Goal: Task Accomplishment & Management: Use online tool/utility

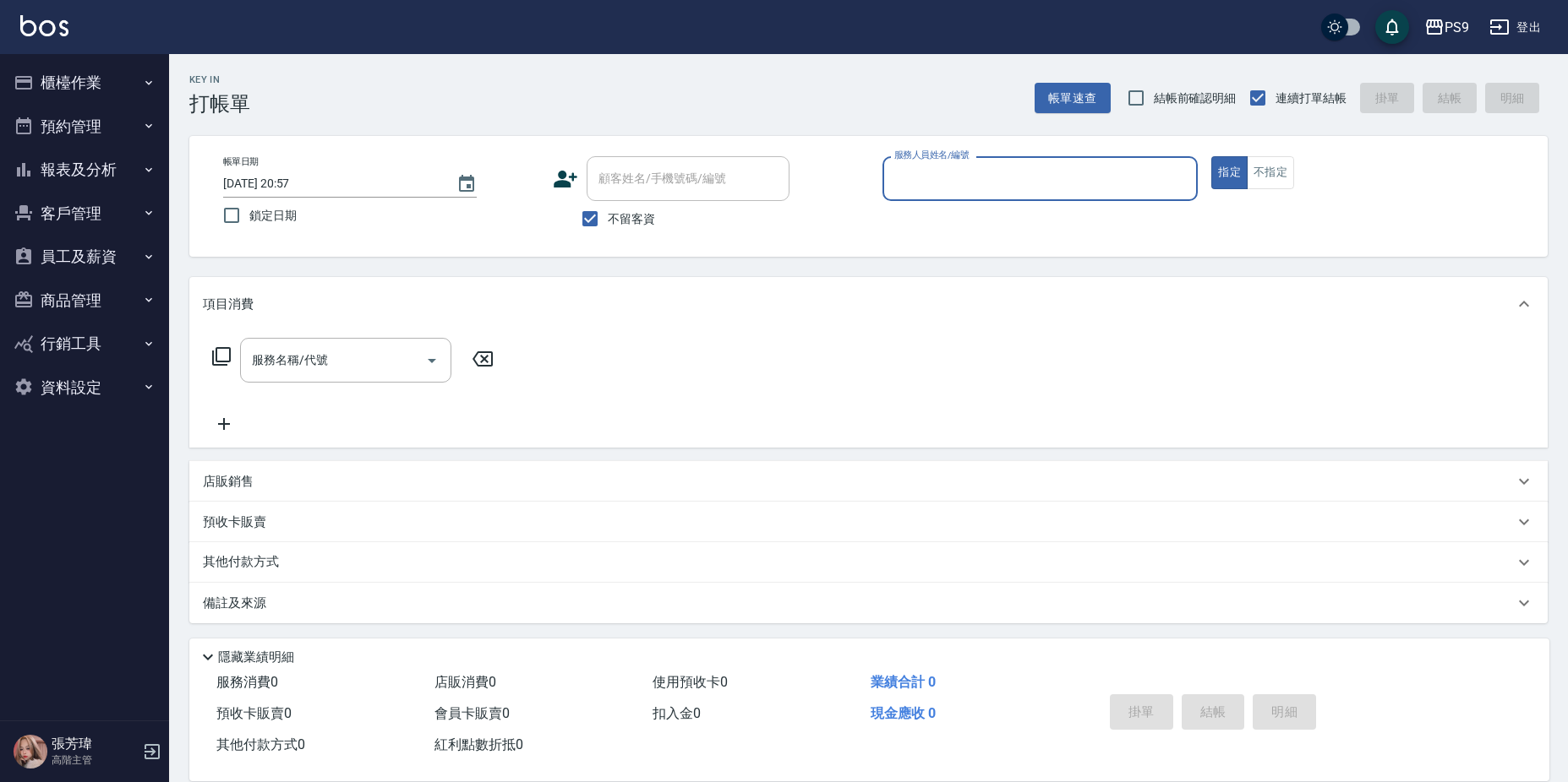
click at [933, 170] on input "服務人員姓名/編號" at bounding box center [1040, 179] width 301 height 30
click at [933, 168] on input "服務人員姓名/編號" at bounding box center [1040, 179] width 301 height 30
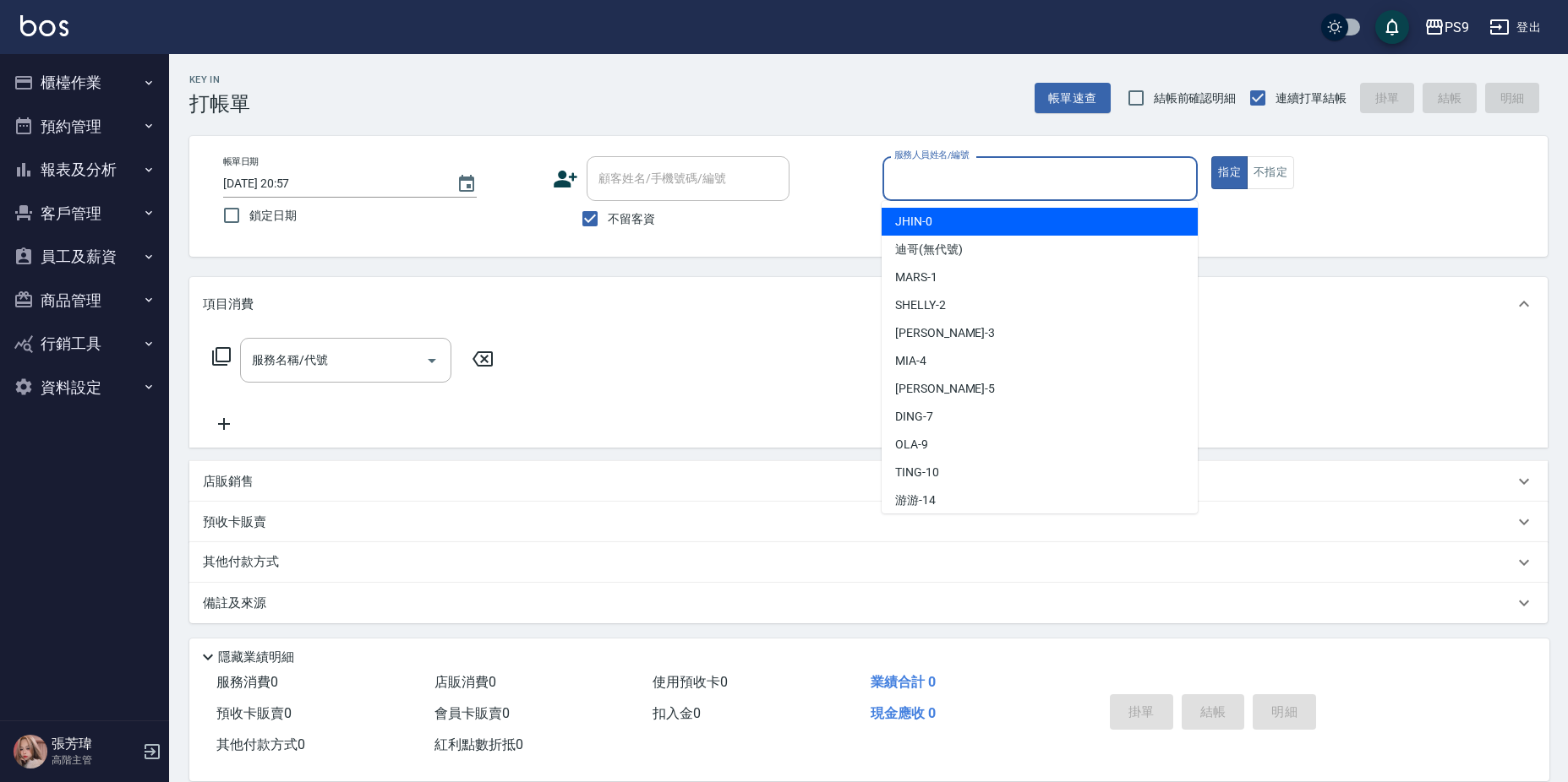
click at [934, 167] on input "服務人員姓名/編號" at bounding box center [1040, 179] width 301 height 30
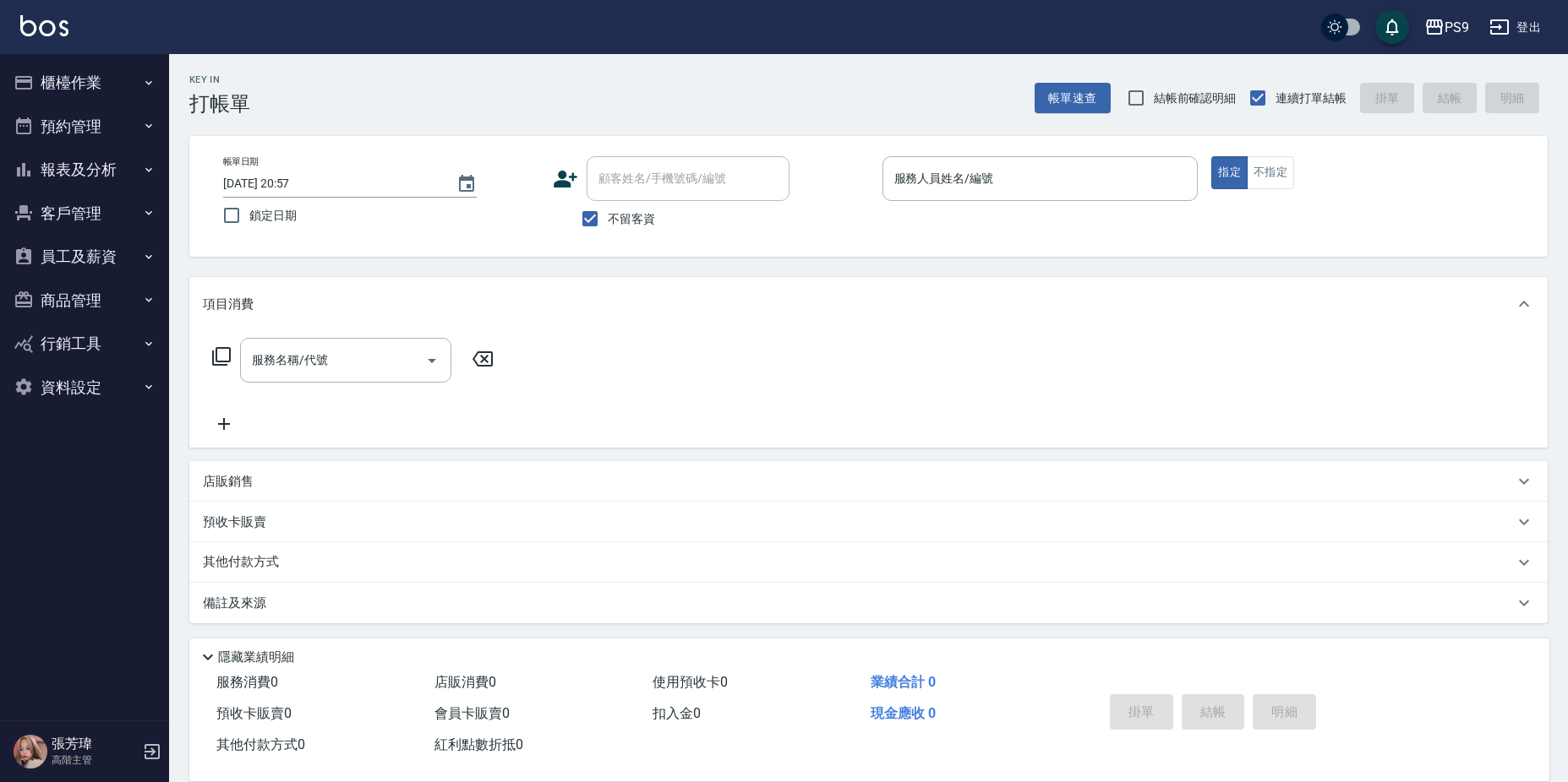
click at [620, 382] on div "服務名稱/代號 服務名稱/代號" at bounding box center [868, 390] width 1358 height 117
click at [921, 199] on div "服務人員姓名/編號" at bounding box center [1040, 179] width 316 height 45
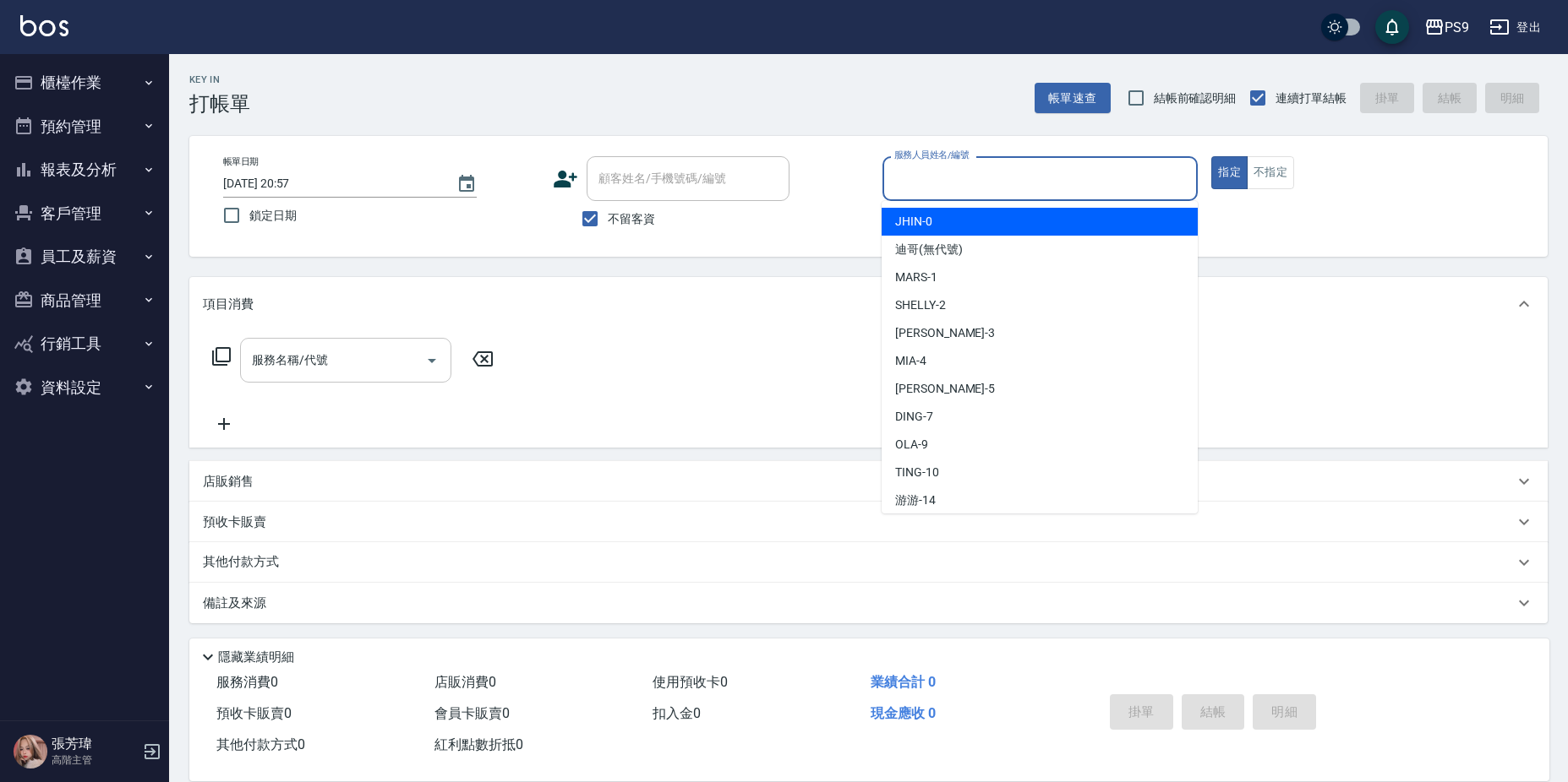
click at [299, 345] on div "服務名稱/代號" at bounding box center [345, 360] width 211 height 45
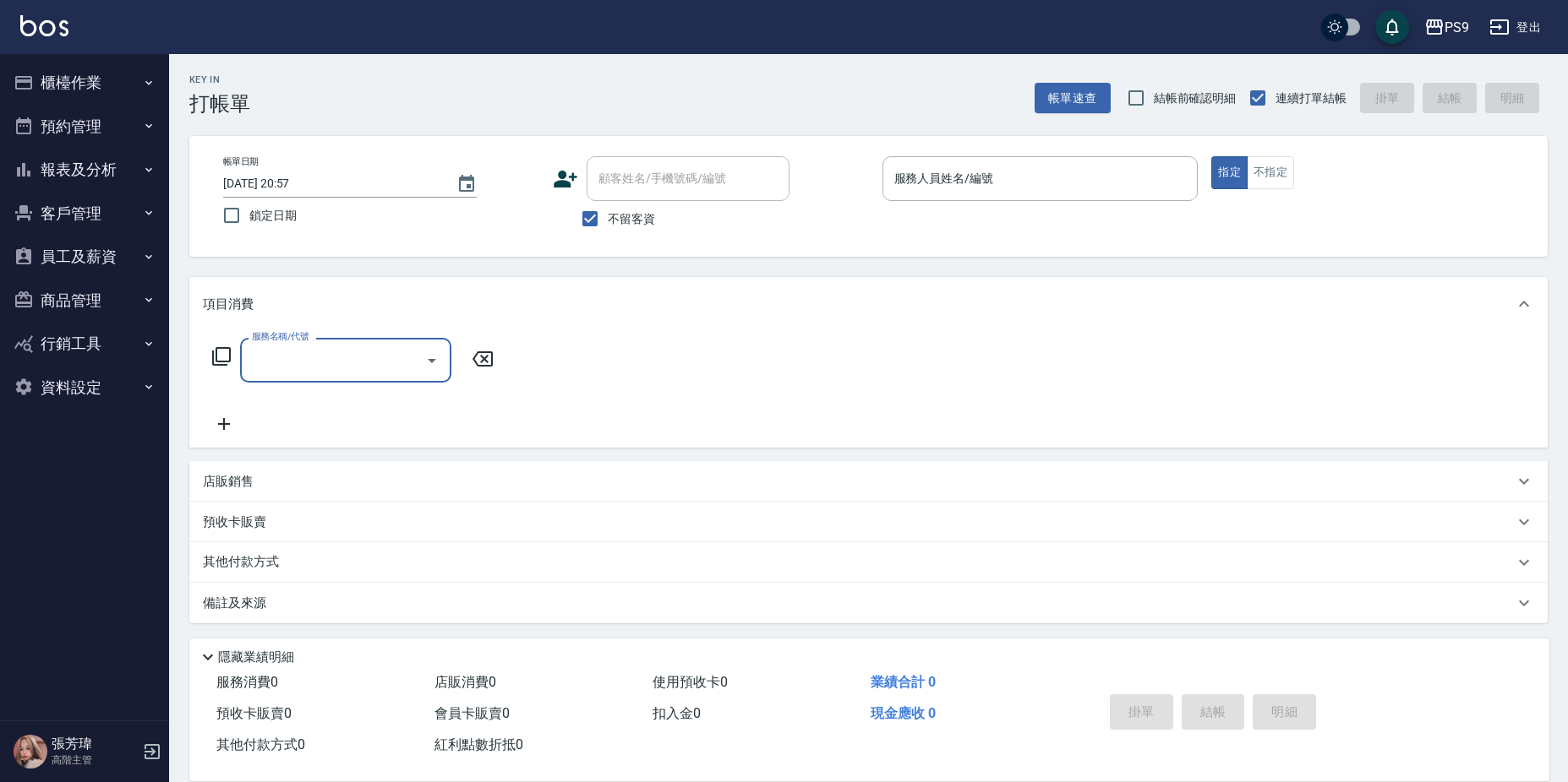
click at [293, 355] on input "服務名稱/代號" at bounding box center [333, 360] width 171 height 30
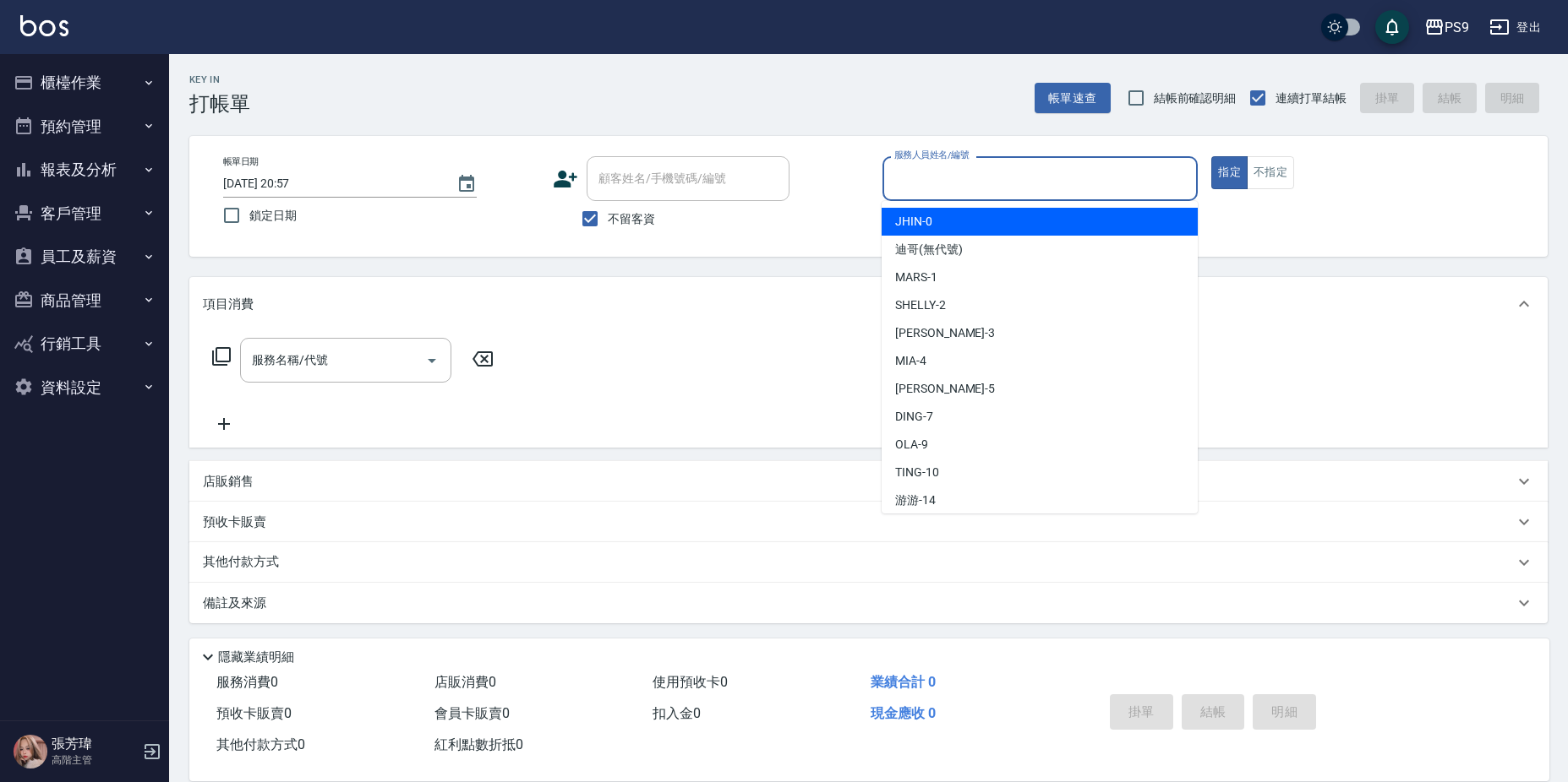
click at [1131, 165] on input "服務人員姓名/編號" at bounding box center [1040, 179] width 301 height 30
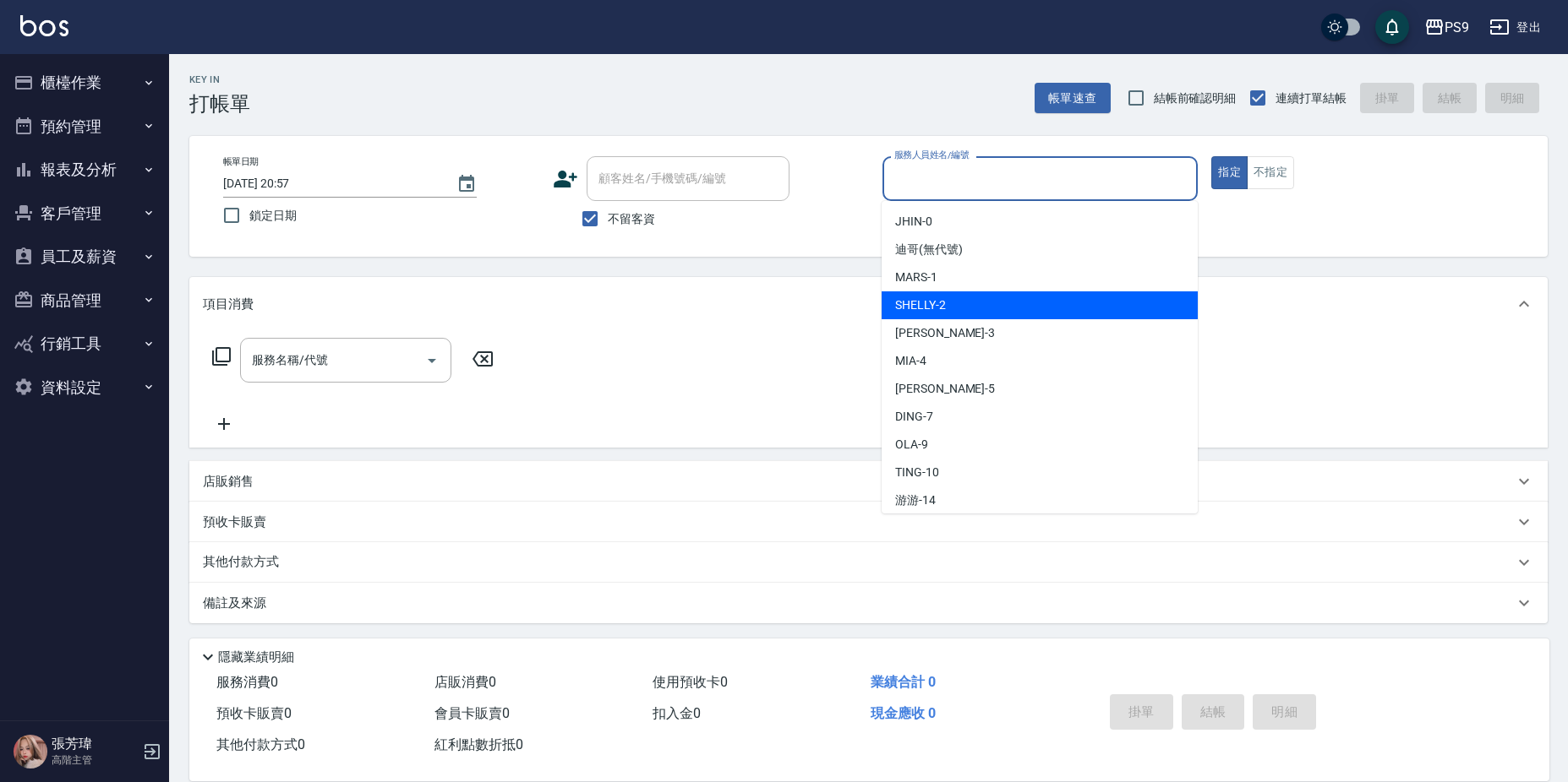
click at [714, 336] on div "服務名稱/代號 服務名稱/代號" at bounding box center [868, 390] width 1358 height 117
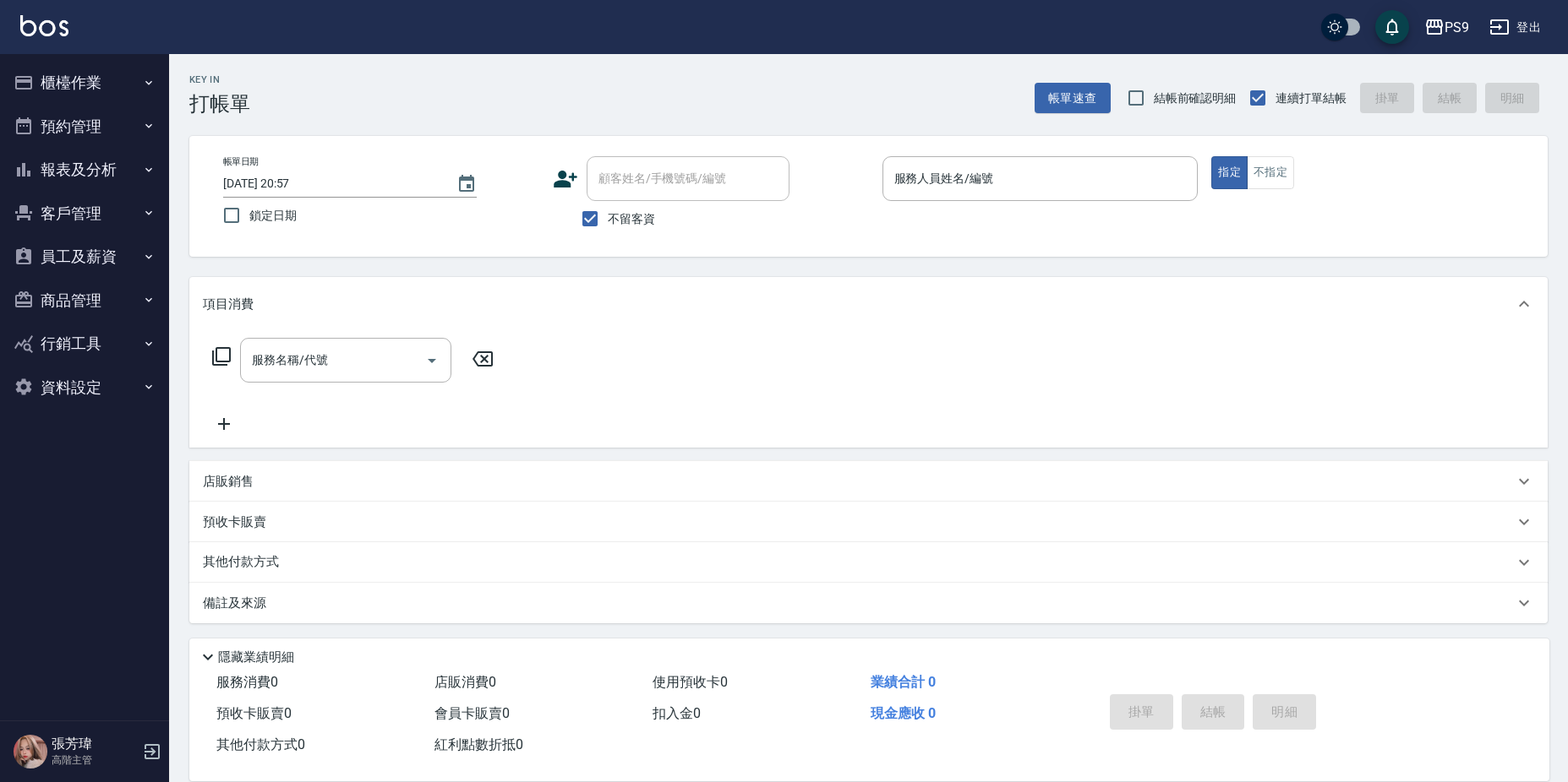
click at [714, 334] on div "服務名稱/代號 服務名稱/代號" at bounding box center [868, 390] width 1358 height 117
drag, startPoint x: 714, startPoint y: 334, endPoint x: 163, endPoint y: 365, distance: 551.9
click at [845, 307] on div "項目消費" at bounding box center [859, 304] width 1311 height 18
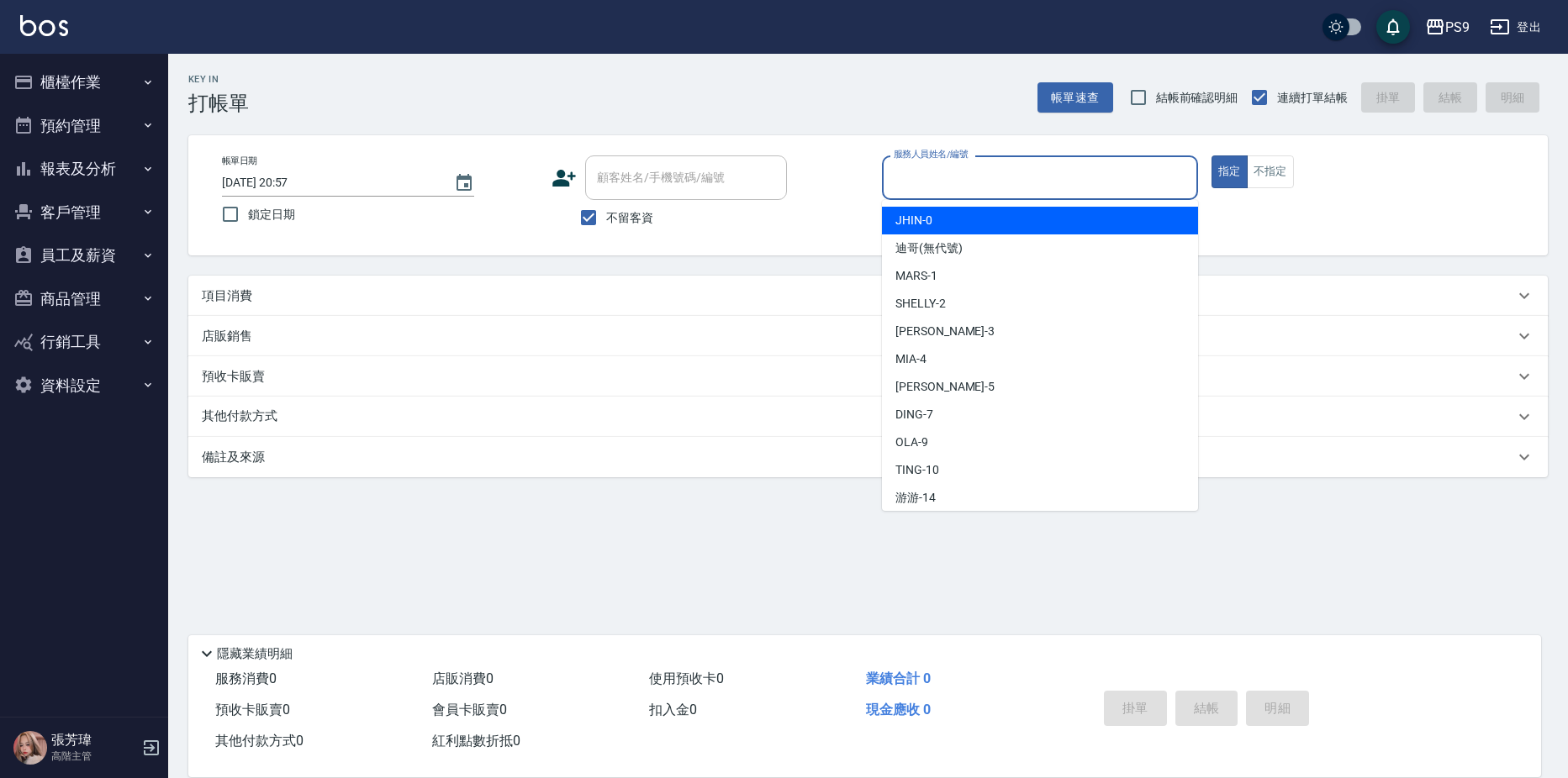
click at [1018, 178] on input "服務人員姓名/編號" at bounding box center [1040, 178] width 301 height 29
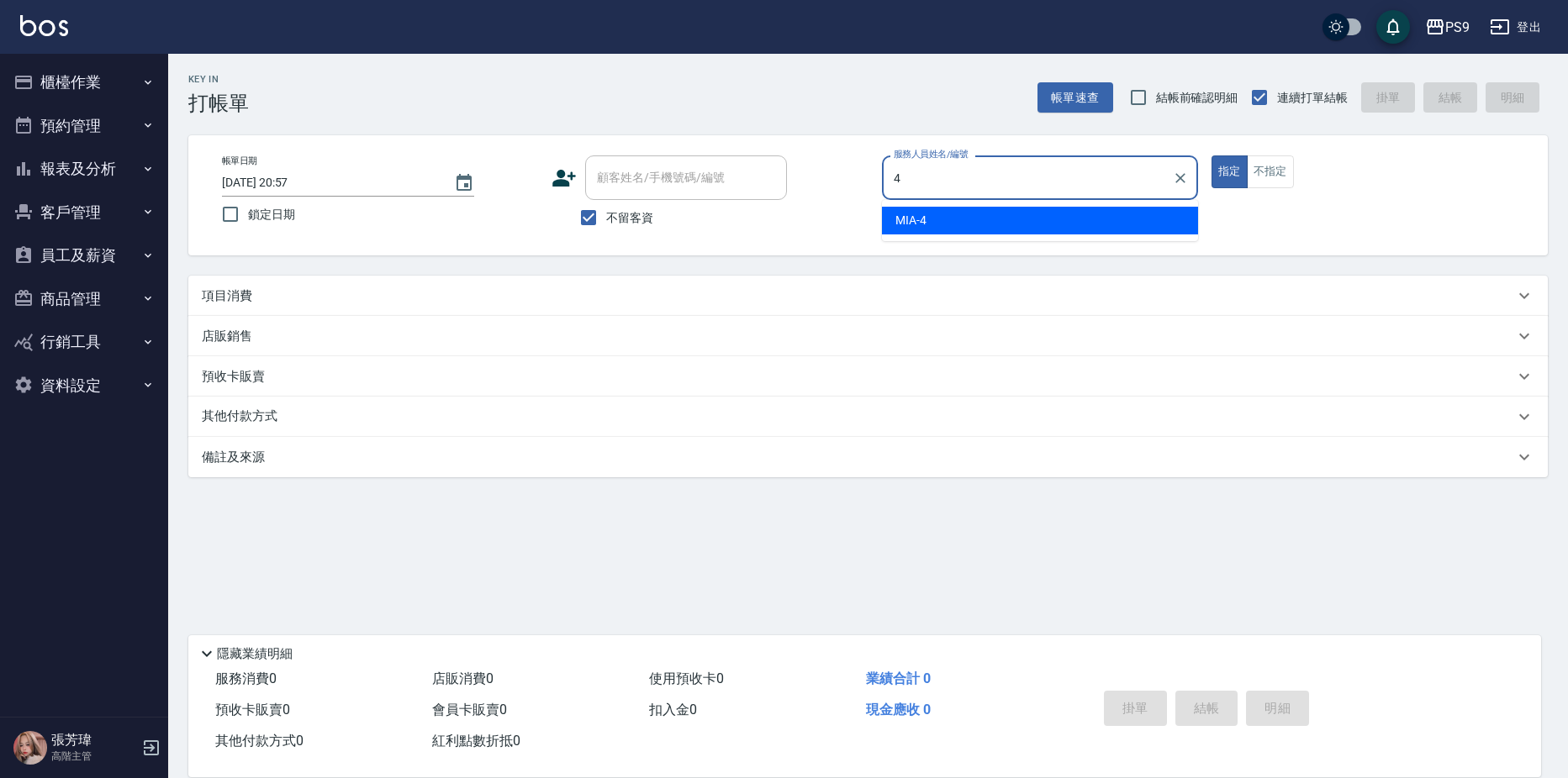
type input "MIA-4"
type button "true"
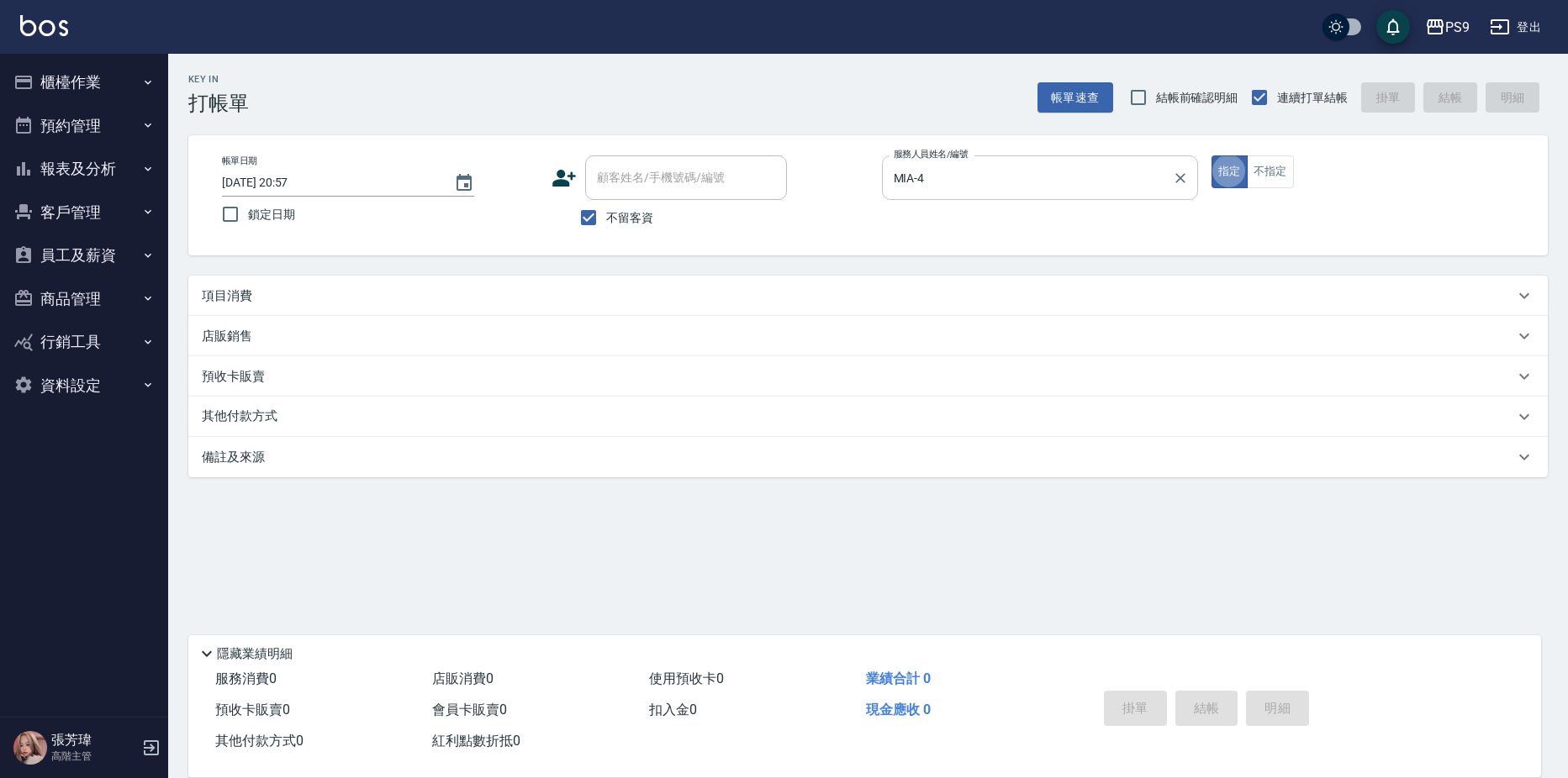
click at [1212, 155] on button "指定" at bounding box center [1229, 171] width 36 height 33
click at [242, 298] on p "項目消費" at bounding box center [227, 297] width 50 height 18
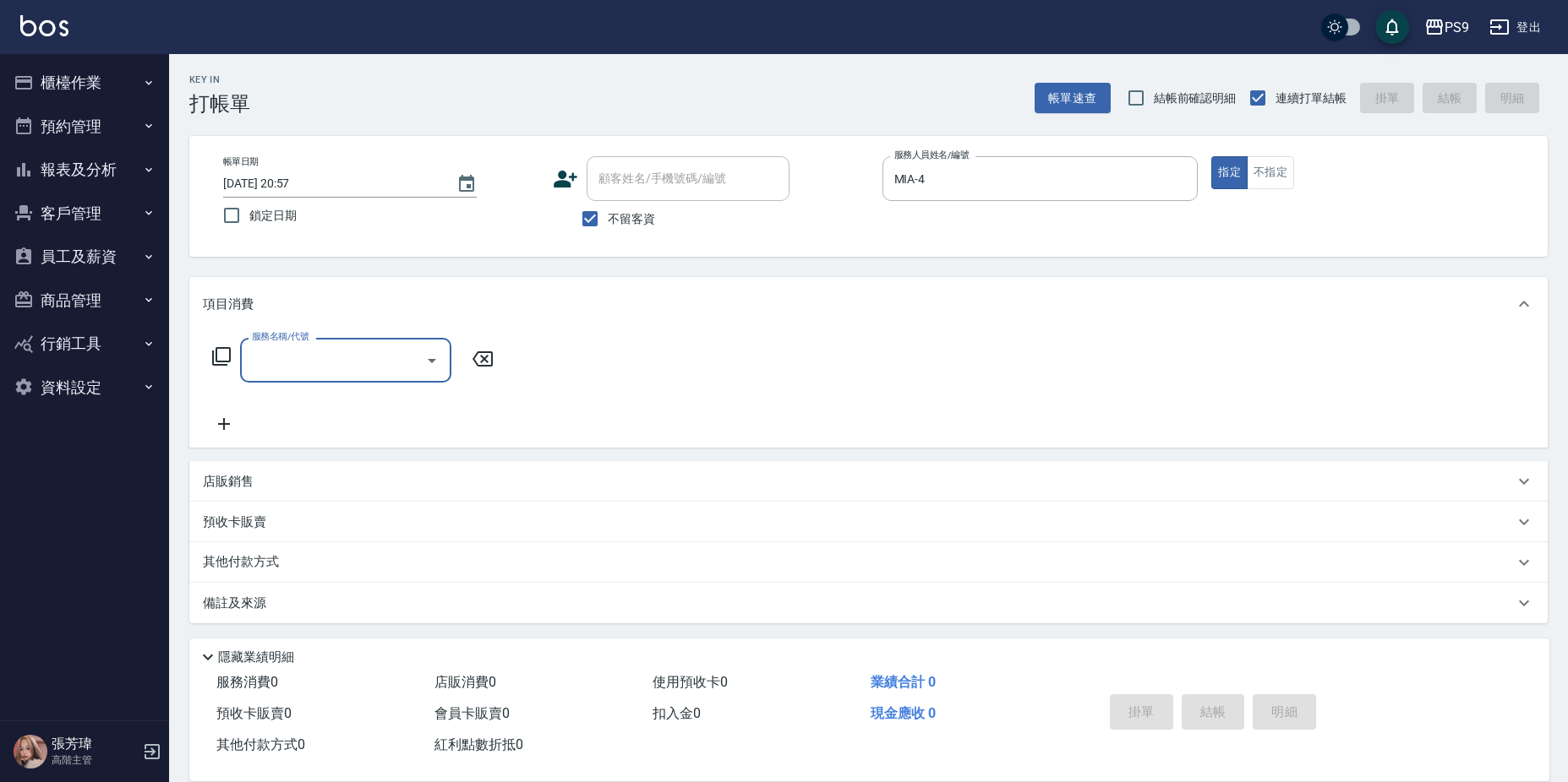
click at [289, 352] on input "服務名稱/代號" at bounding box center [333, 360] width 171 height 30
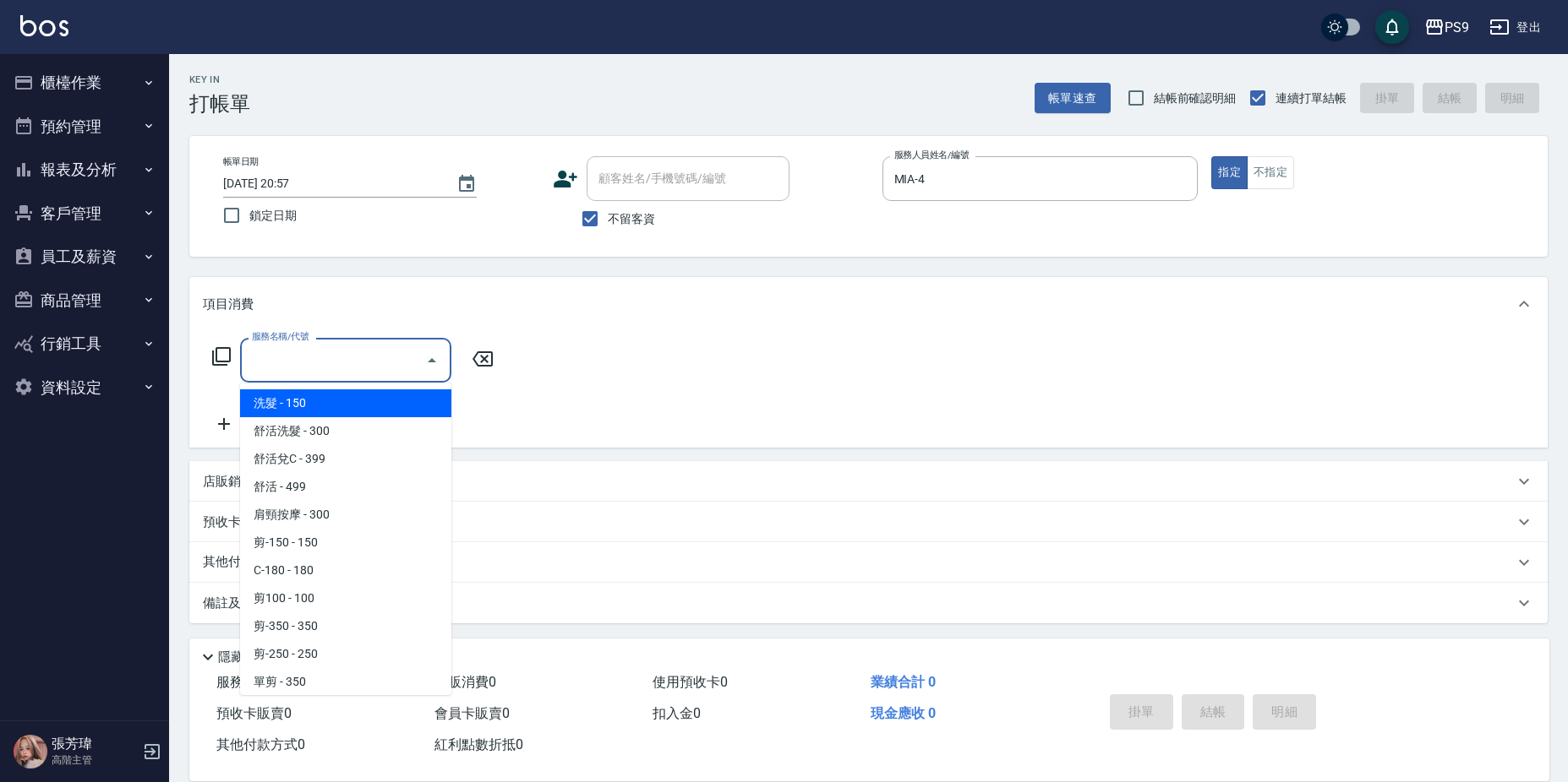
type input "6"
click at [1127, 170] on input "MIA-4" at bounding box center [1027, 179] width 276 height 30
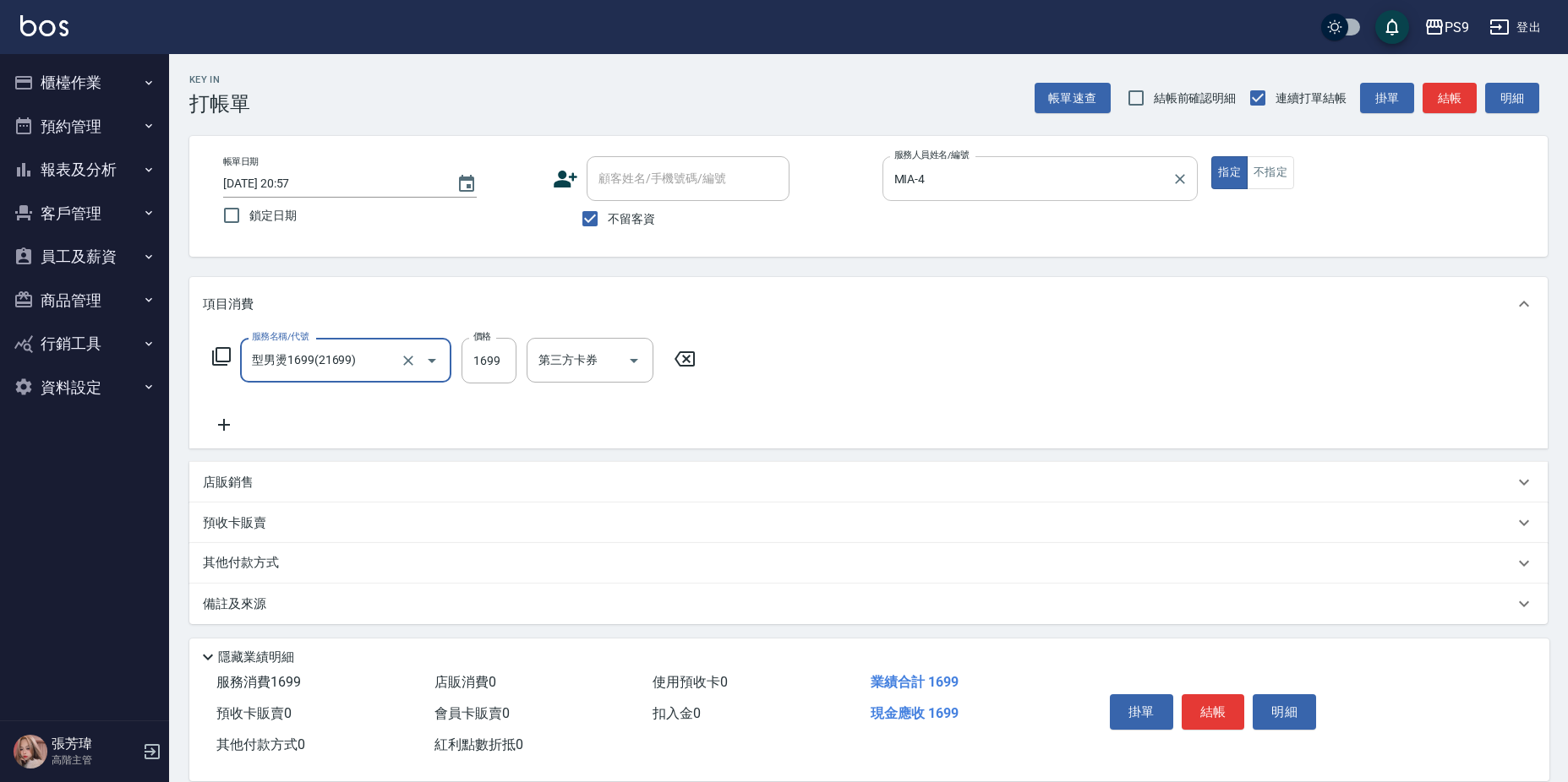
type input "型男燙1699(21699)"
type input "1788"
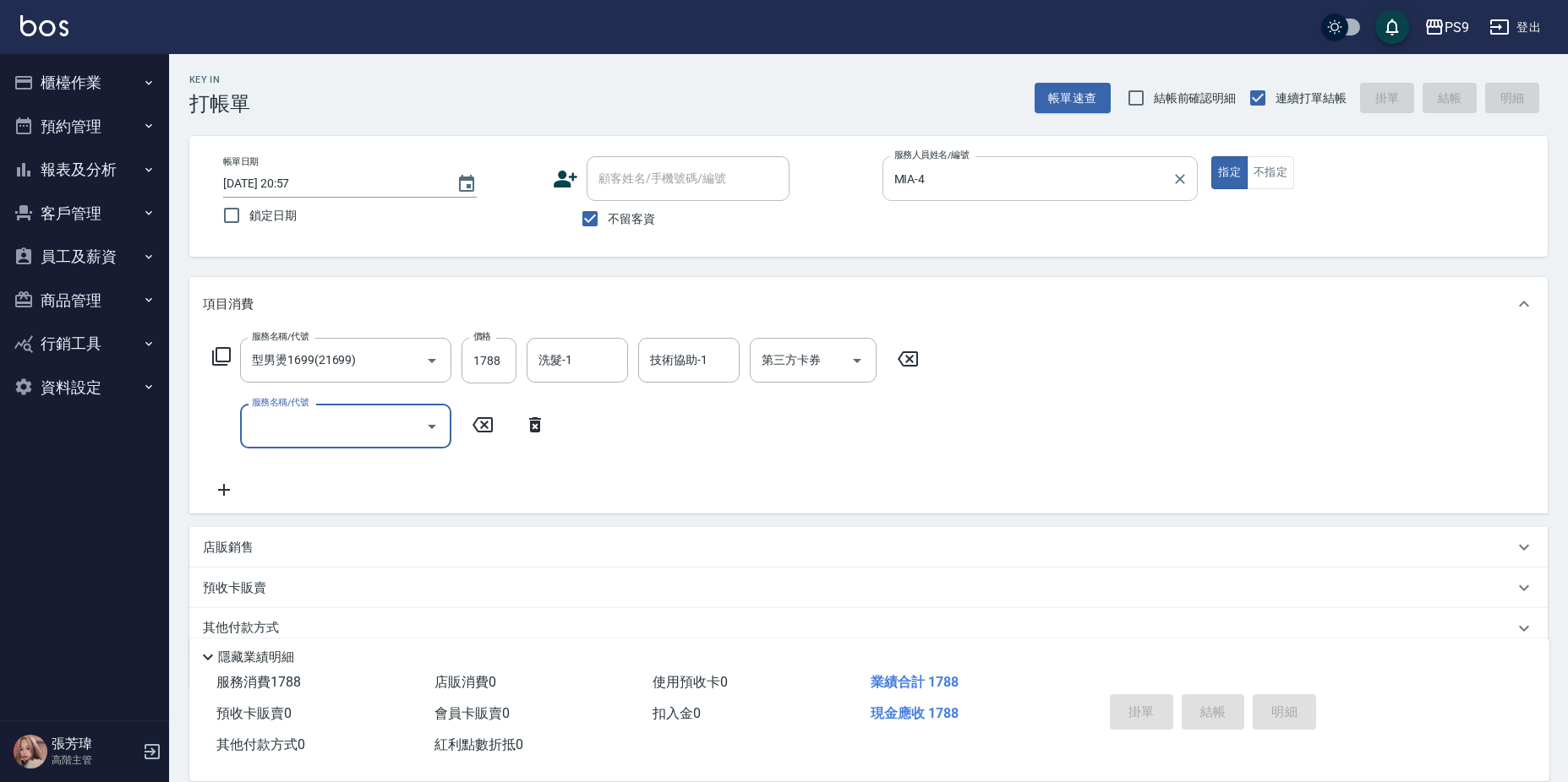
type input "[DATE] 20:59"
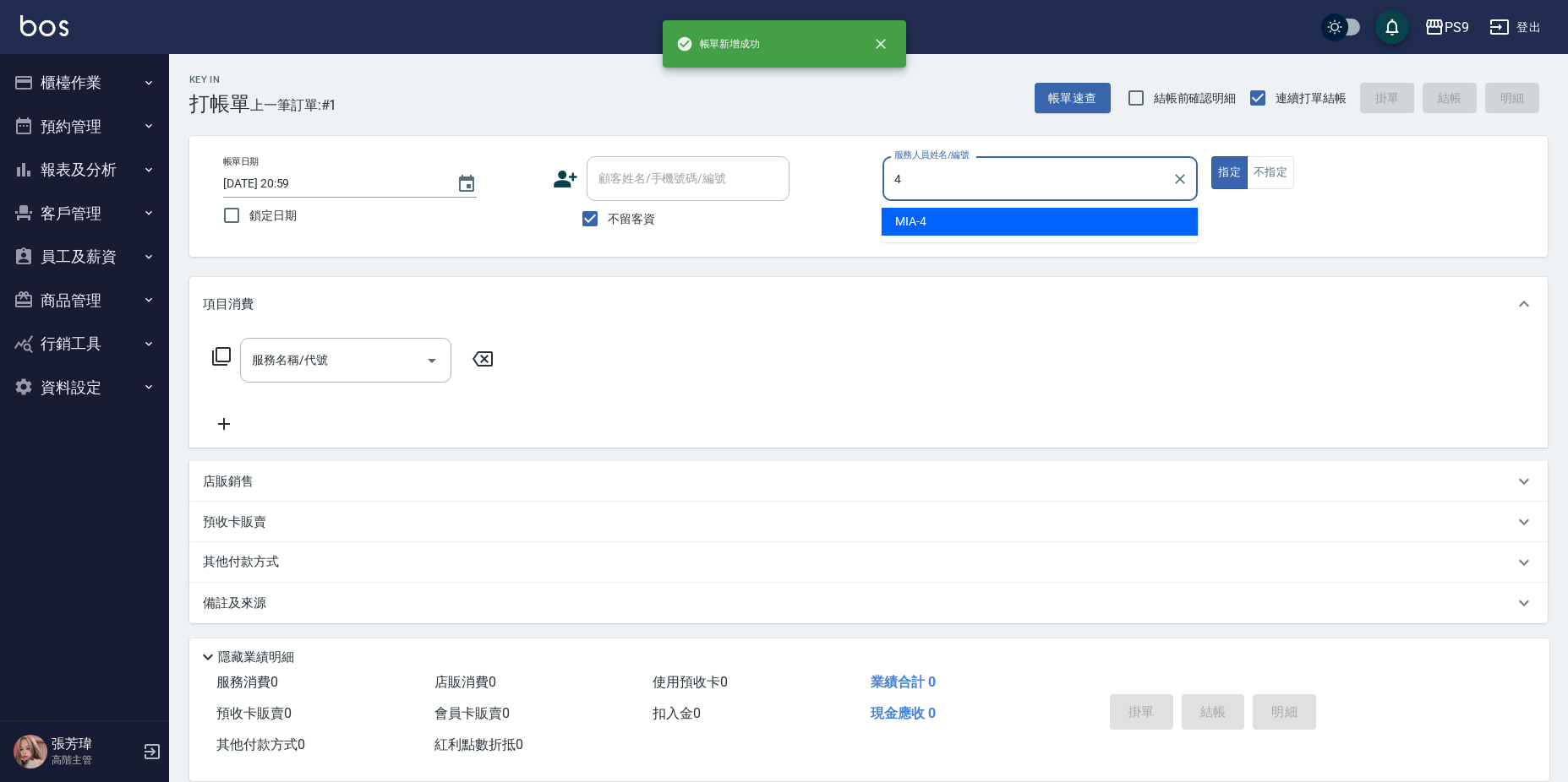
type input "MIA-4"
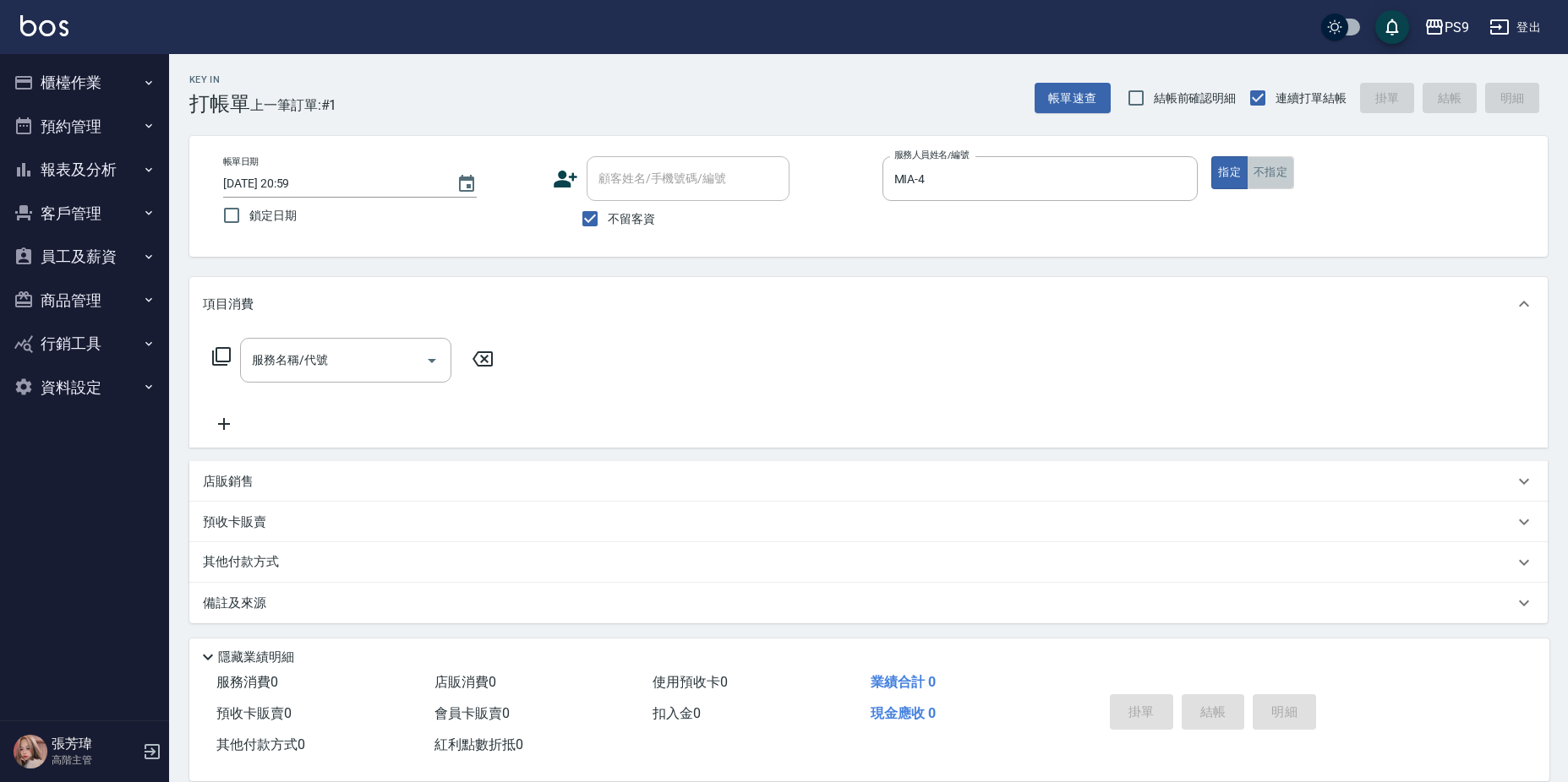
click at [1281, 180] on button "不指定" at bounding box center [1270, 172] width 48 height 33
type button "false"
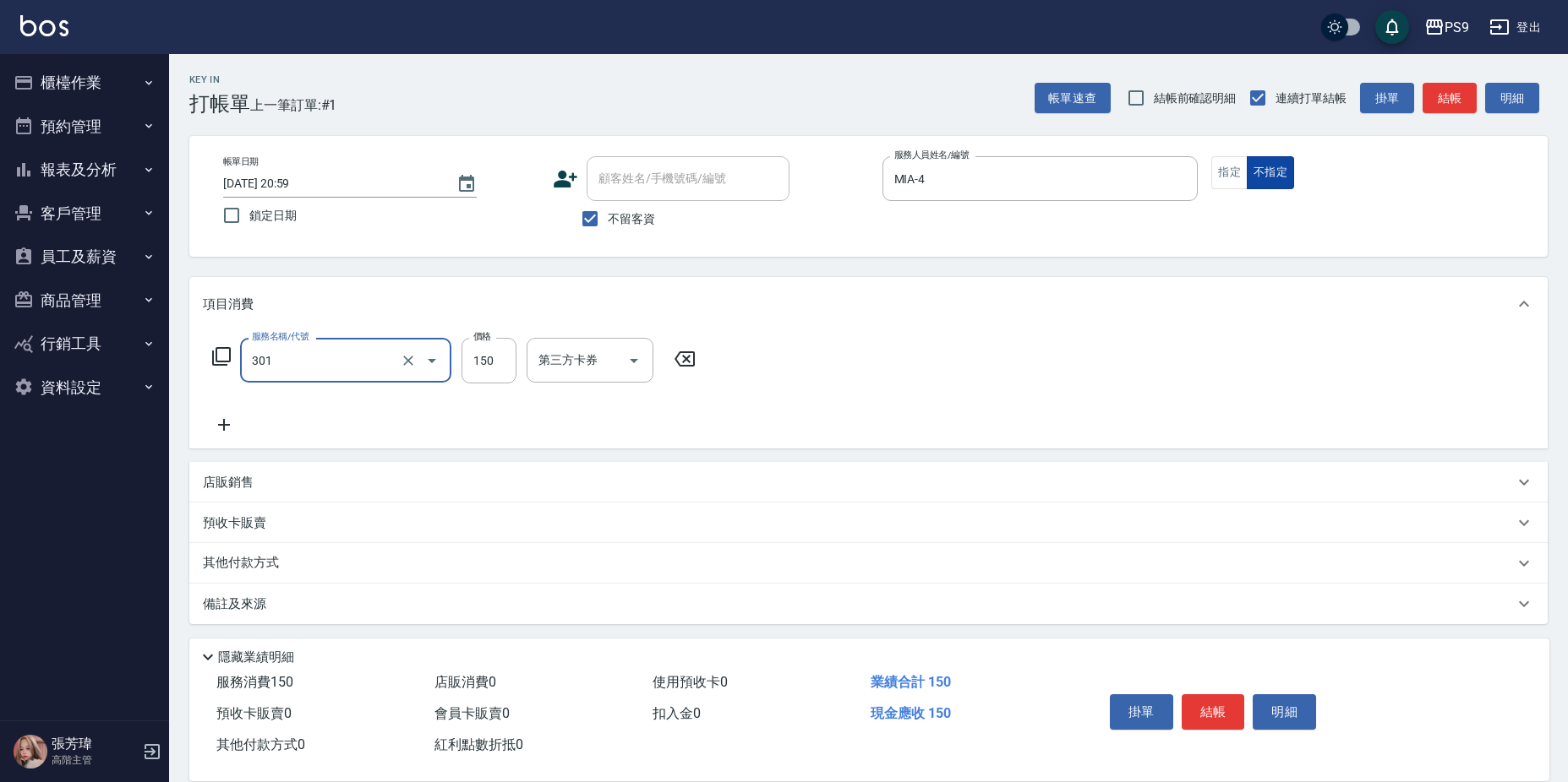
type input "剪-150(301)"
type input "300"
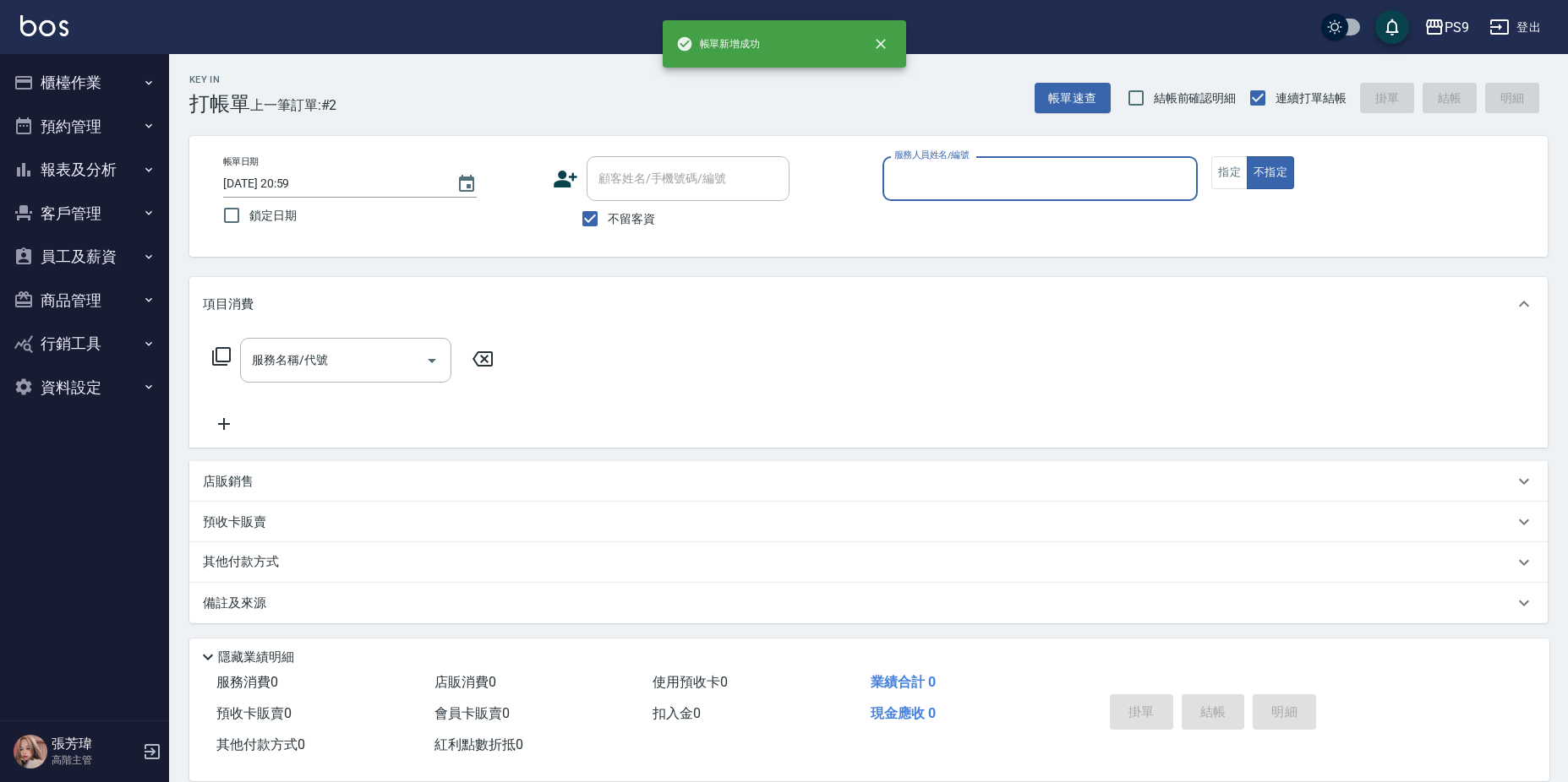
click at [115, 59] on ul "櫃檯作業 打帳單 帳單列表 掛單列表 座位開單 營業儀表板 現金收支登錄 高階收支登錄 材料自購登錄 每日結帳 排班表 現場電腦打卡 掃碼打卡 預約管理 預約…" at bounding box center [84, 234] width 155 height 362
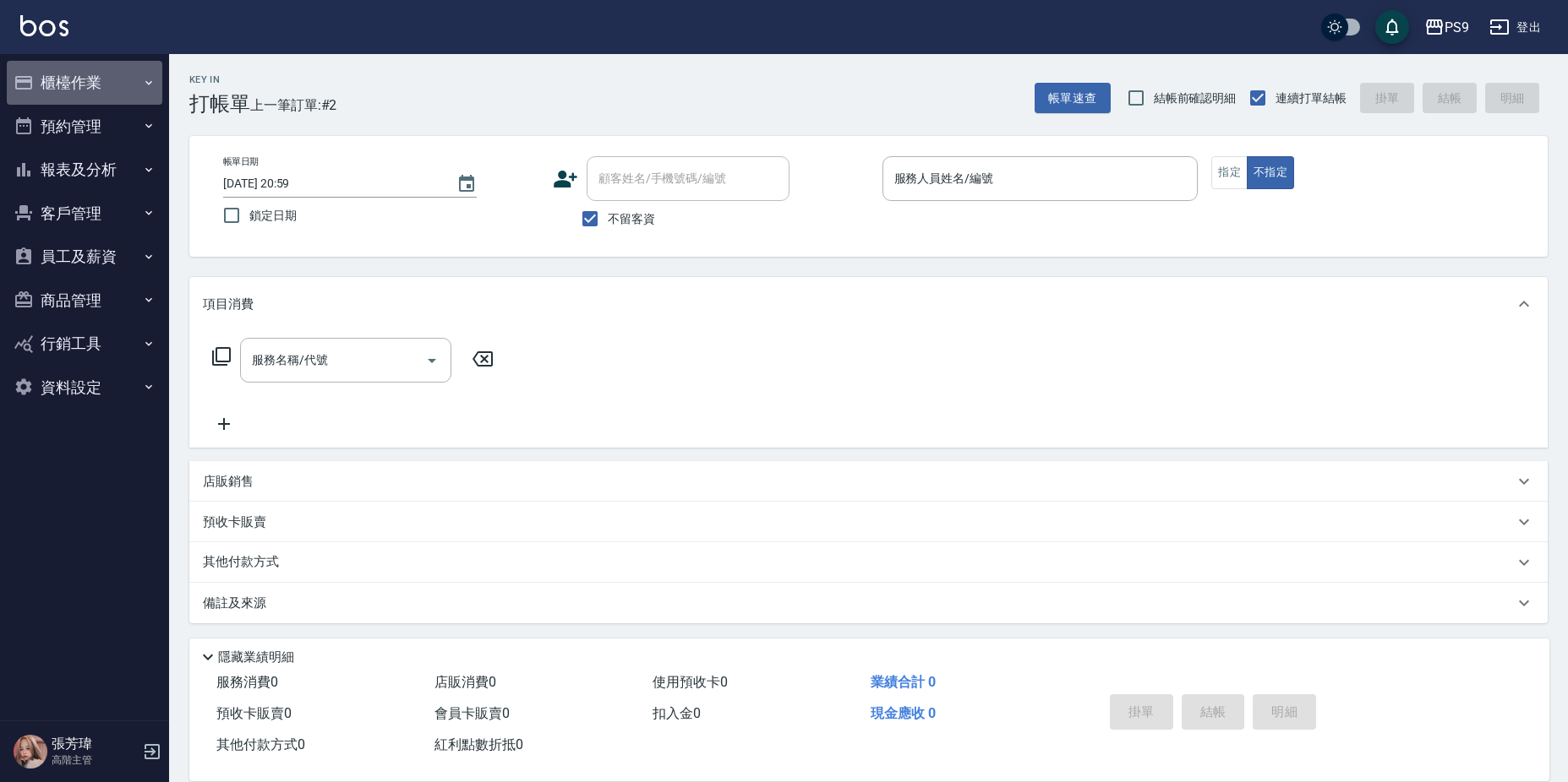
click at [106, 101] on button "櫃檯作業" at bounding box center [84, 83] width 155 height 44
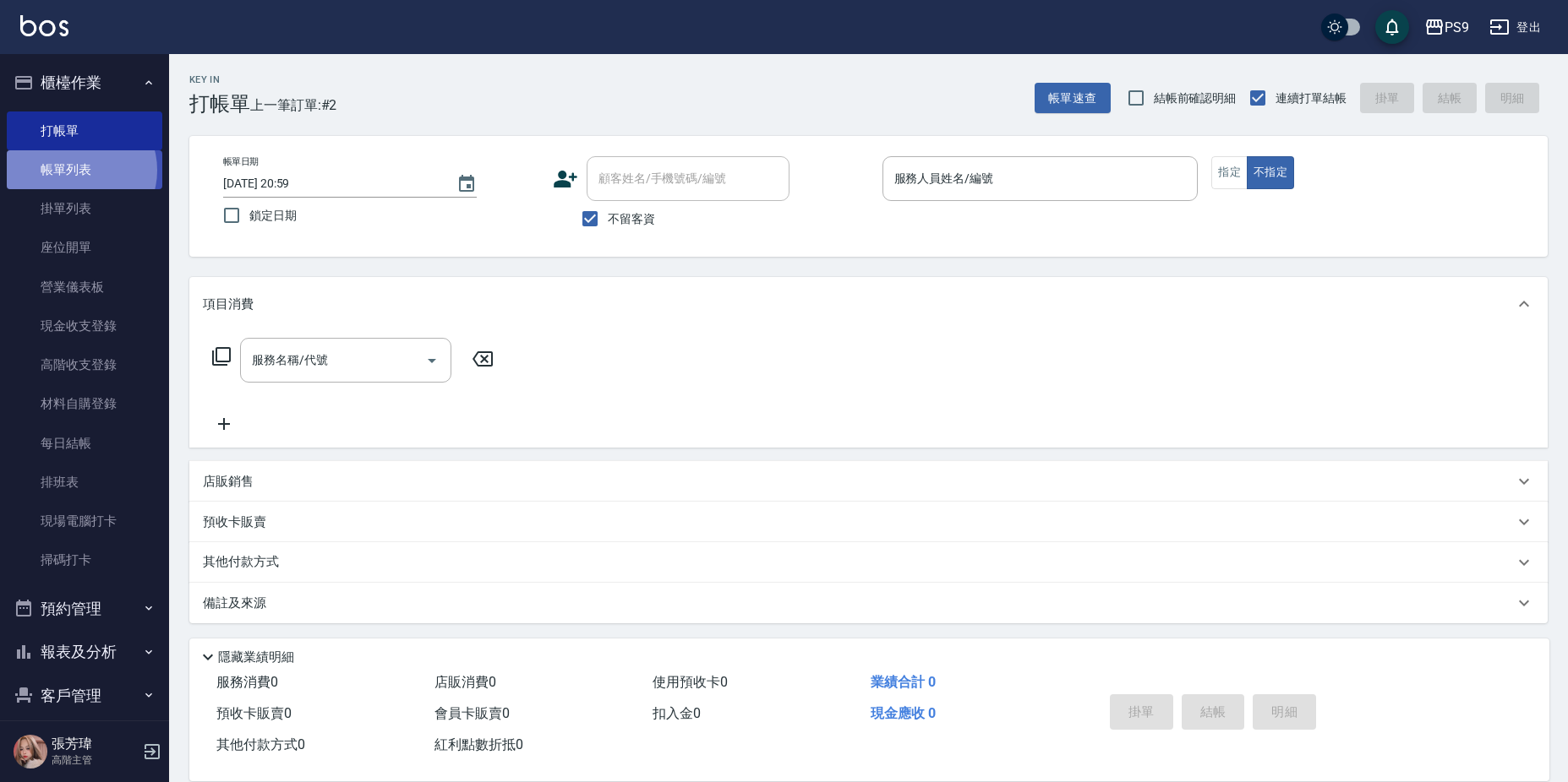
click at [80, 171] on link "帳單列表" at bounding box center [84, 170] width 155 height 39
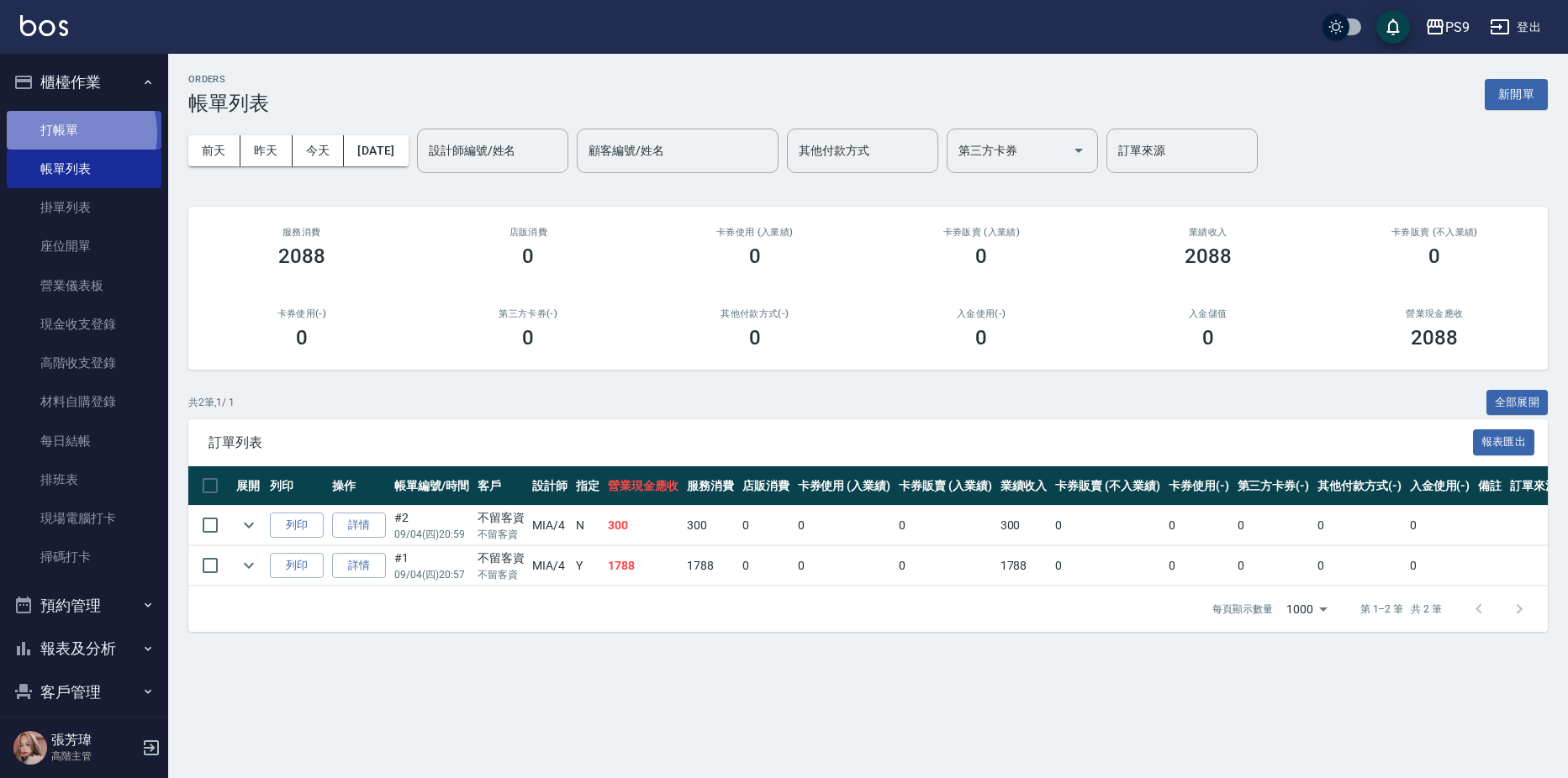
click at [74, 132] on link "打帳單" at bounding box center [84, 130] width 155 height 38
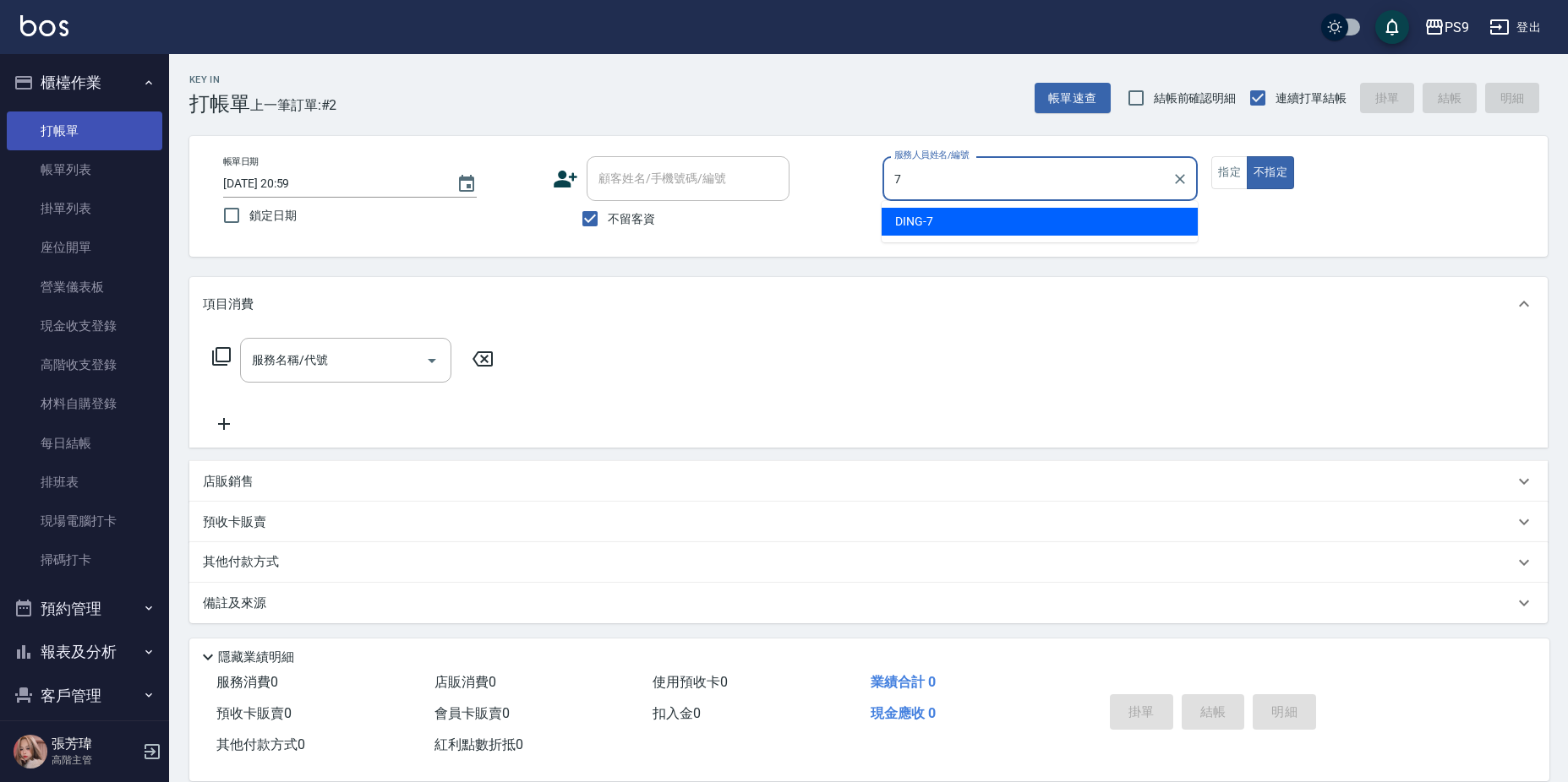
type input "DING-7"
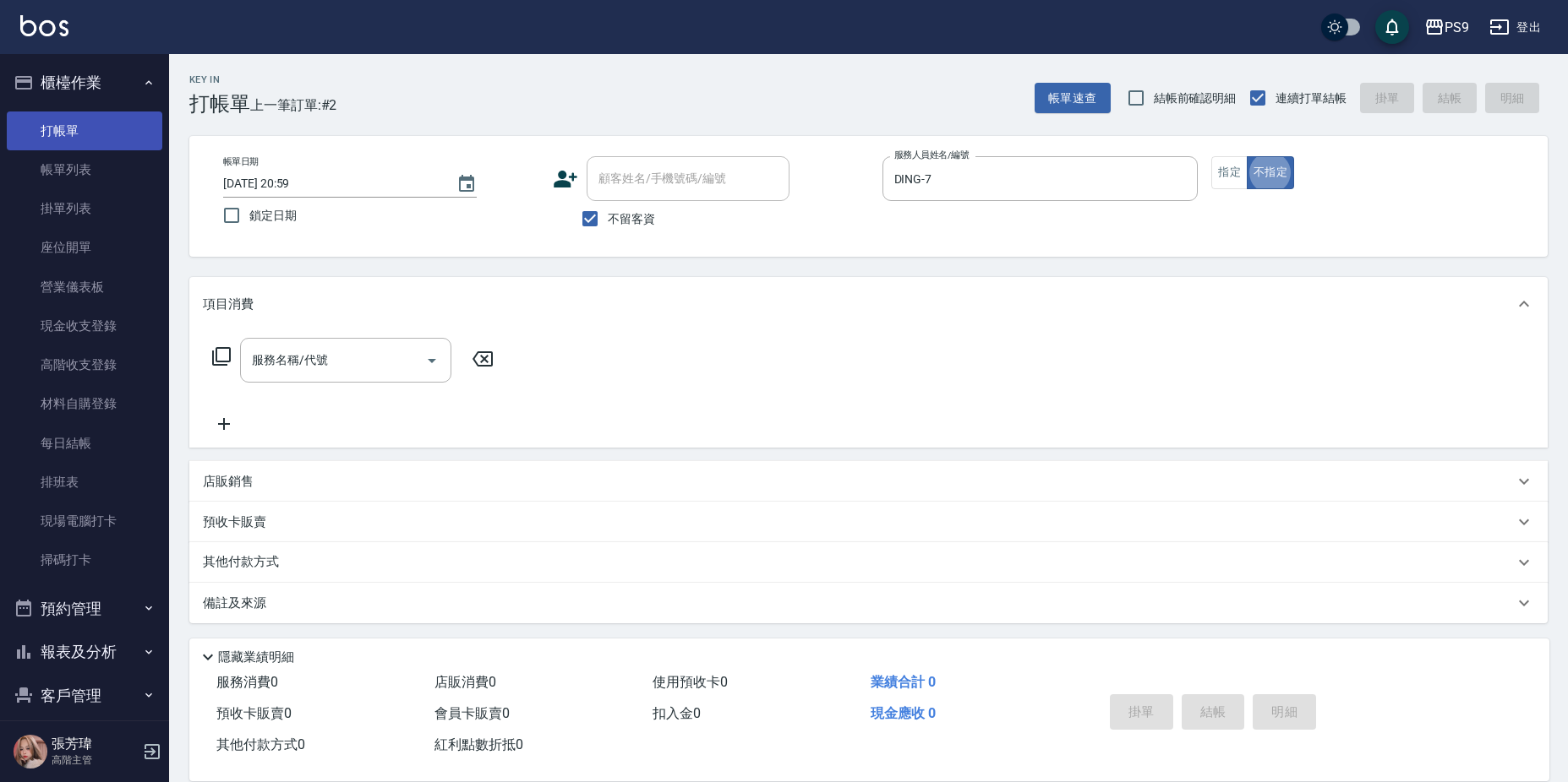
type button "false"
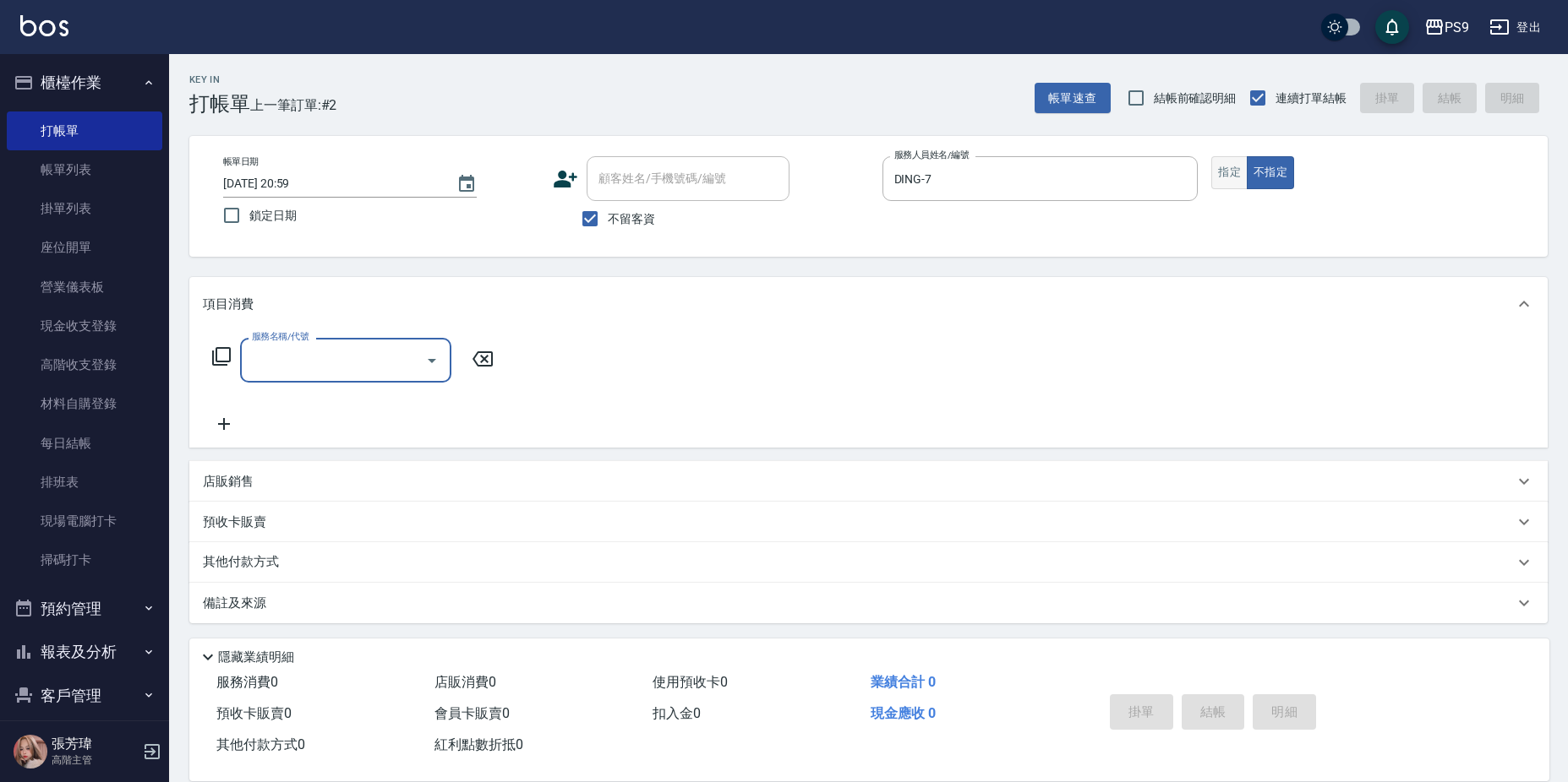
click at [1231, 175] on button "指定" at bounding box center [1229, 172] width 36 height 33
type button "true"
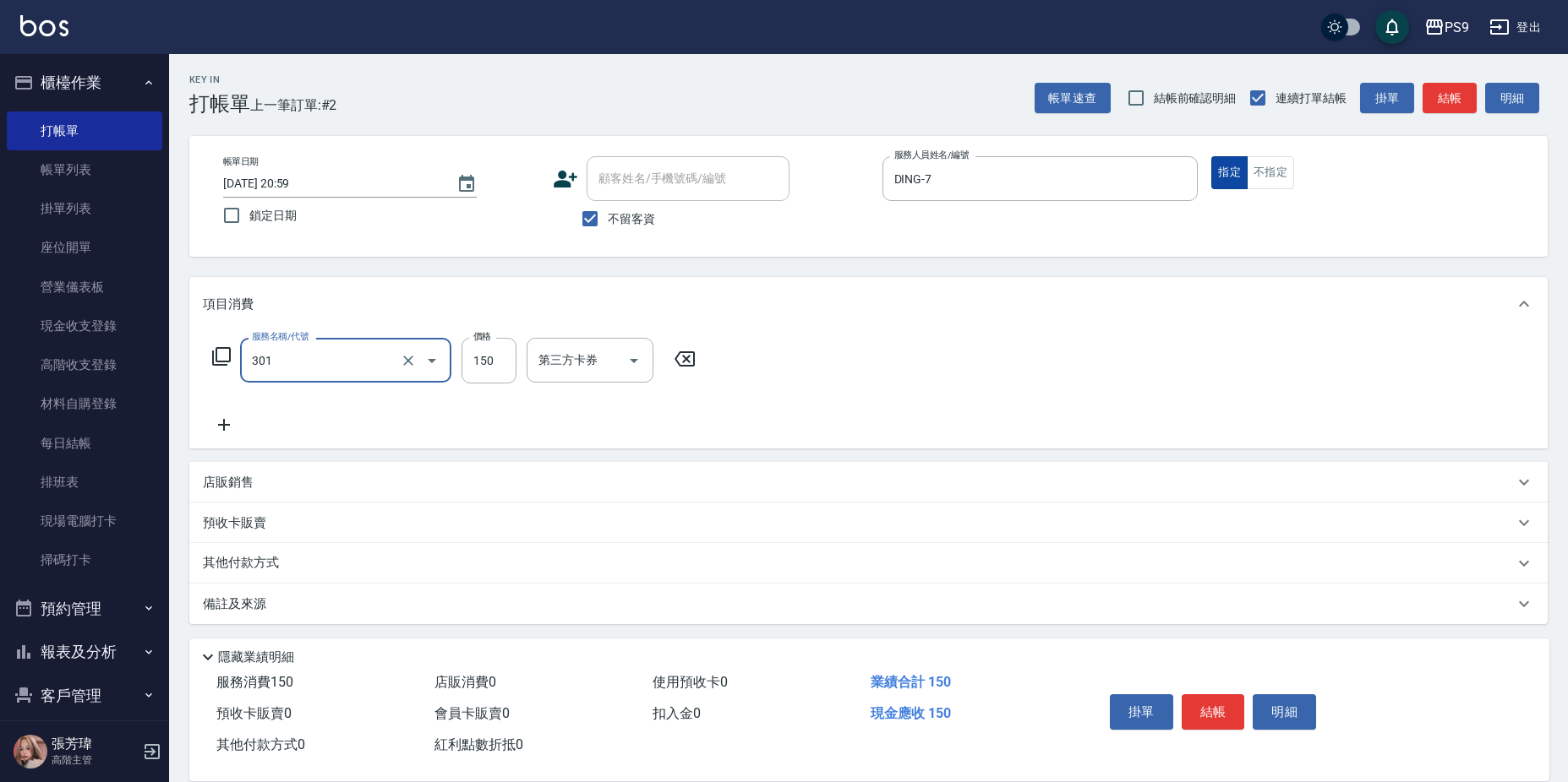
type input "剪-150(301)"
type input "350"
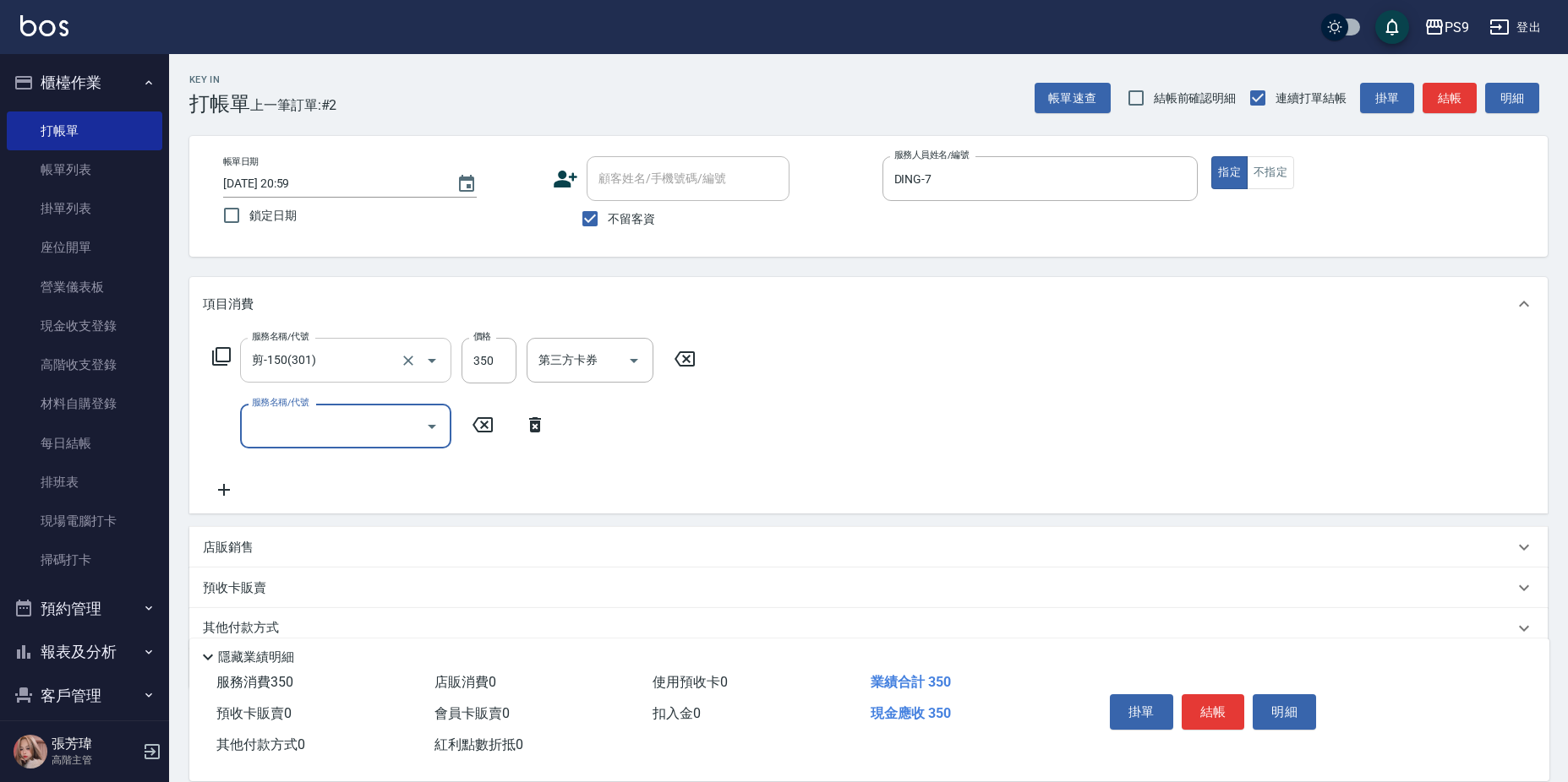
click at [402, 347] on div at bounding box center [419, 360] width 48 height 45
click at [411, 370] on button "Clear" at bounding box center [408, 361] width 23 height 23
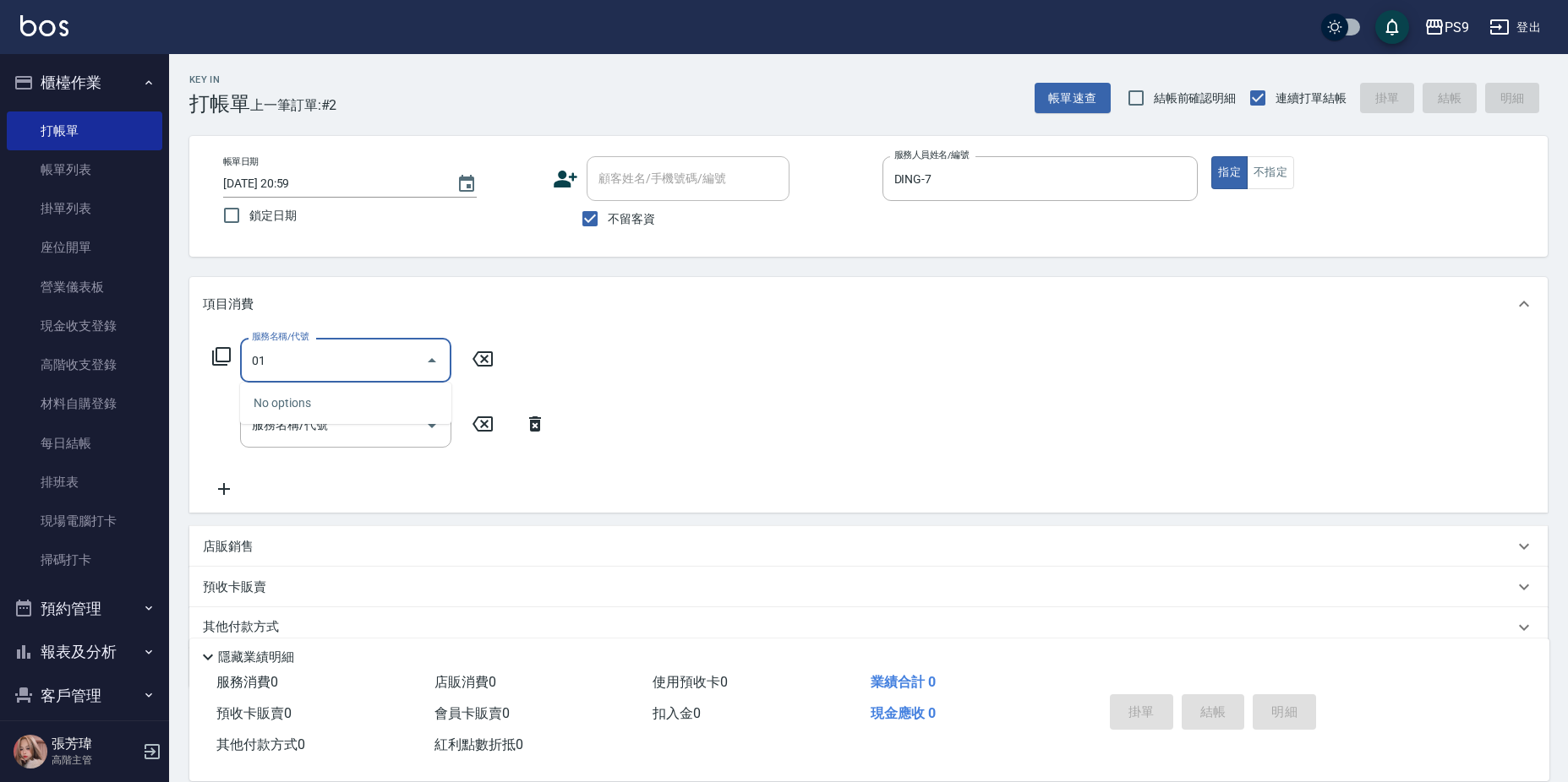
type input "0"
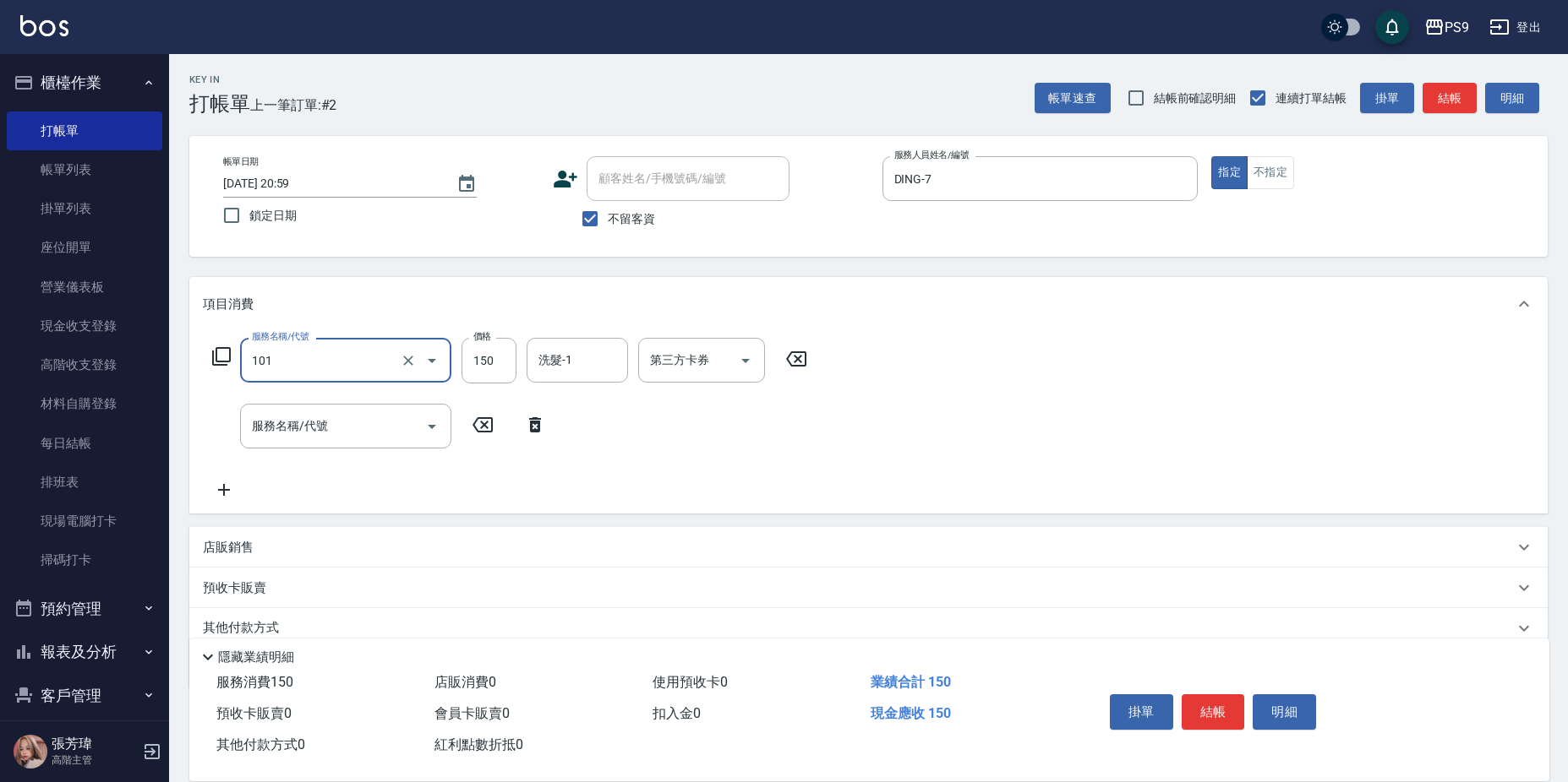
type input "洗髮(101)"
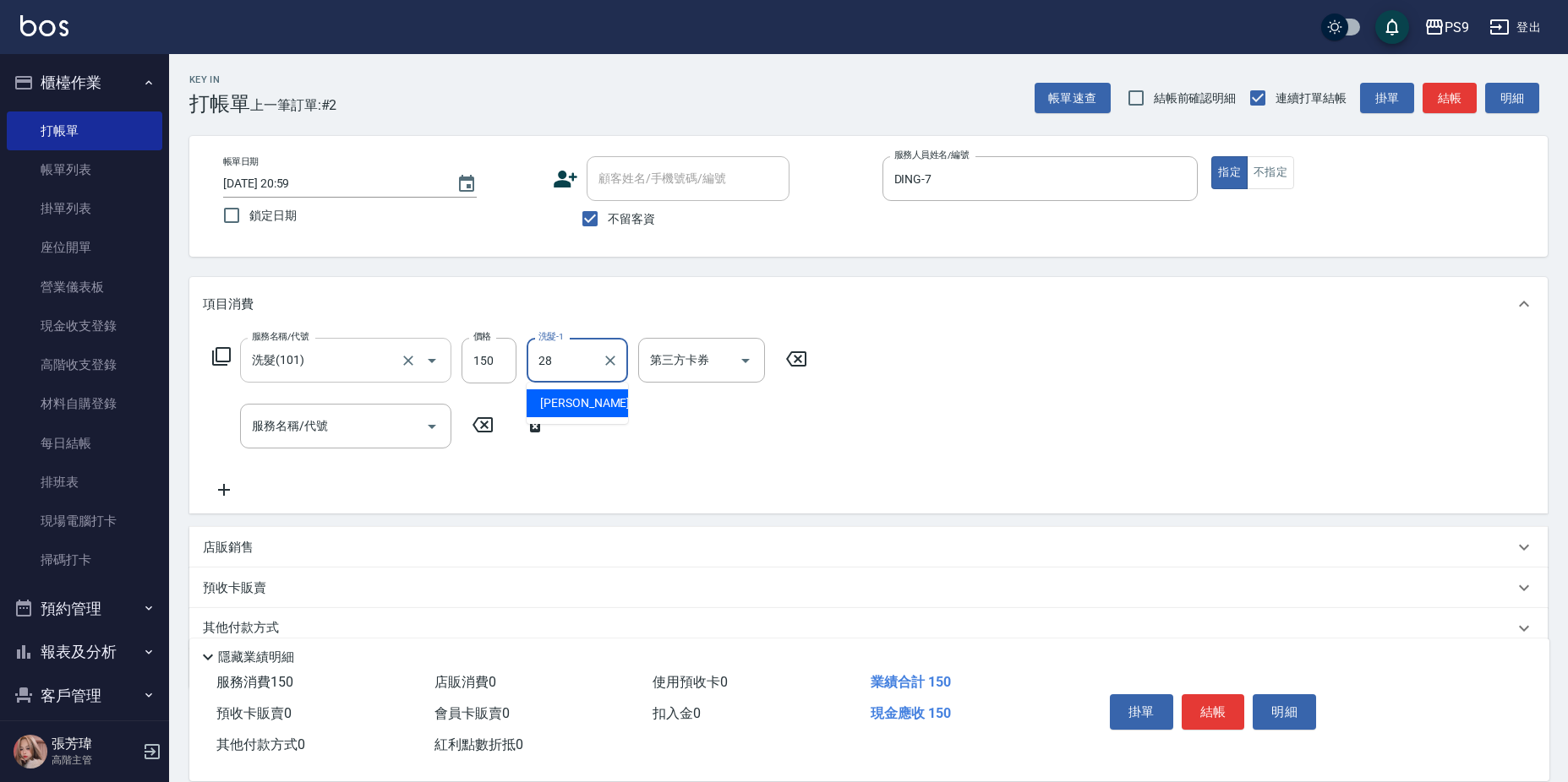
type input "[PERSON_NAME]-28"
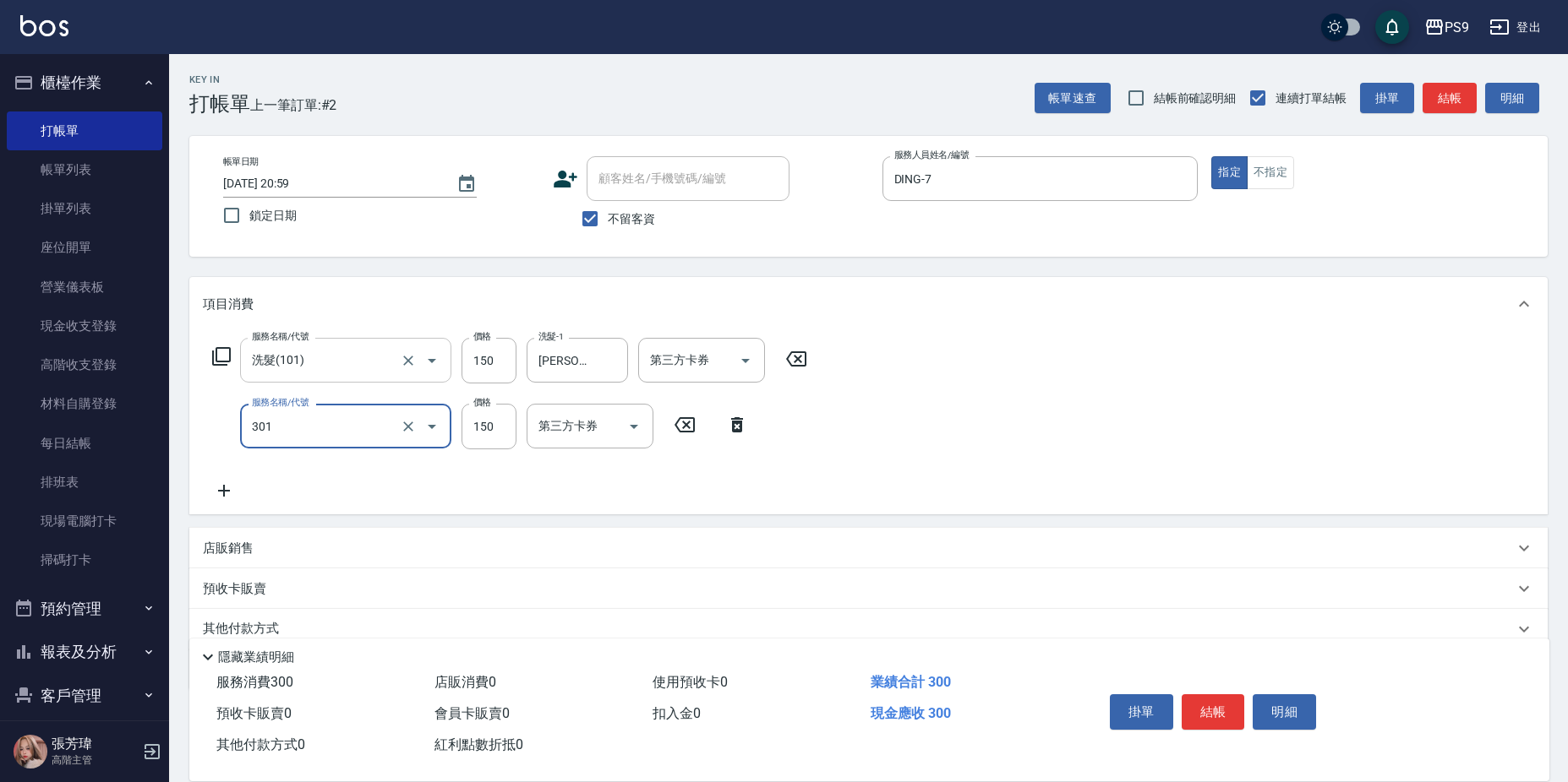
type input "剪-150(301)"
type input "200"
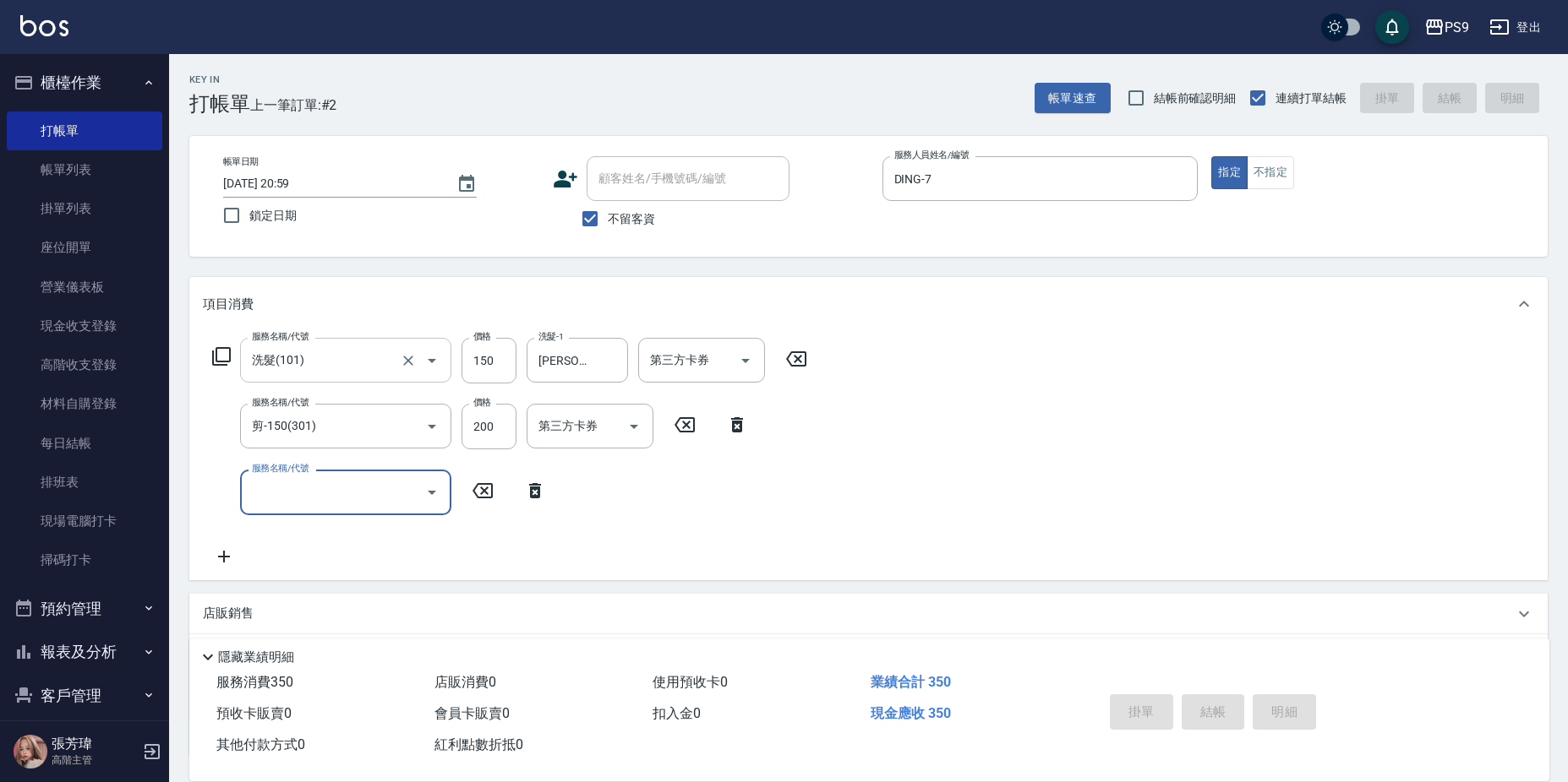
type input "[DATE] 21:00"
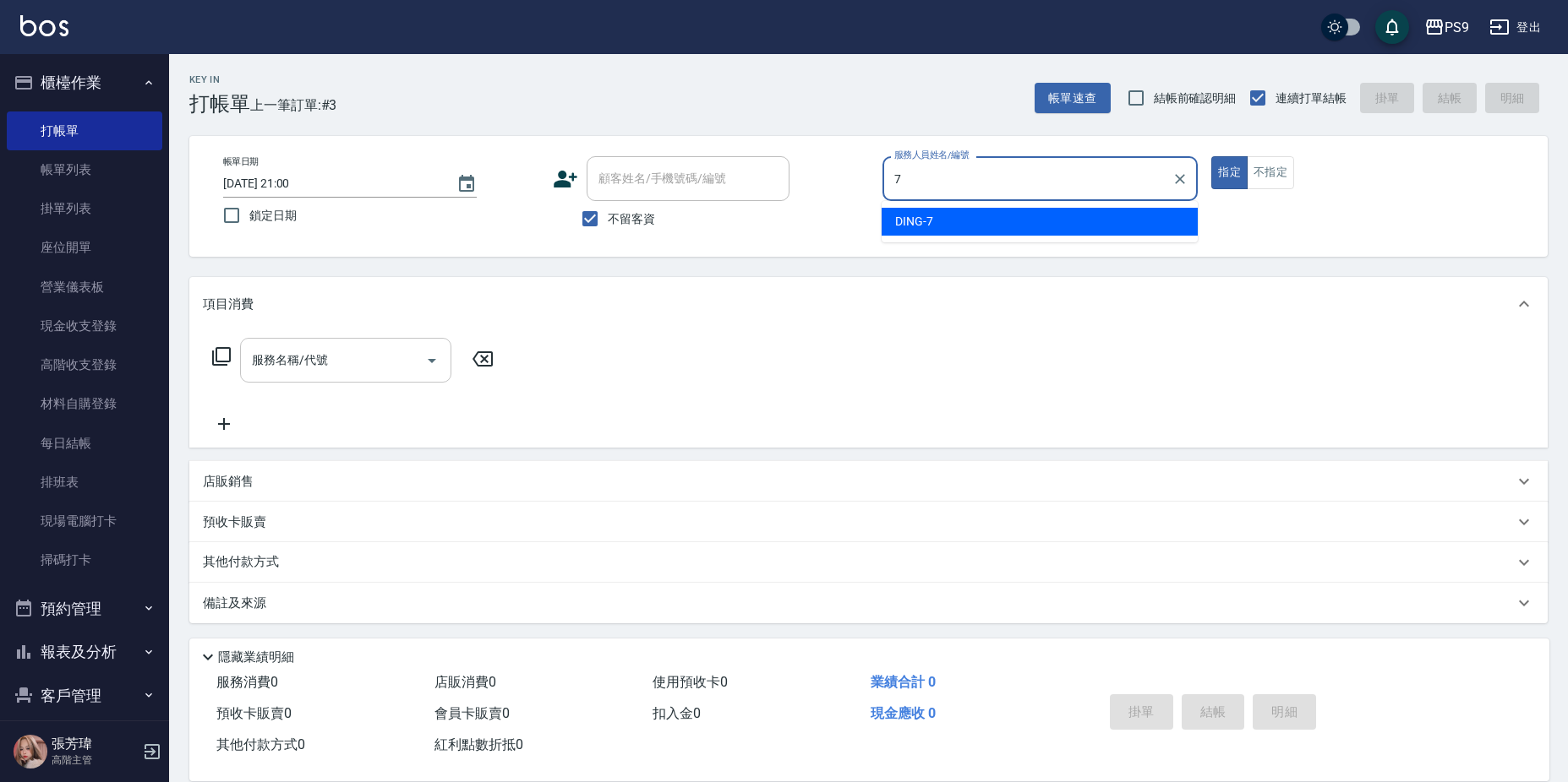
type input "DING-7"
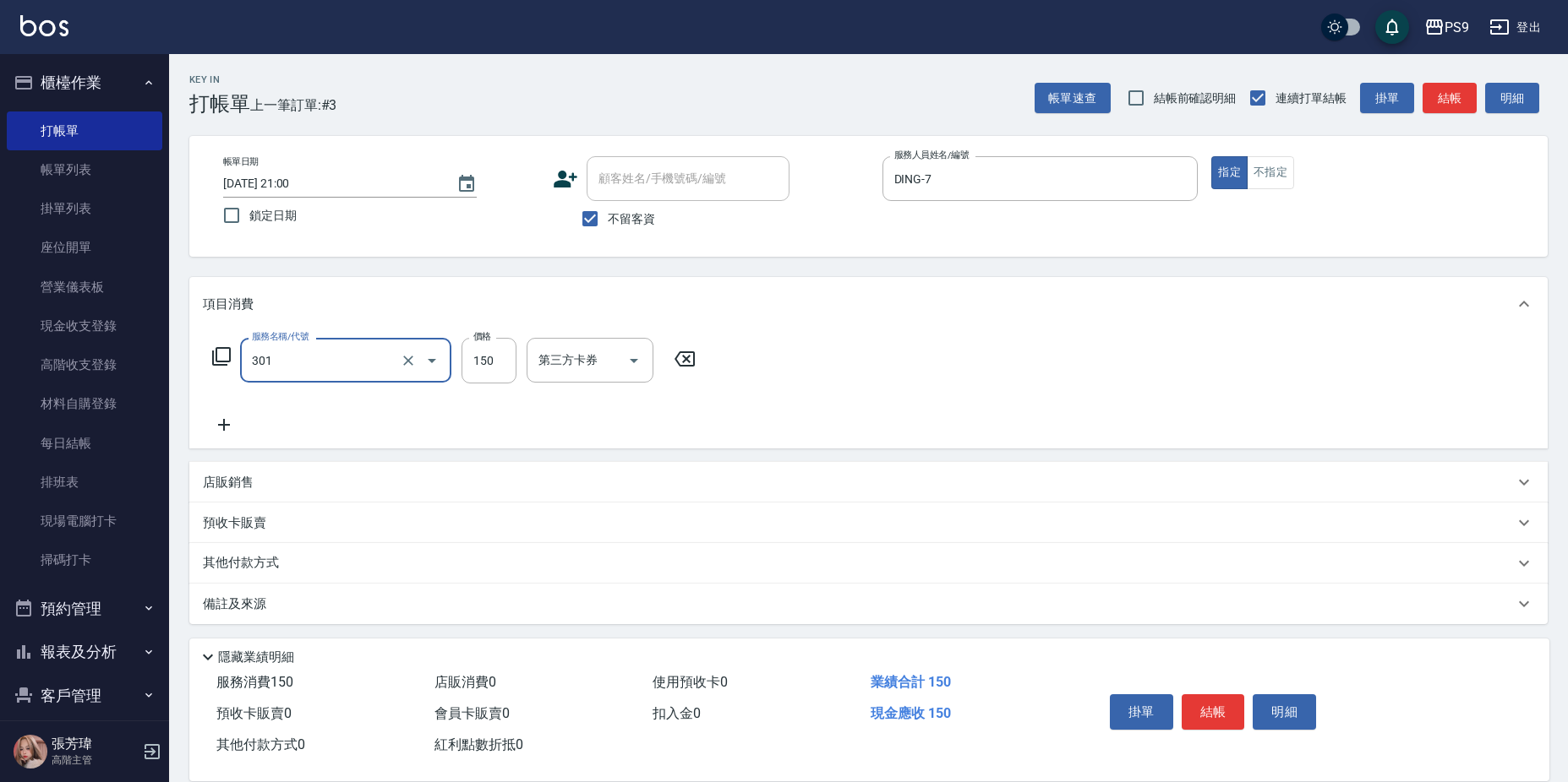
type input "剪-150(301)"
type input "500"
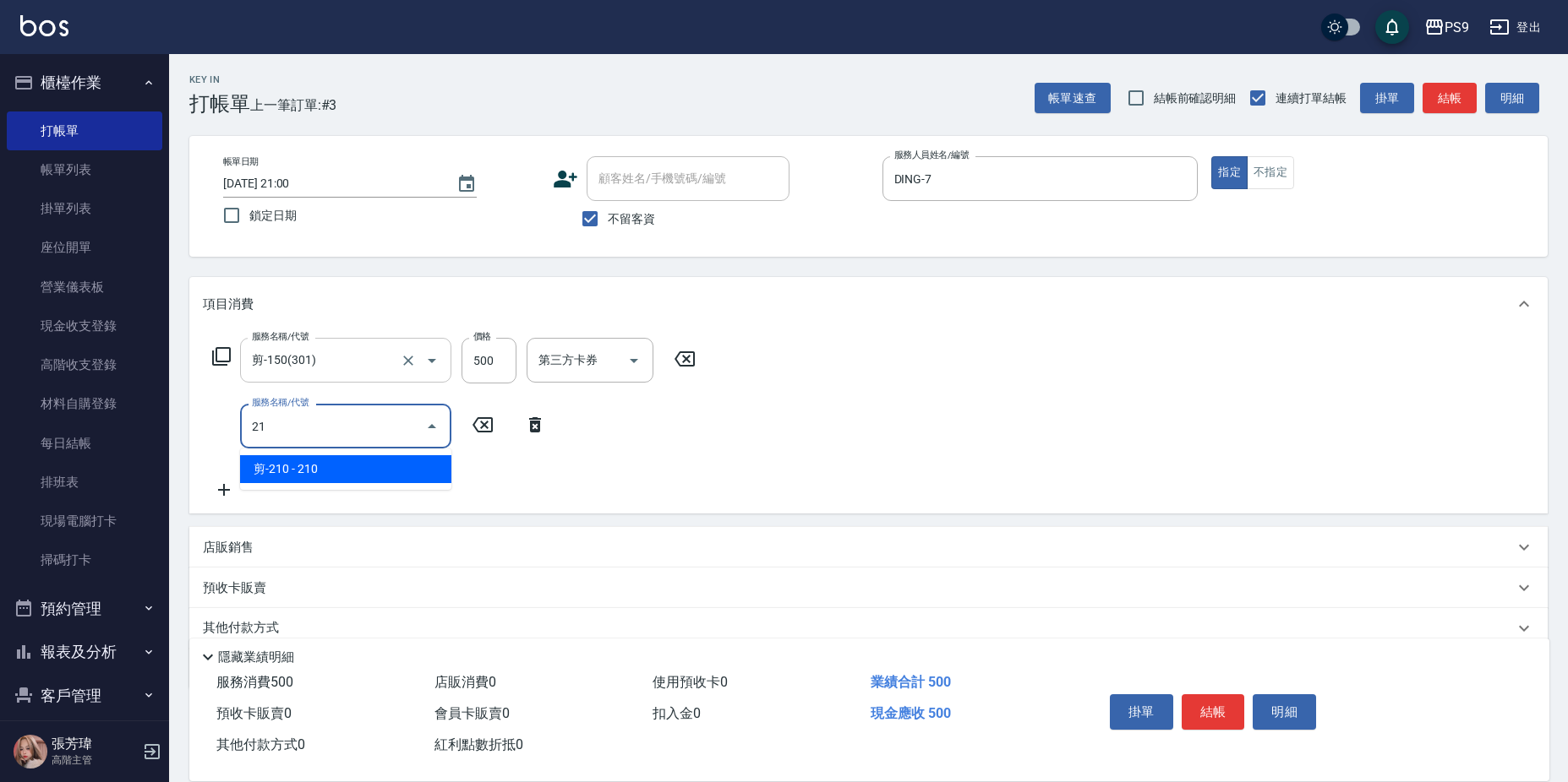
type input "2"
type input "燙髮1000(51000)"
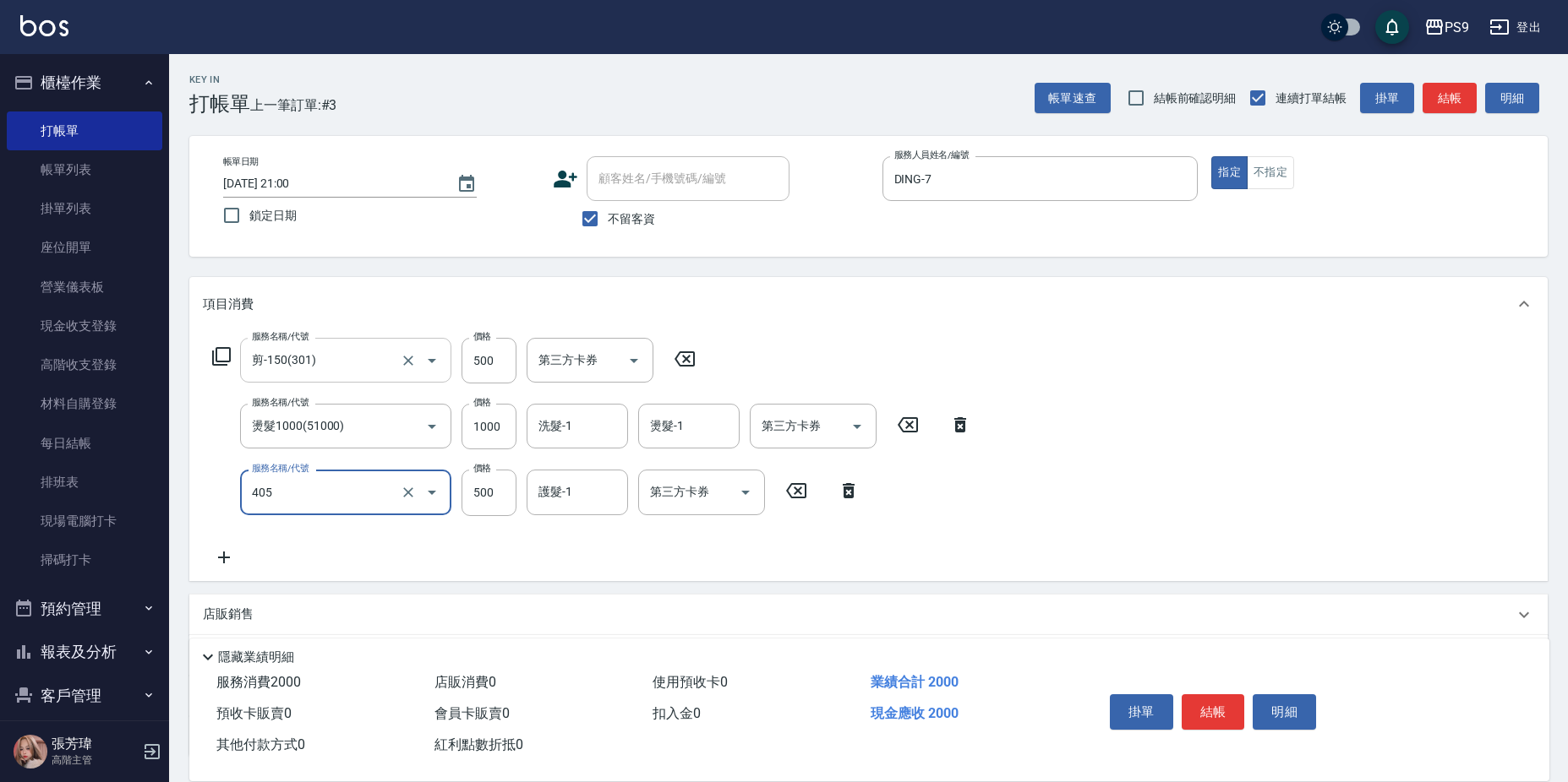
type input "護-500(405)"
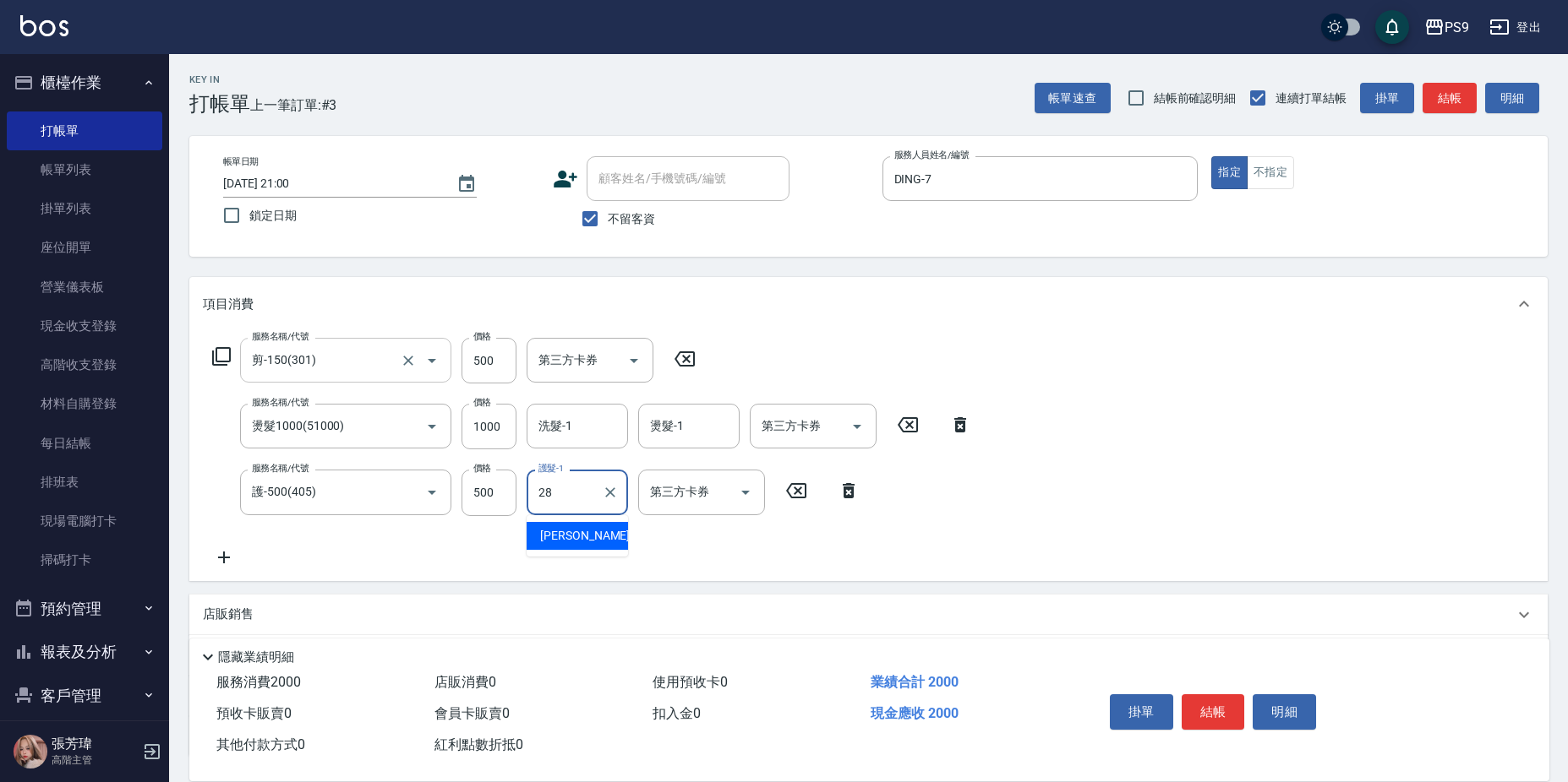
type input "[PERSON_NAME]-28"
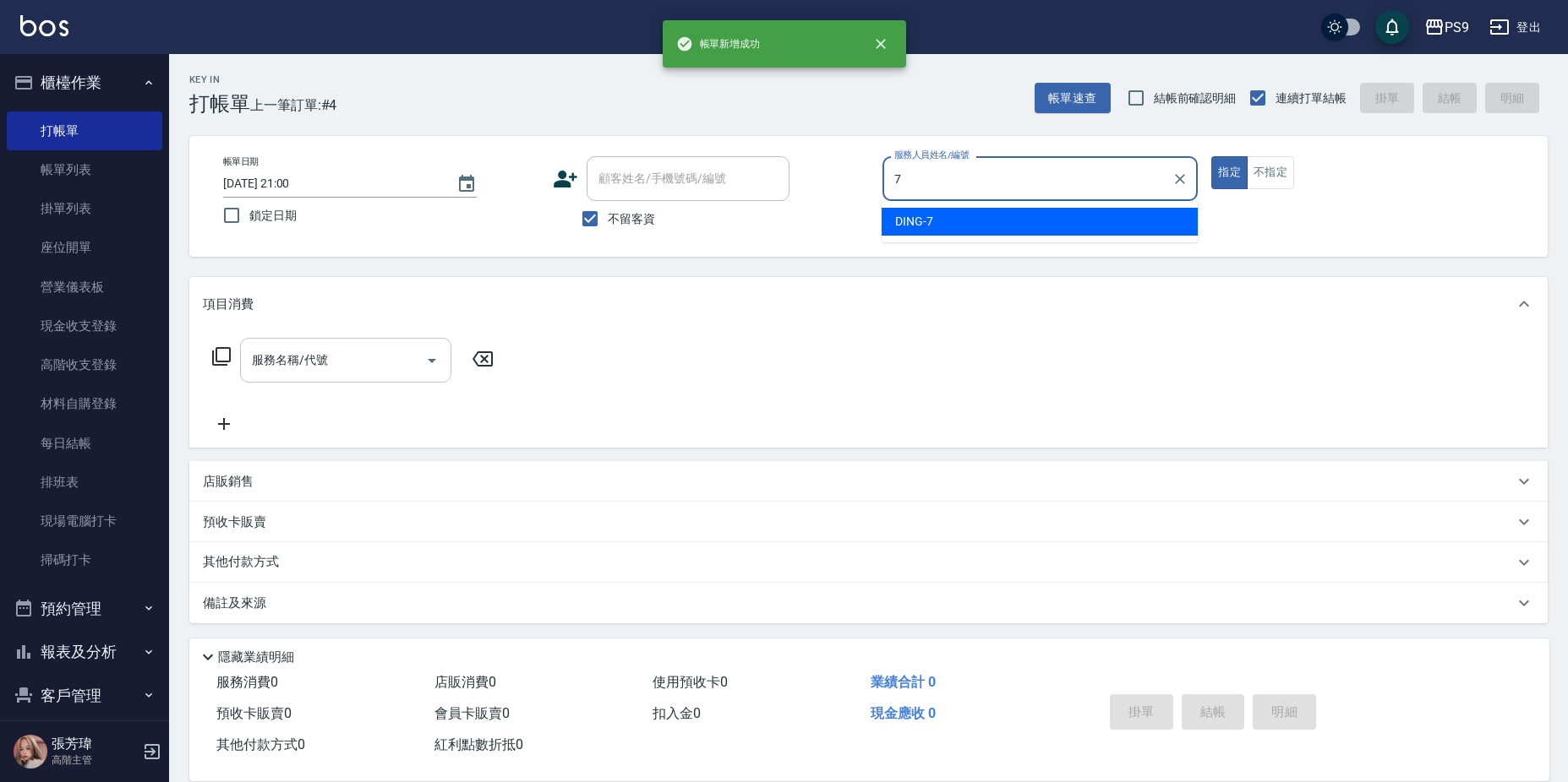
type input "DING-7"
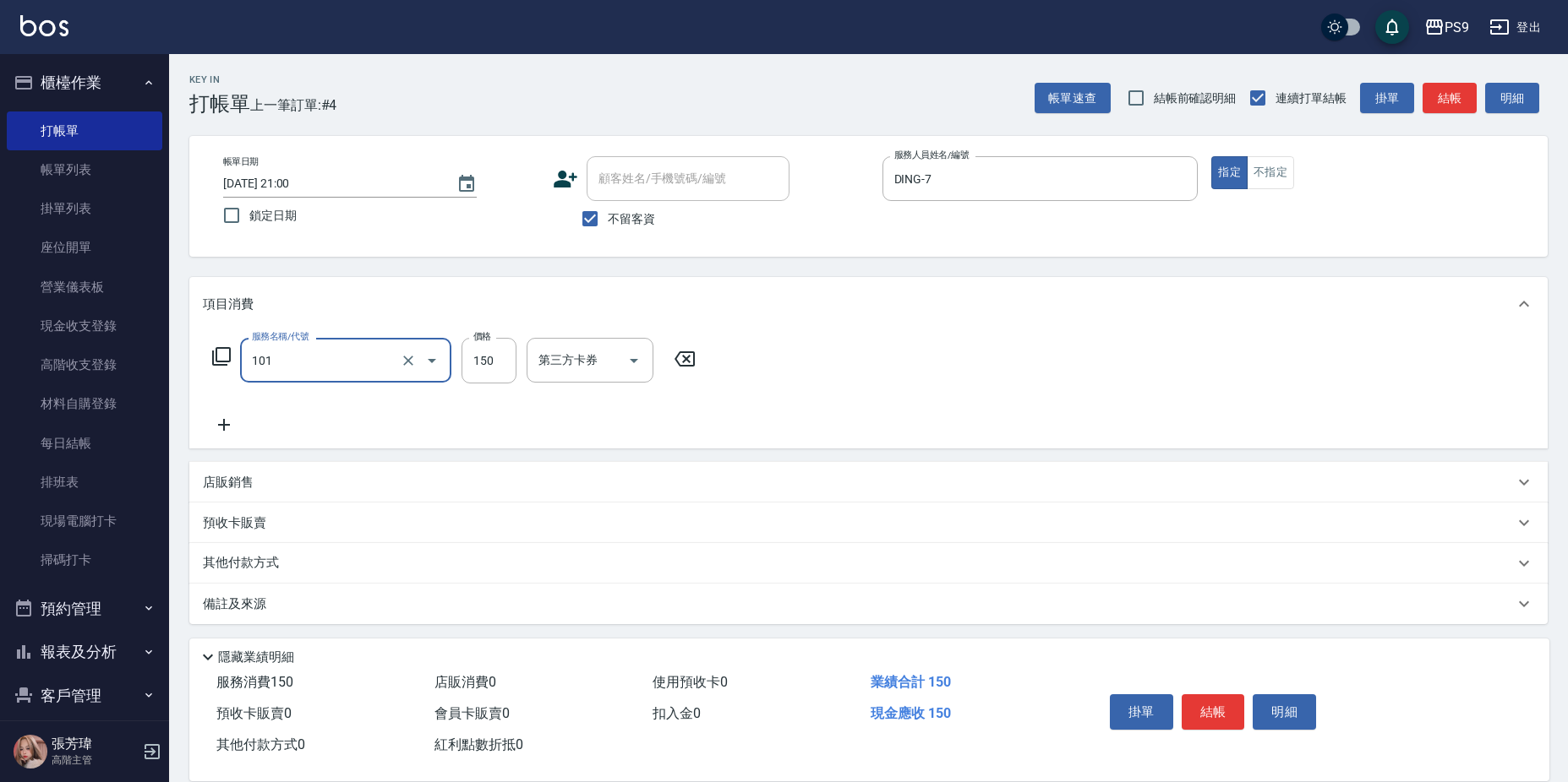
type input "洗髮(101)"
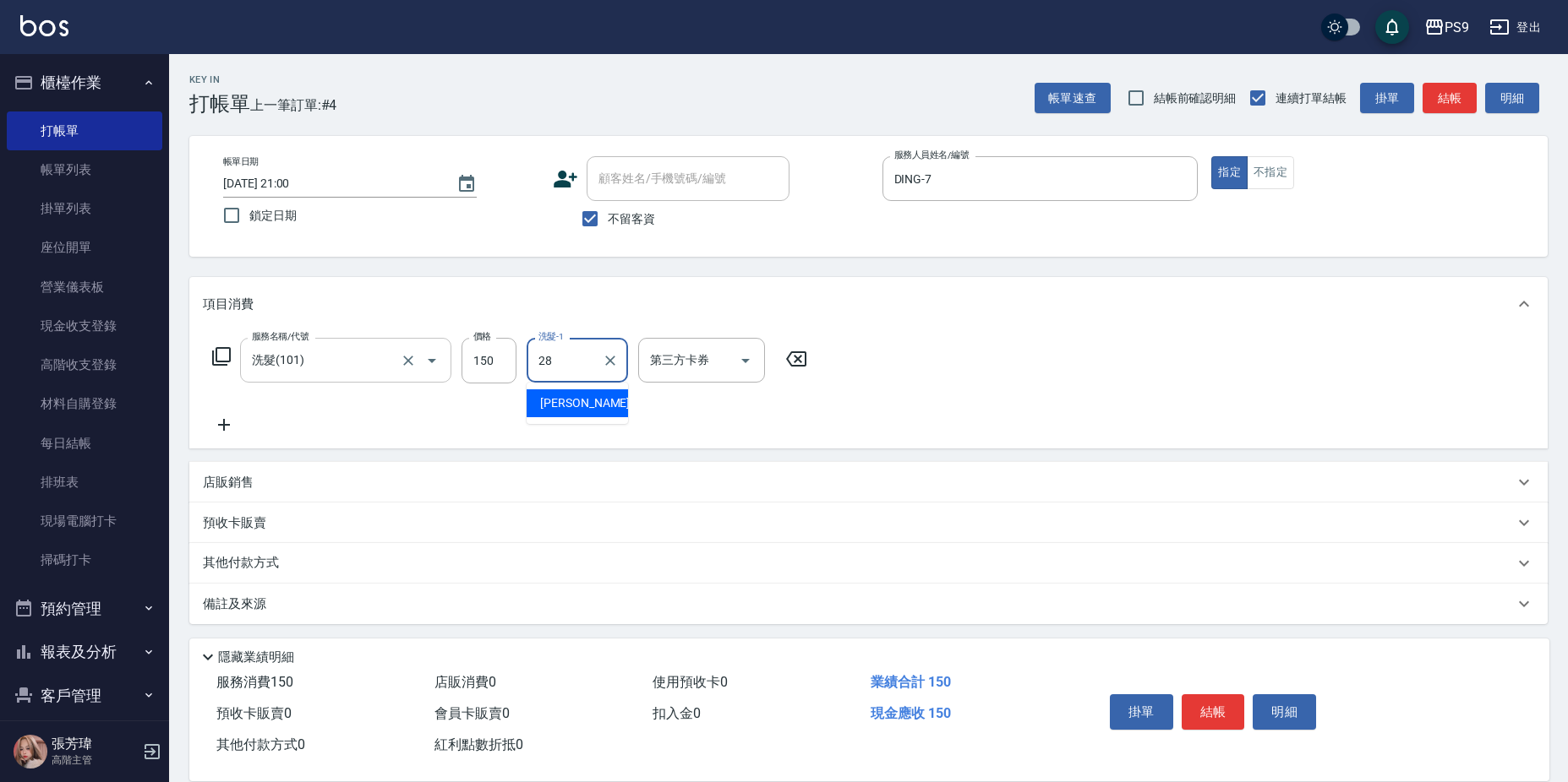
type input "[PERSON_NAME]-28"
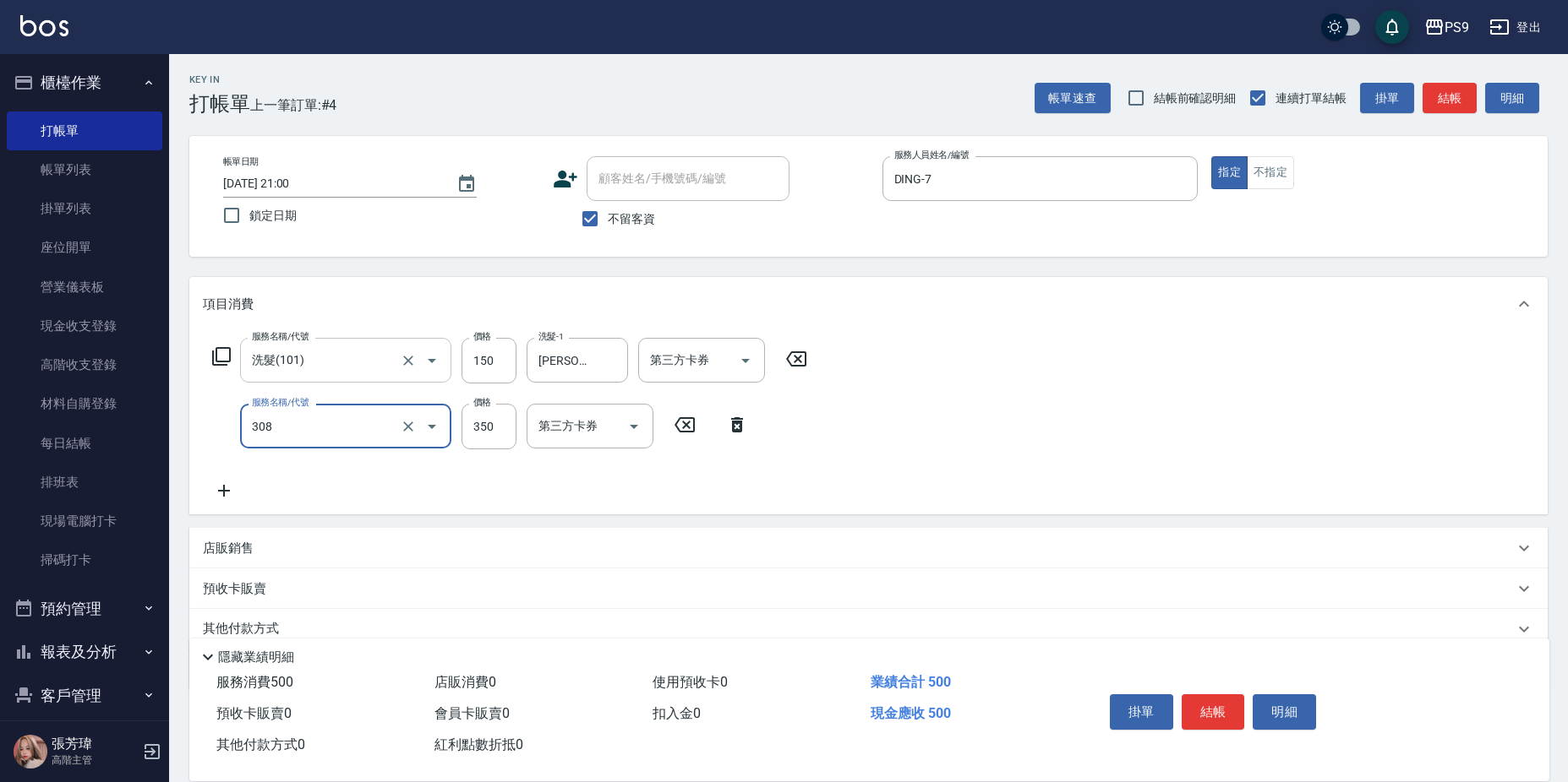
type input "剪-350(308)"
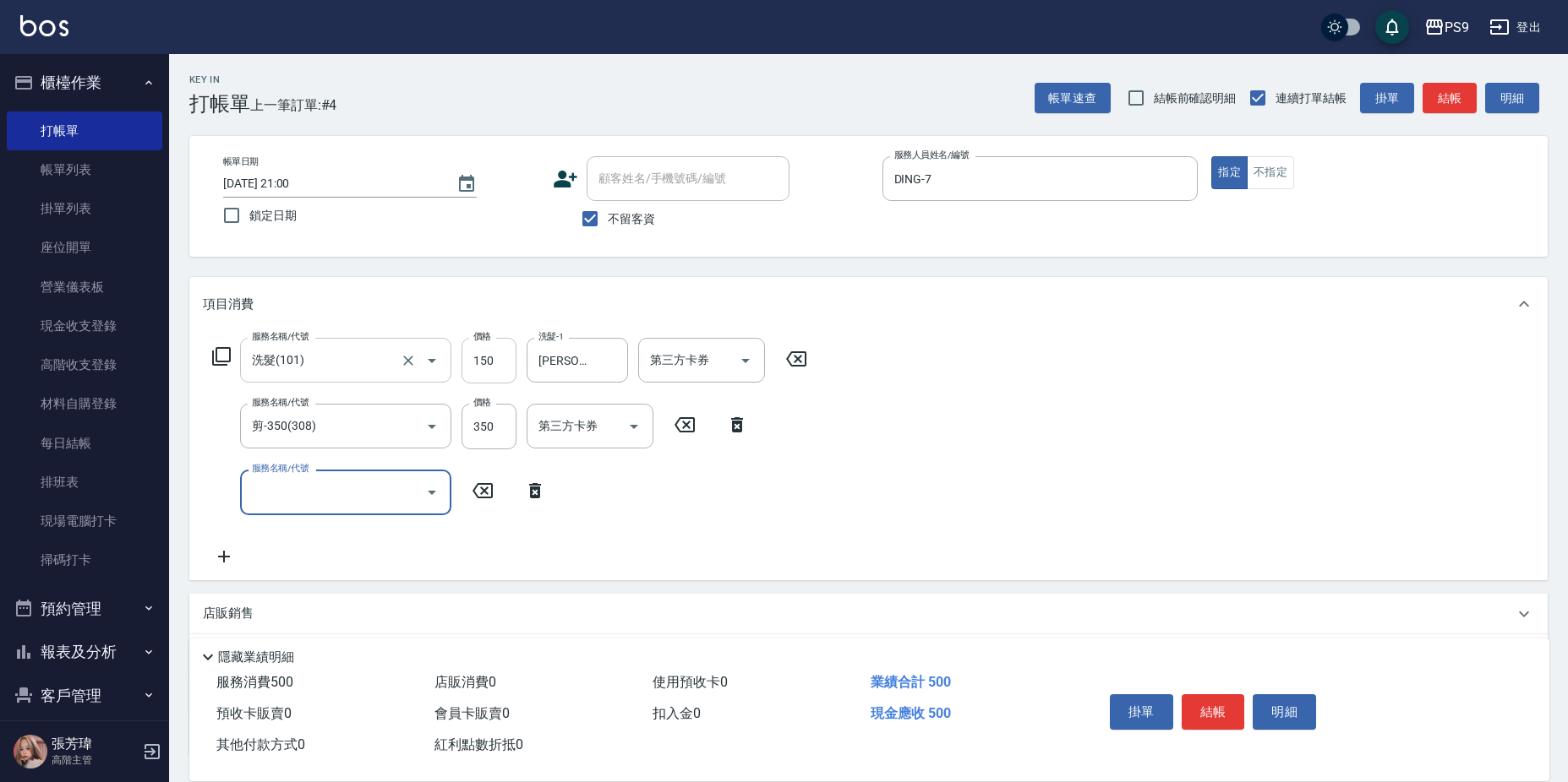
click at [479, 361] on input "150" at bounding box center [489, 360] width 55 height 46
click at [482, 365] on input "150" at bounding box center [489, 360] width 55 height 46
type input "200"
click at [656, 569] on div "服務名稱/代號 洗髮(101) 服務名稱/代號 價格 200 價格 洗髮-1 [PERSON_NAME]嬿-28 洗髮-1 第三方卡券 第三方卡券 服務名稱/…" at bounding box center [868, 455] width 1358 height 249
click at [497, 429] on input "350" at bounding box center [489, 426] width 55 height 46
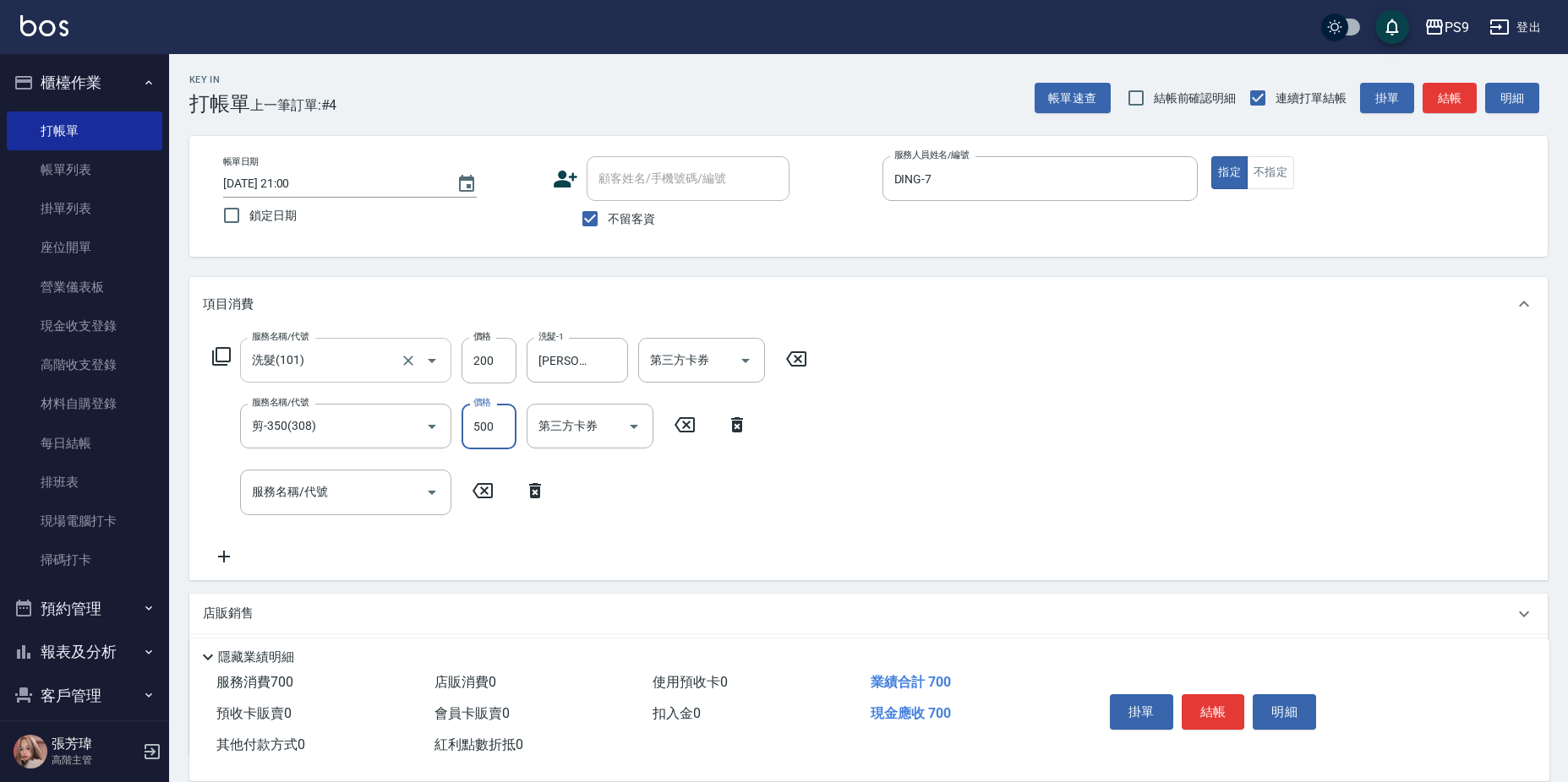
type input "500"
type input "燙髮1000(51000)"
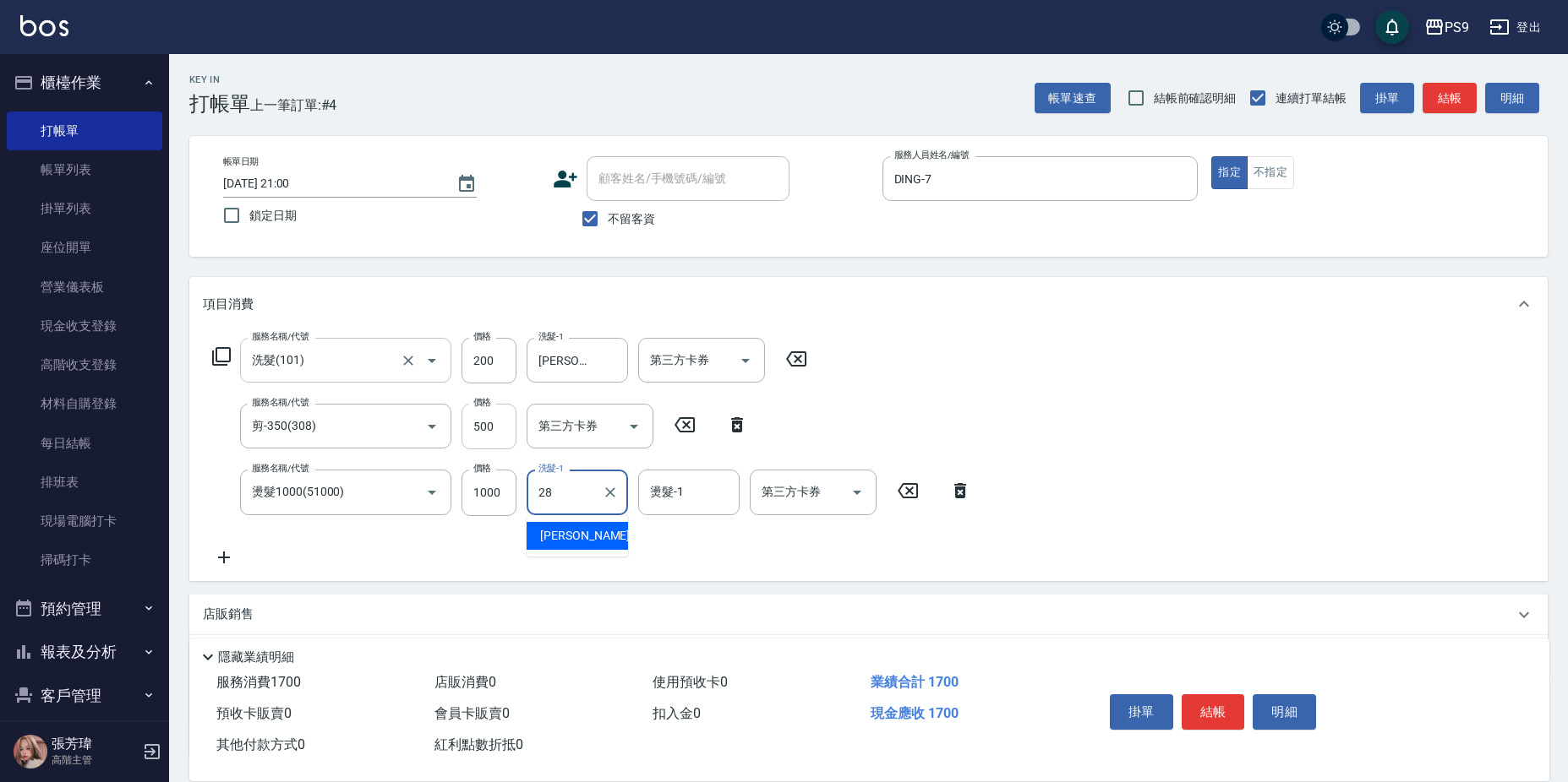
type input "[PERSON_NAME]-28"
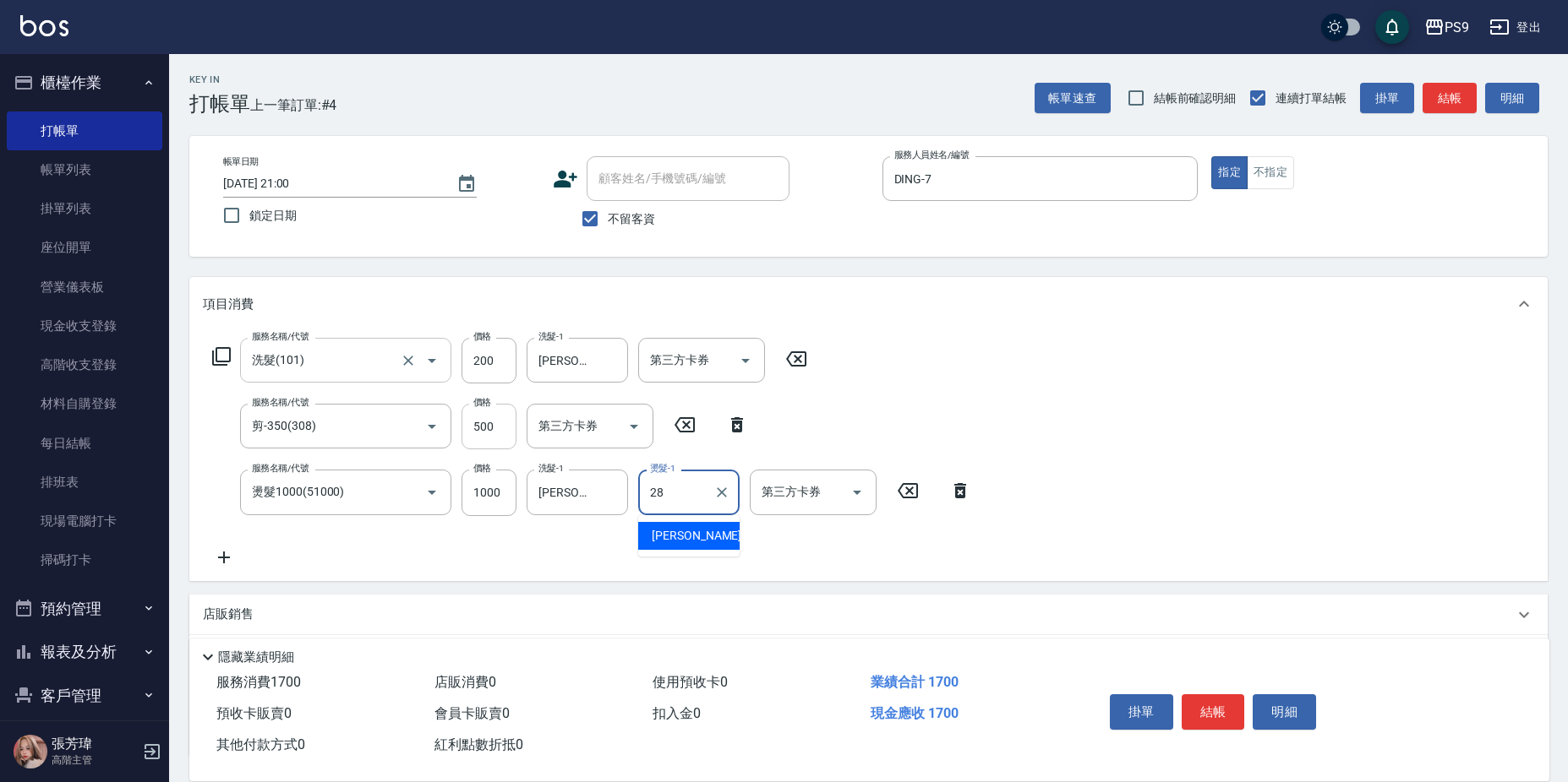
type input "[PERSON_NAME]-28"
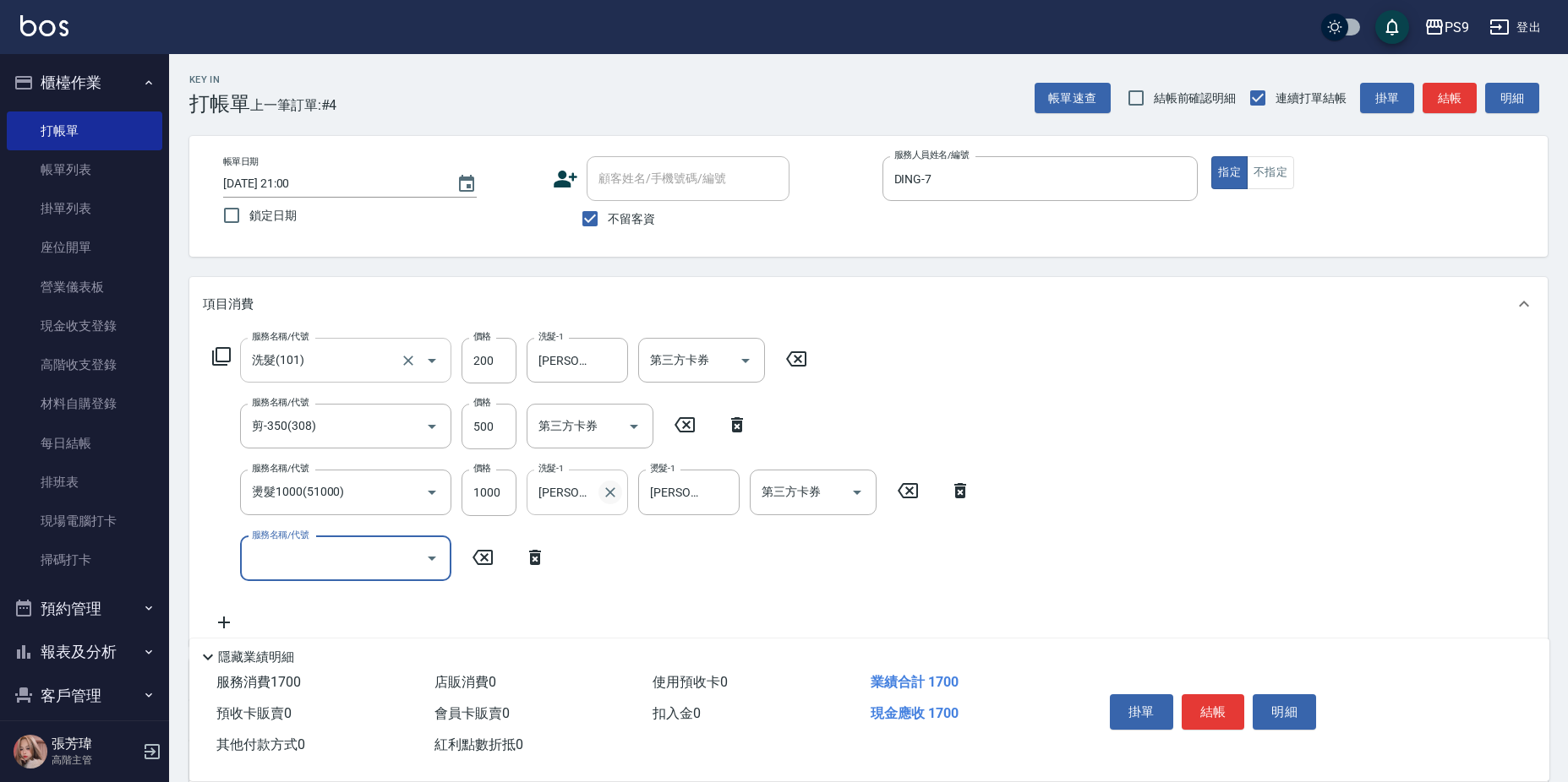
click at [617, 489] on icon "Clear" at bounding box center [610, 492] width 17 height 17
type input "護-500(405)"
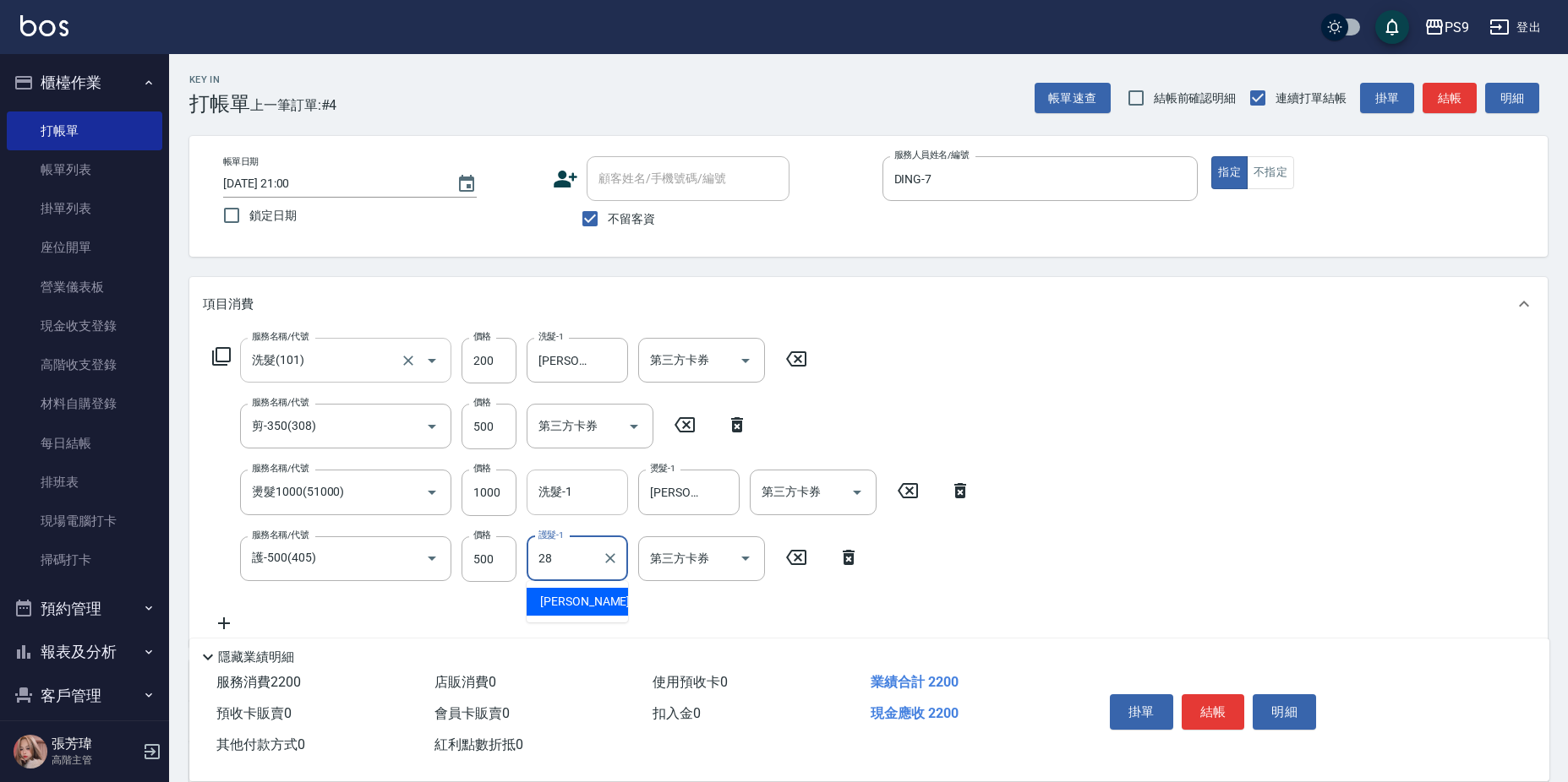
type input "[PERSON_NAME]-28"
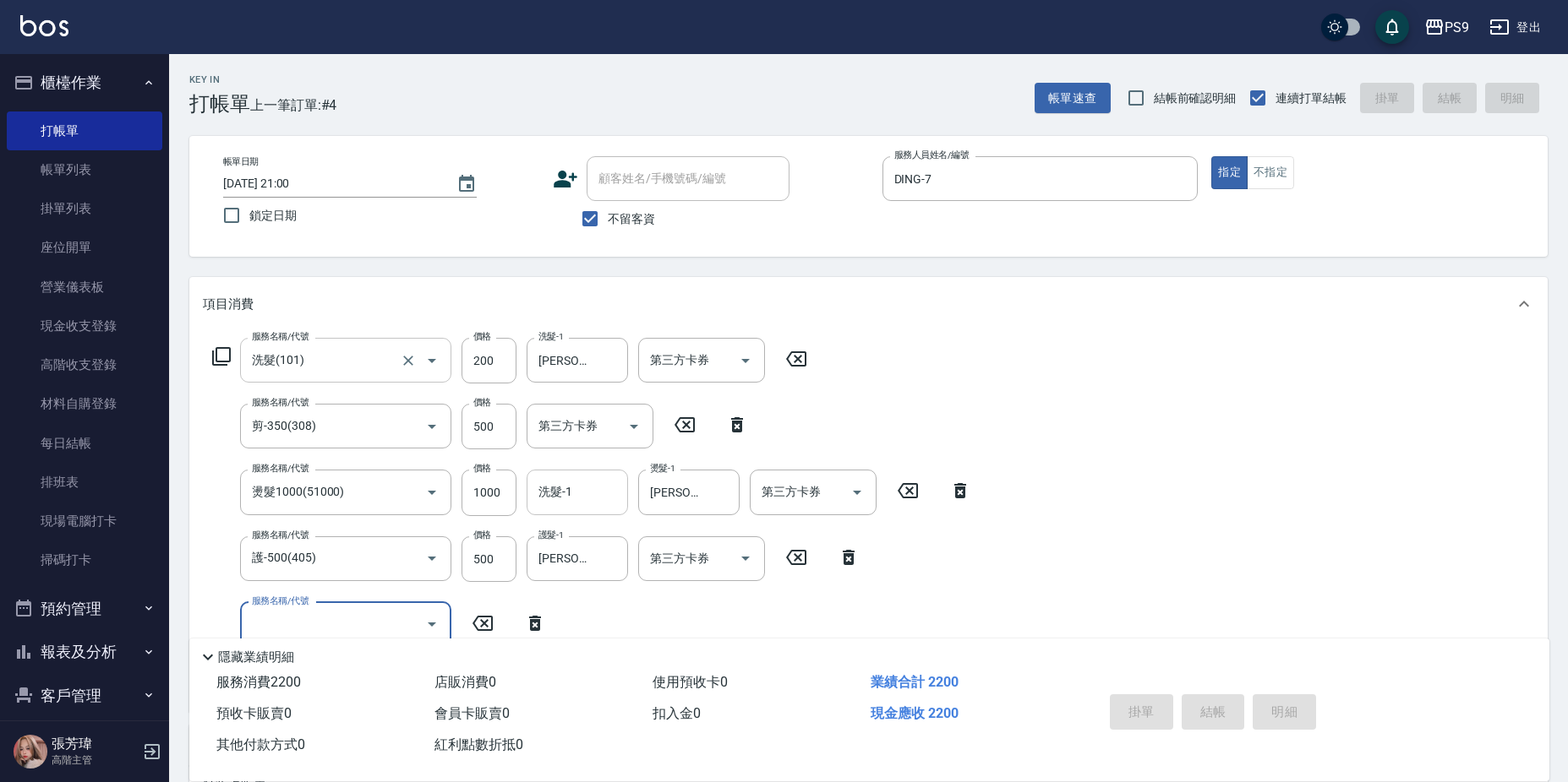
type input "[DATE] 21:01"
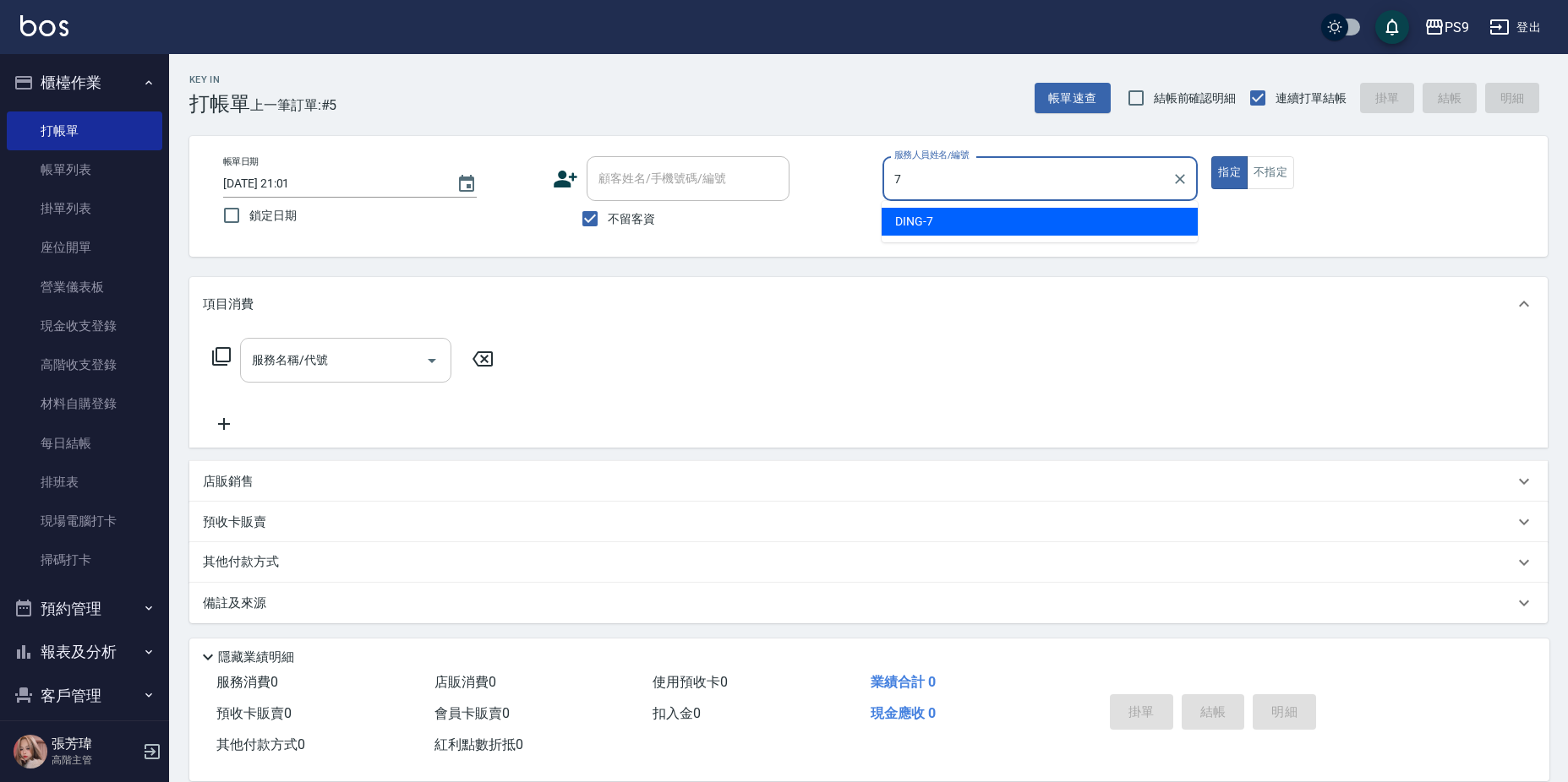
type input "DING-7"
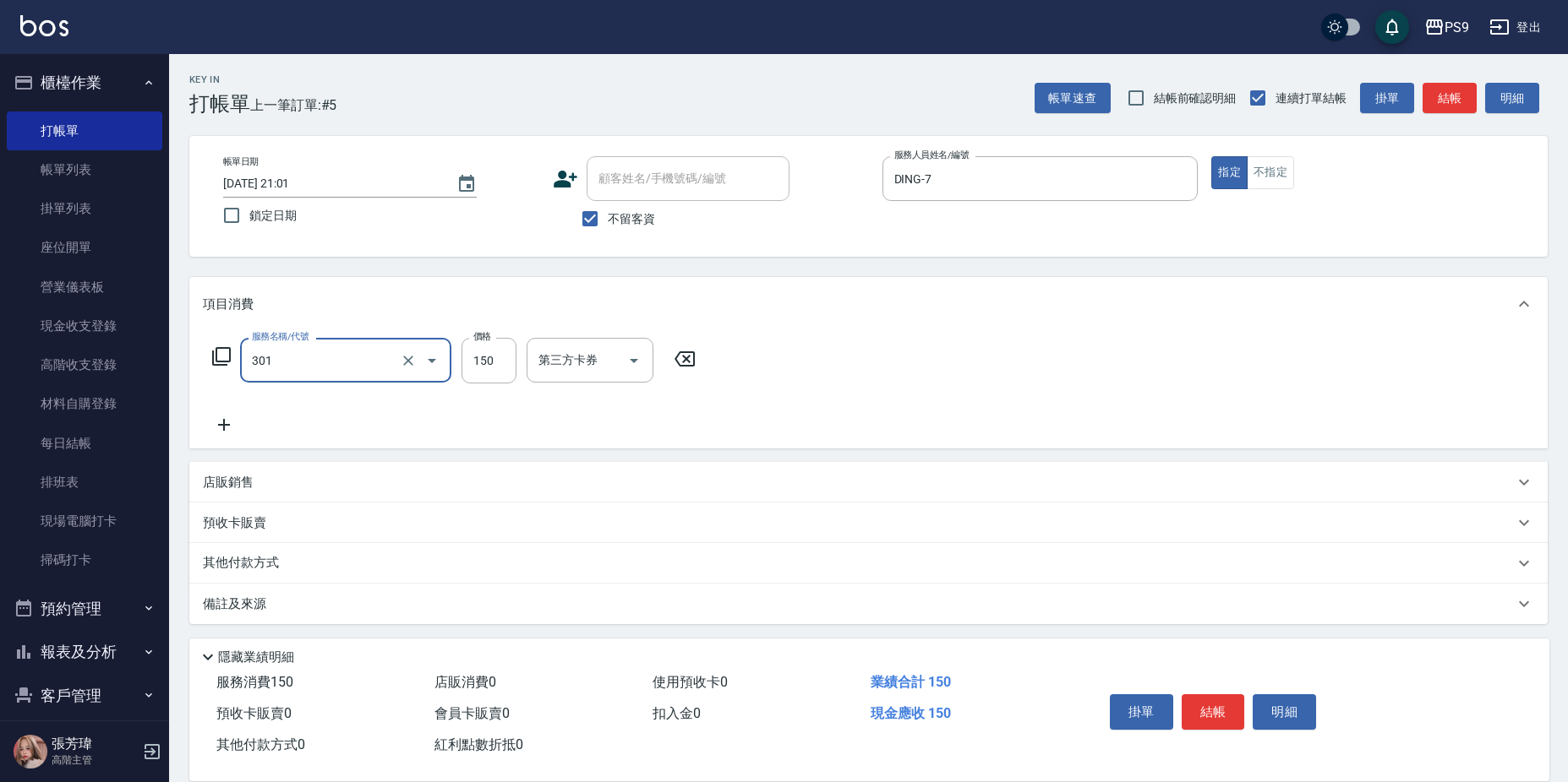
type input "剪-150(301)"
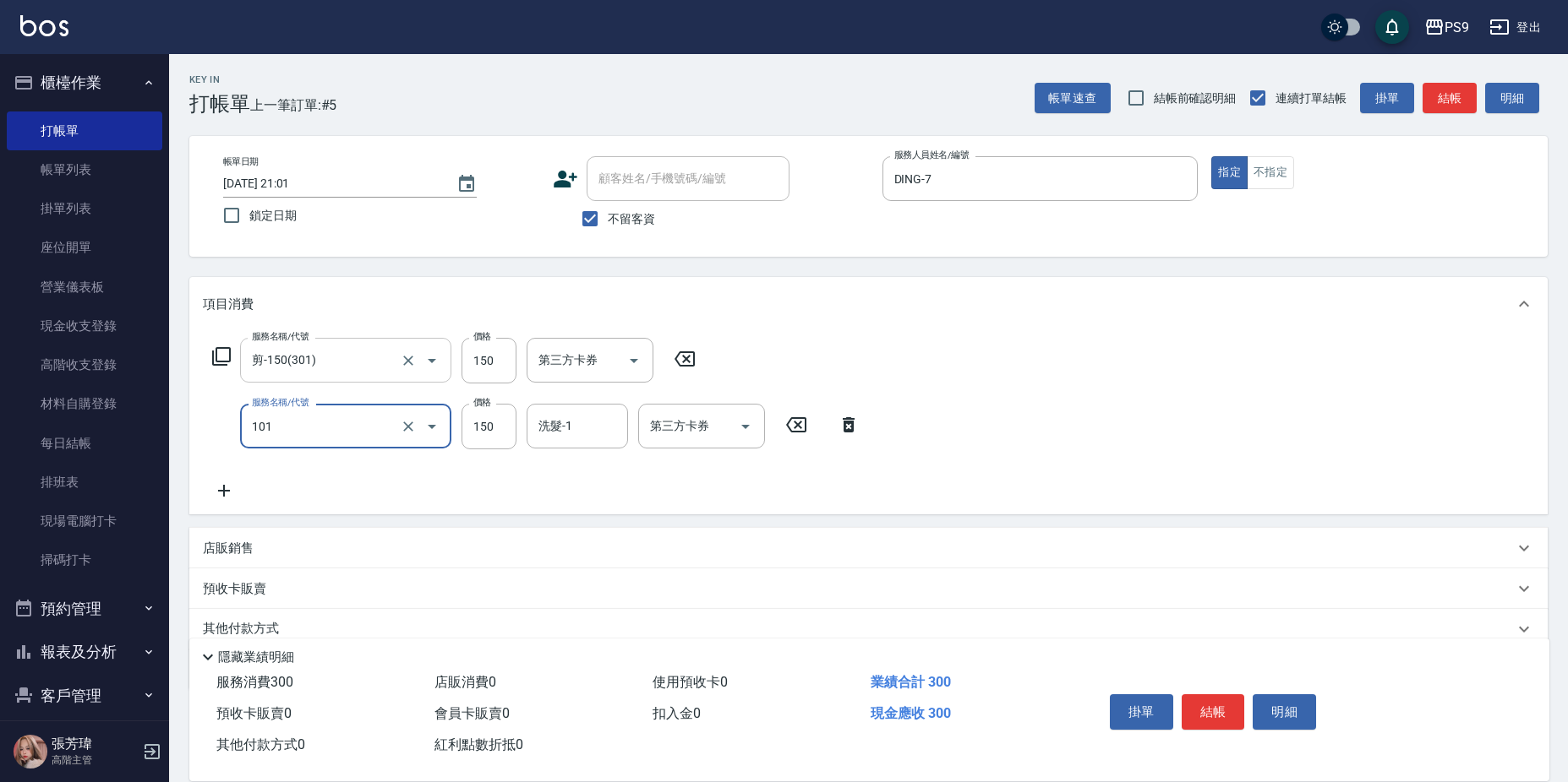
type input "洗髮(101)"
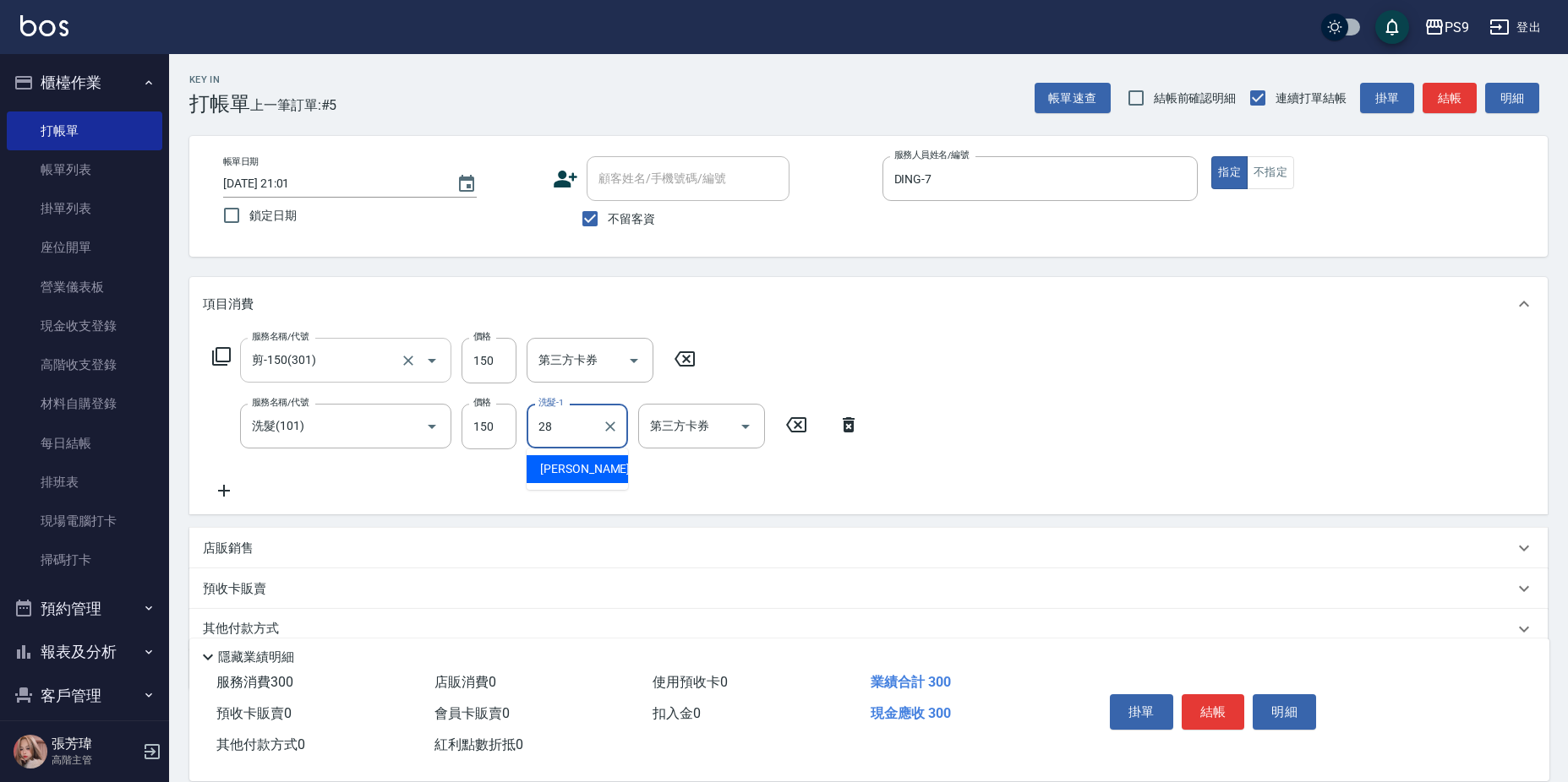
type input "[PERSON_NAME]-28"
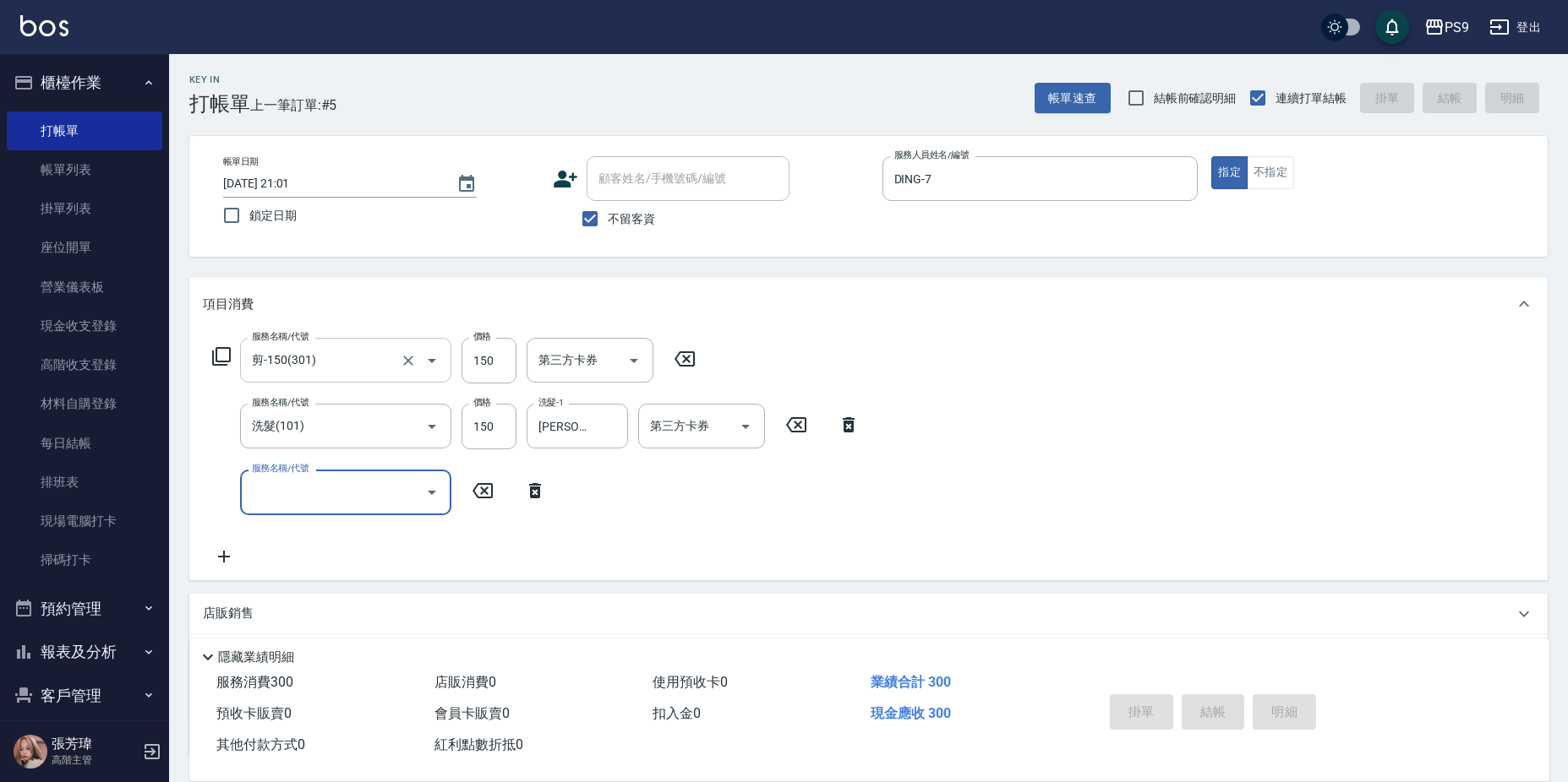
type input "[DATE] 21:02"
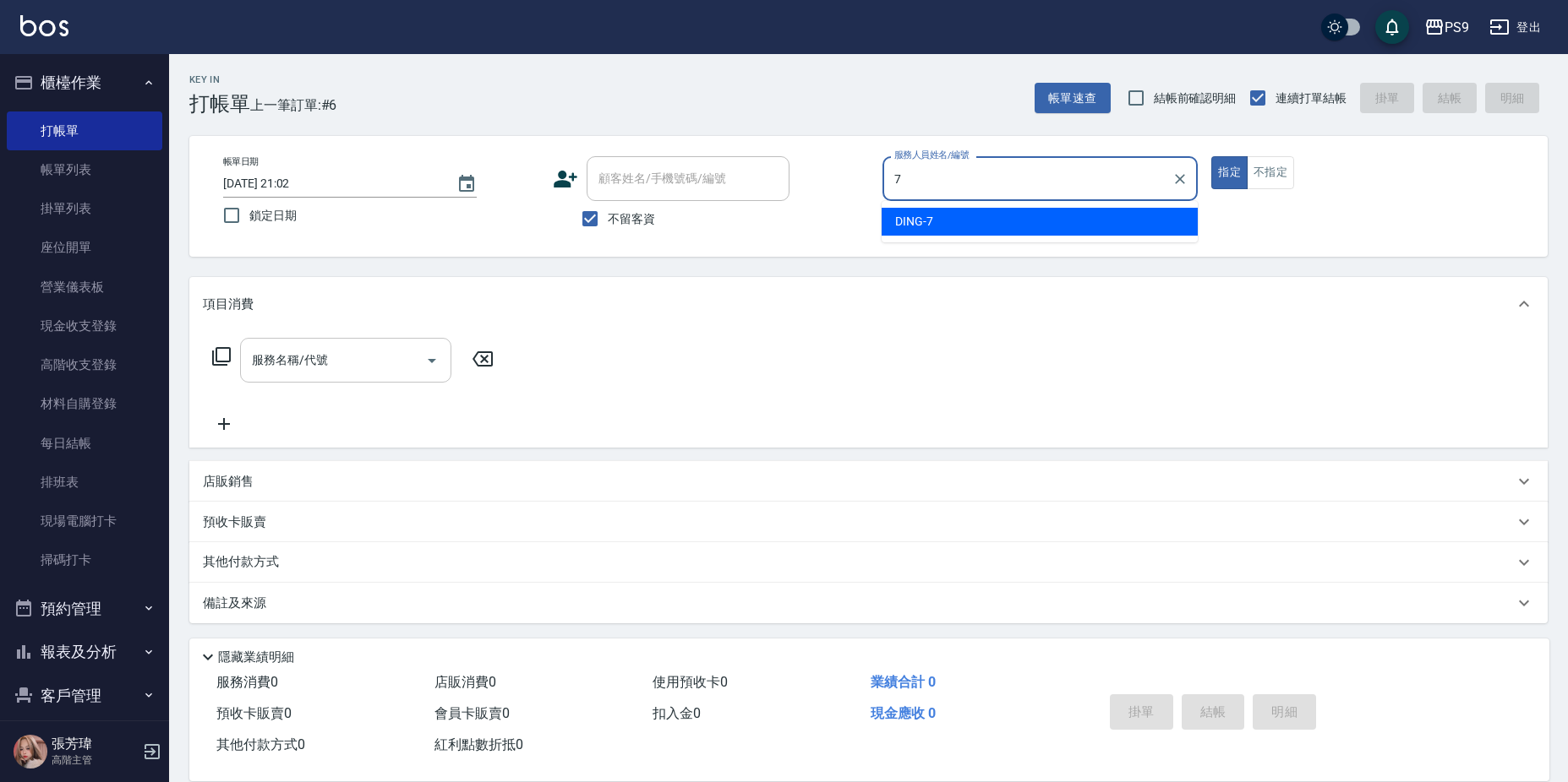
type input "DING-7"
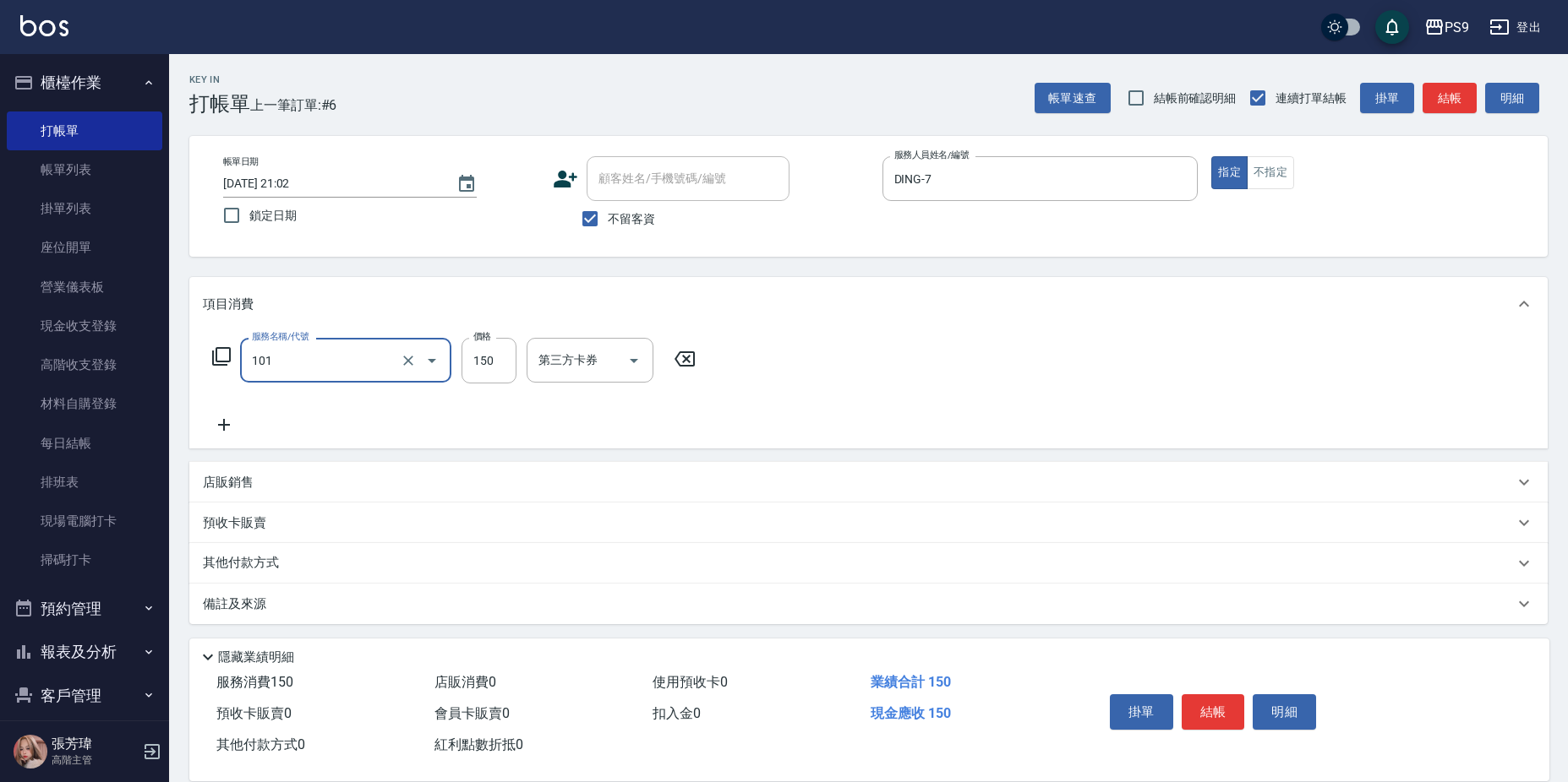
type input "洗髮(101)"
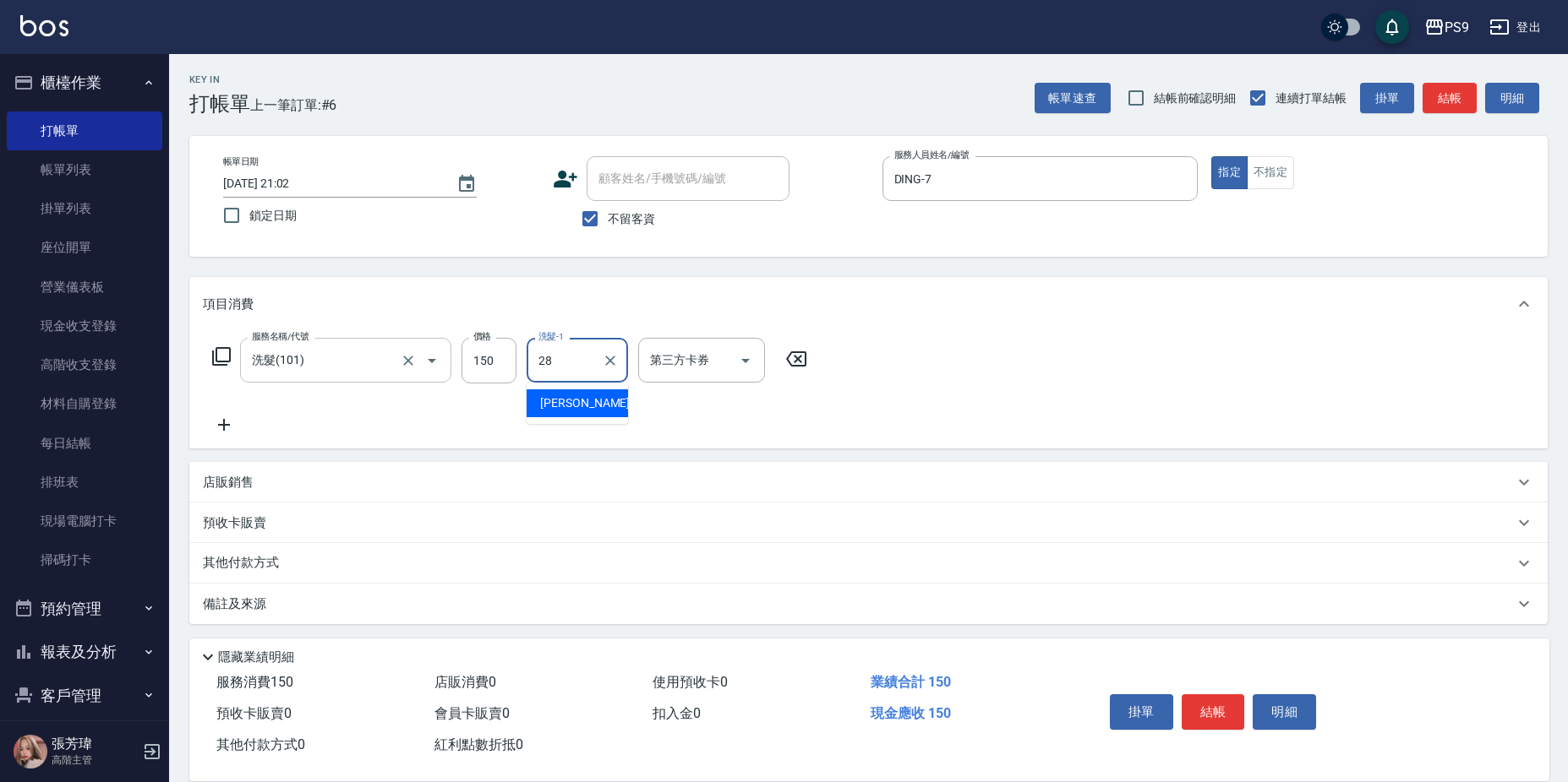
type input "[PERSON_NAME]-28"
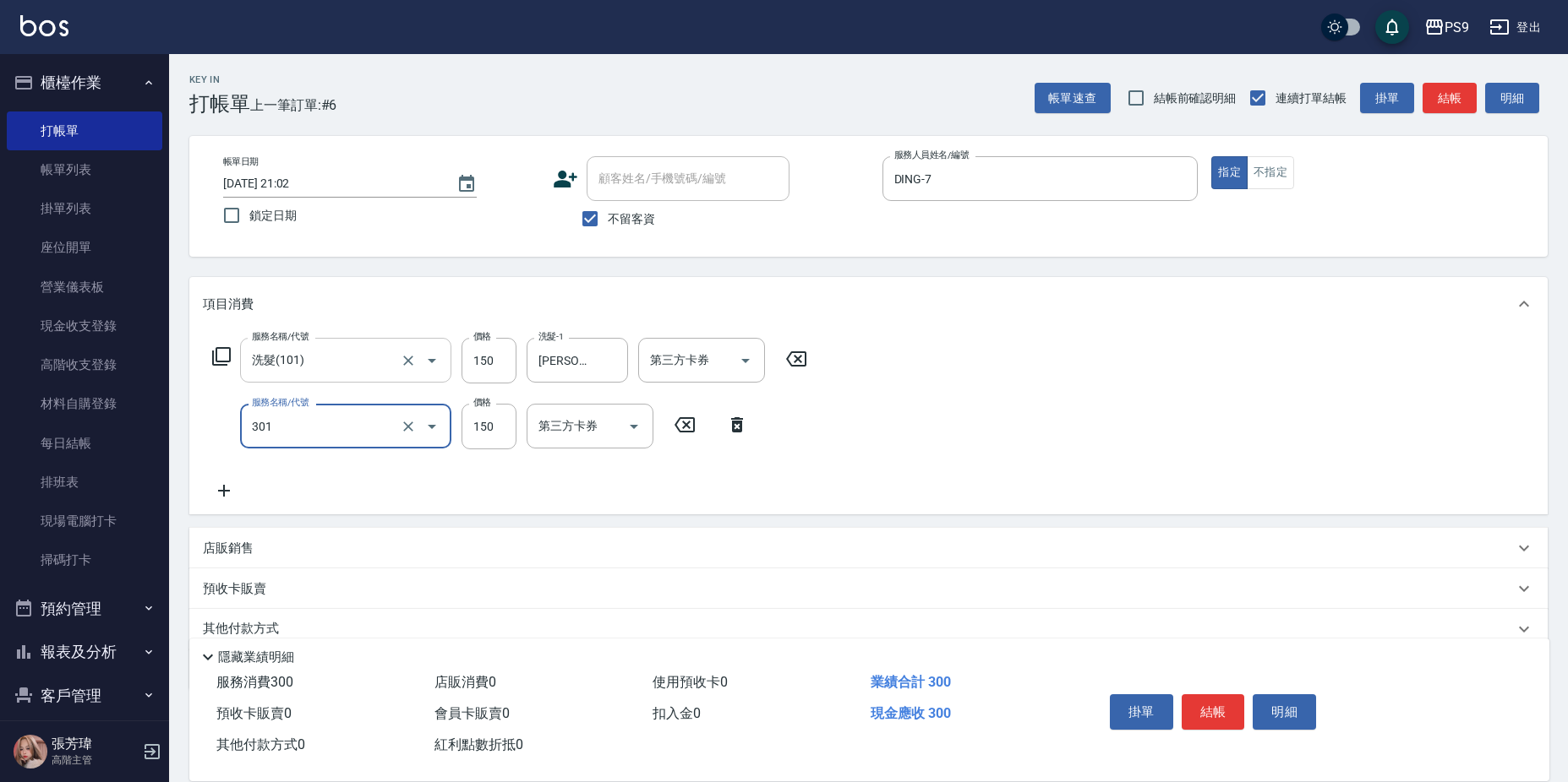
type input "剪-150(301)"
type input "200"
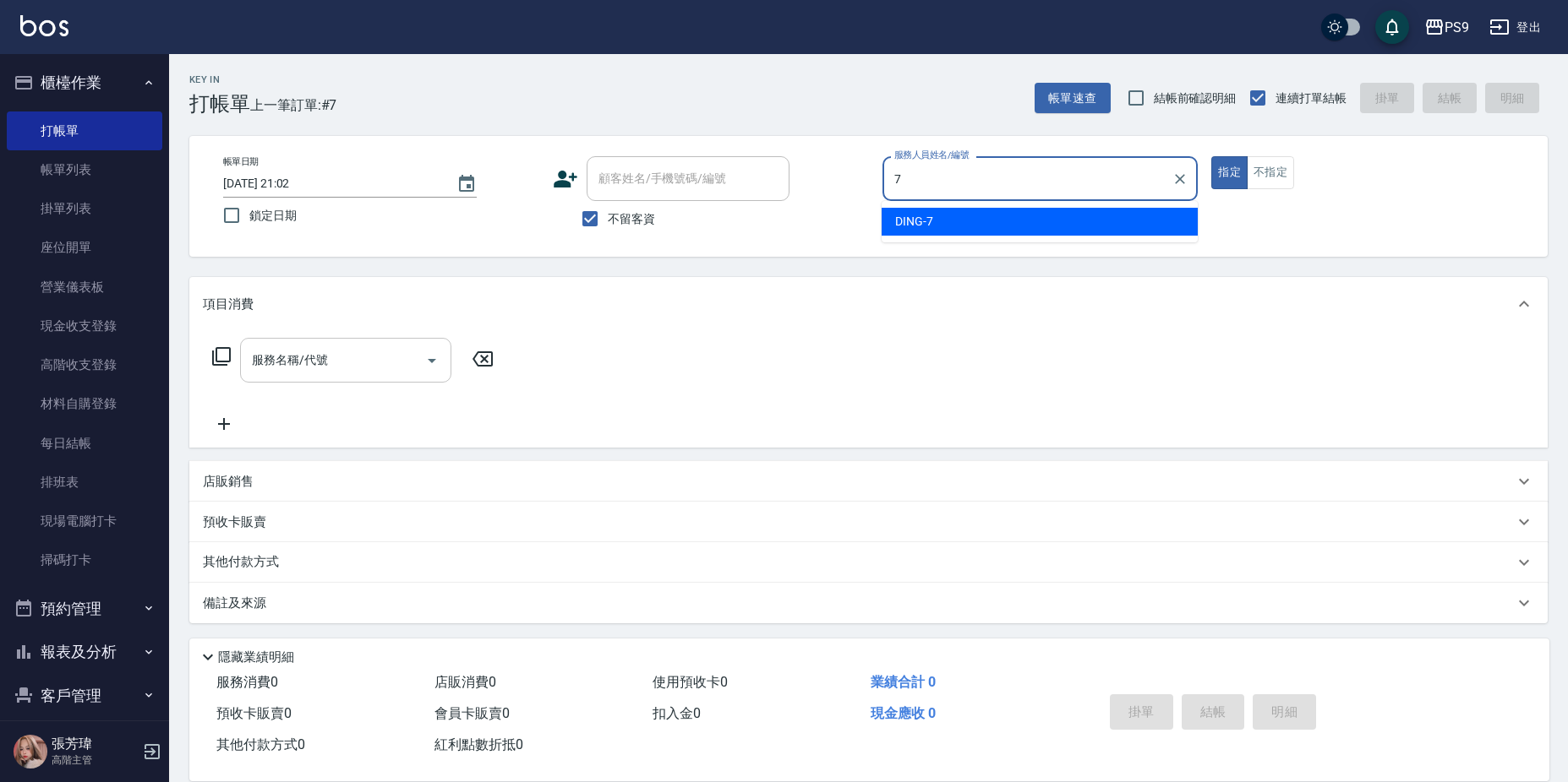
type input "DING-7"
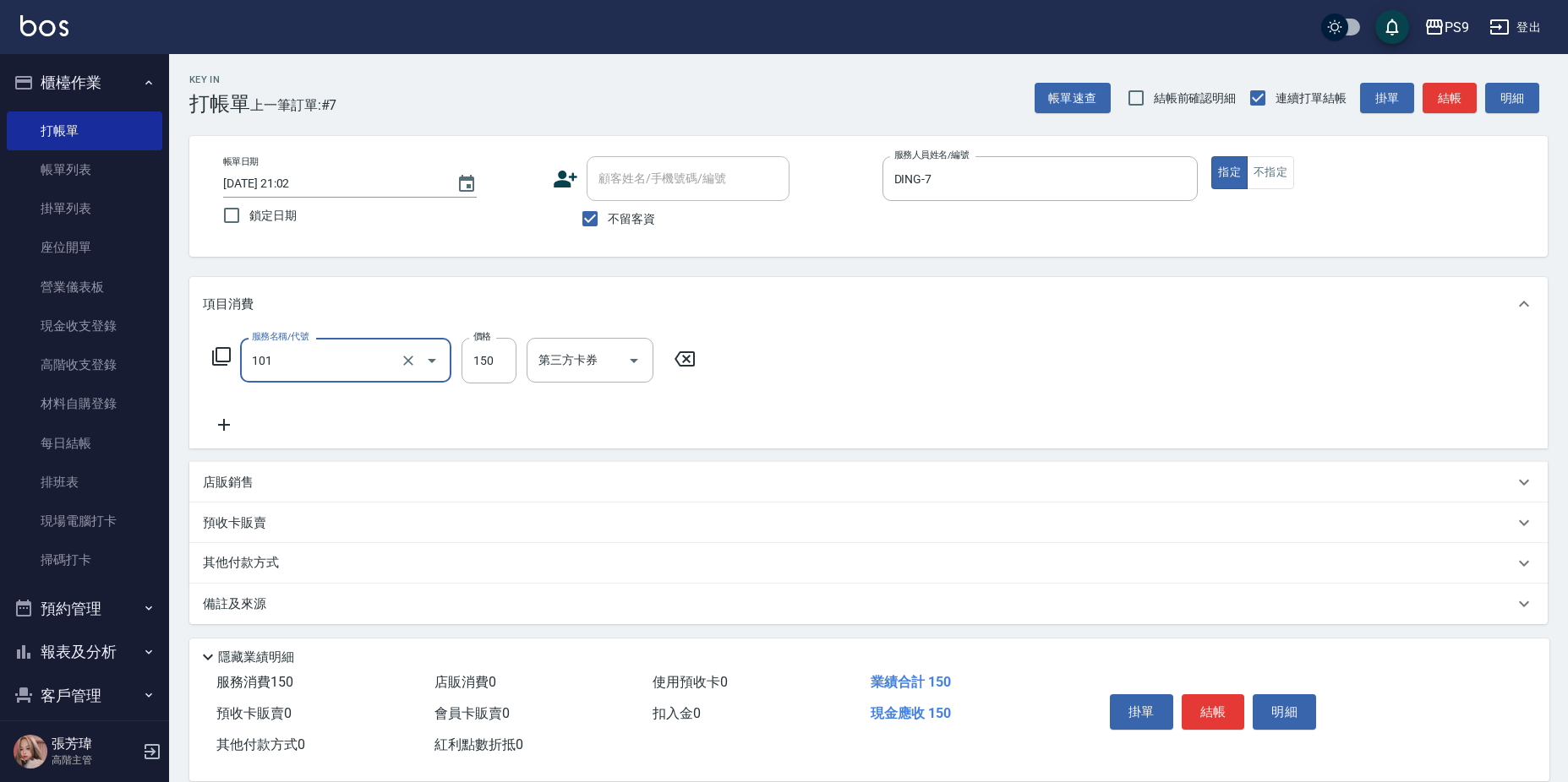
type input "洗髮(101)"
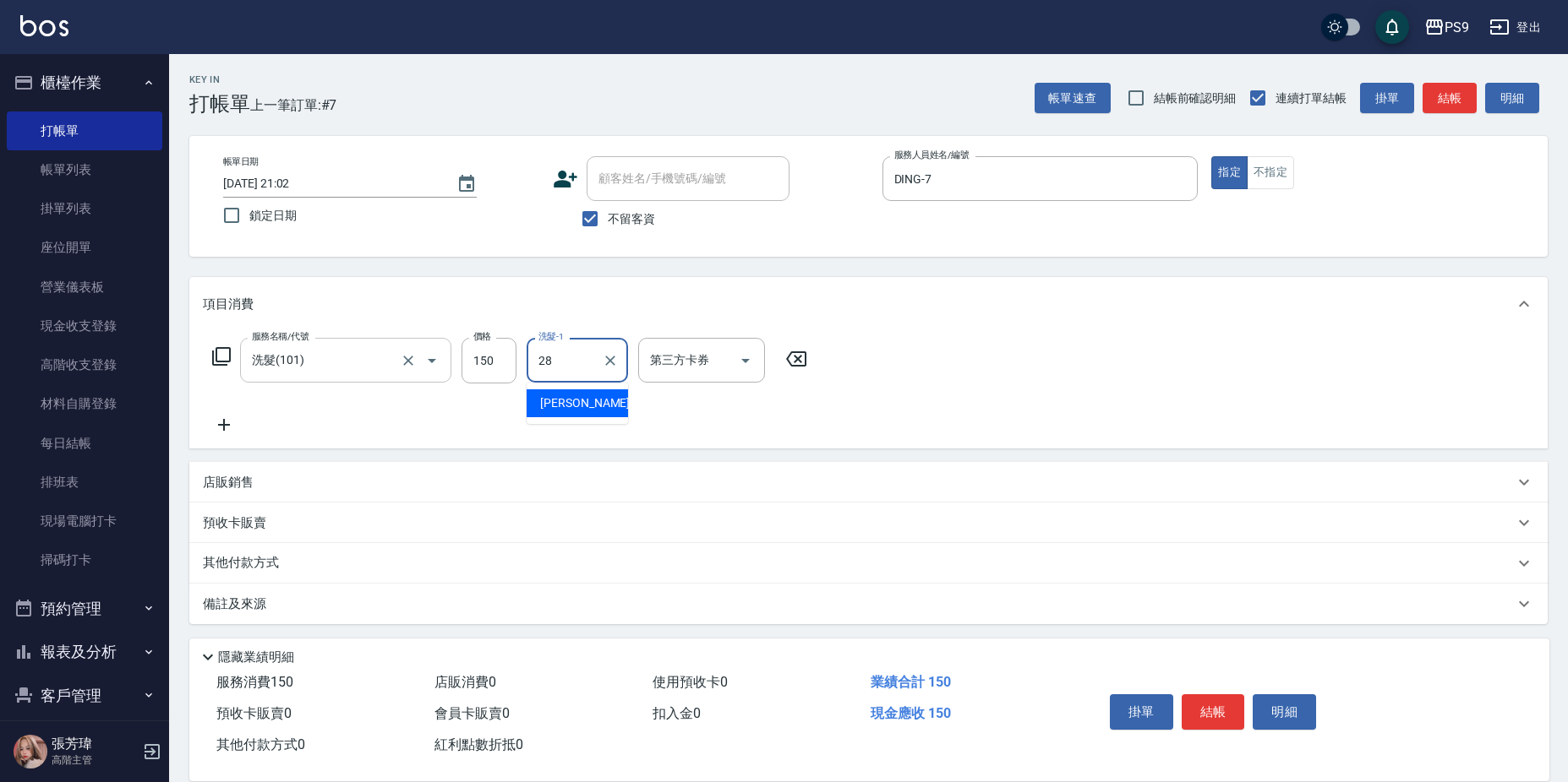
type input "[PERSON_NAME]-28"
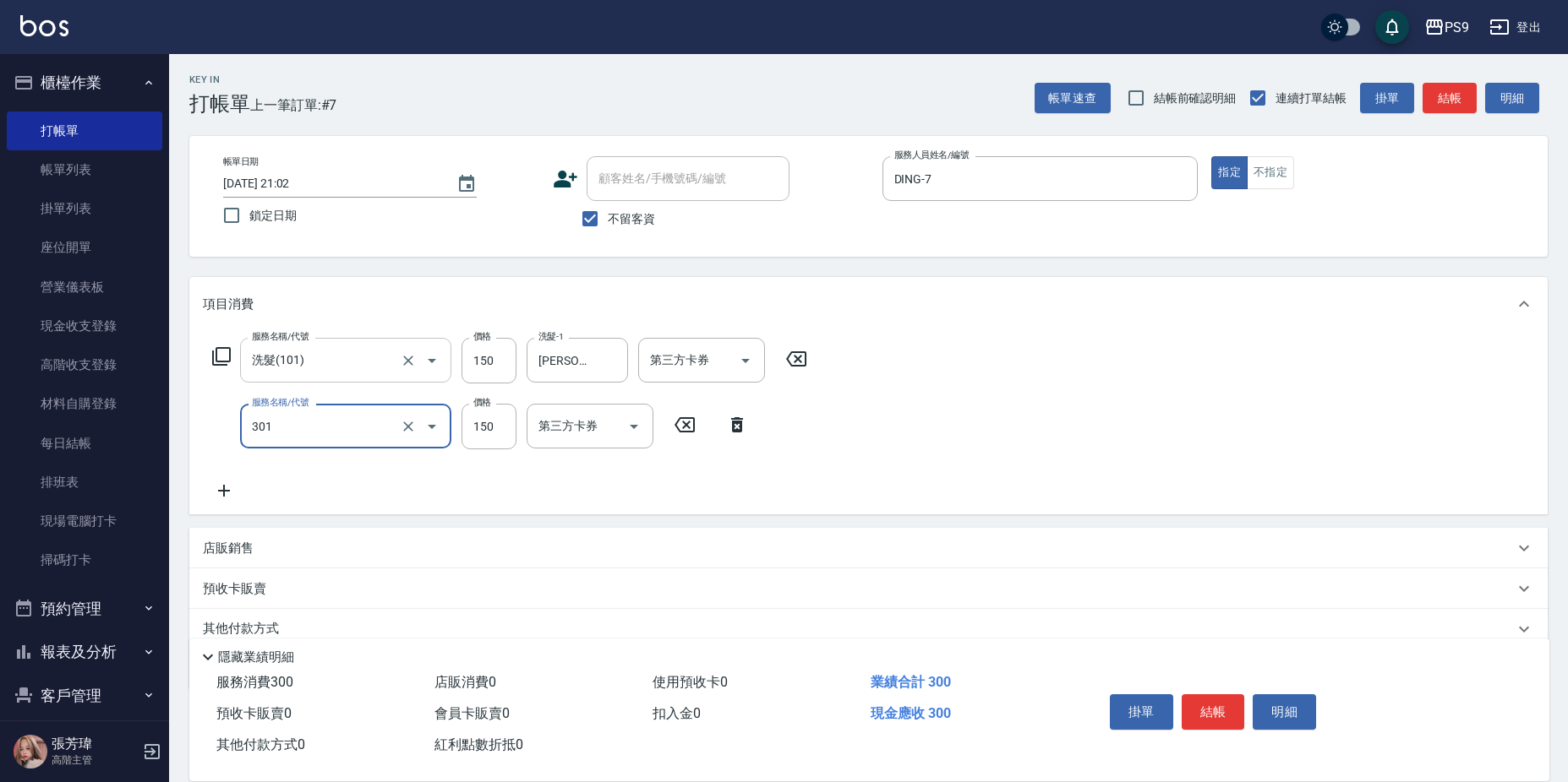
type input "剪-150(301)"
type input "200"
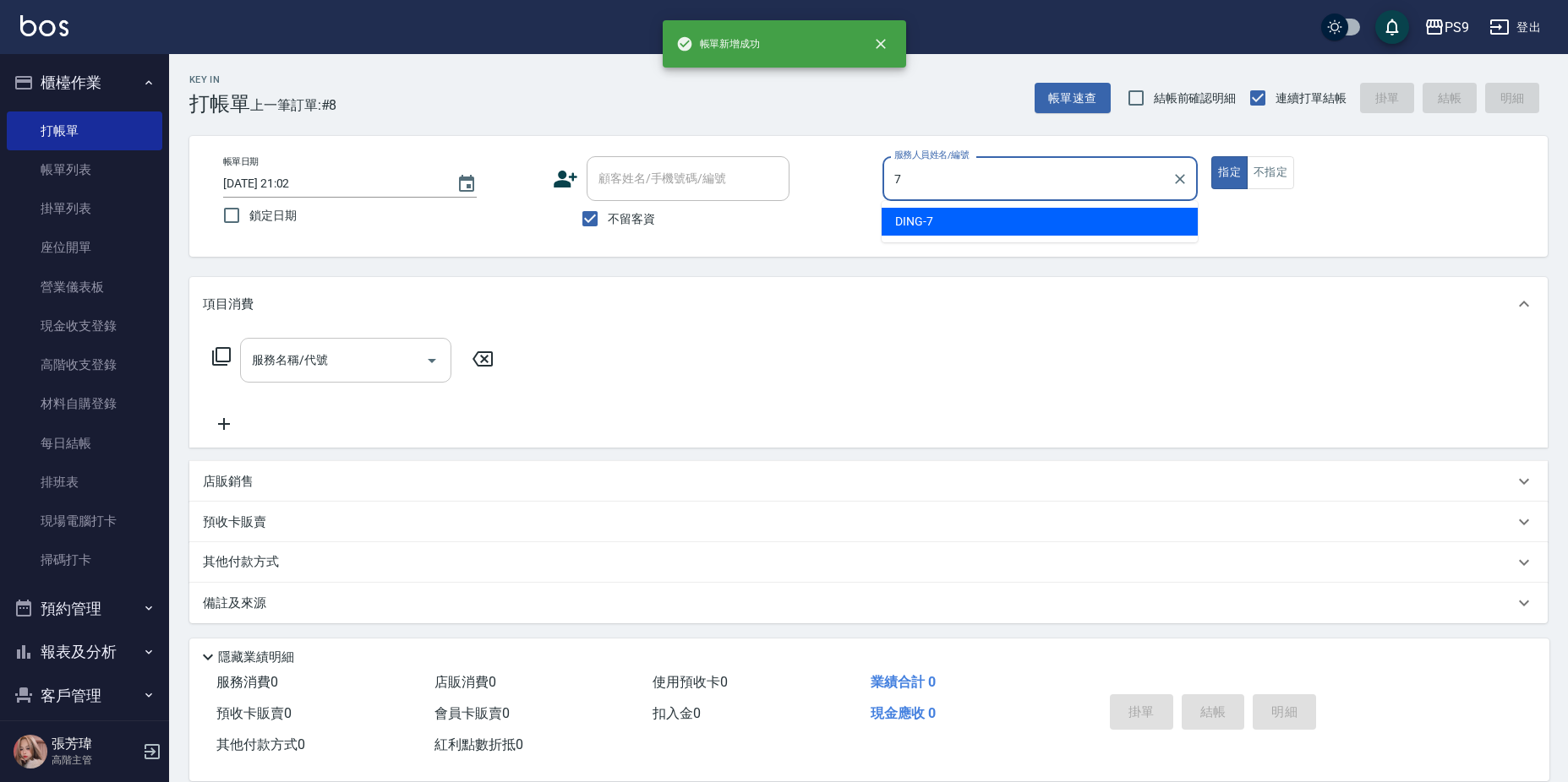
type input "DING-7"
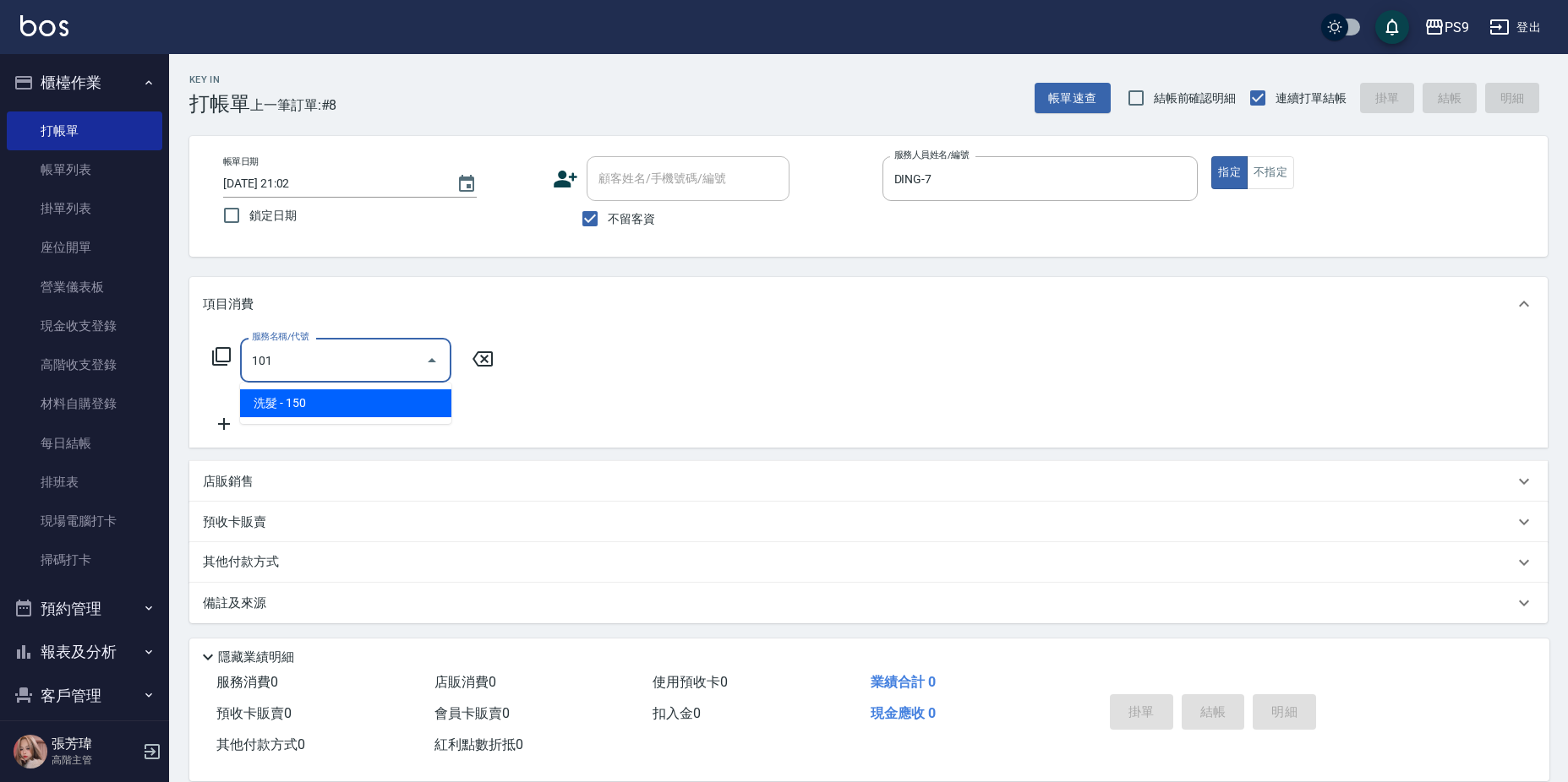
type input "洗髮(101)"
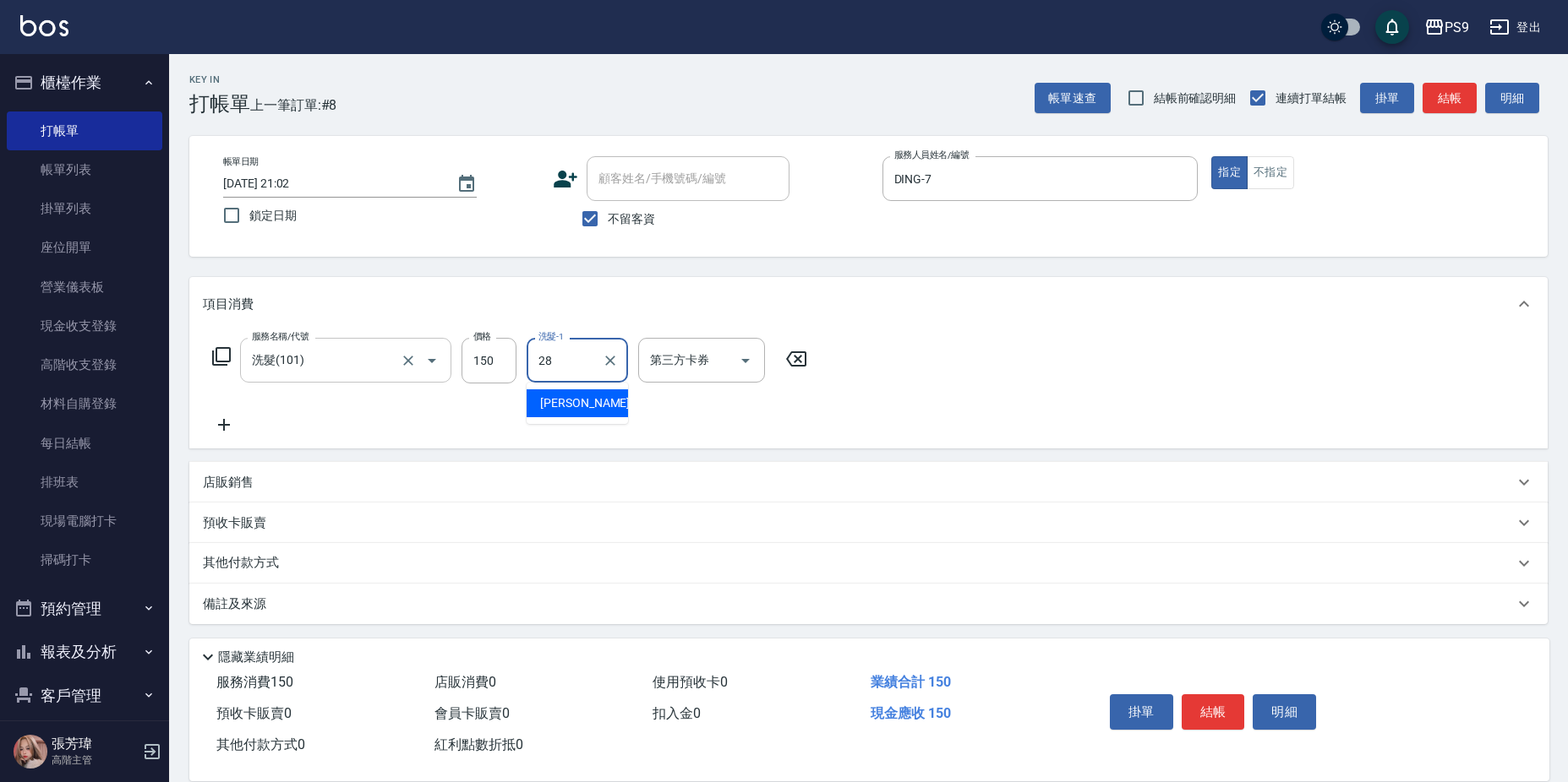
type input "[PERSON_NAME]-28"
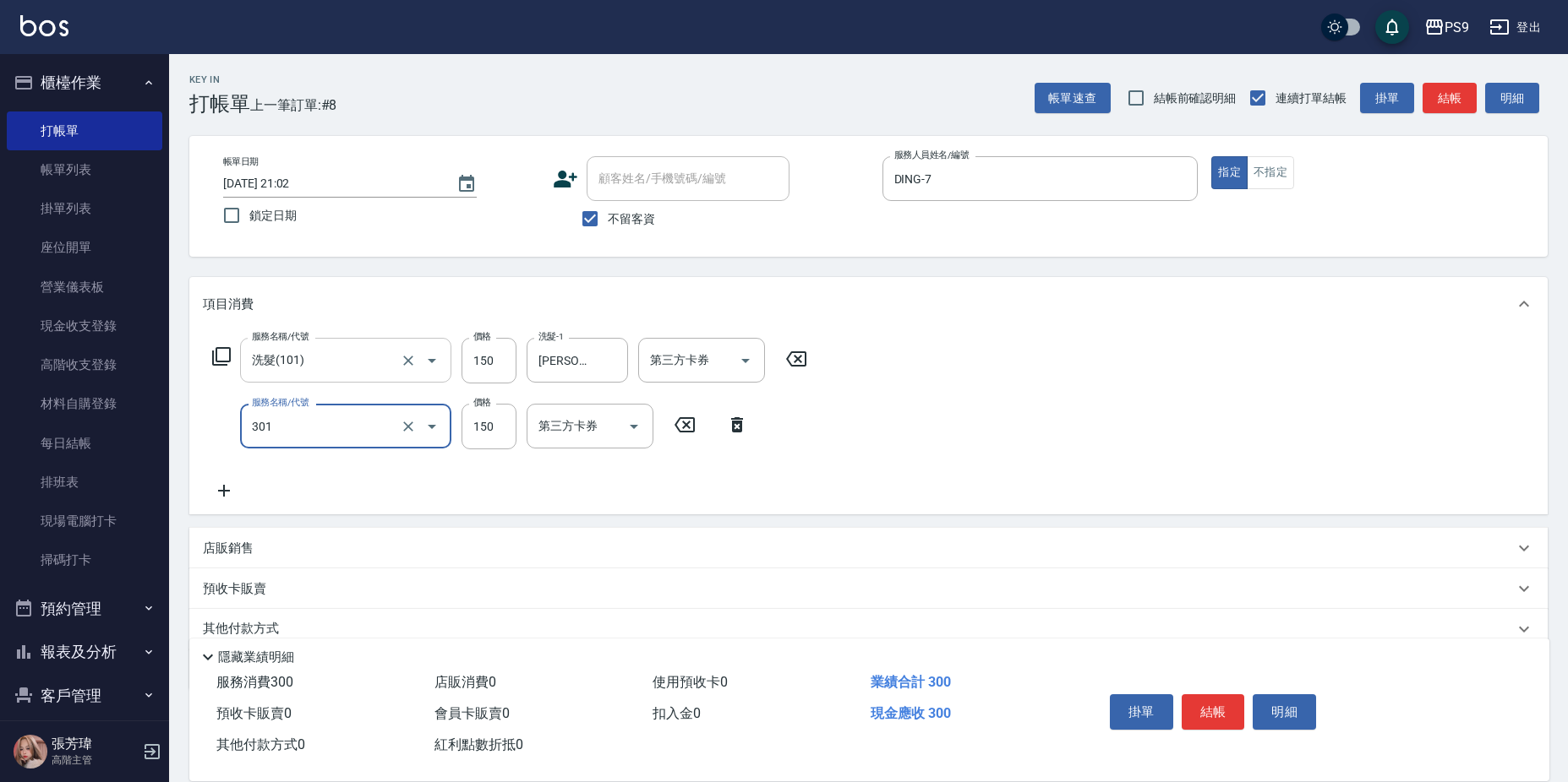
type input "剪-150(301)"
type input "200"
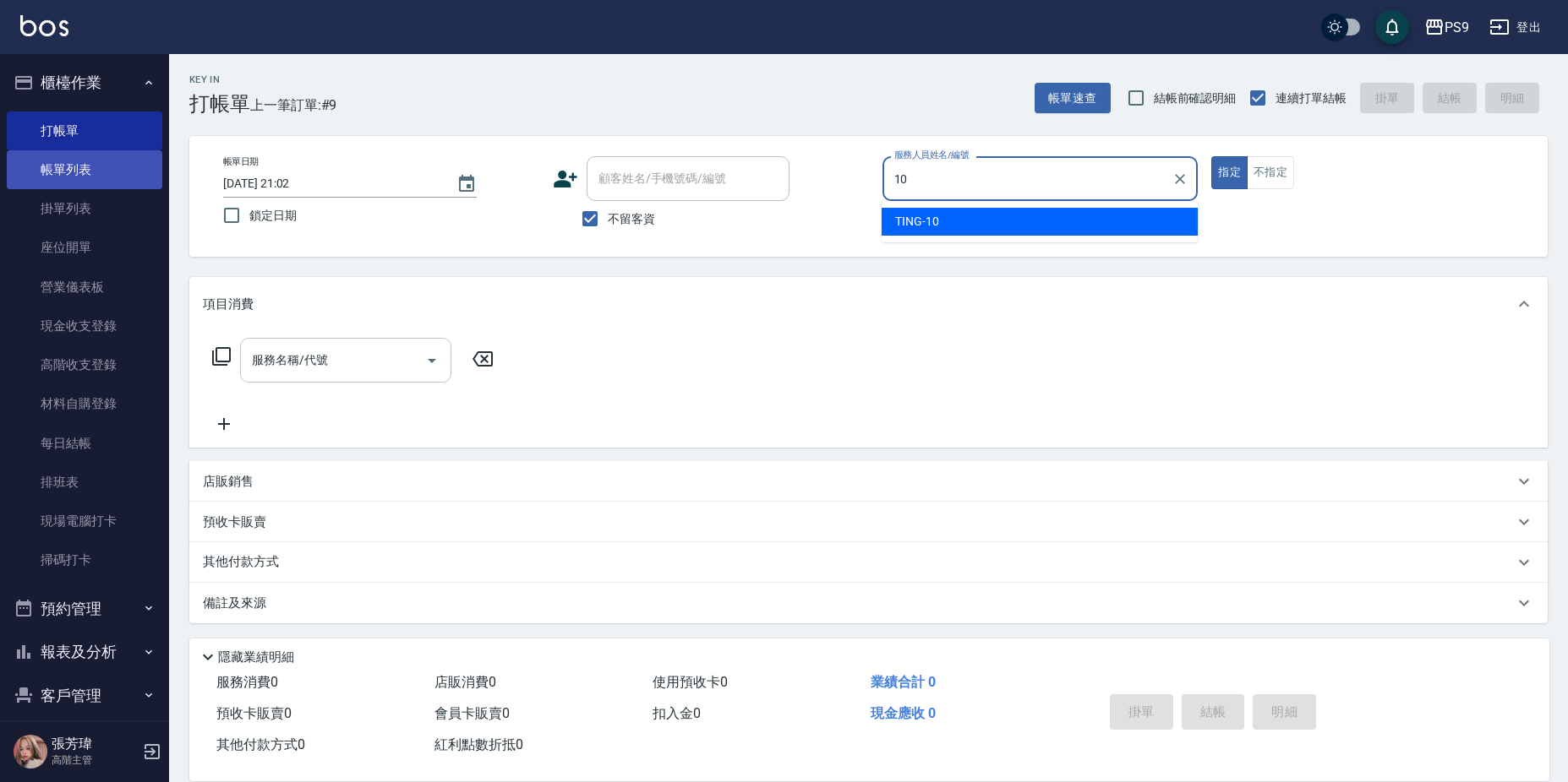
type input "10"
click at [56, 178] on link "帳單列表" at bounding box center [84, 170] width 155 height 39
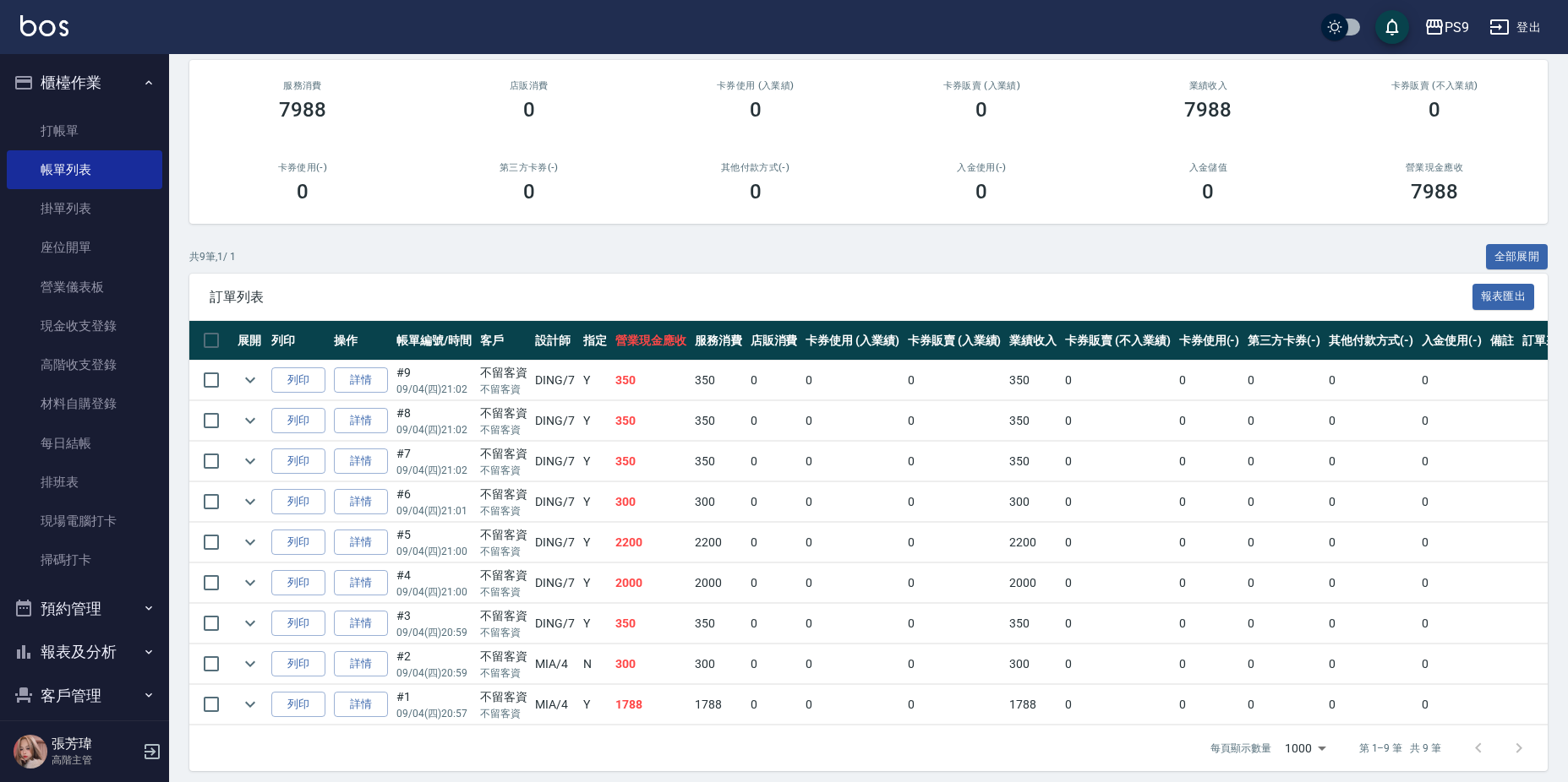
scroll to position [169, 0]
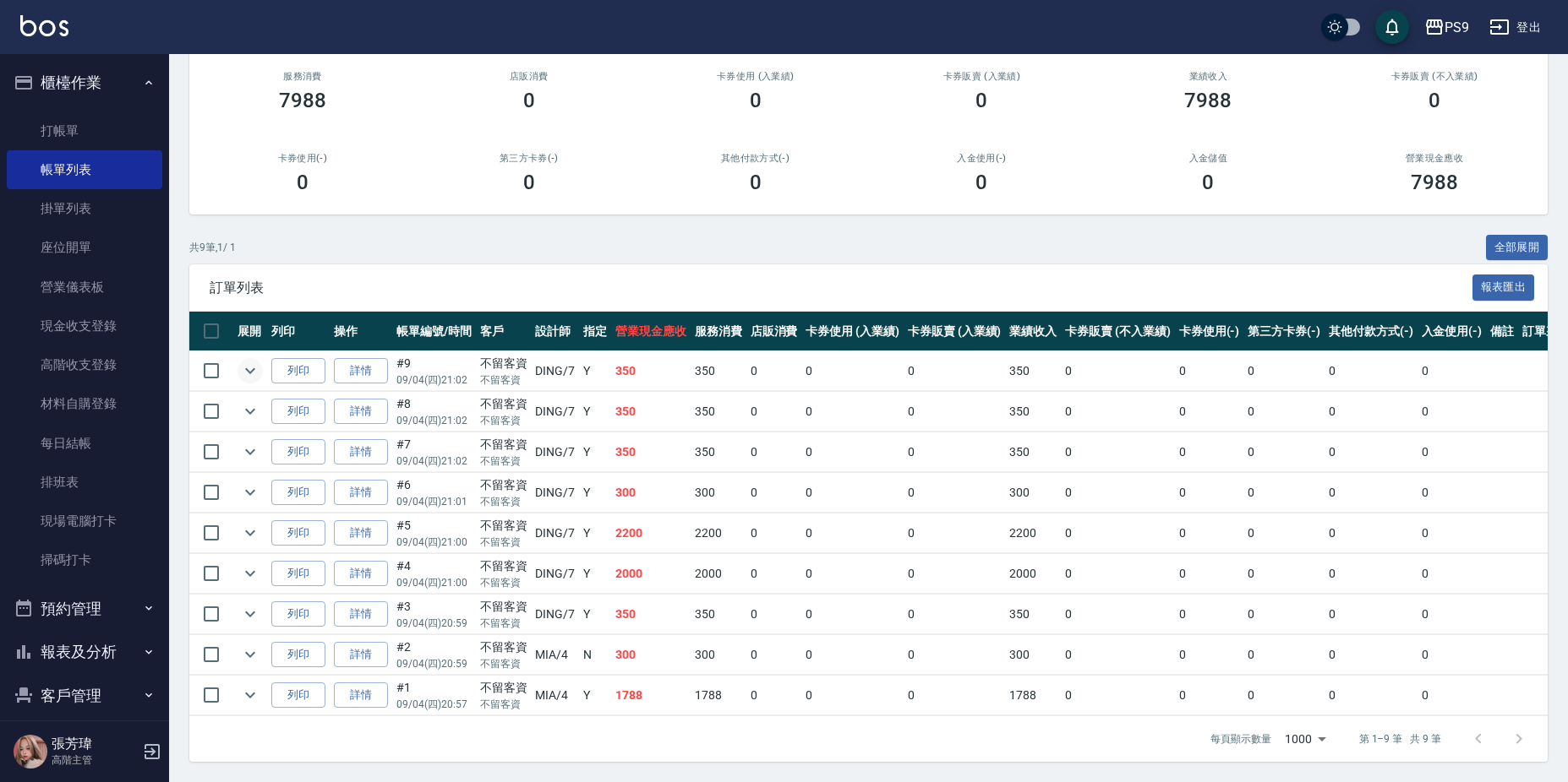
click at [244, 361] on icon "expand row" at bounding box center [250, 371] width 21 height 21
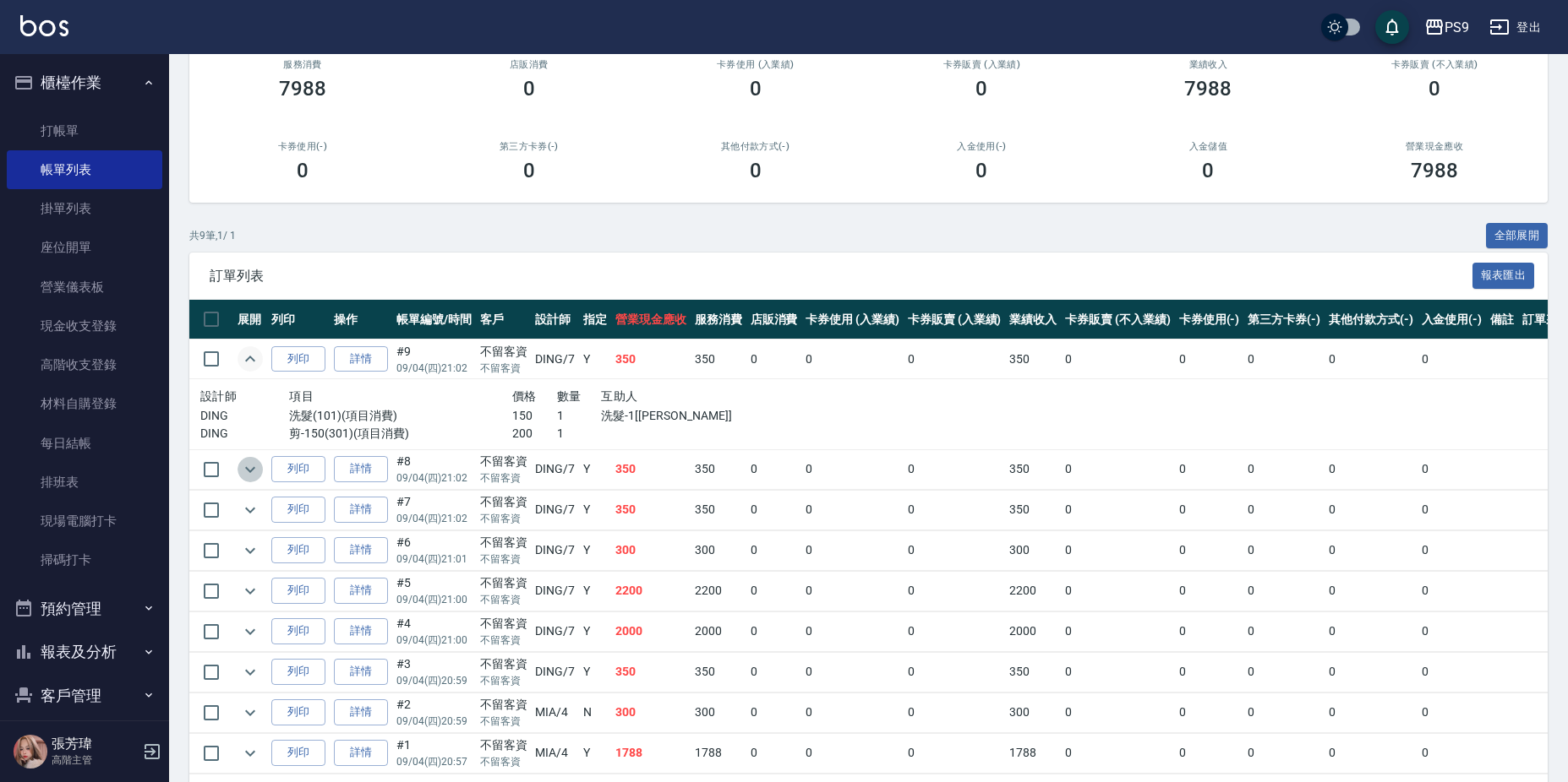
click at [252, 468] on icon "expand row" at bounding box center [250, 469] width 10 height 6
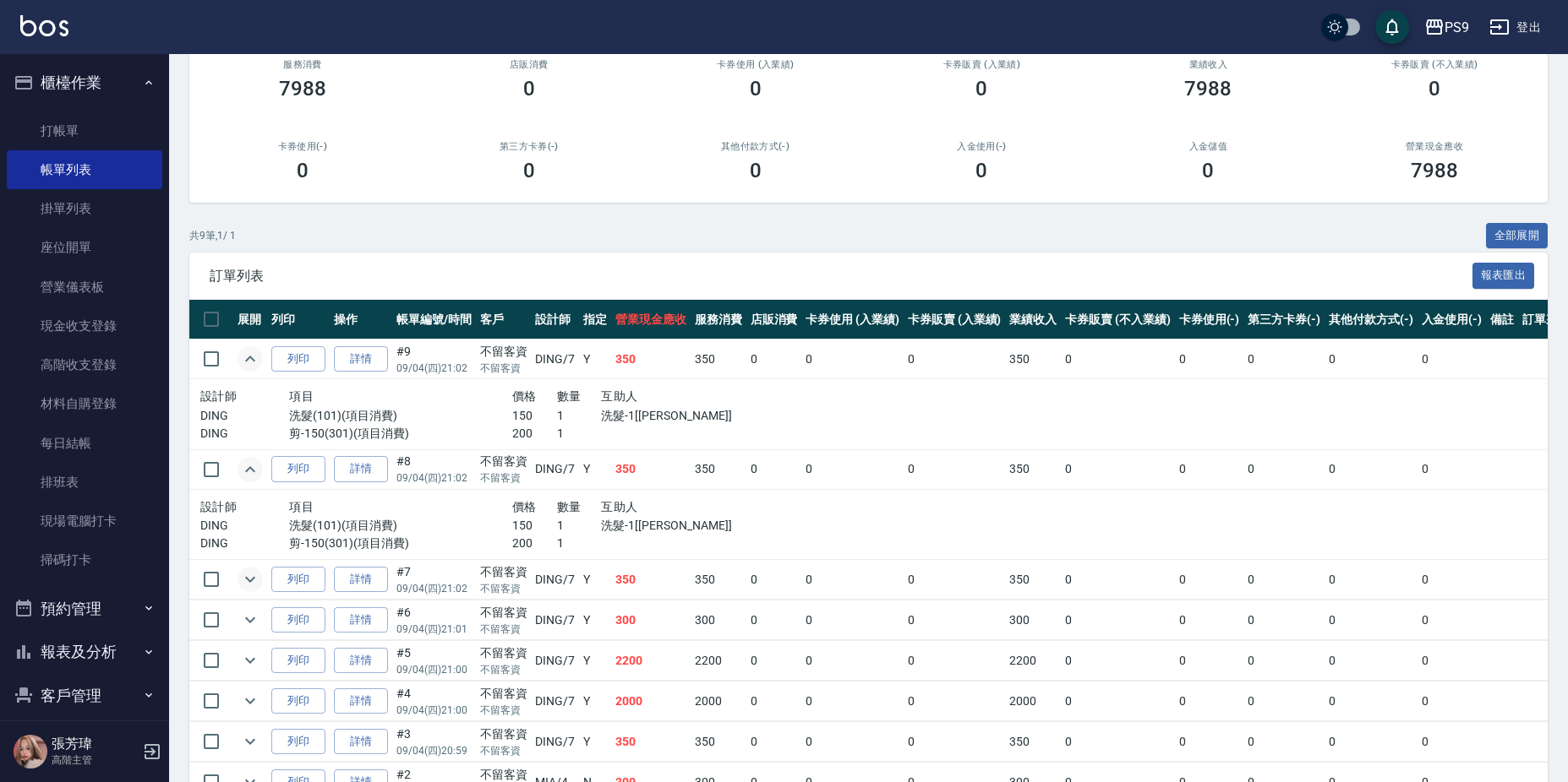
click at [251, 580] on icon "expand row" at bounding box center [250, 579] width 21 height 21
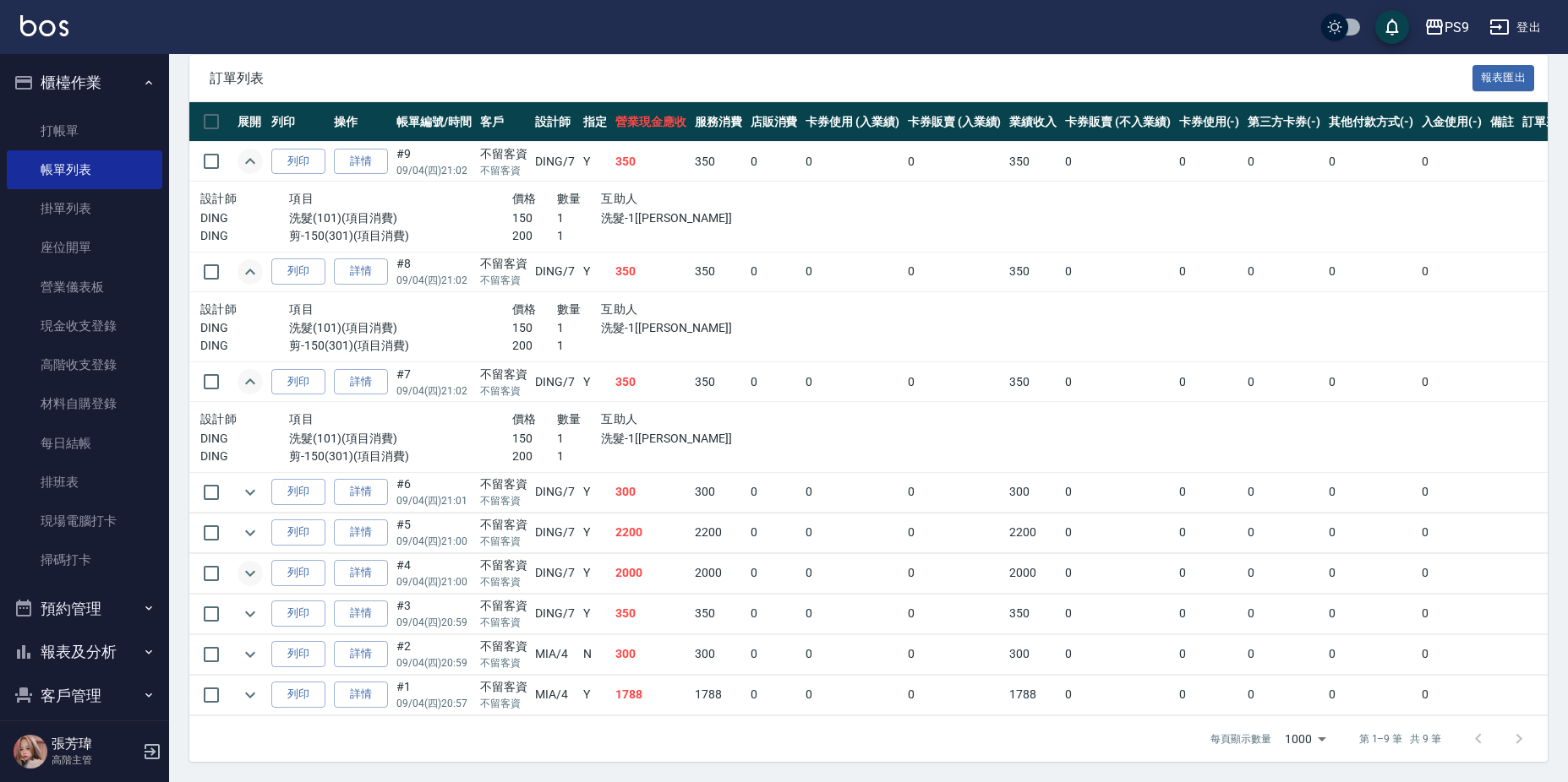
scroll to position [380, 0]
click at [248, 521] on button "expand row" at bounding box center [250, 533] width 25 height 25
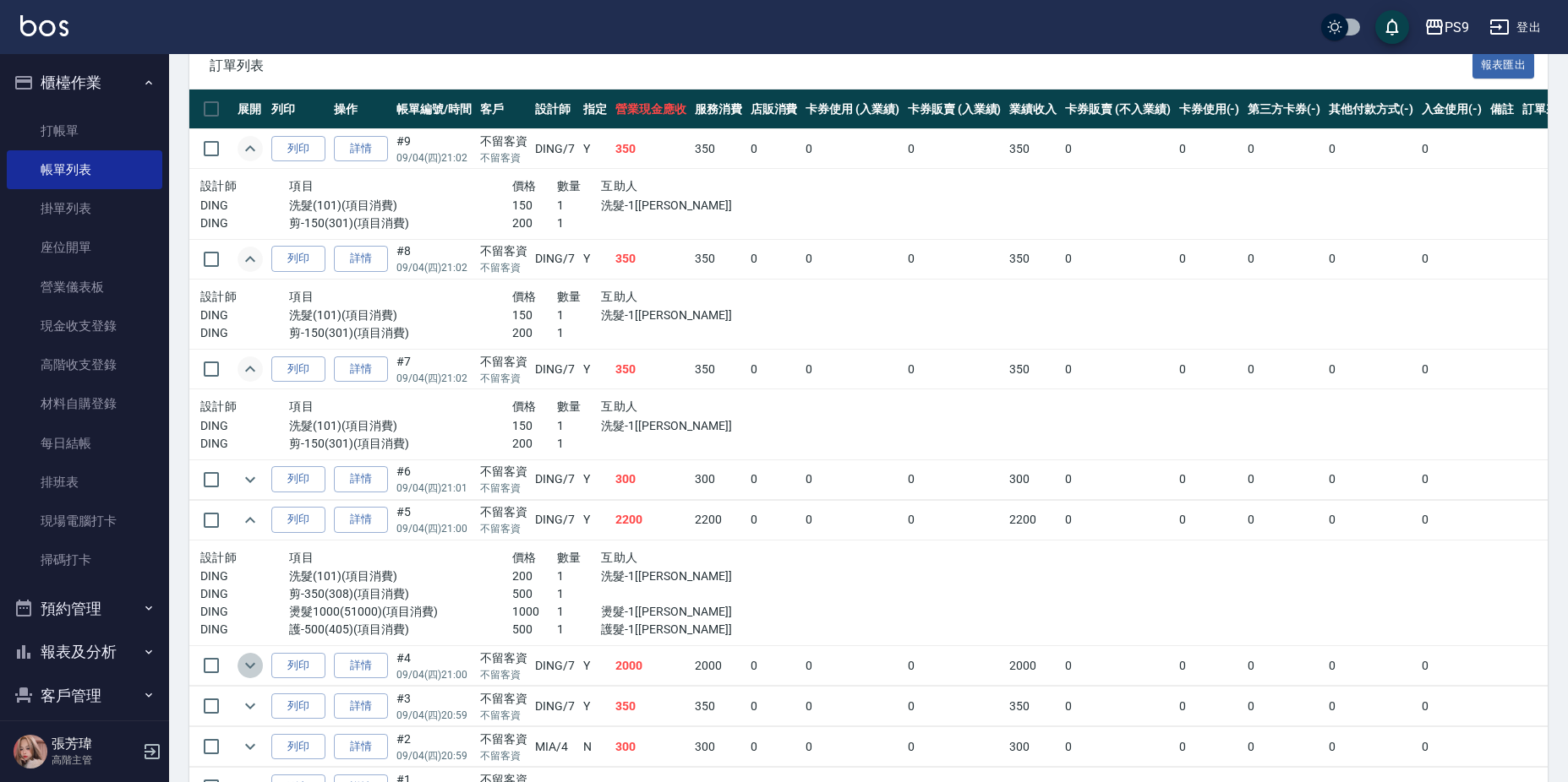
click at [246, 667] on icon "expand row" at bounding box center [250, 665] width 21 height 21
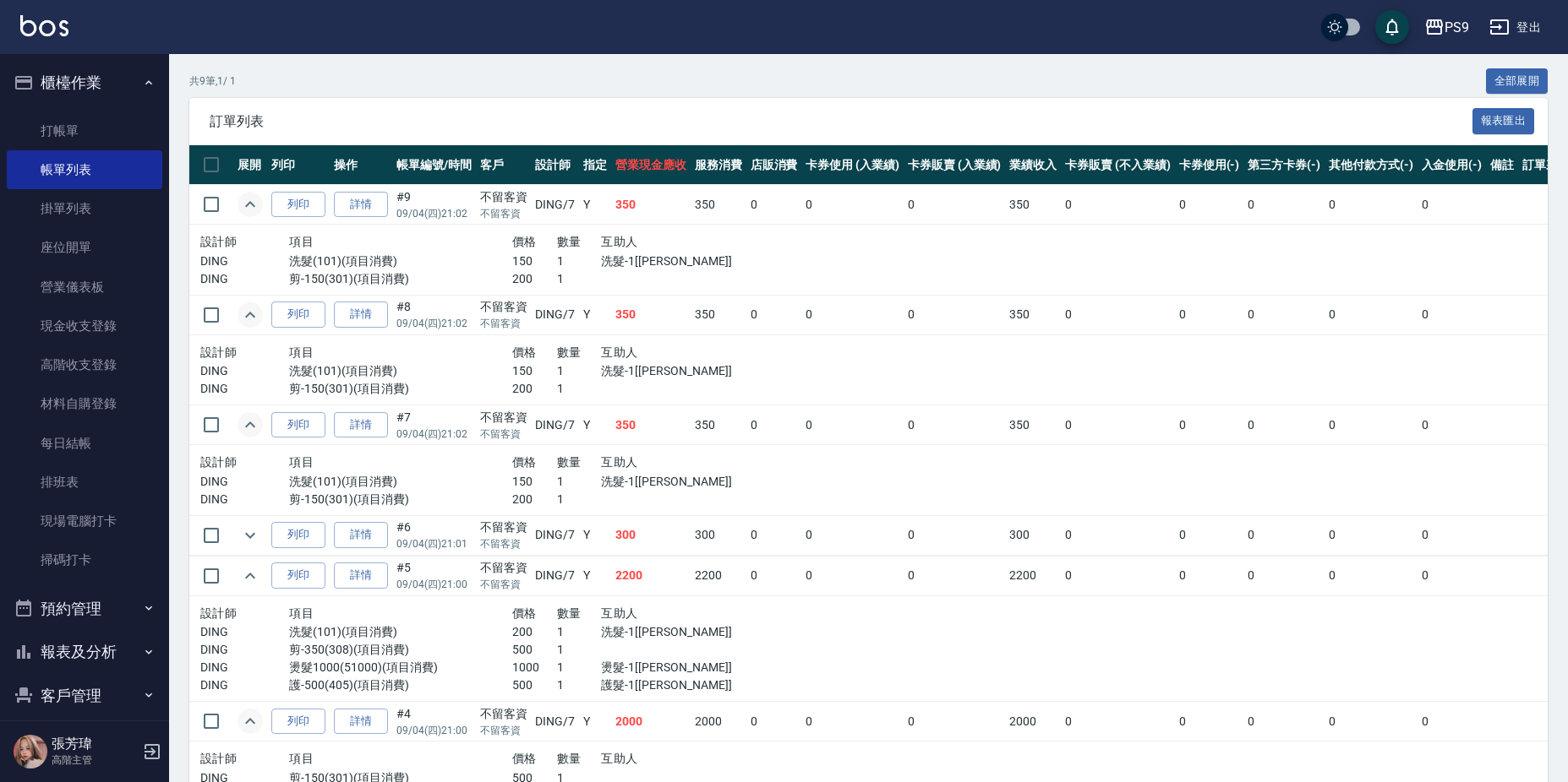
scroll to position [294, 0]
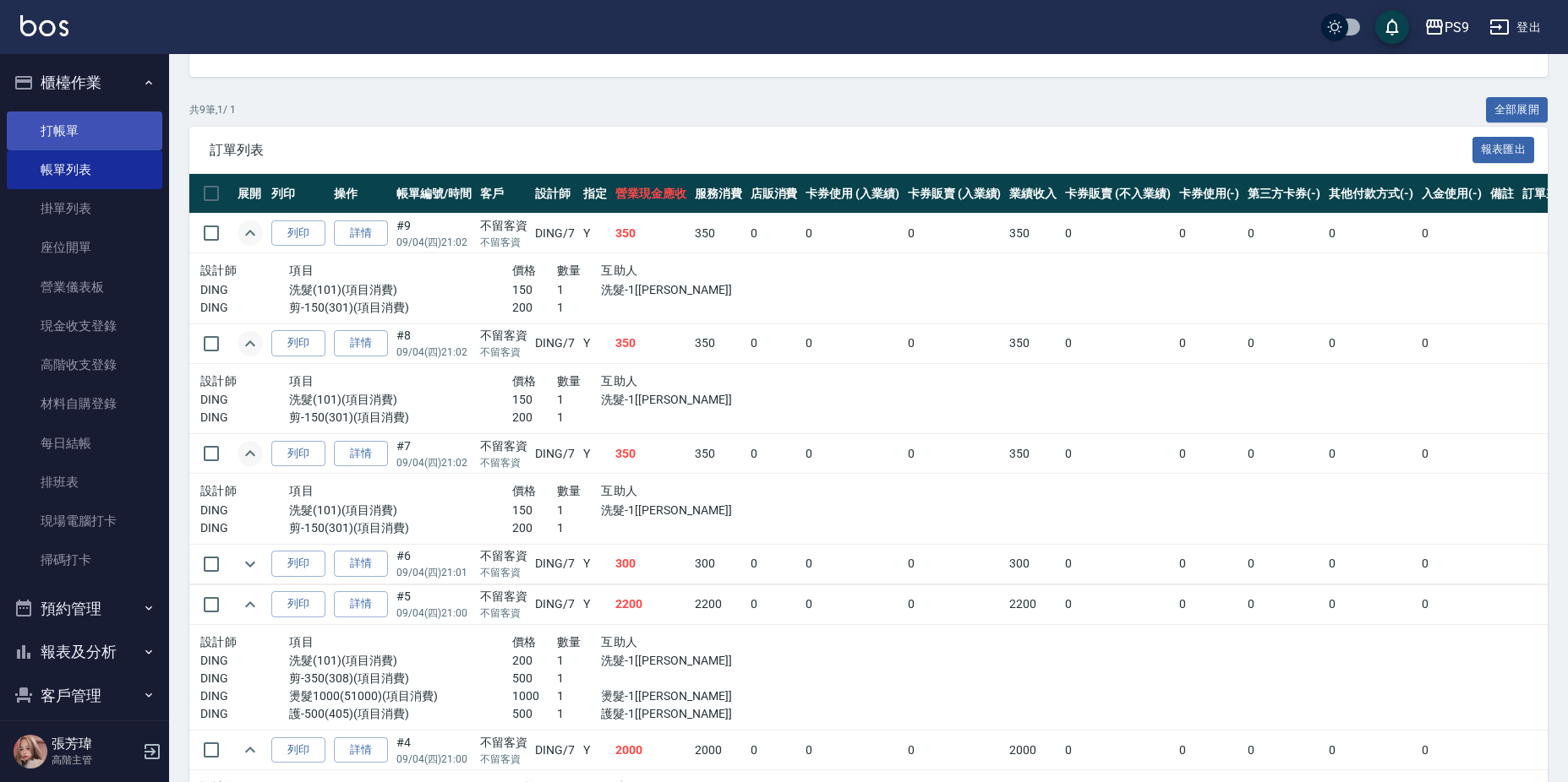
click at [115, 124] on link "打帳單" at bounding box center [84, 130] width 155 height 39
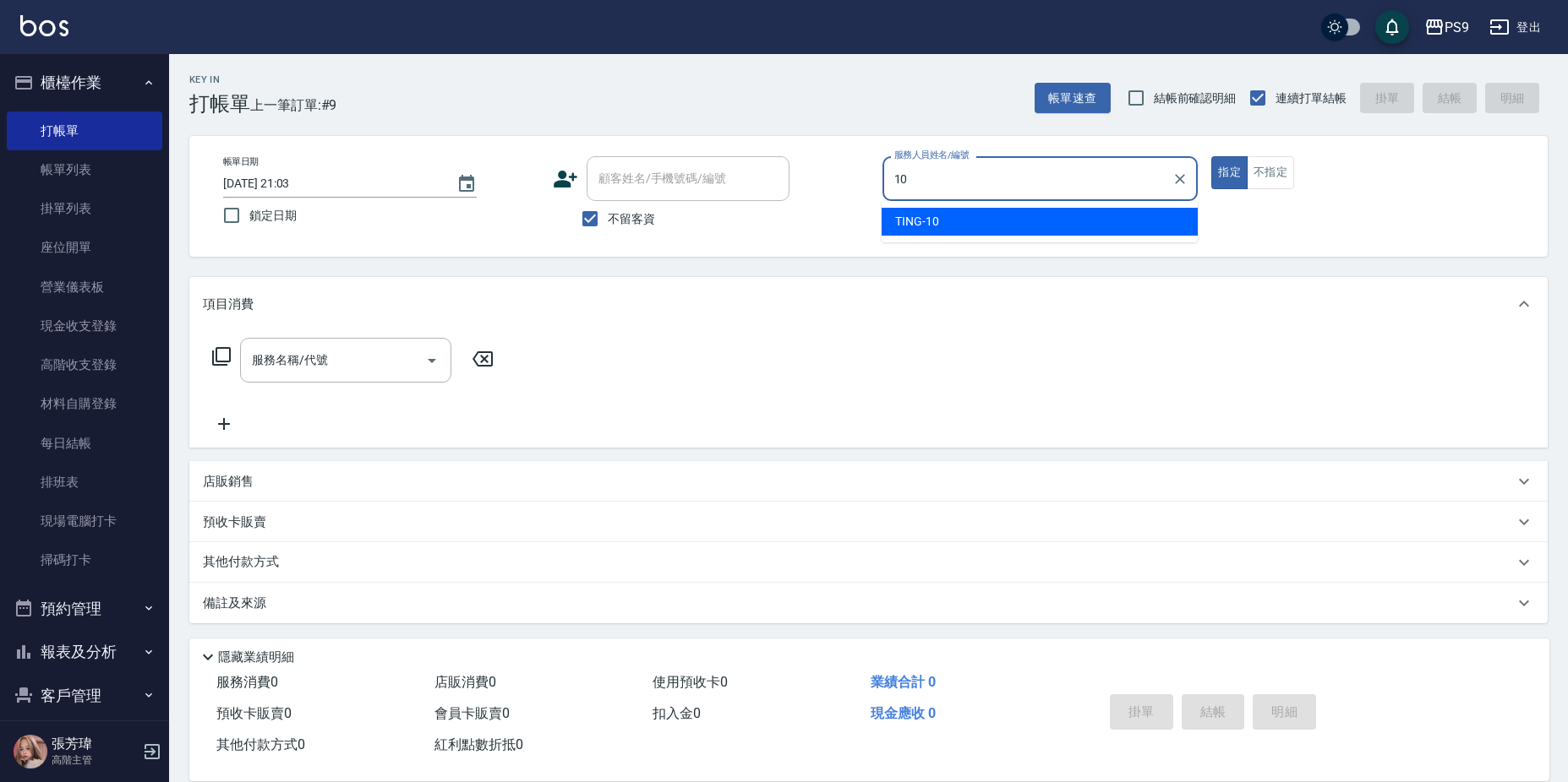
type input "TING-10"
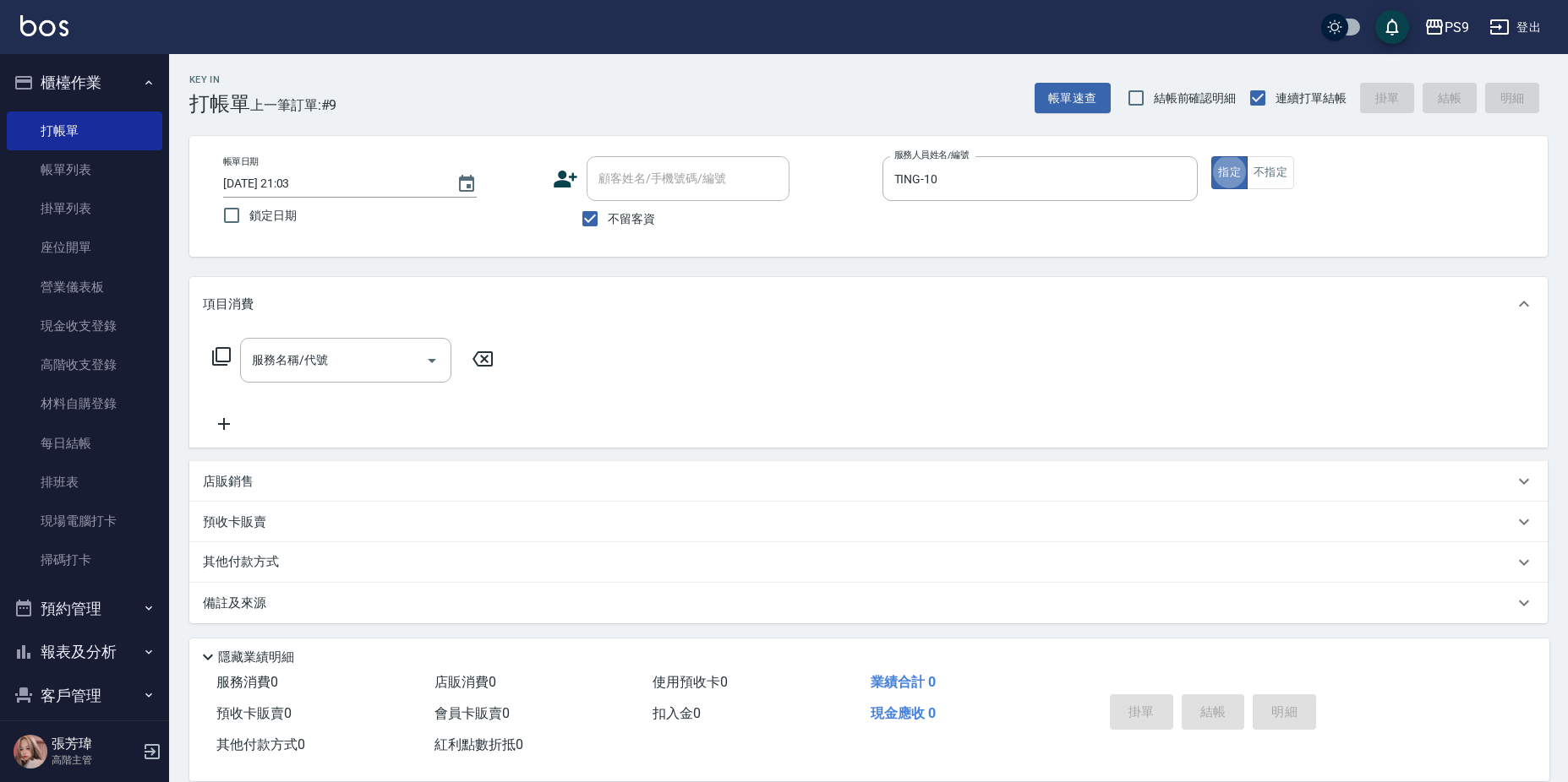
type button "true"
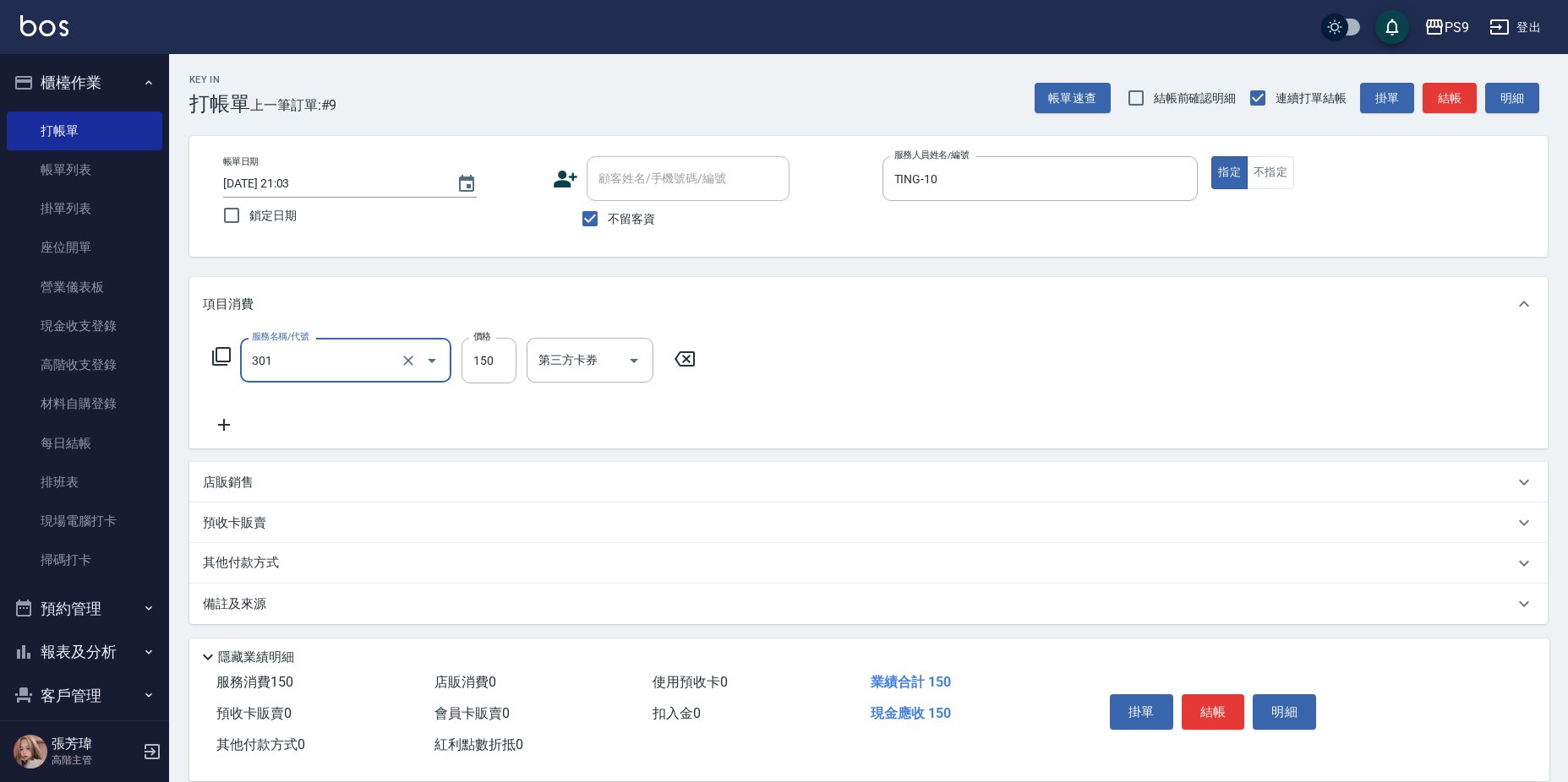
type input "剪-150(301)"
type input "400"
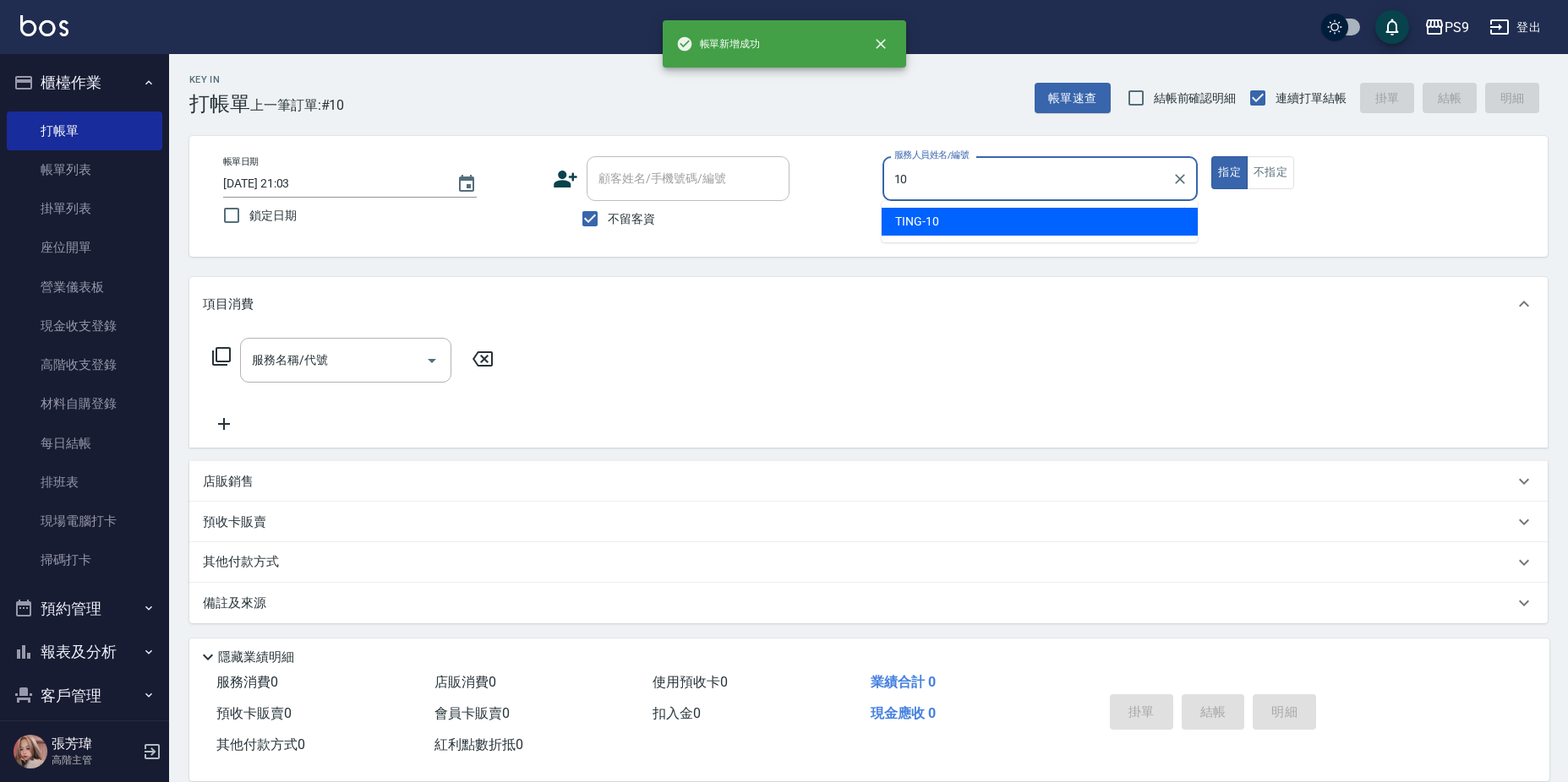
type input "TING-10"
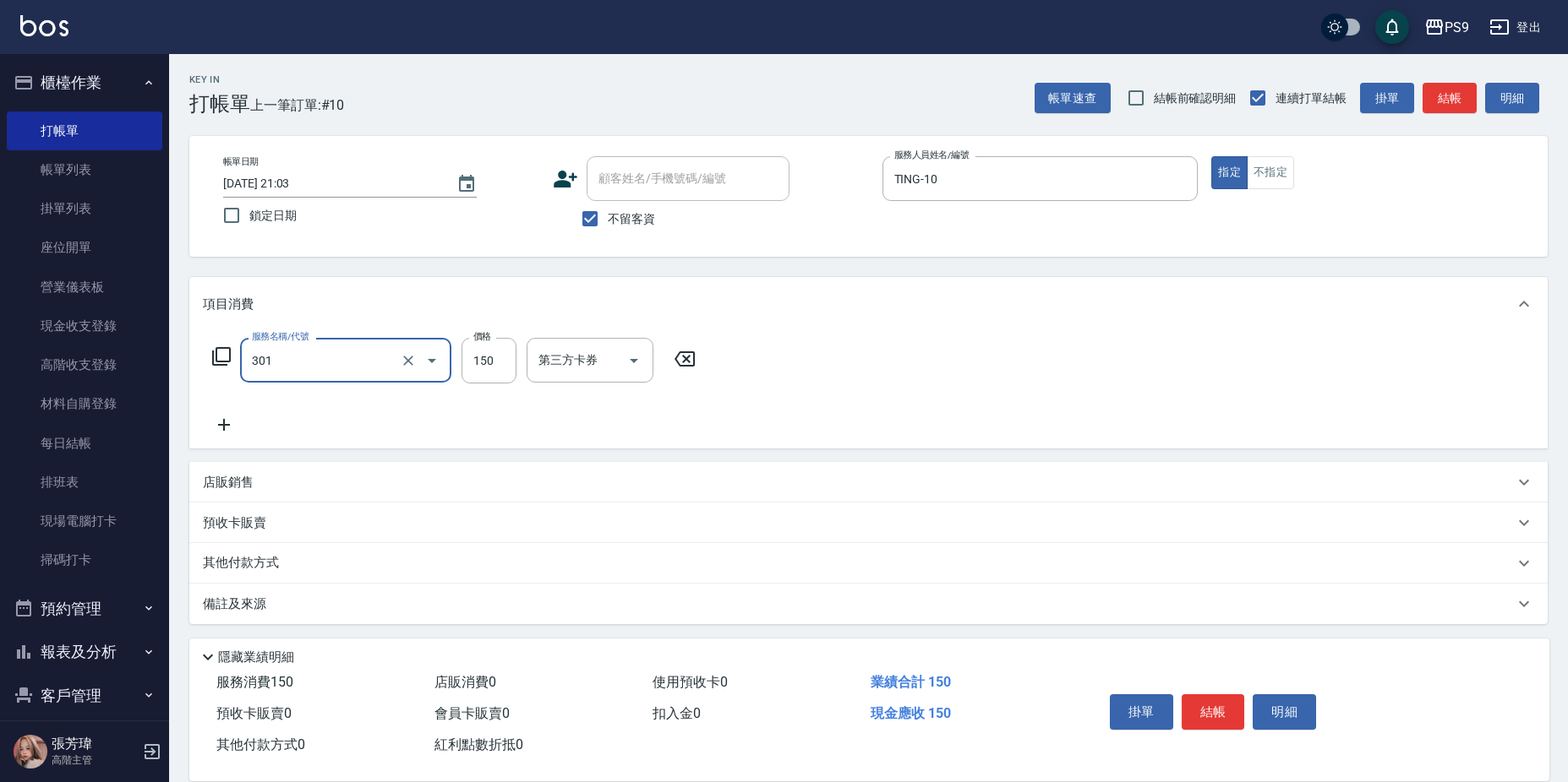
type input "剪-150(301)"
type input "350"
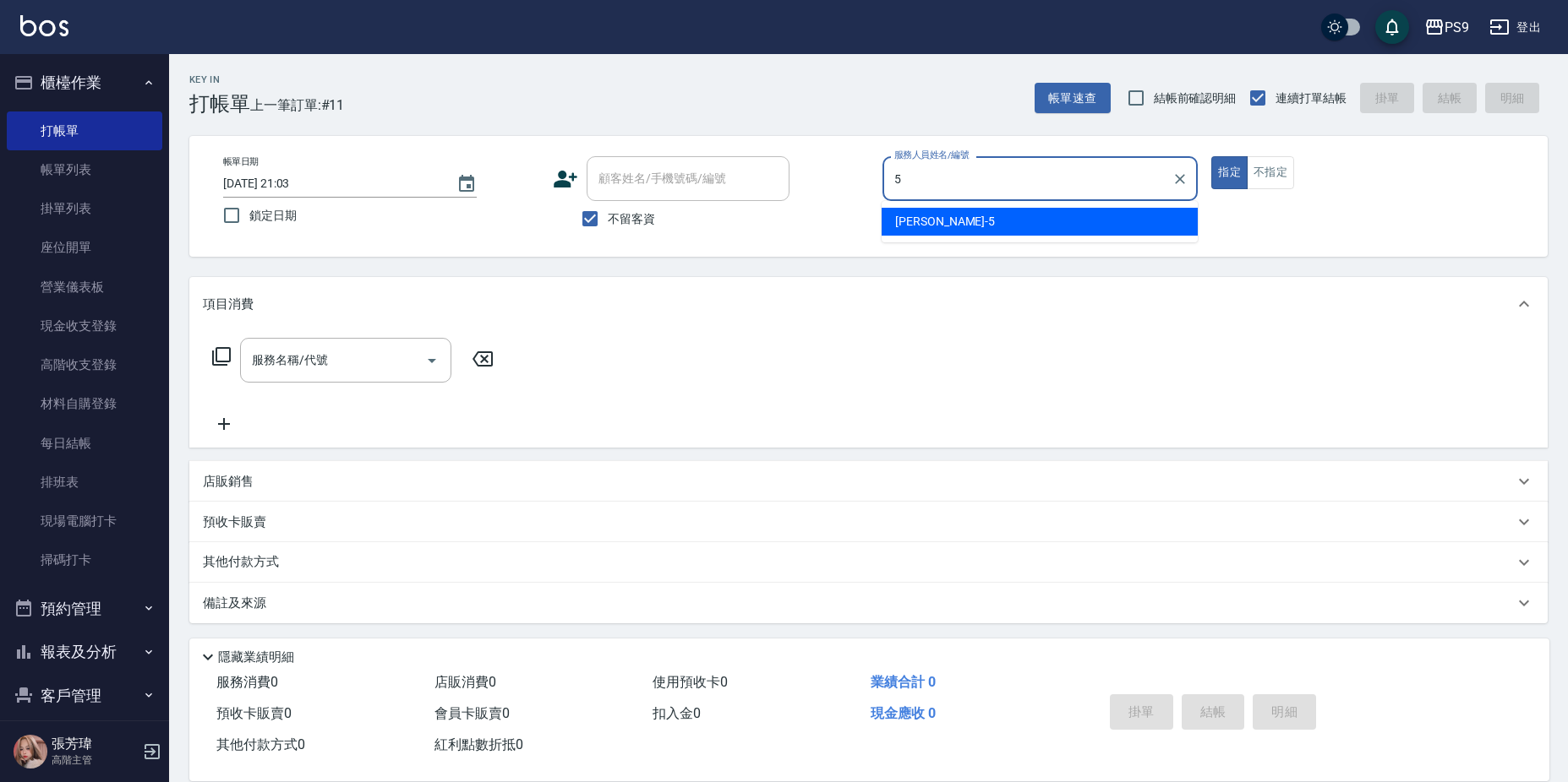
type input "[PERSON_NAME]-5"
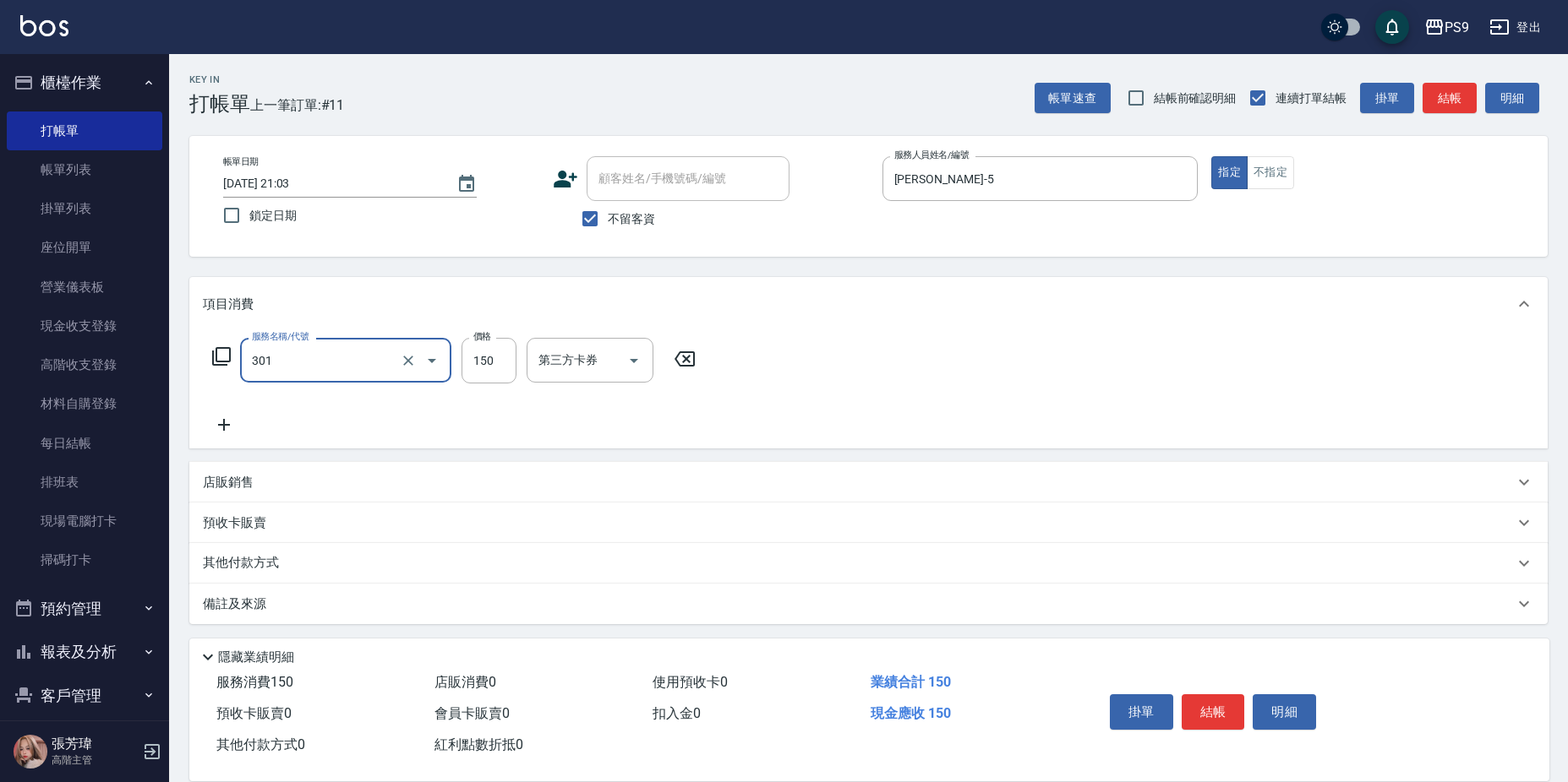
type input "剪-150(301)"
type input "500"
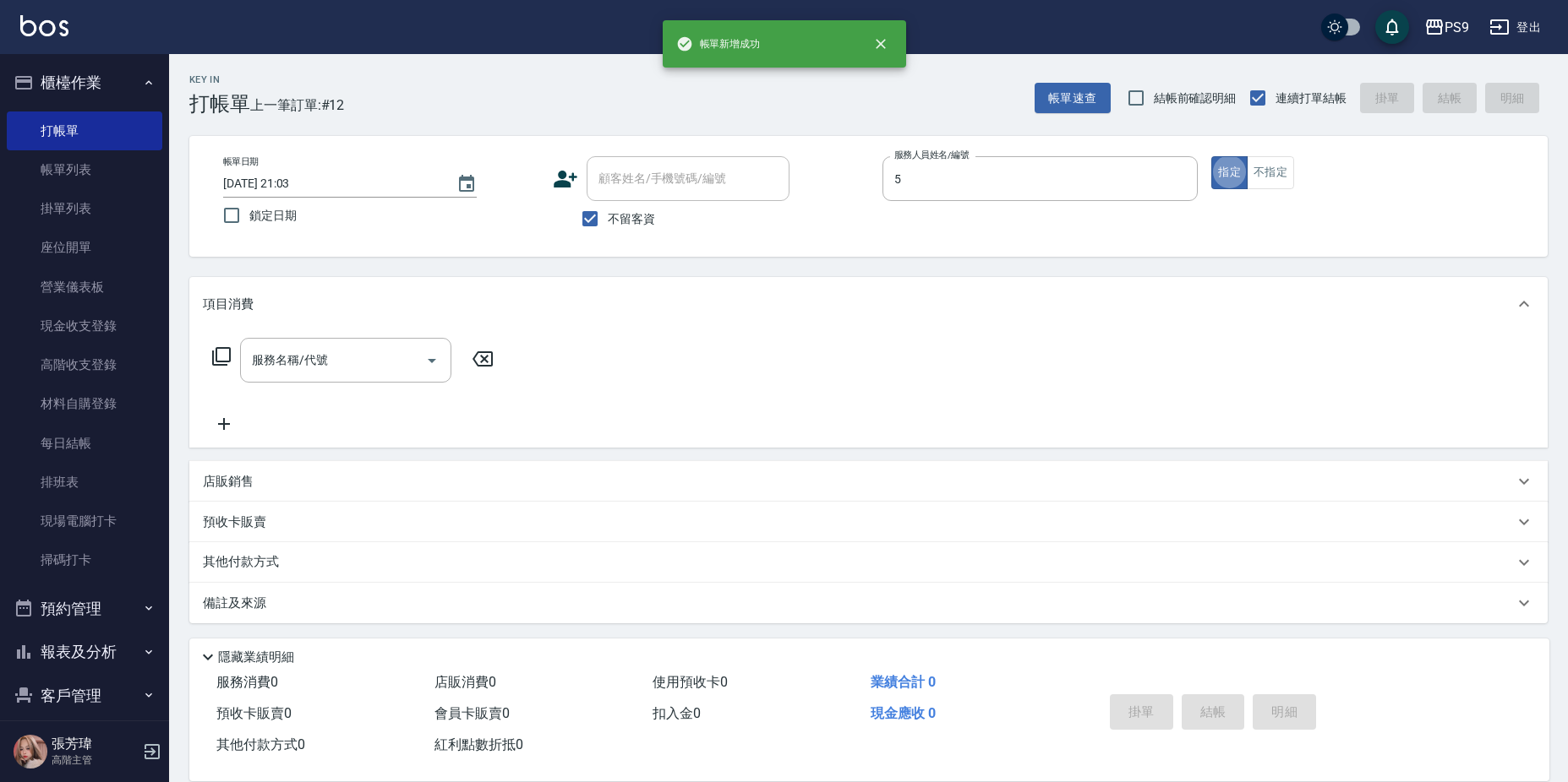
type input "[PERSON_NAME]-5"
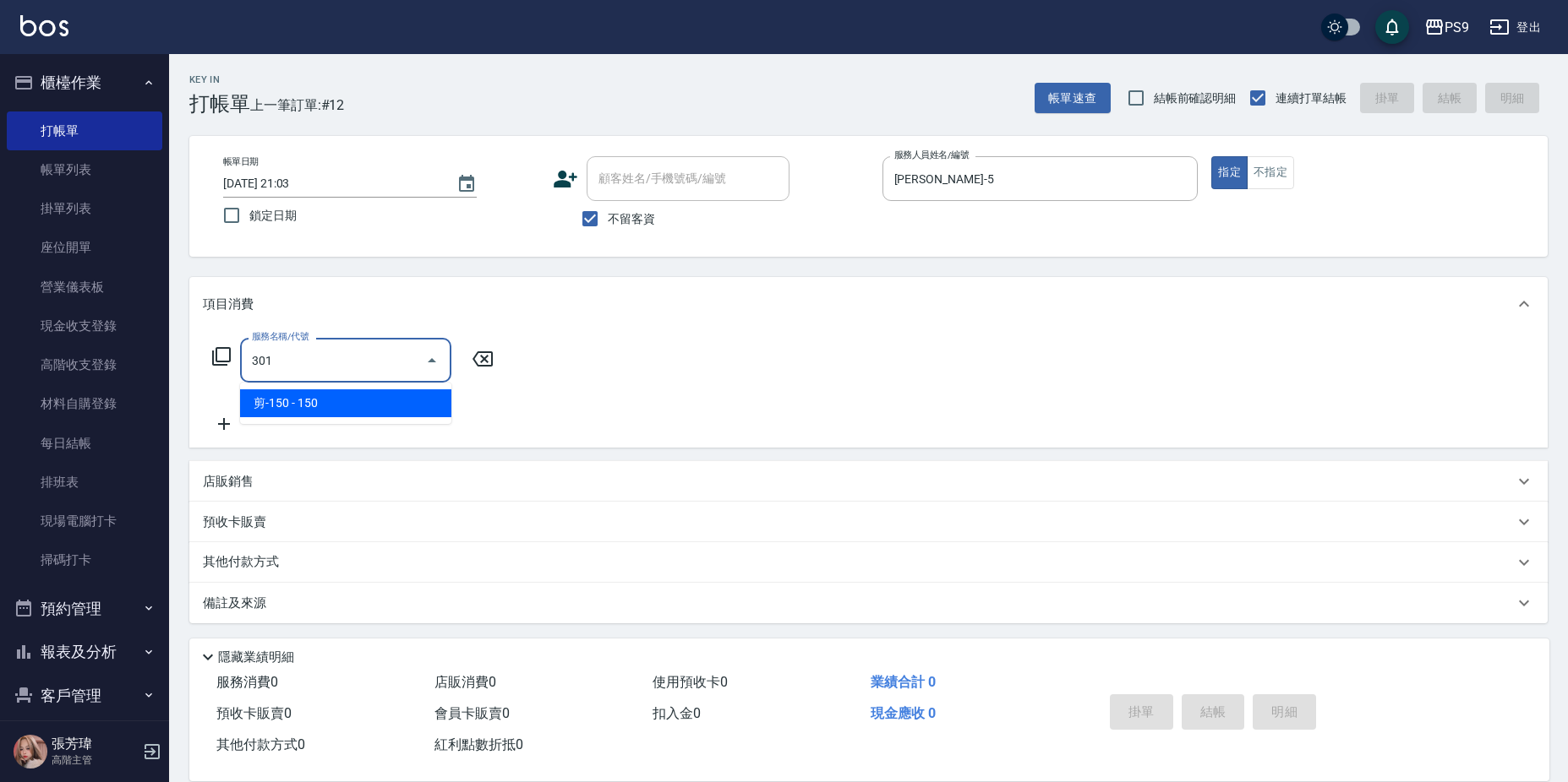
type input "剪-150(301)"
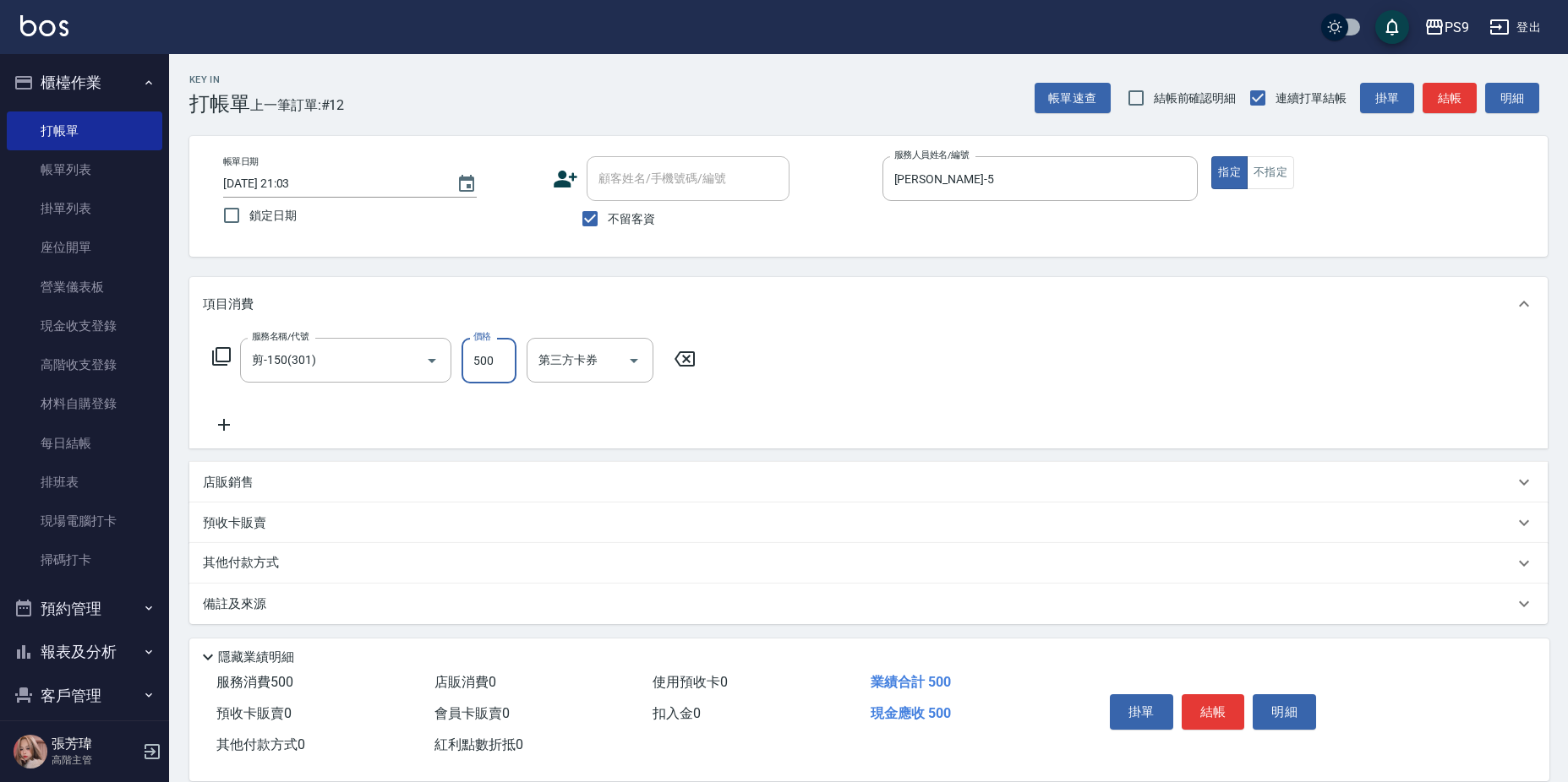
type input "500"
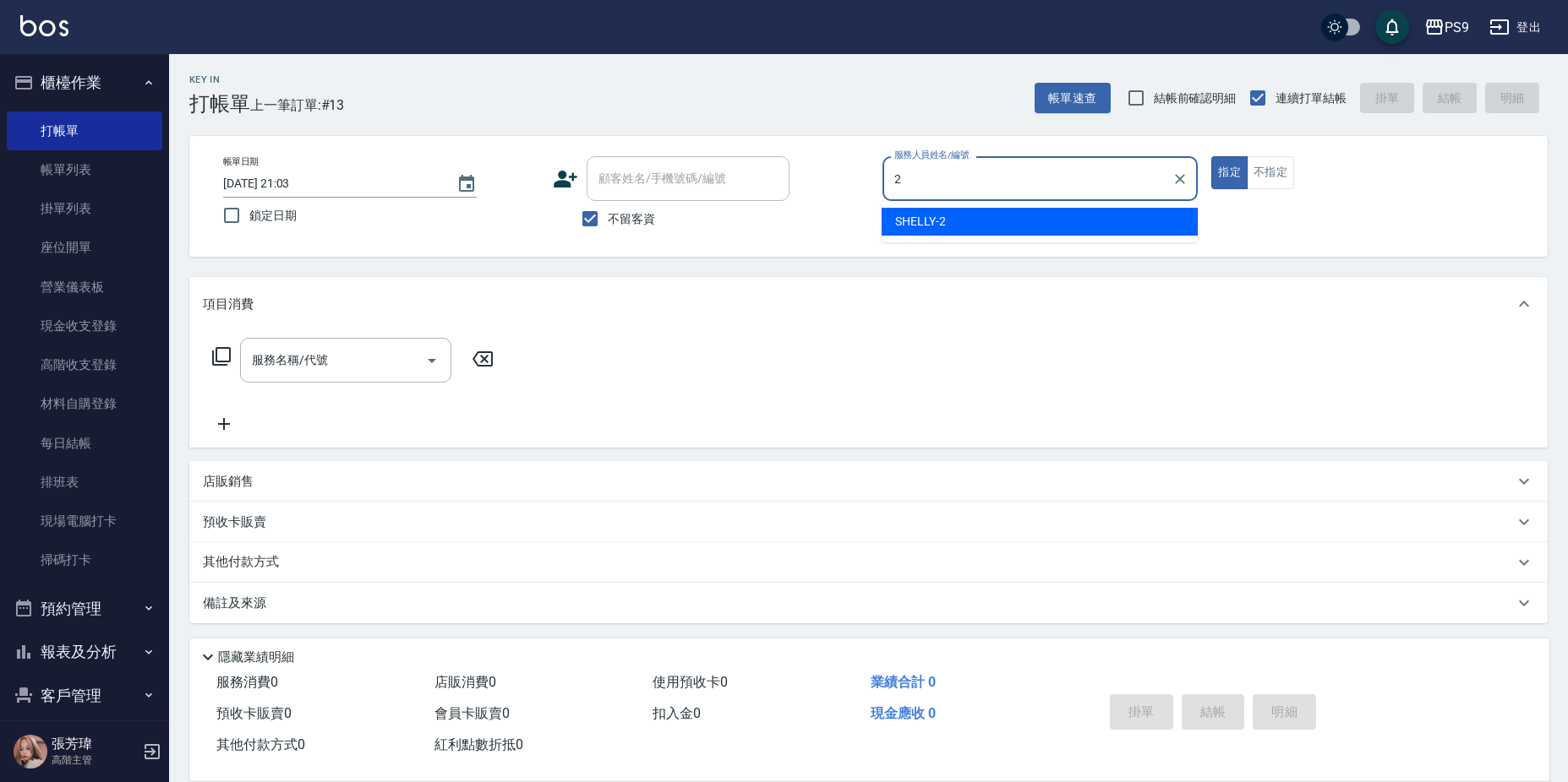
type input "SHELLY-2"
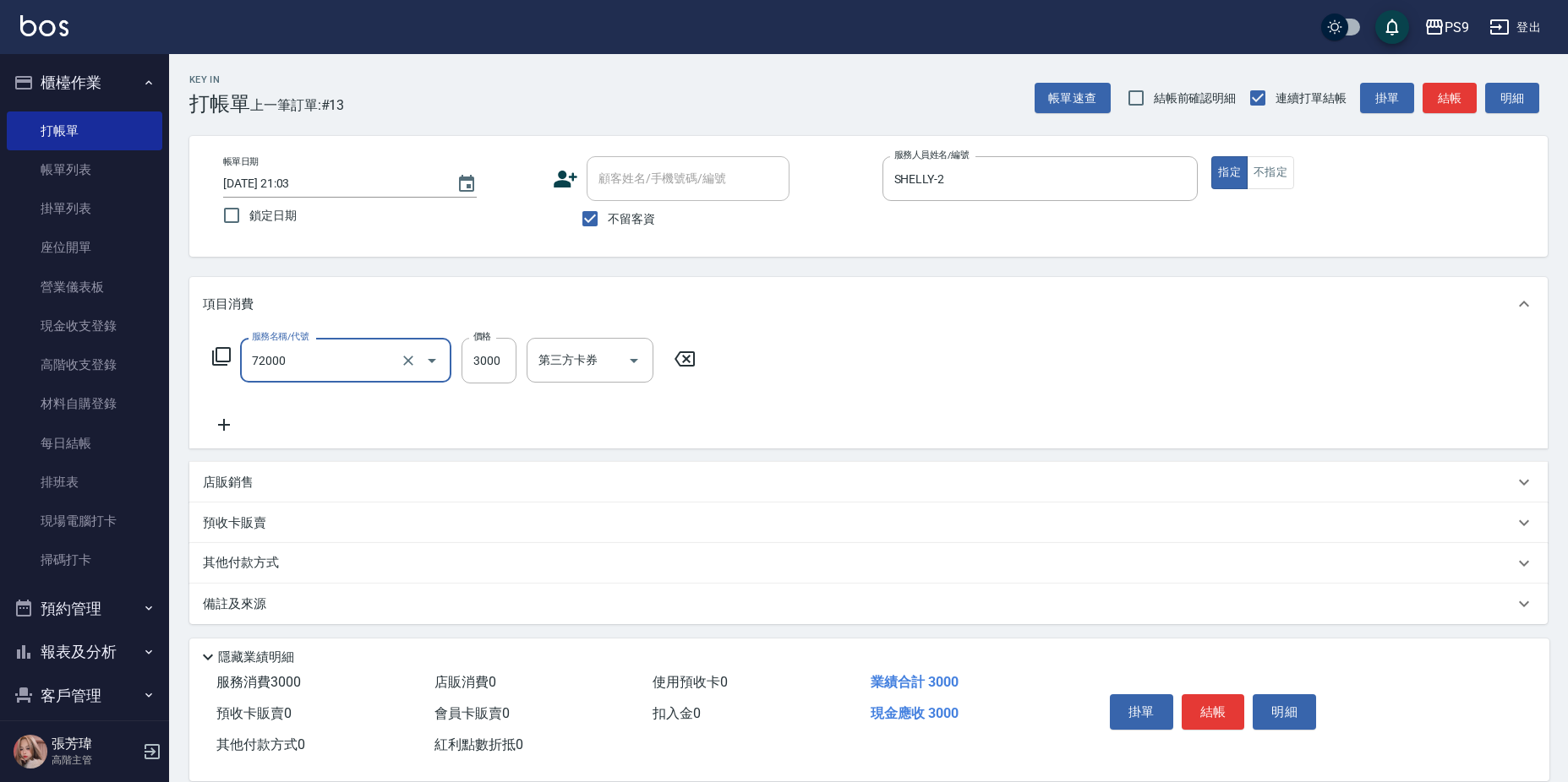
type input "接髮重整(72000)"
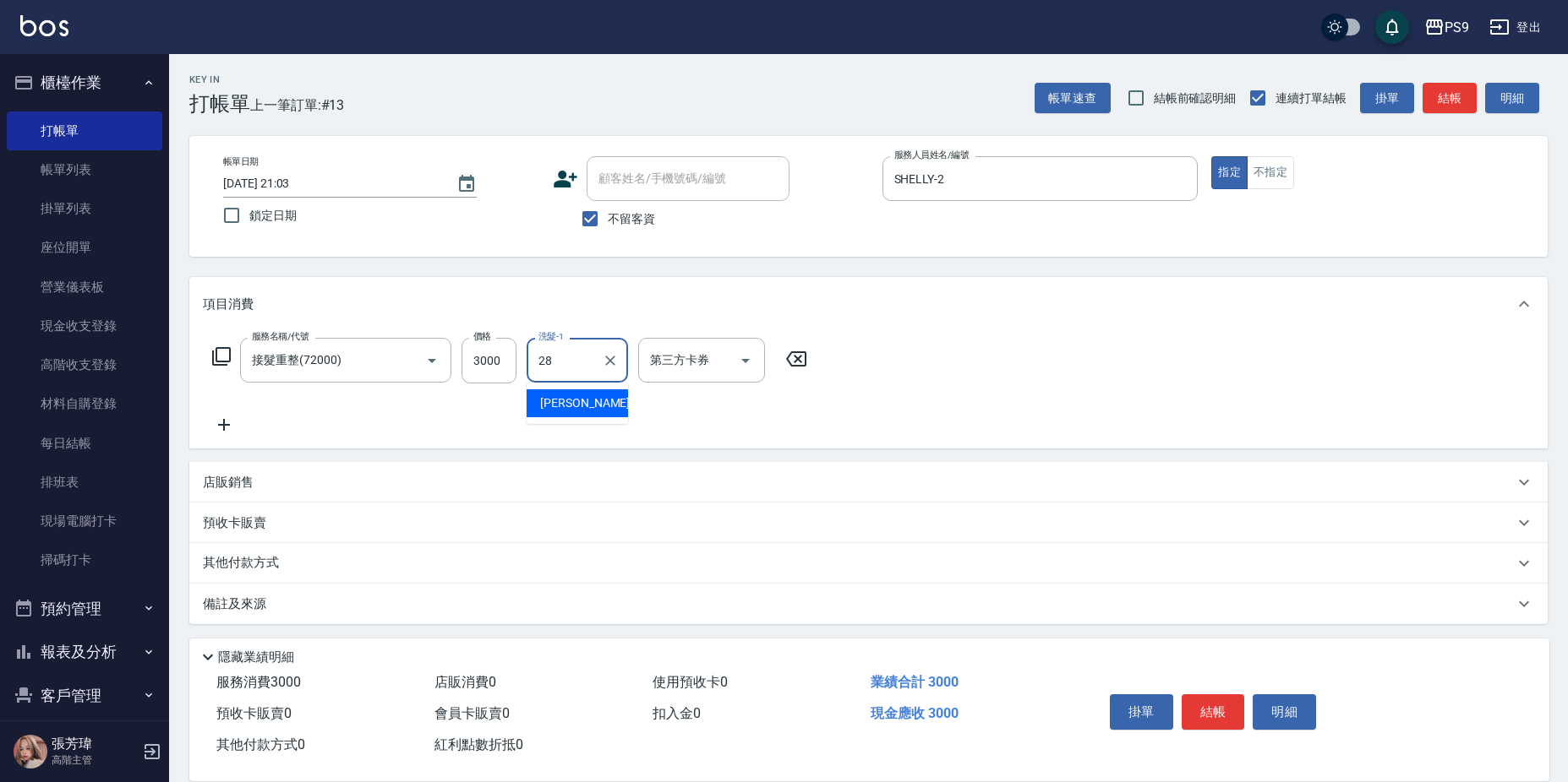
type input "[PERSON_NAME]-28"
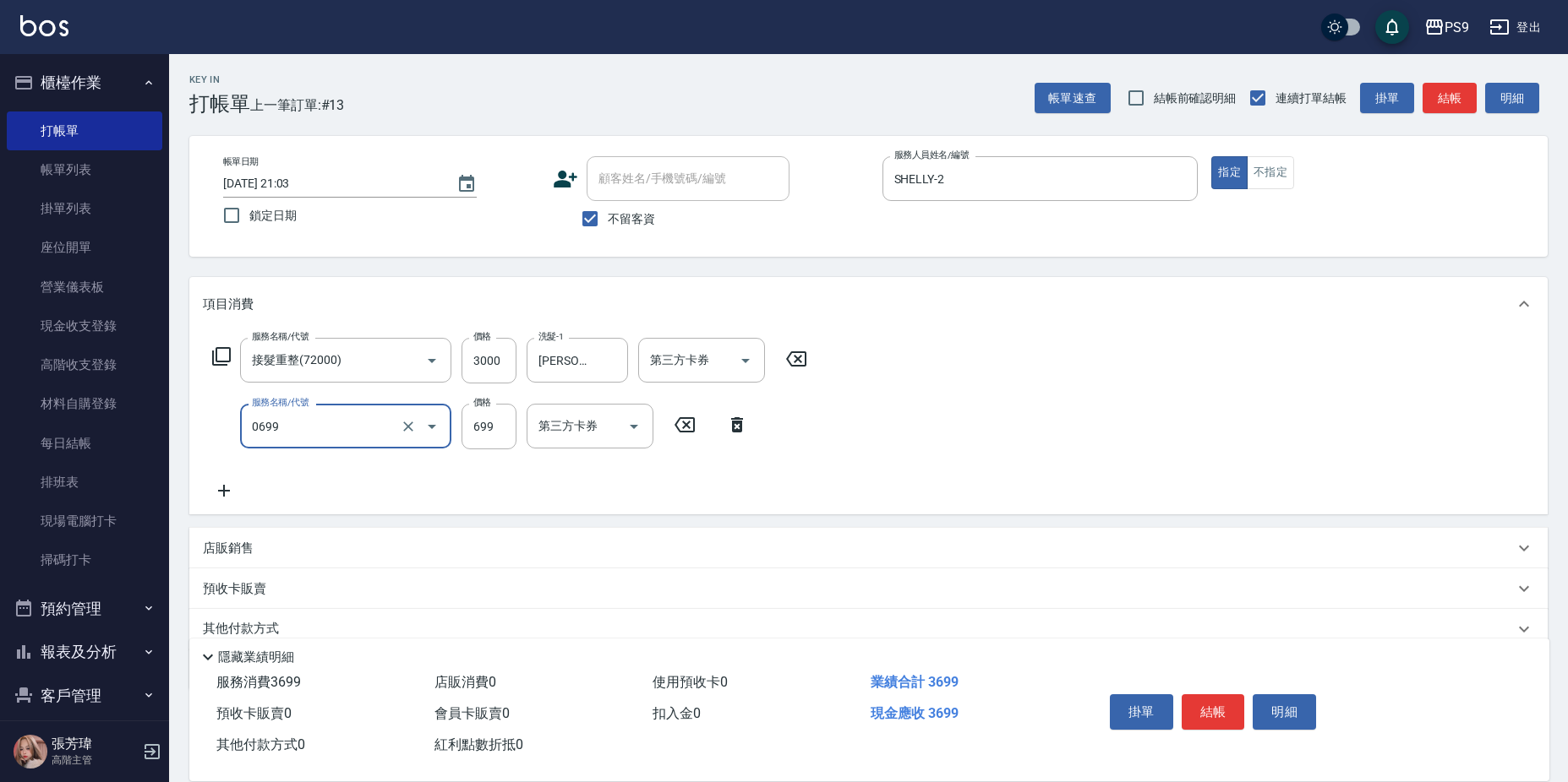
type input "699精油(0699)"
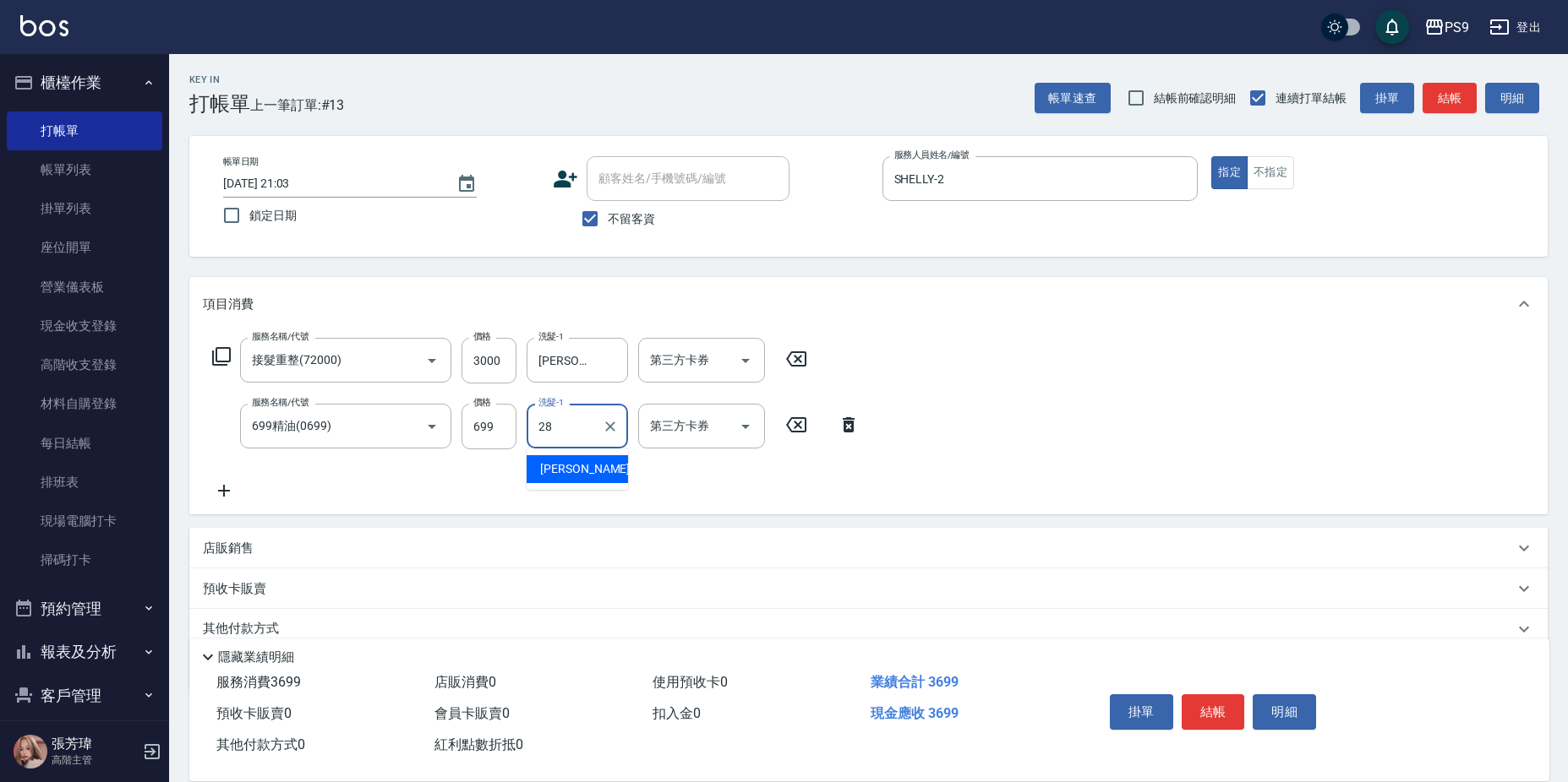
type input "[PERSON_NAME]-28"
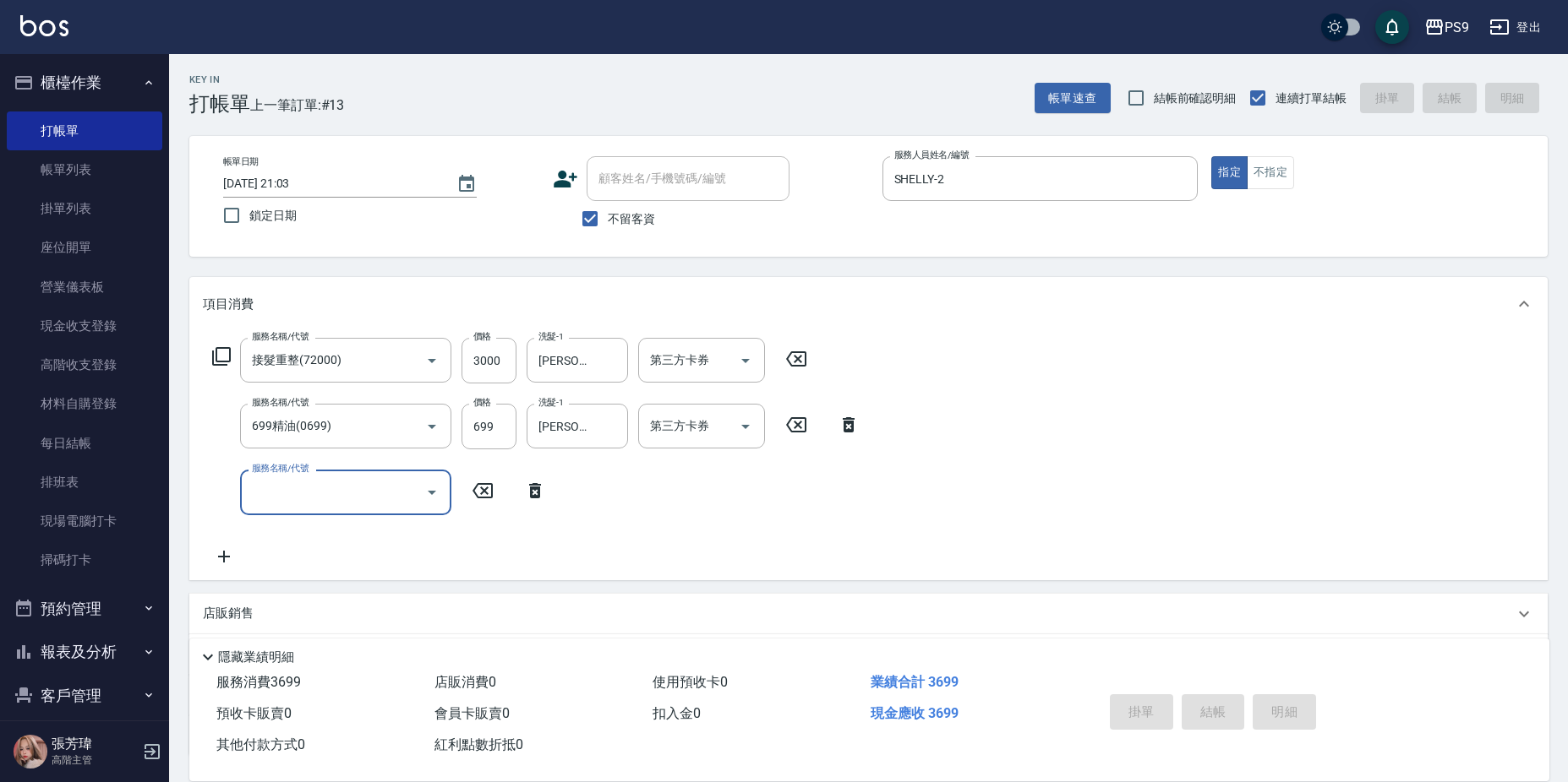
type input "[DATE] 21:04"
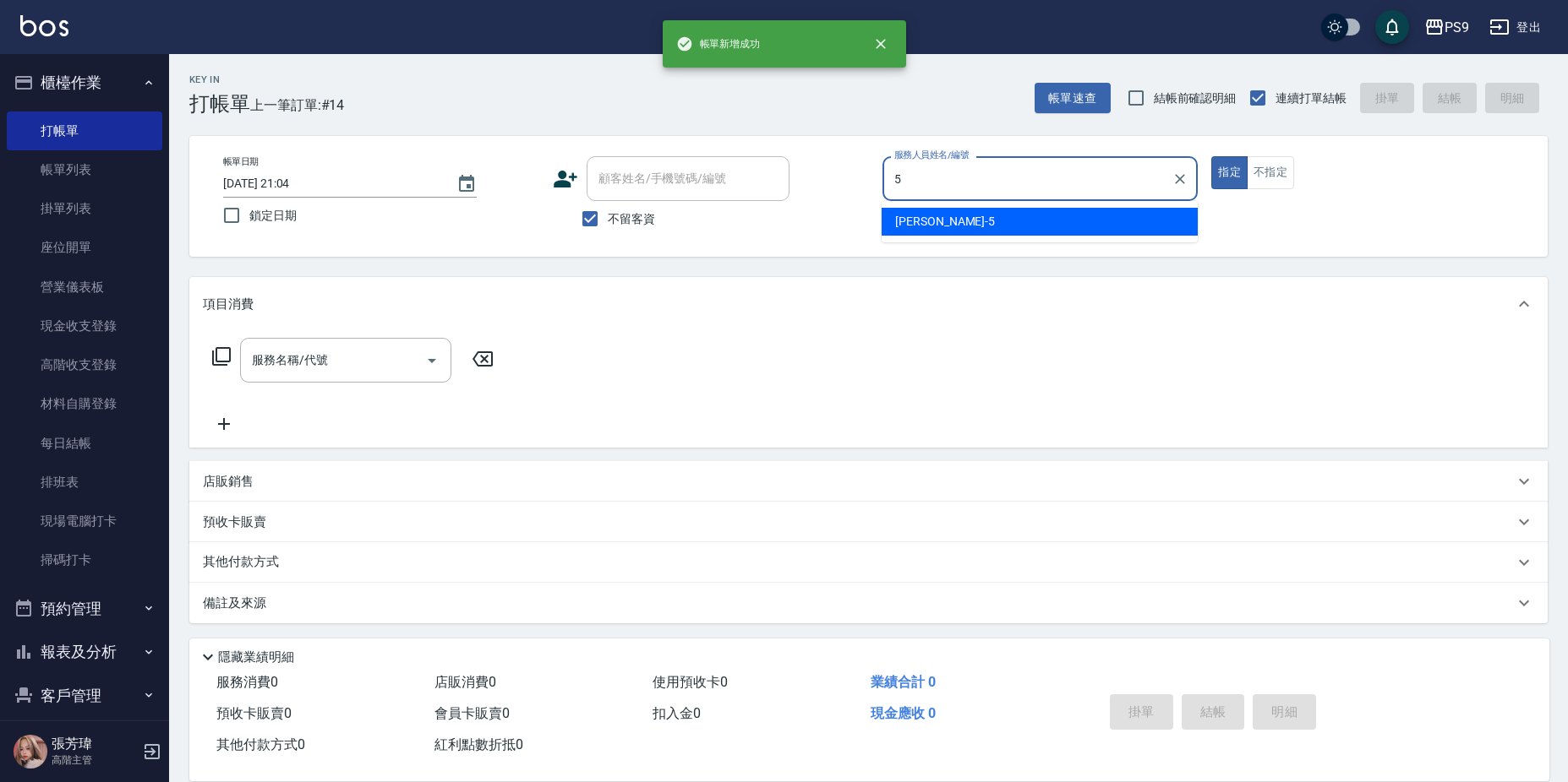
type input "[PERSON_NAME]-5"
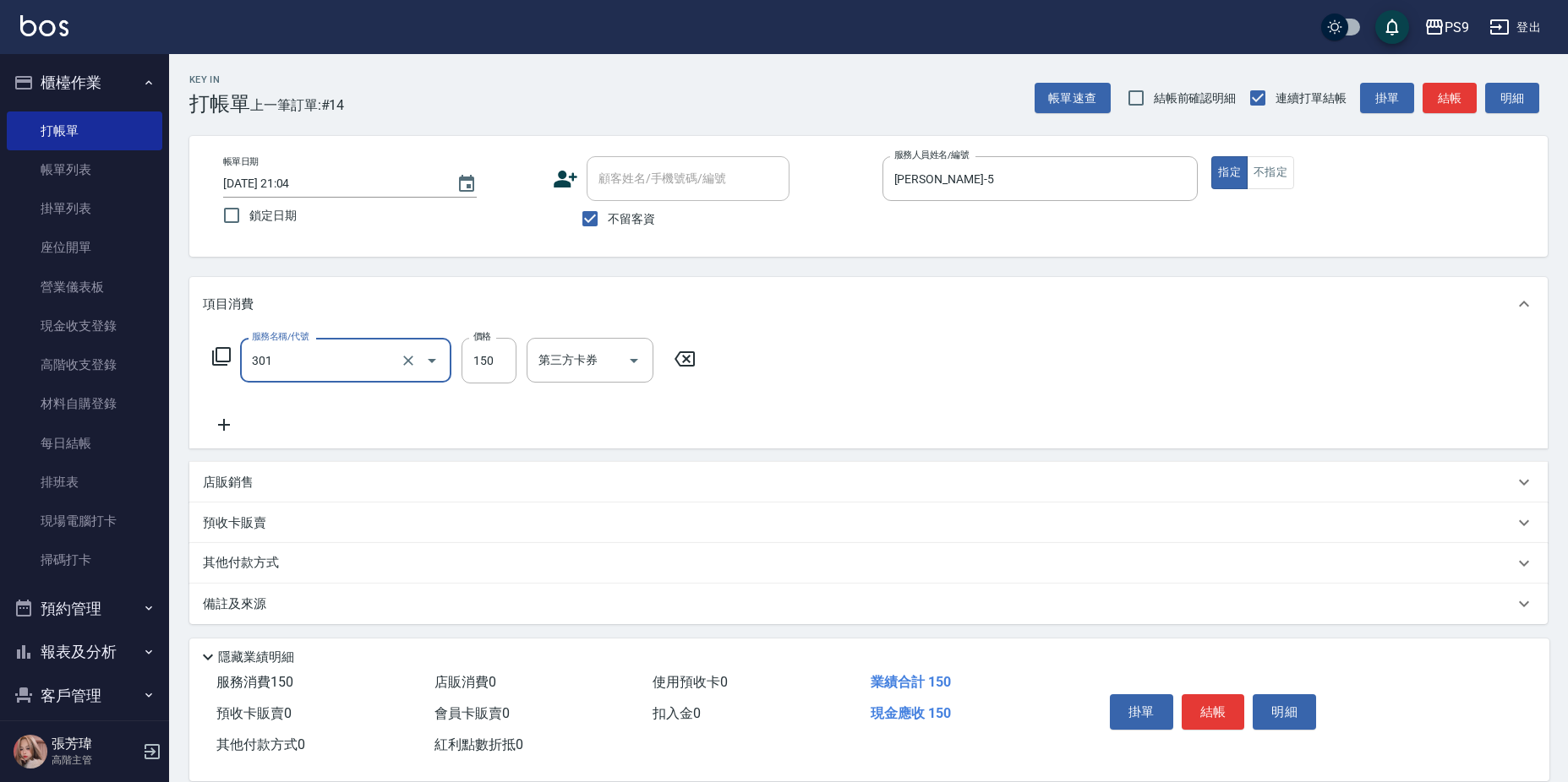
type input "剪-150(301)"
type input "500"
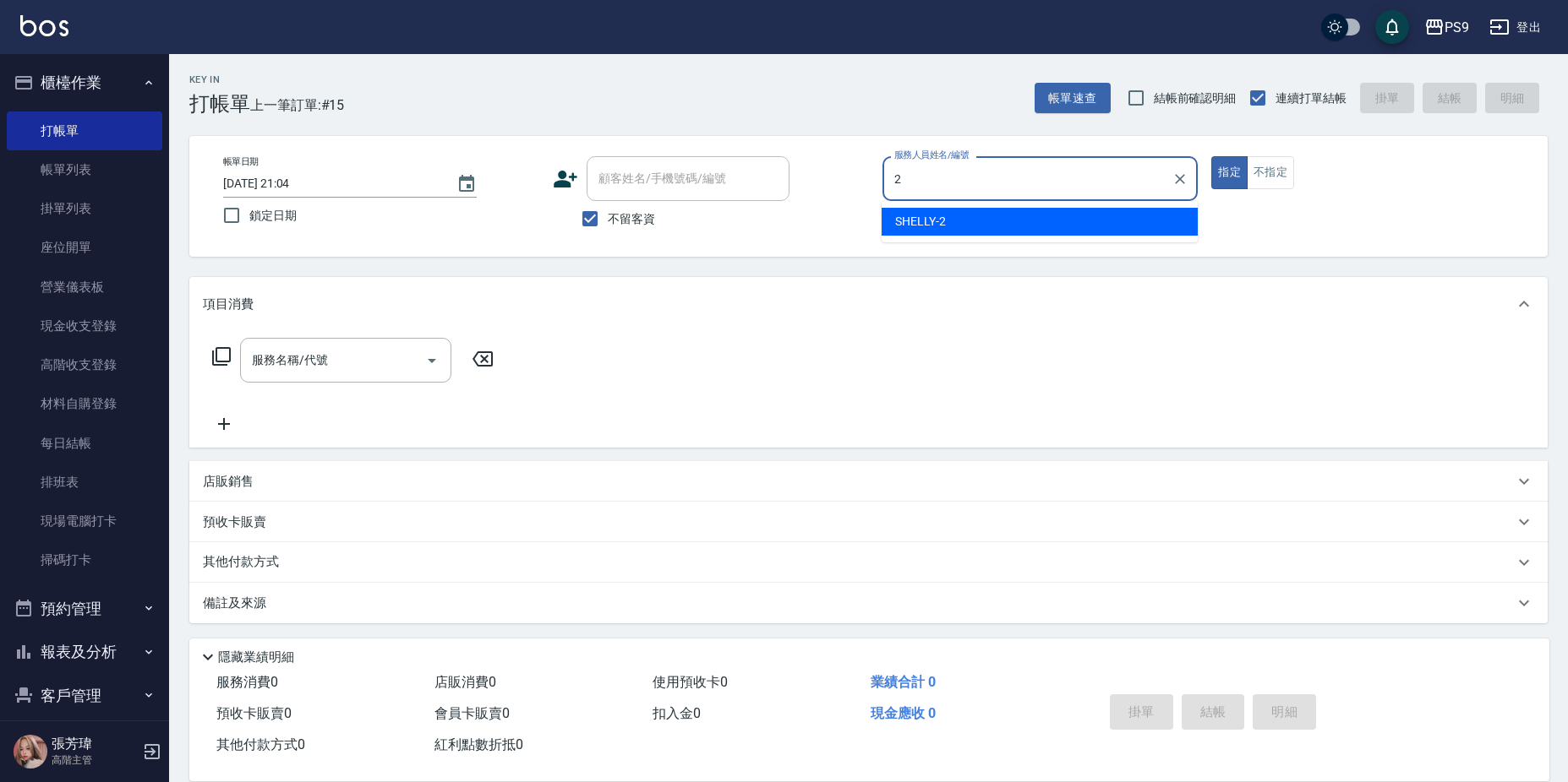
type input "SHELLY-2"
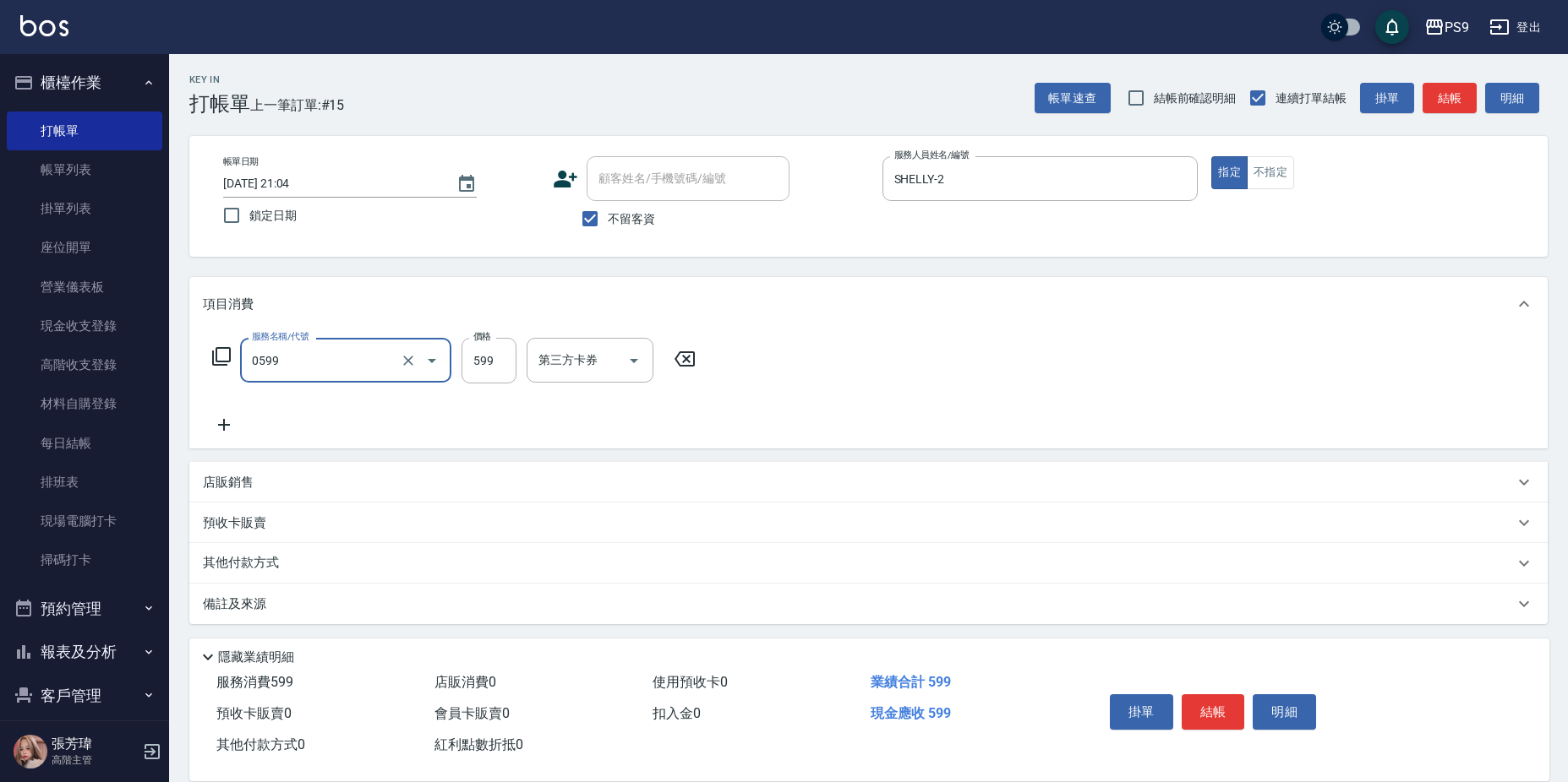
type input "[PERSON_NAME]599(0599)"
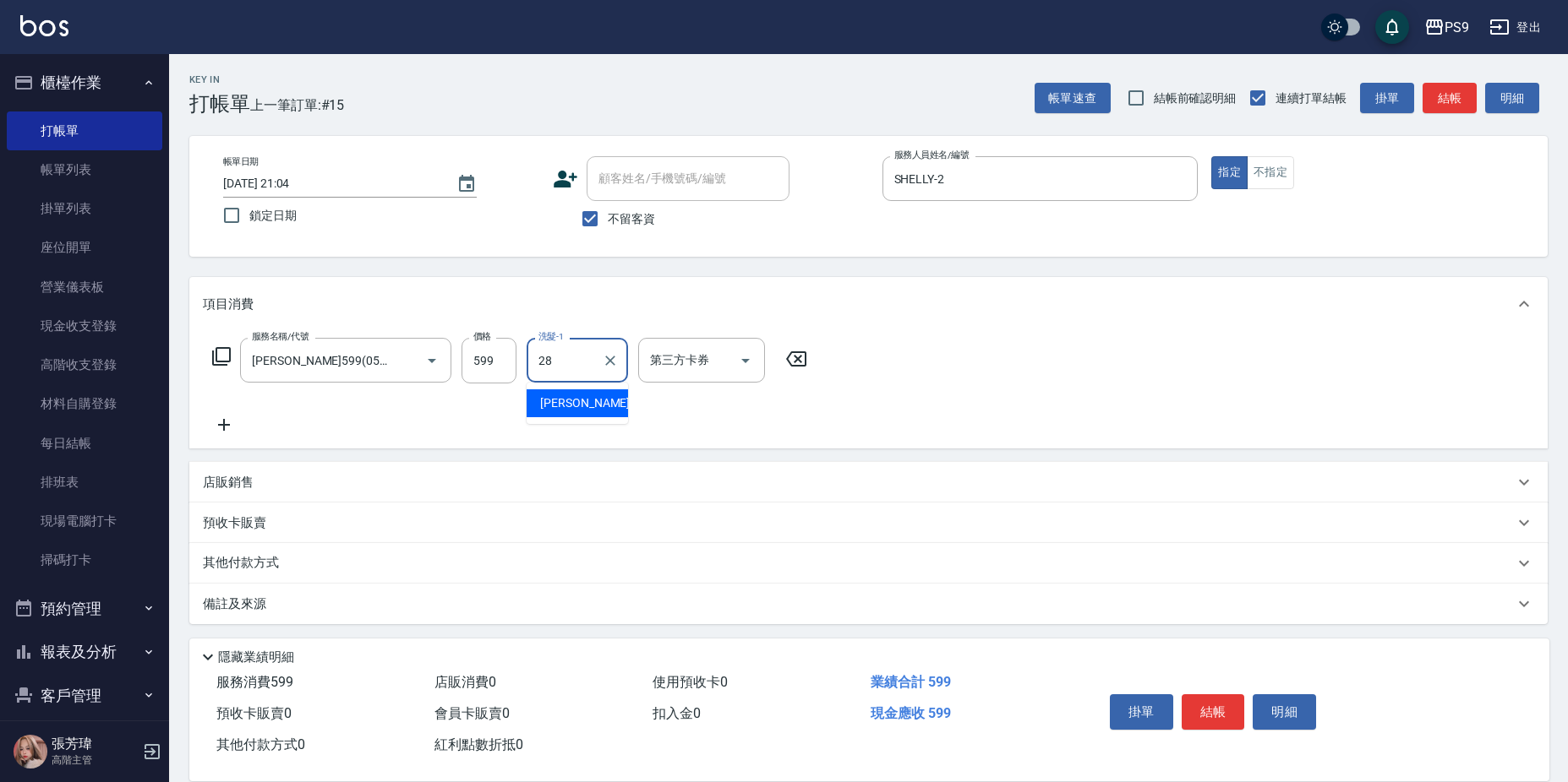
type input "[PERSON_NAME]-28"
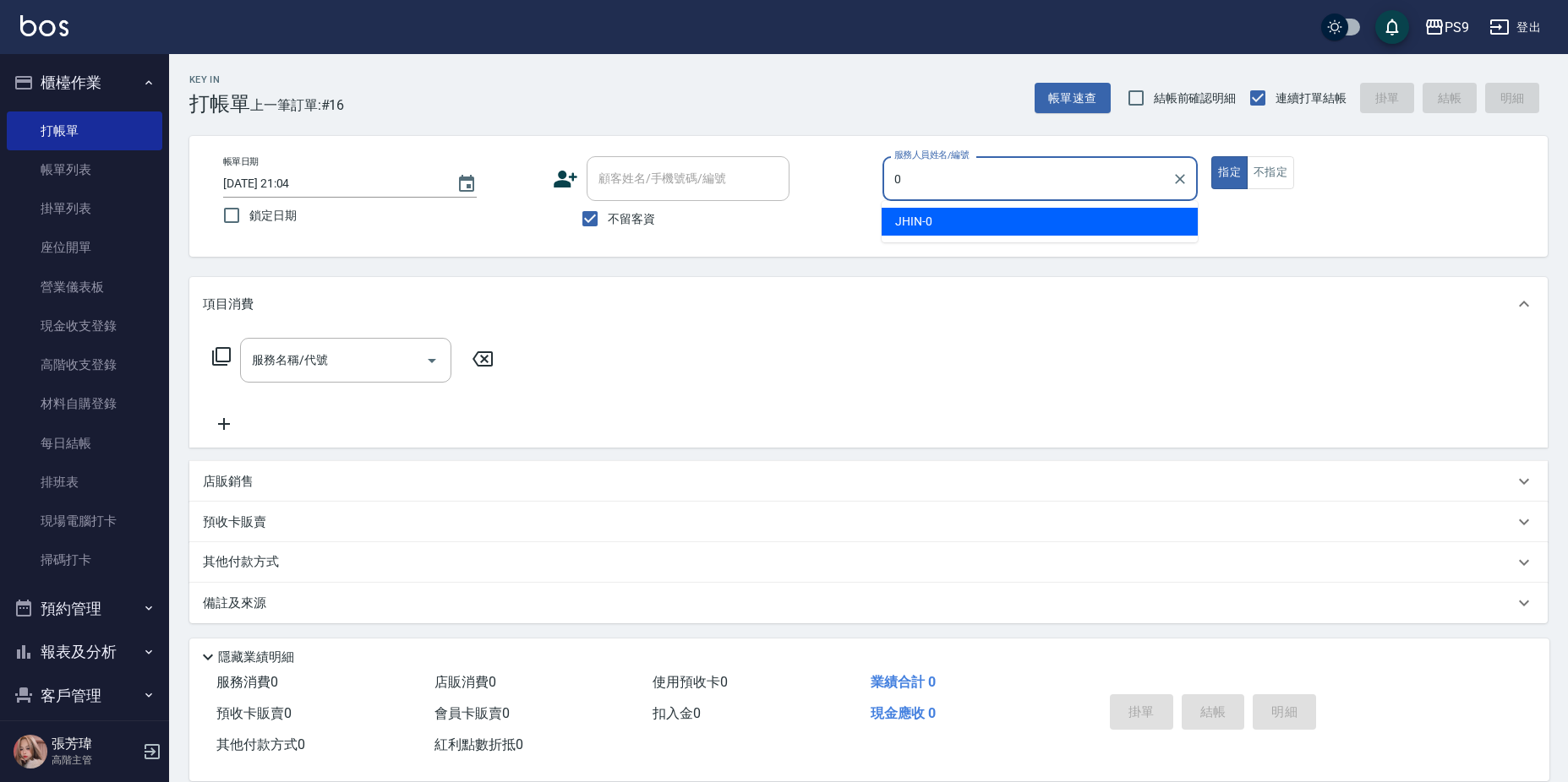
type input "JHIN-0"
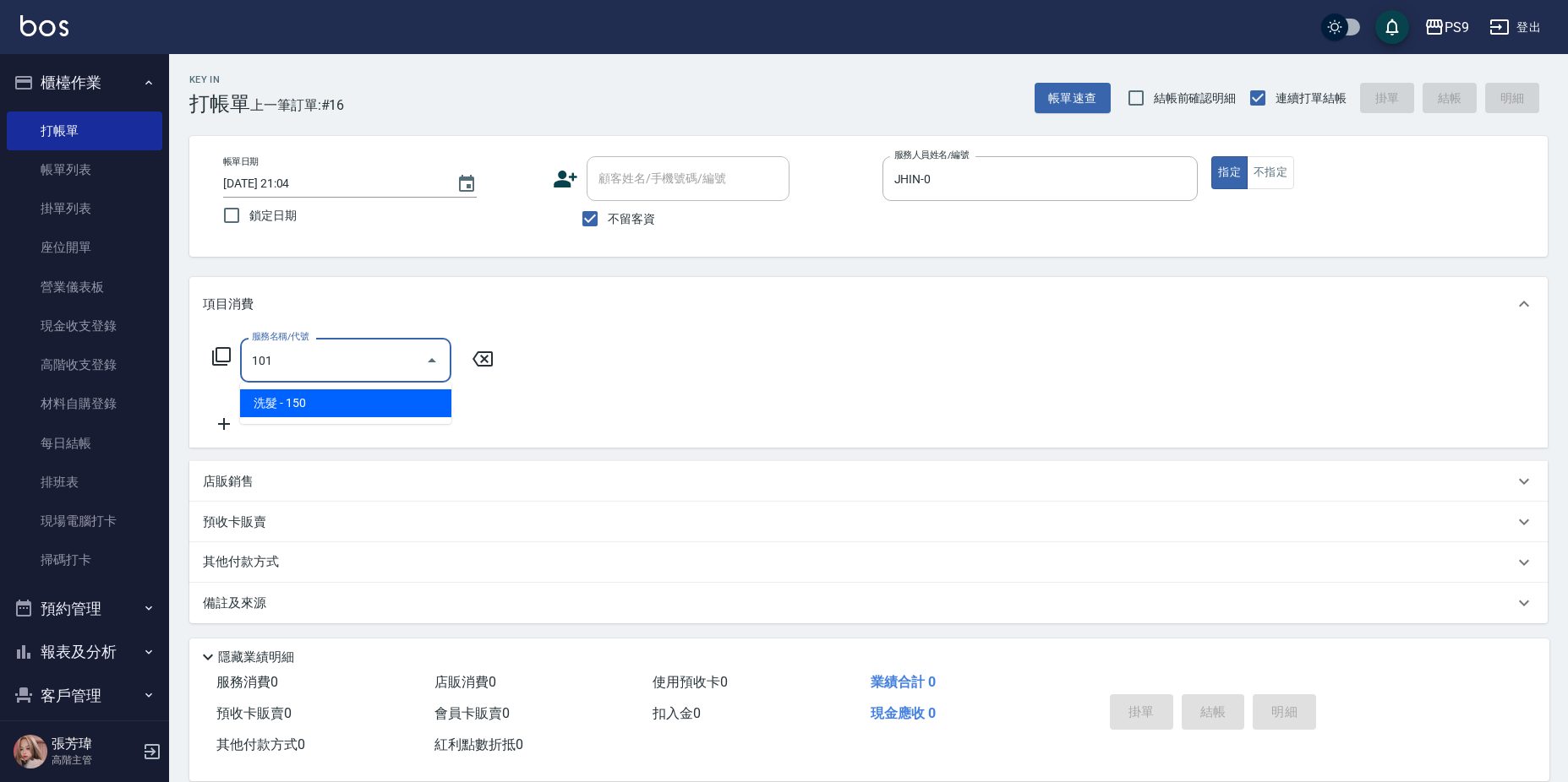
type input "洗髮(101)"
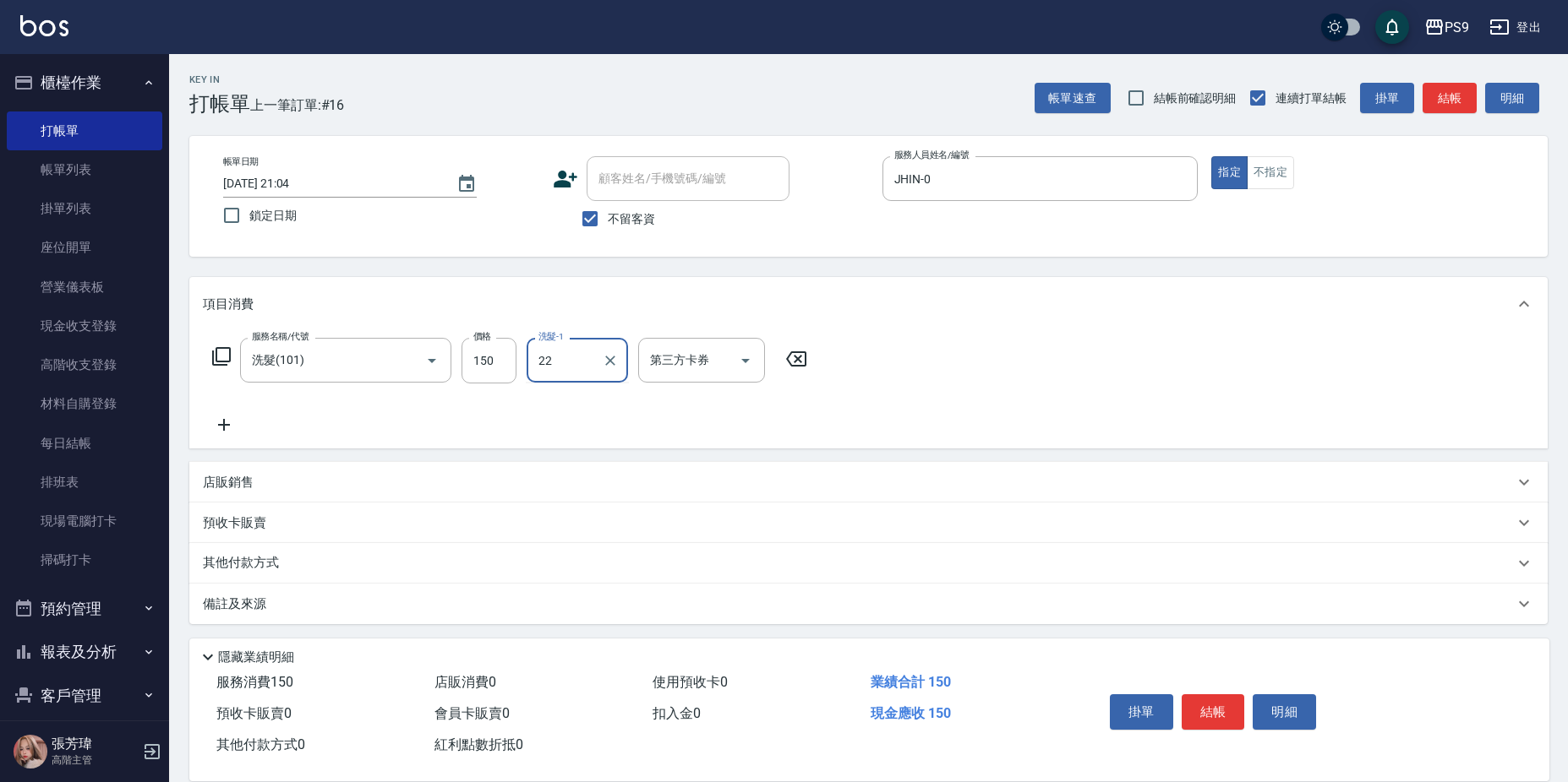
type input "2"
type input "依依-32"
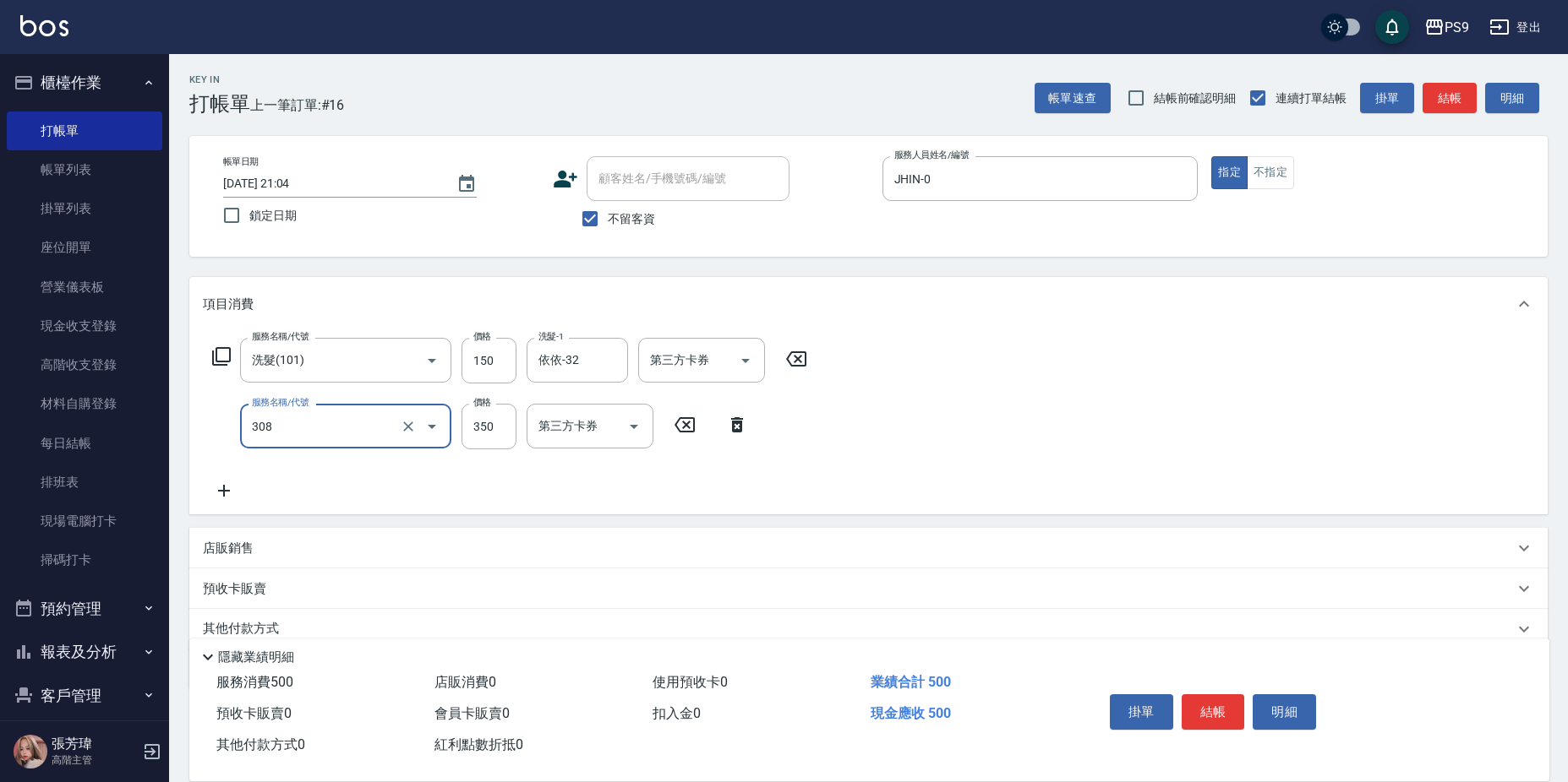
type input "剪-350(308)"
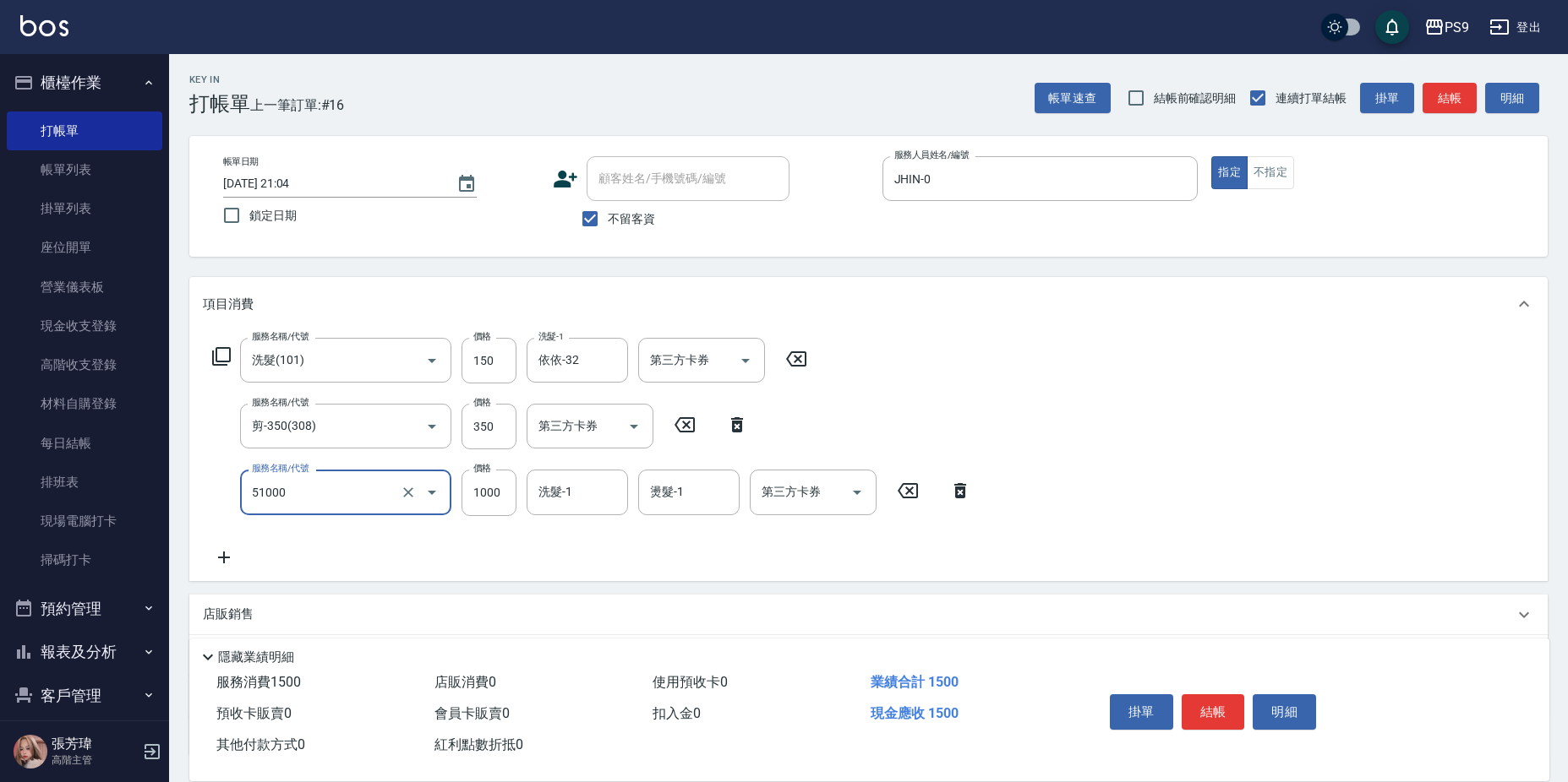
type input "燙髮1000(51000)"
type input "0"
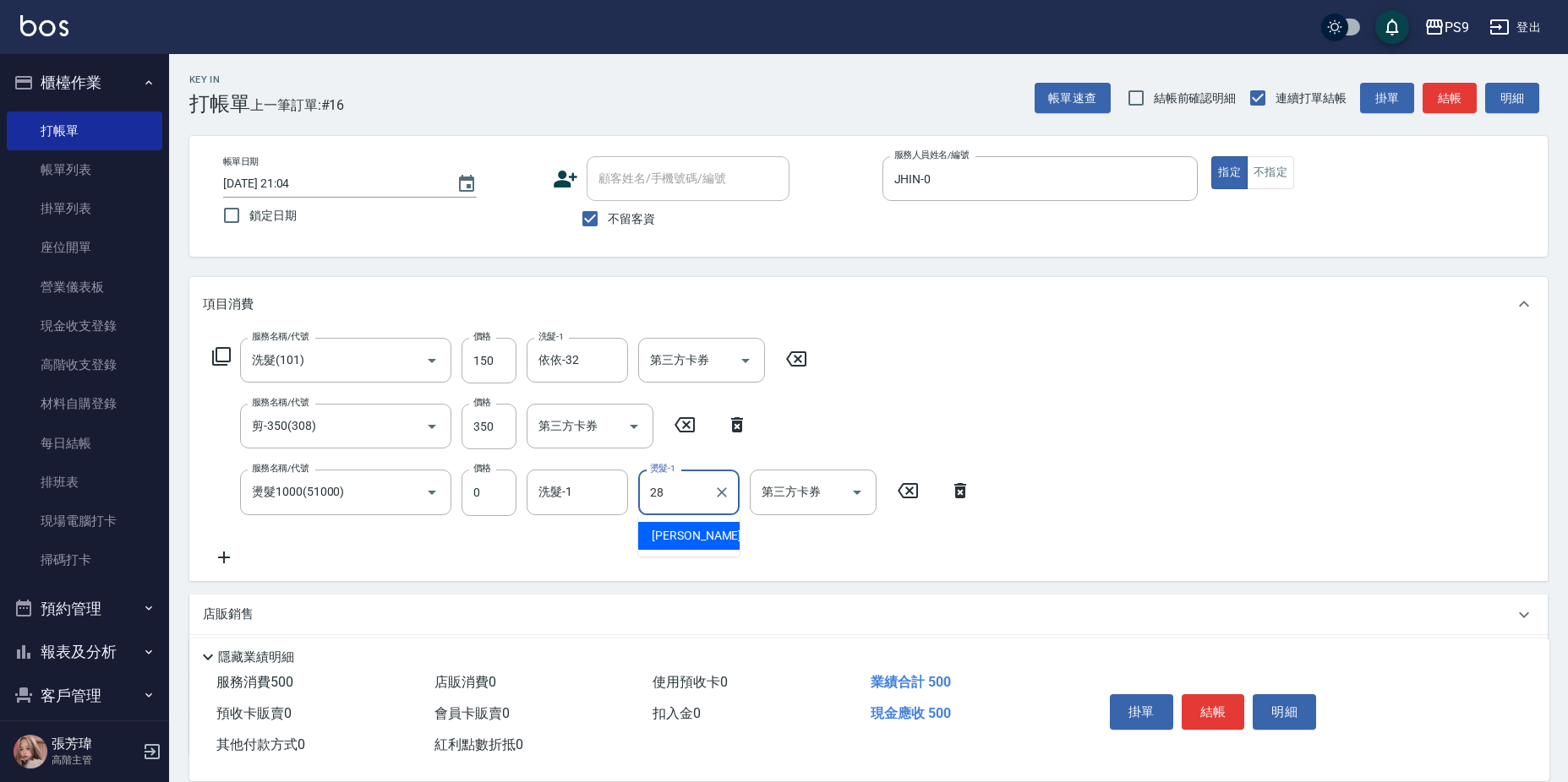
type input "[PERSON_NAME]-28"
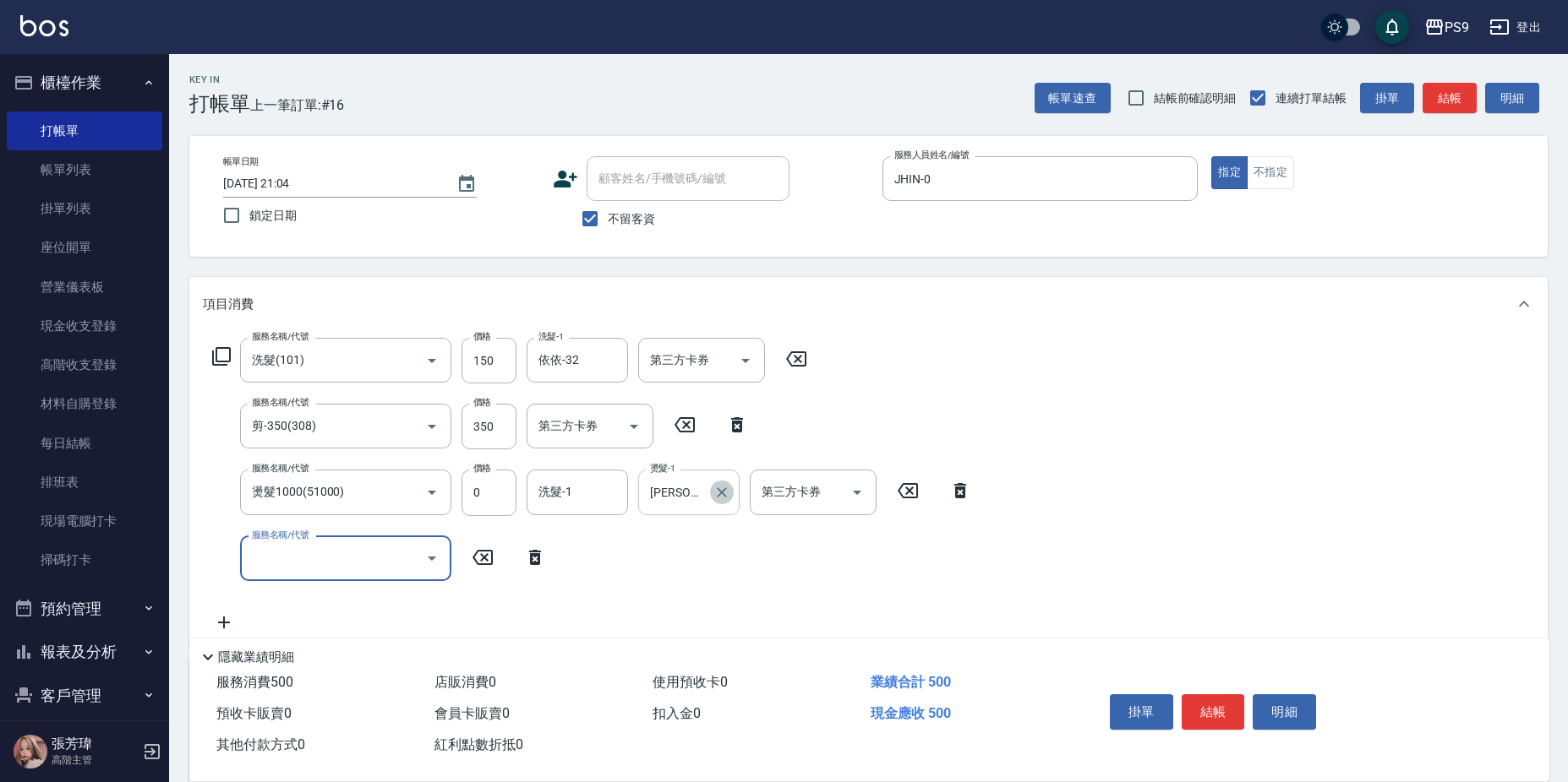
click at [716, 492] on icon "Clear" at bounding box center [721, 492] width 17 height 17
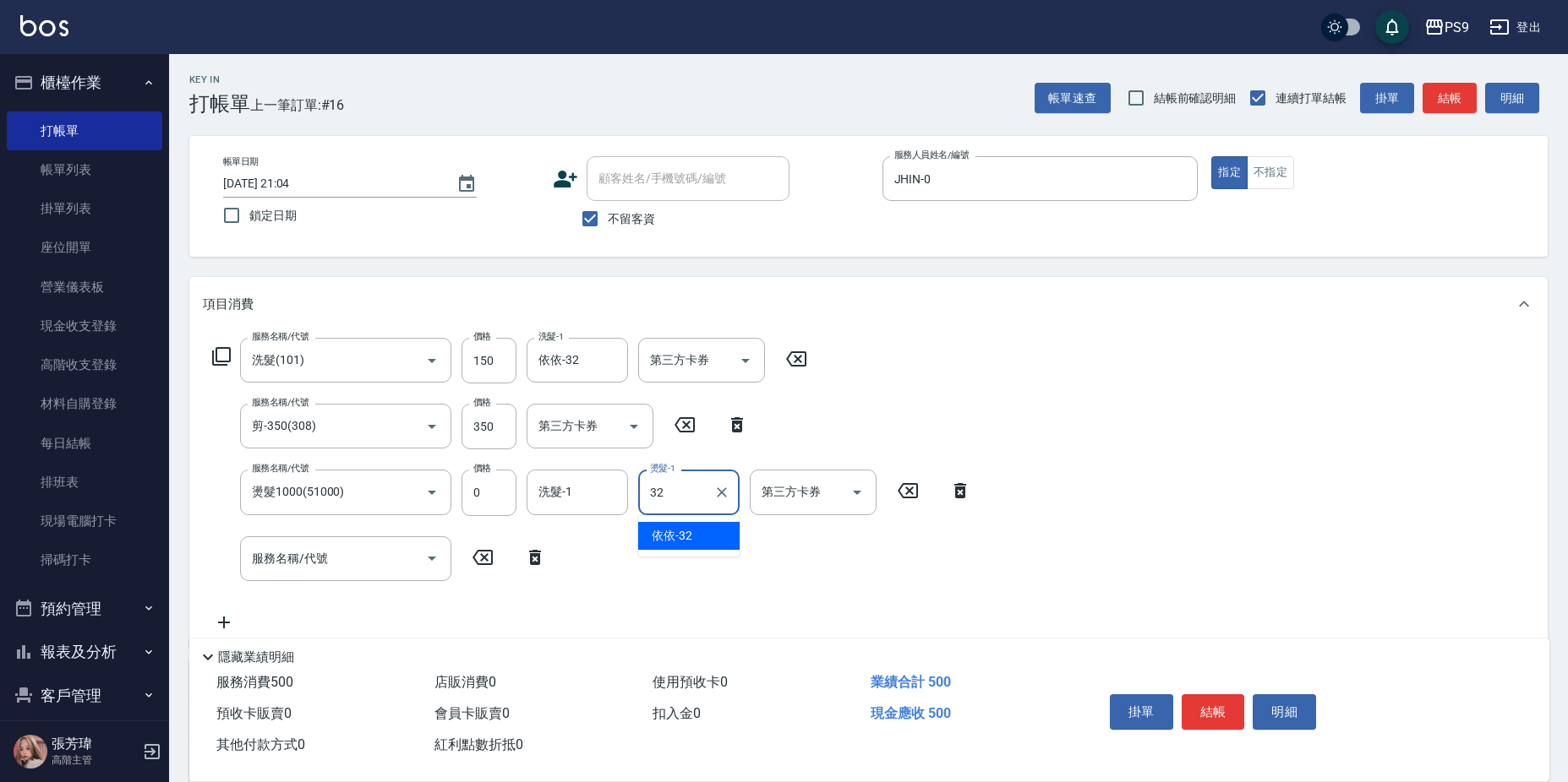
type input "依依-32"
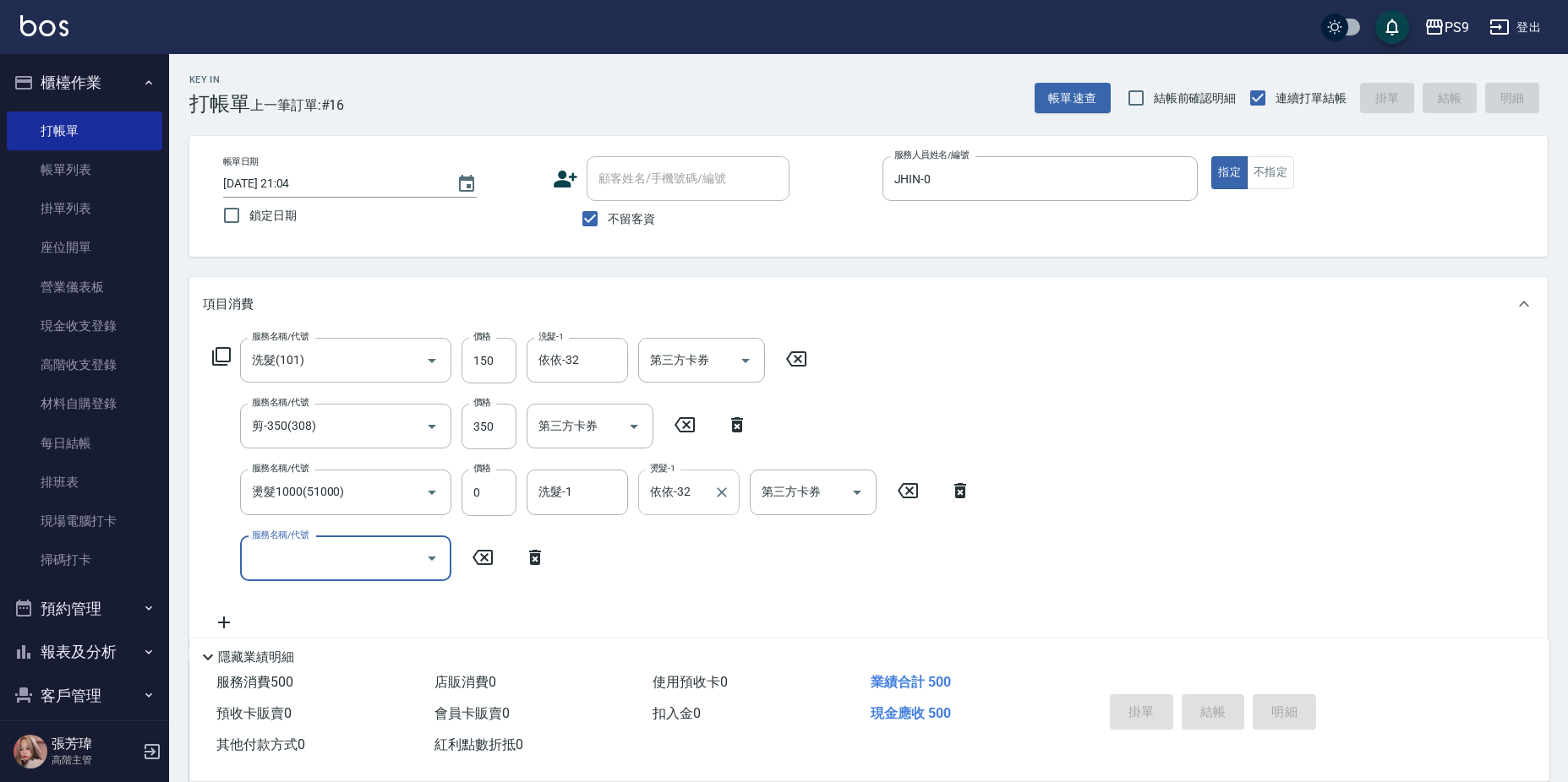
type input "[DATE] 21:05"
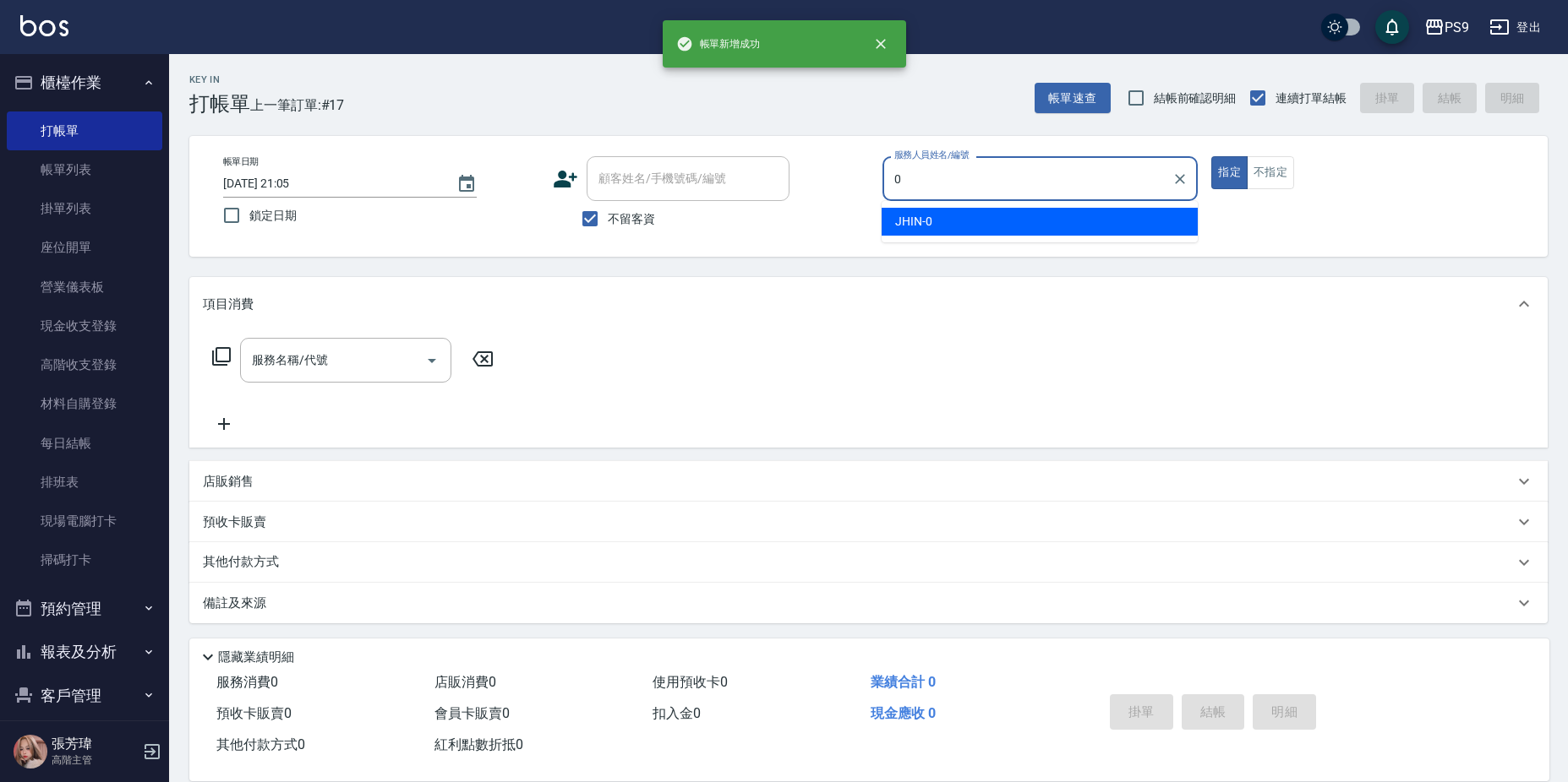
type input "JHIN-0"
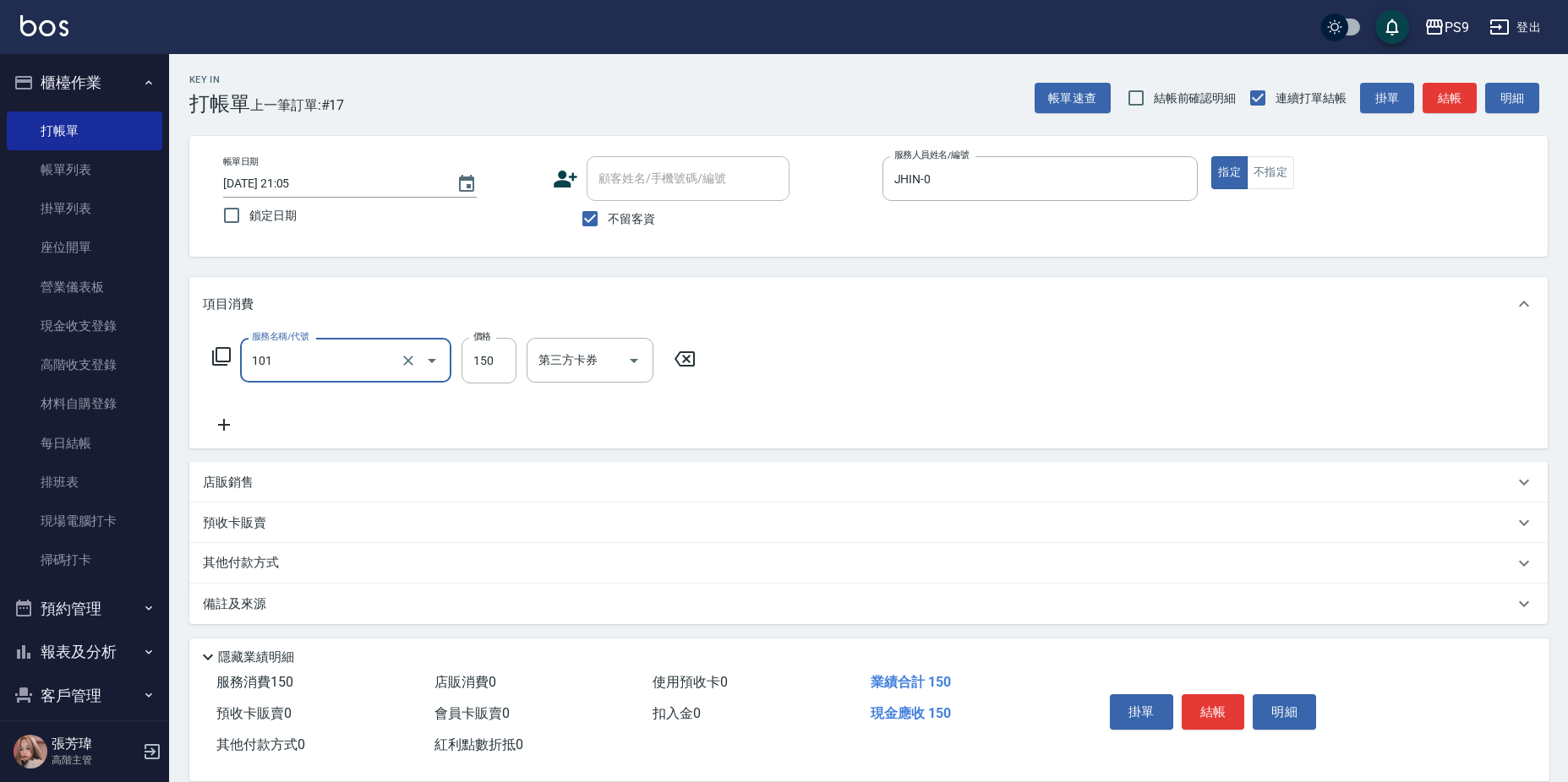
type input "洗髮(101)"
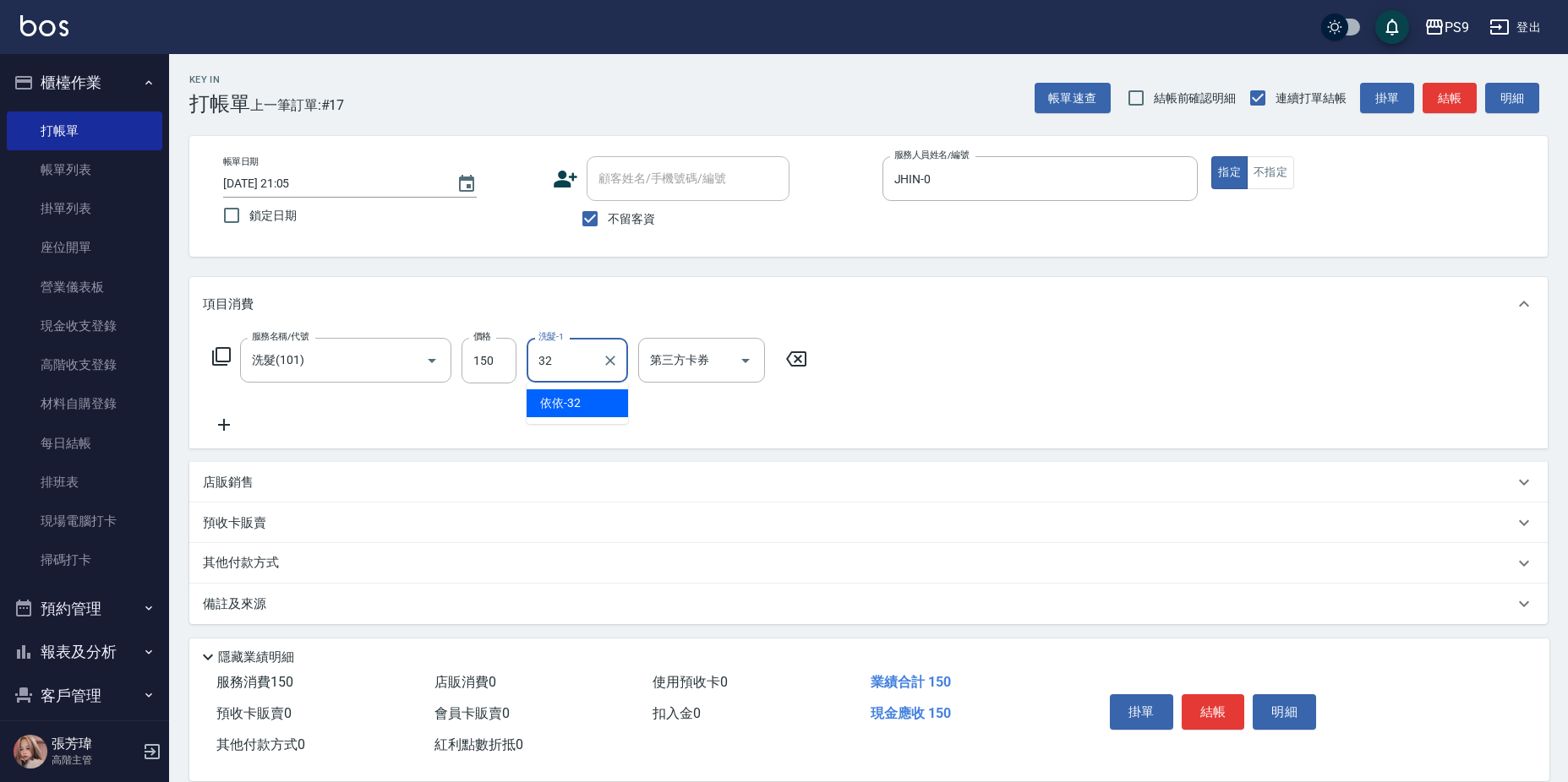
type input "依依-32"
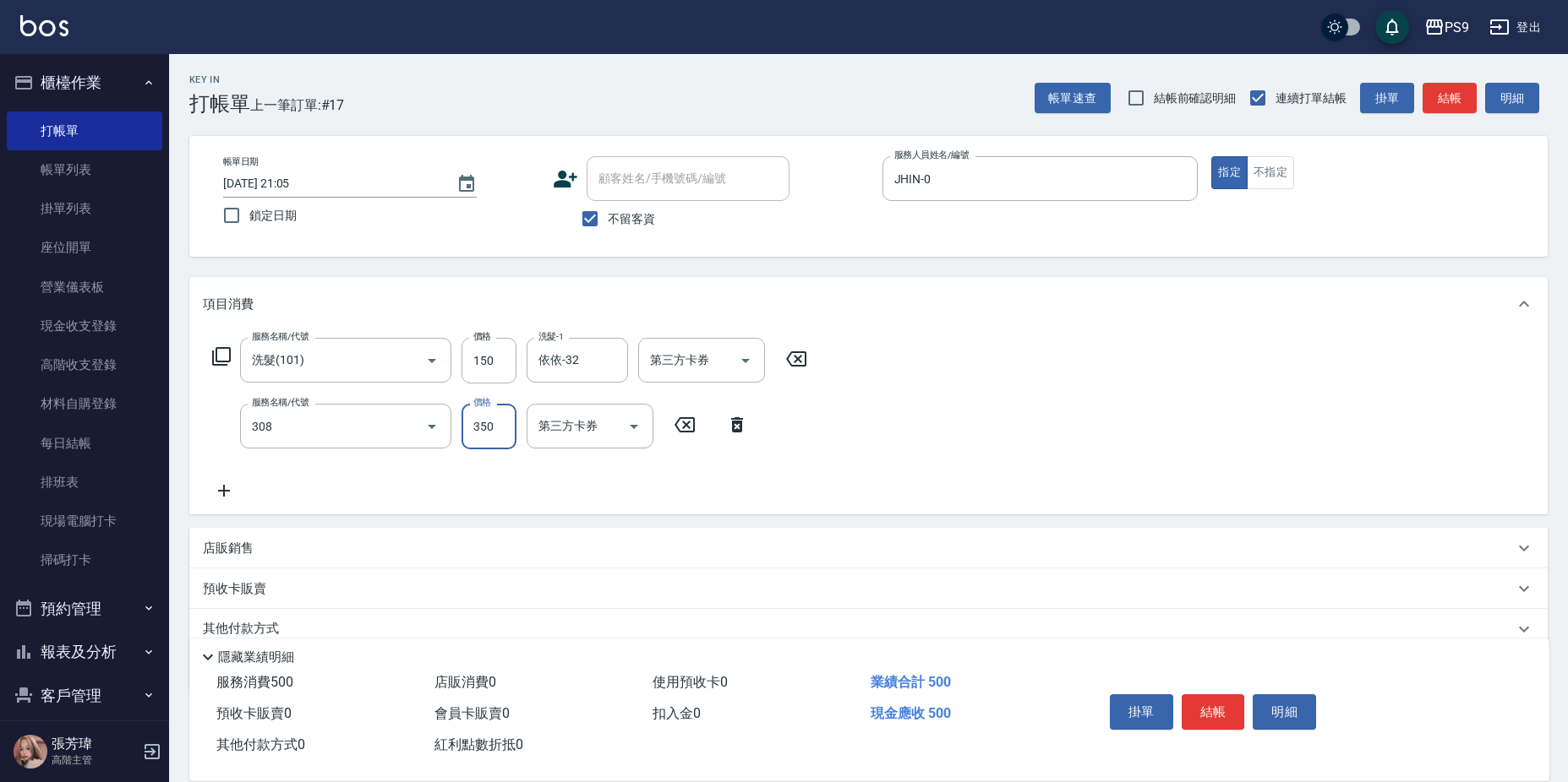
type input "剪-350(308)"
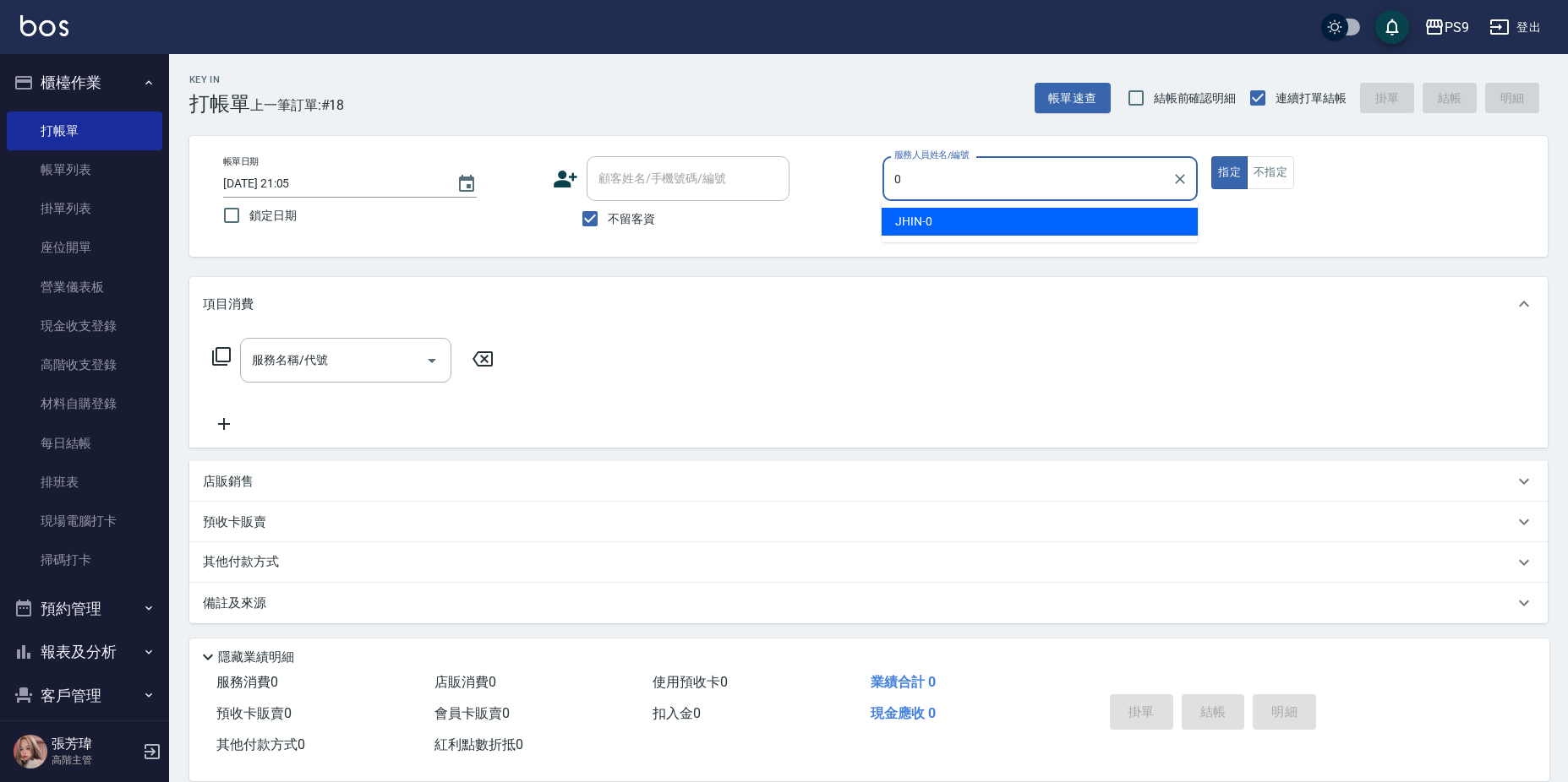
type input "JHIN-0"
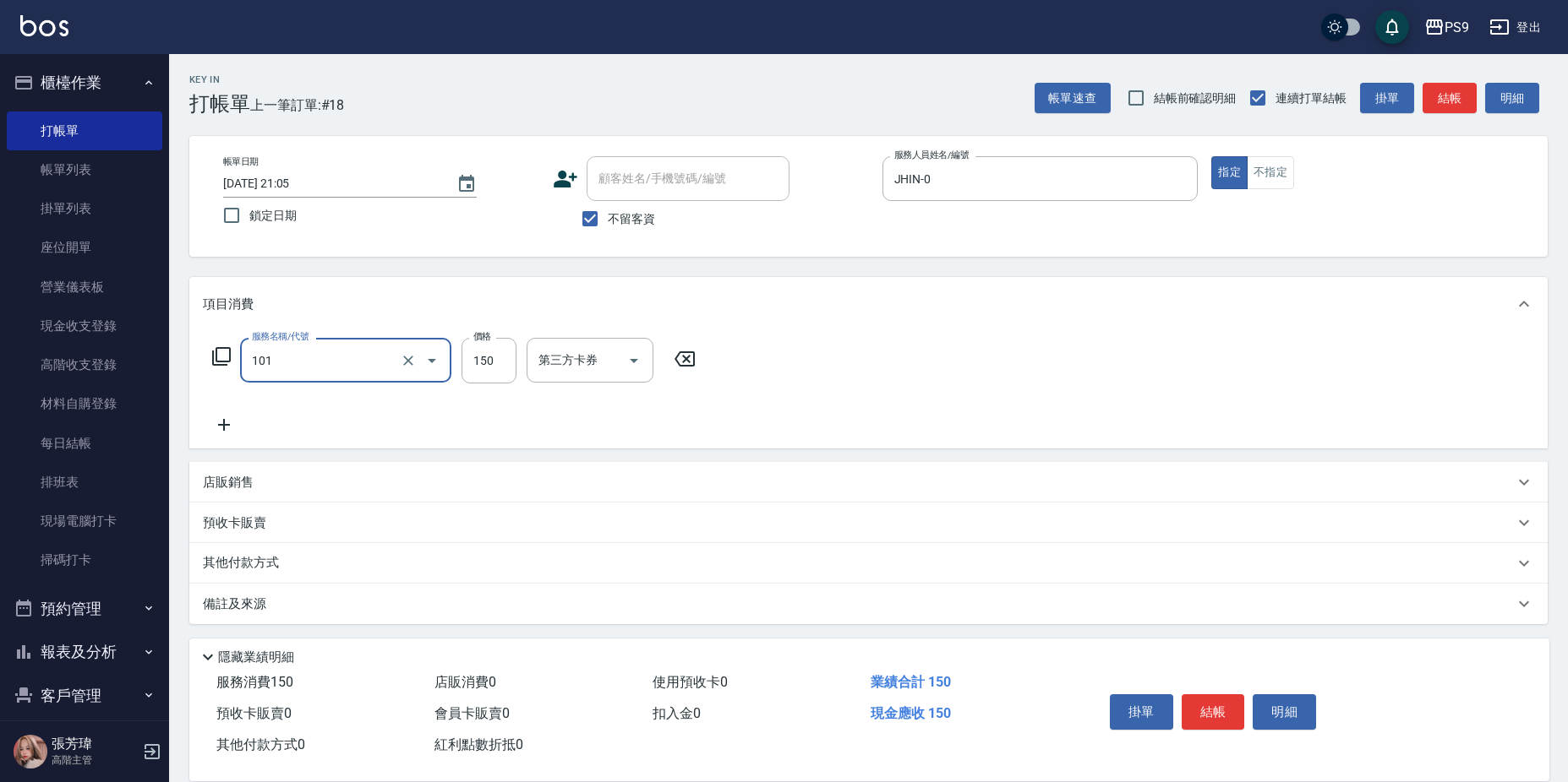
type input "洗髮(101)"
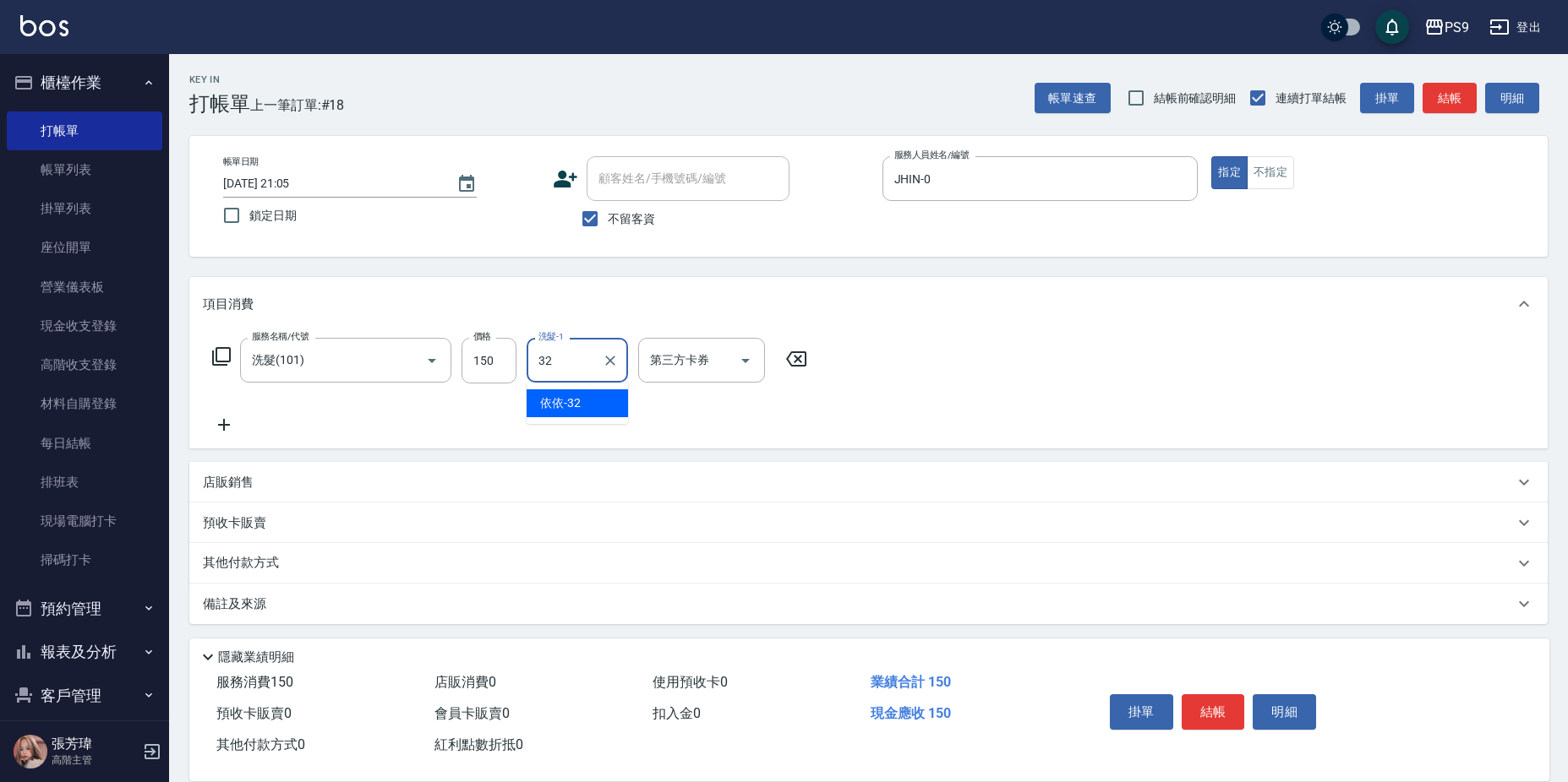
type input "依依-32"
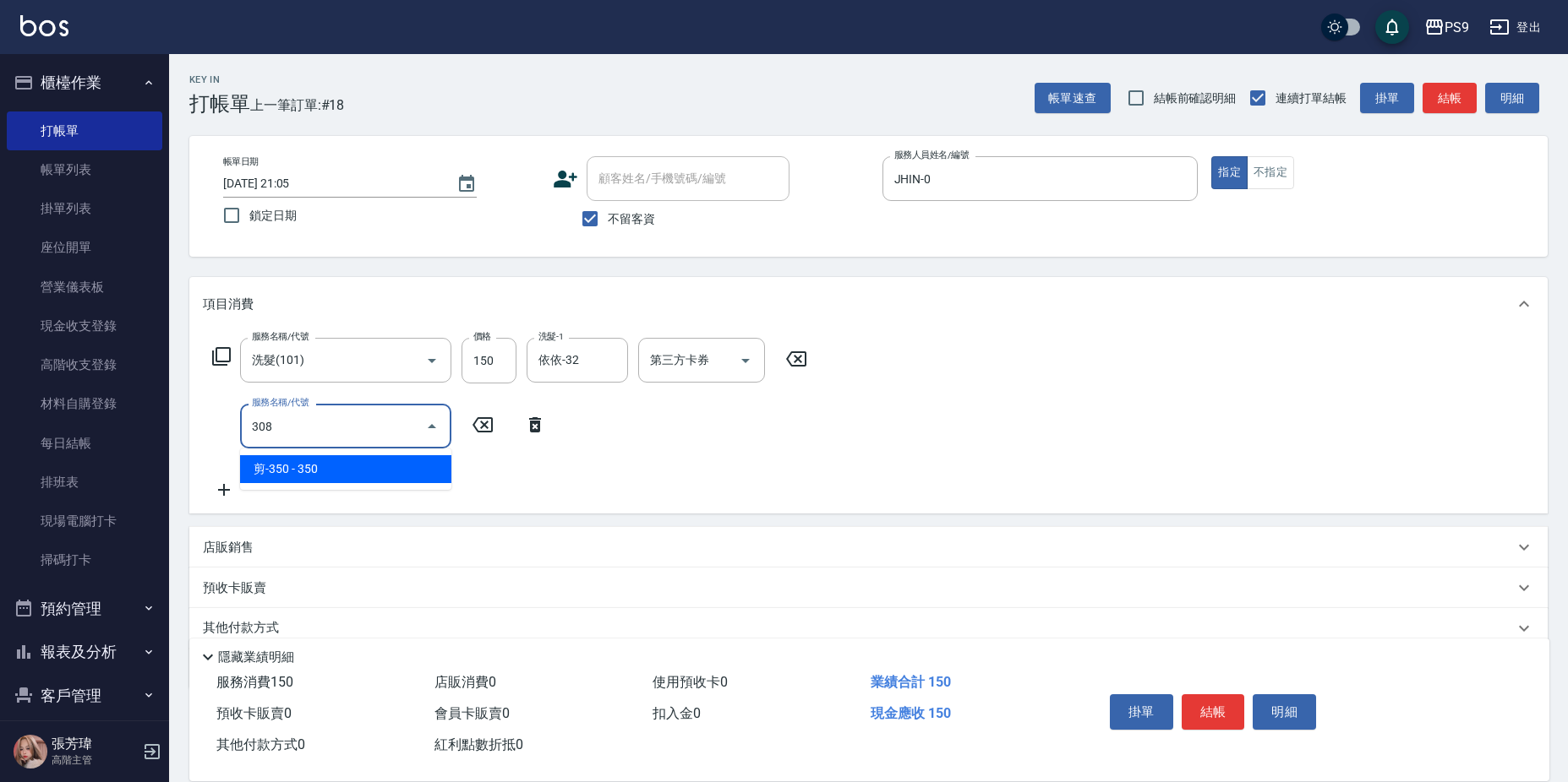
type input "剪-350(308)"
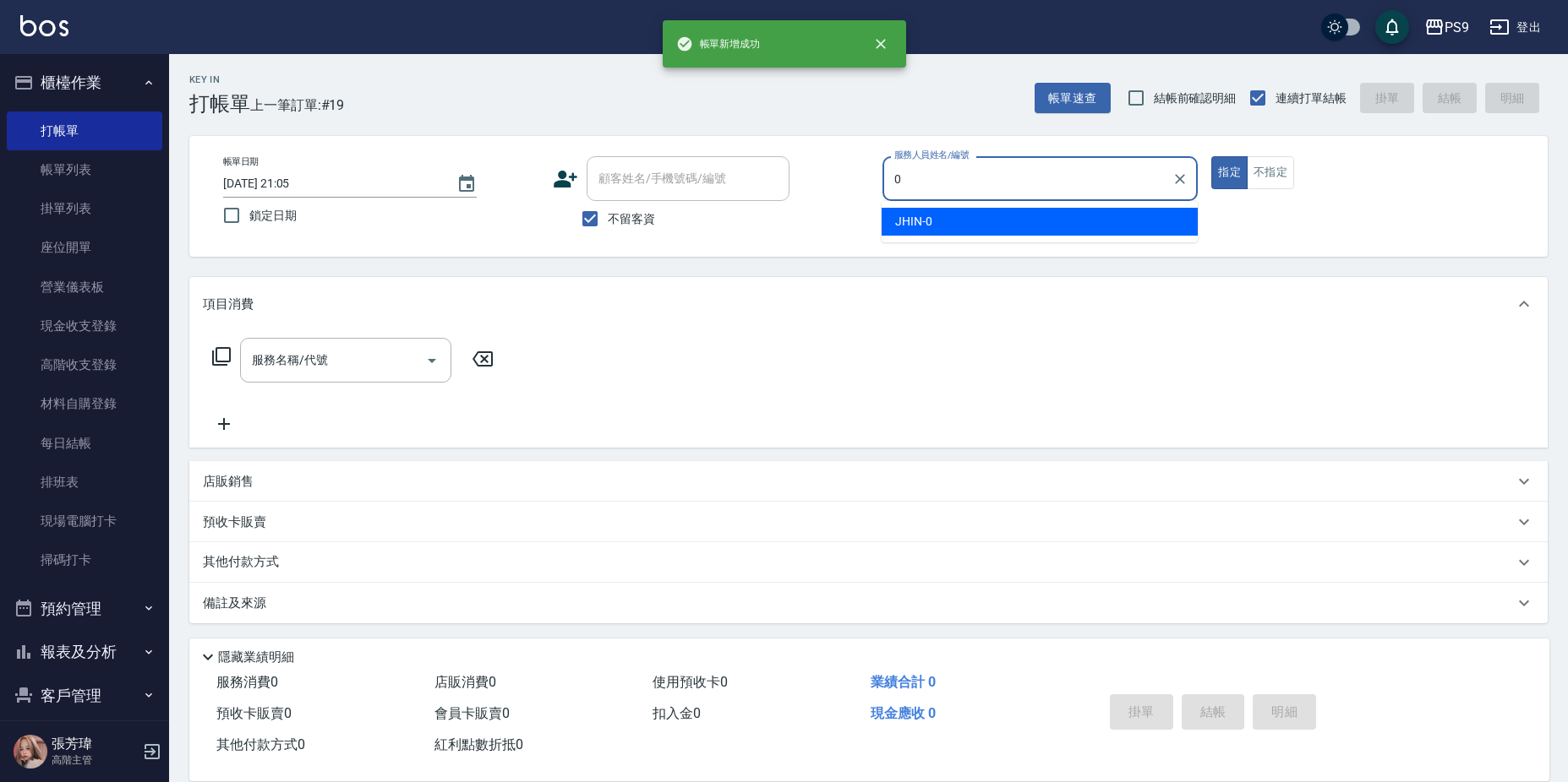
type input "JHIN-0"
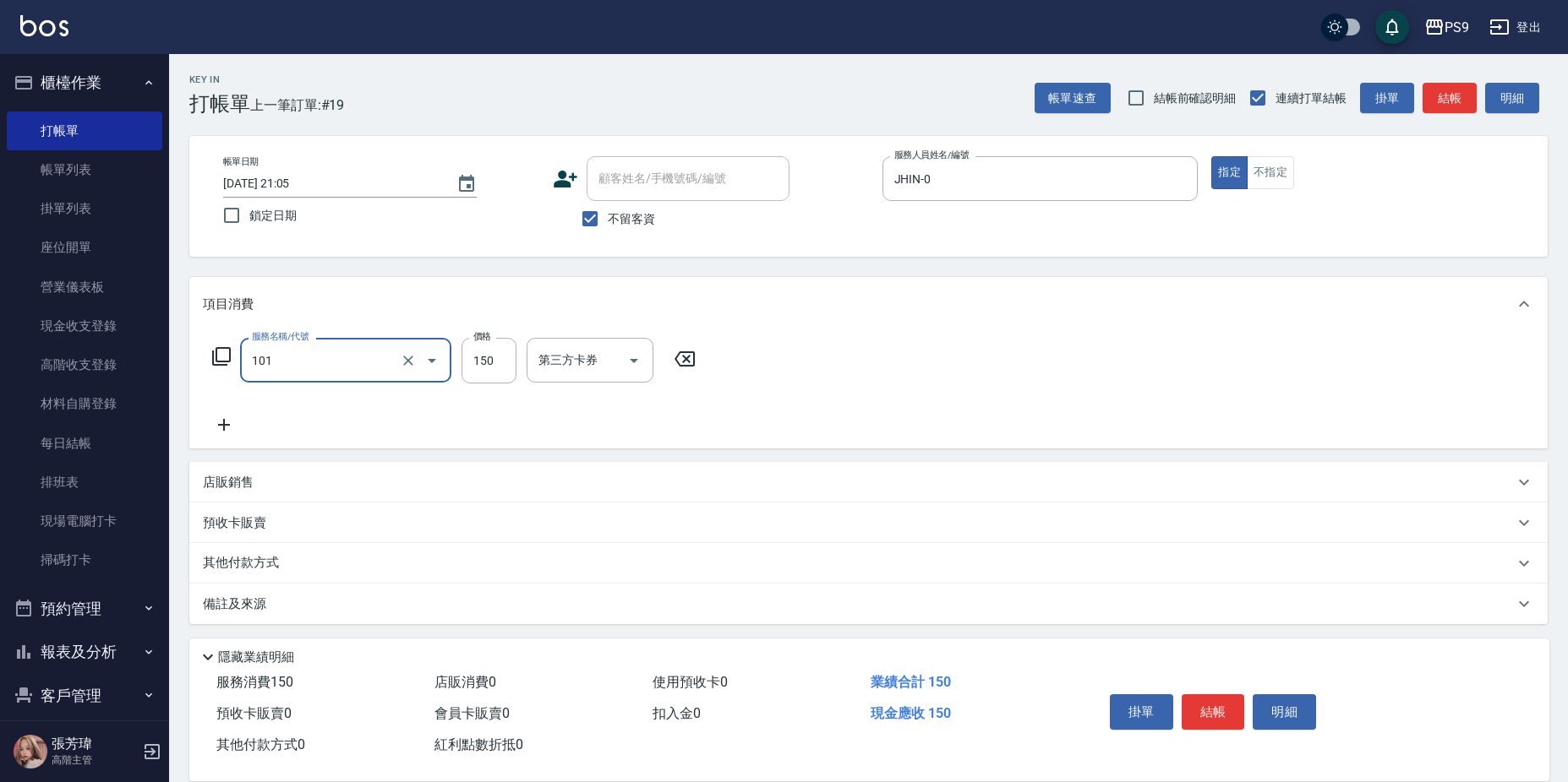
type input "洗髮(101)"
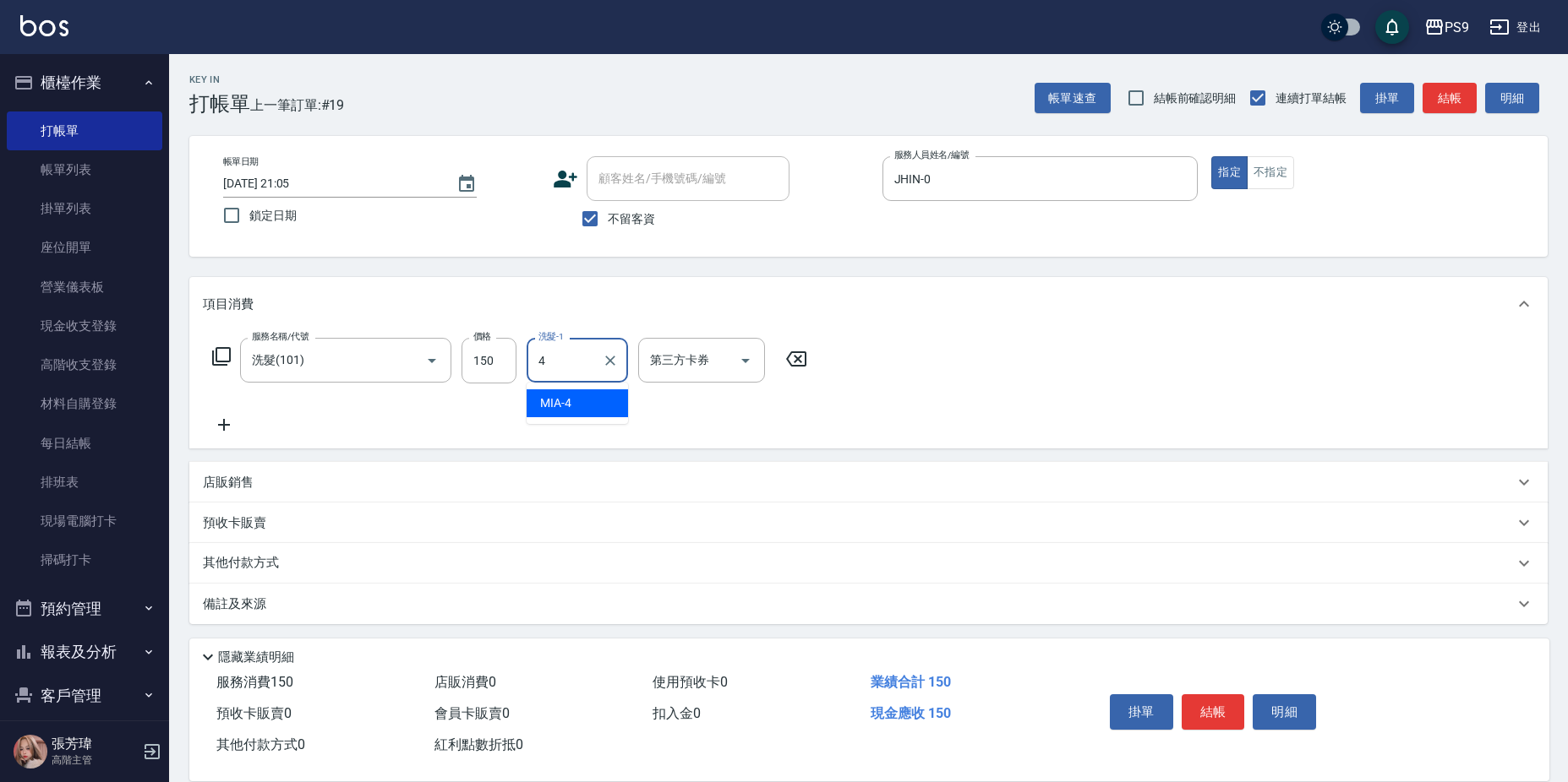
type input "MIA-4"
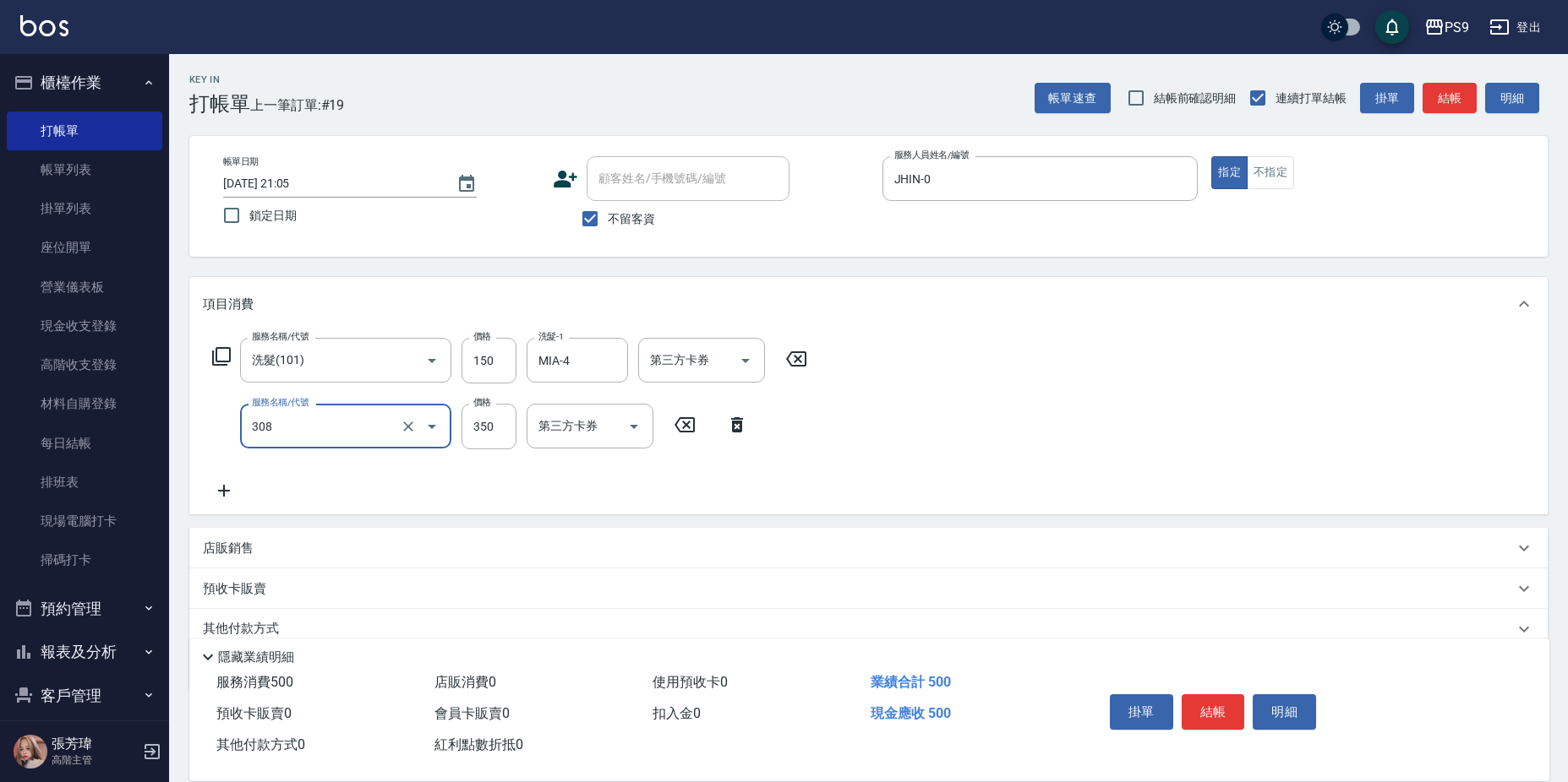
type input "剪-350(308)"
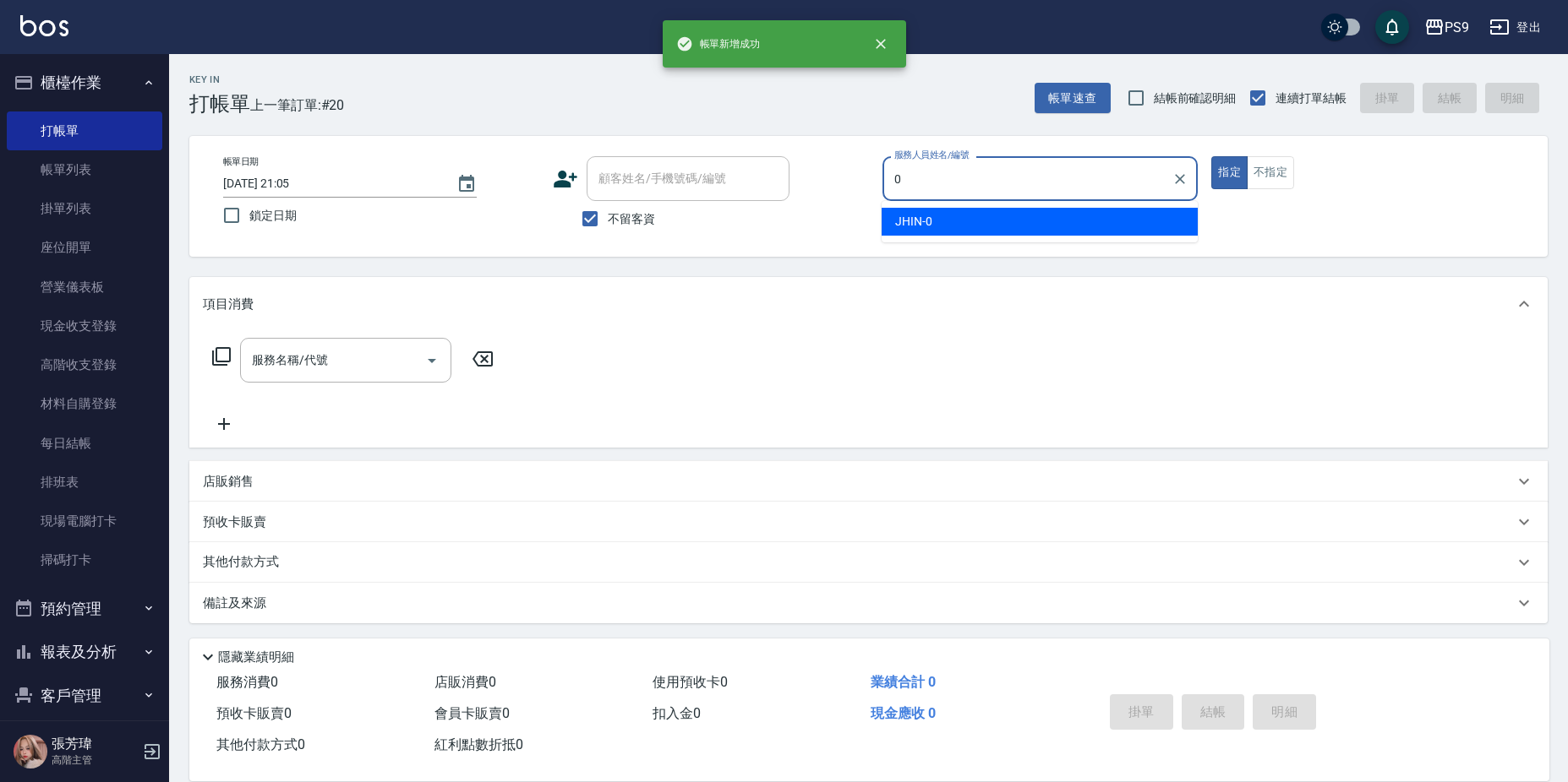
type input "JHIN-0"
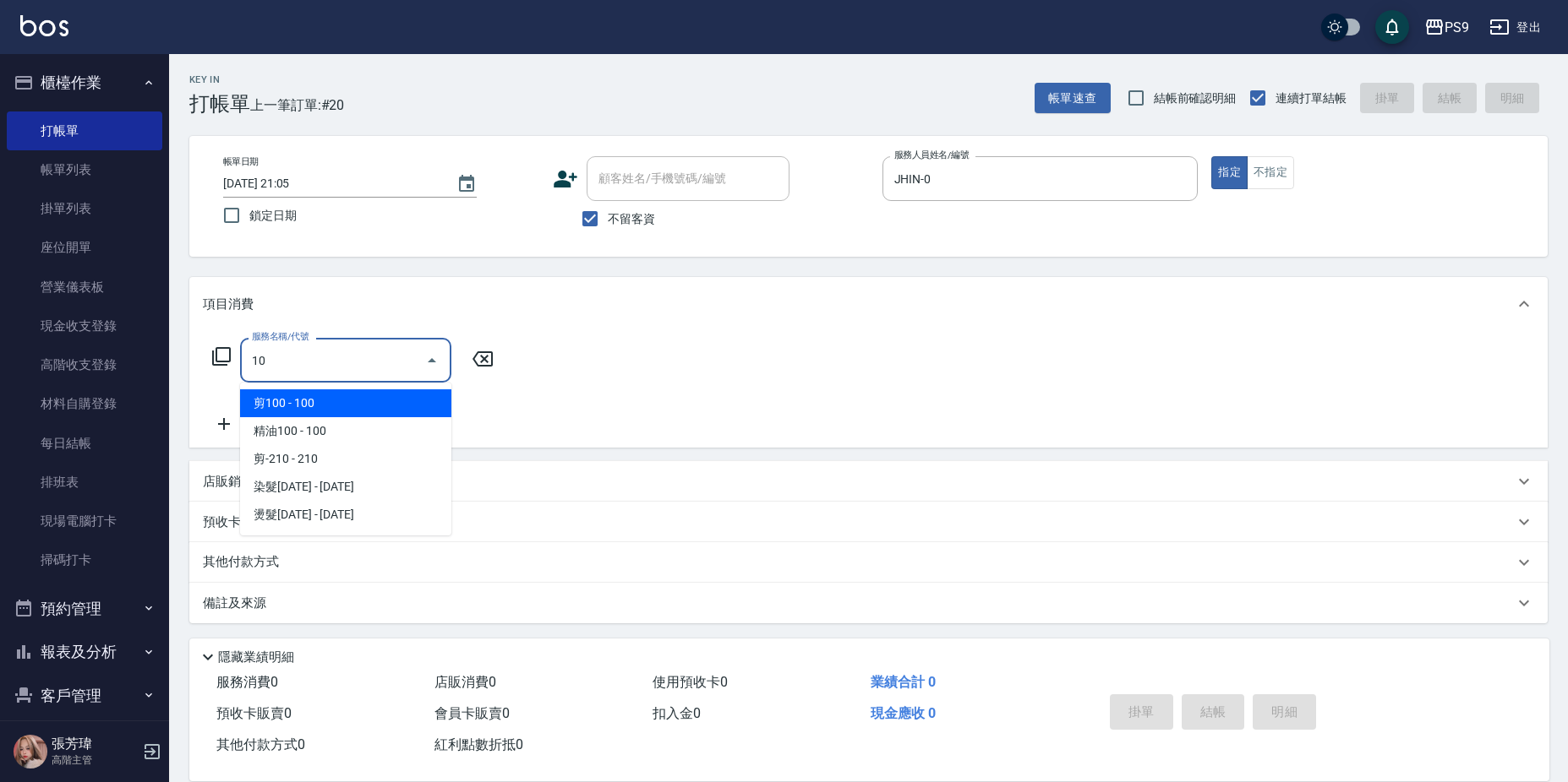
type input "1"
type input "5"
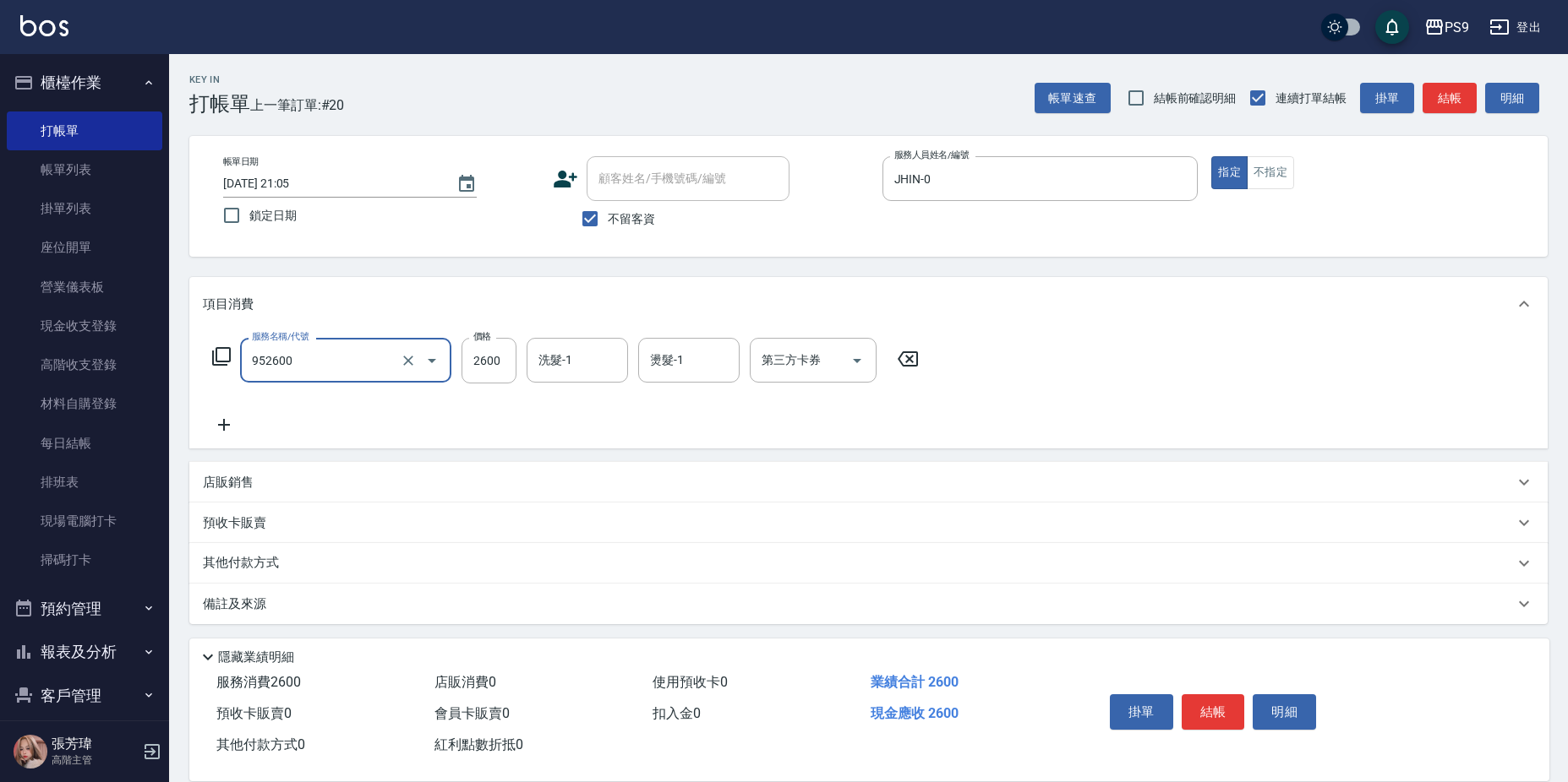
type input "過年-燙B(952600)"
type input "2700"
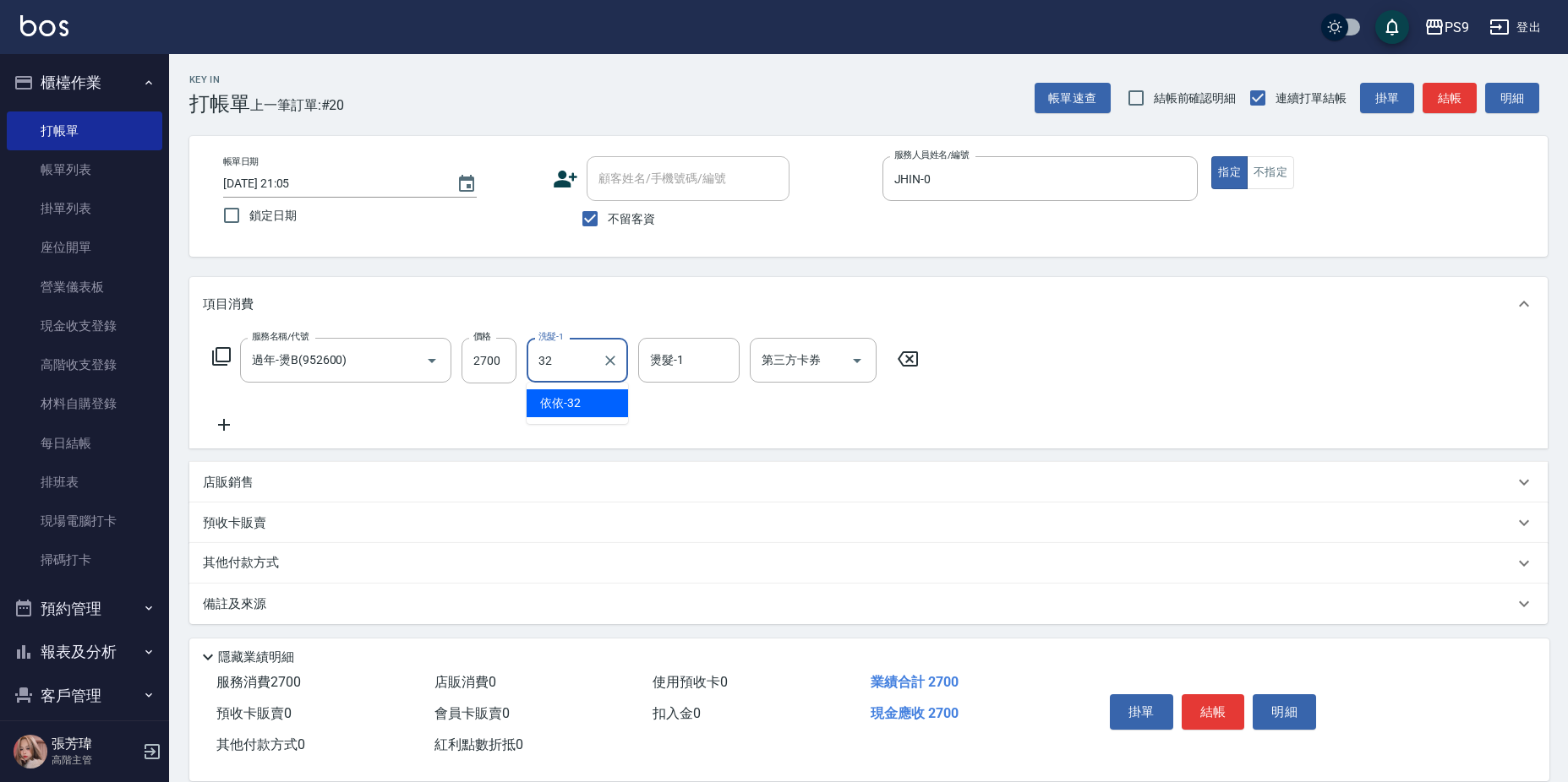
type input "依依-32"
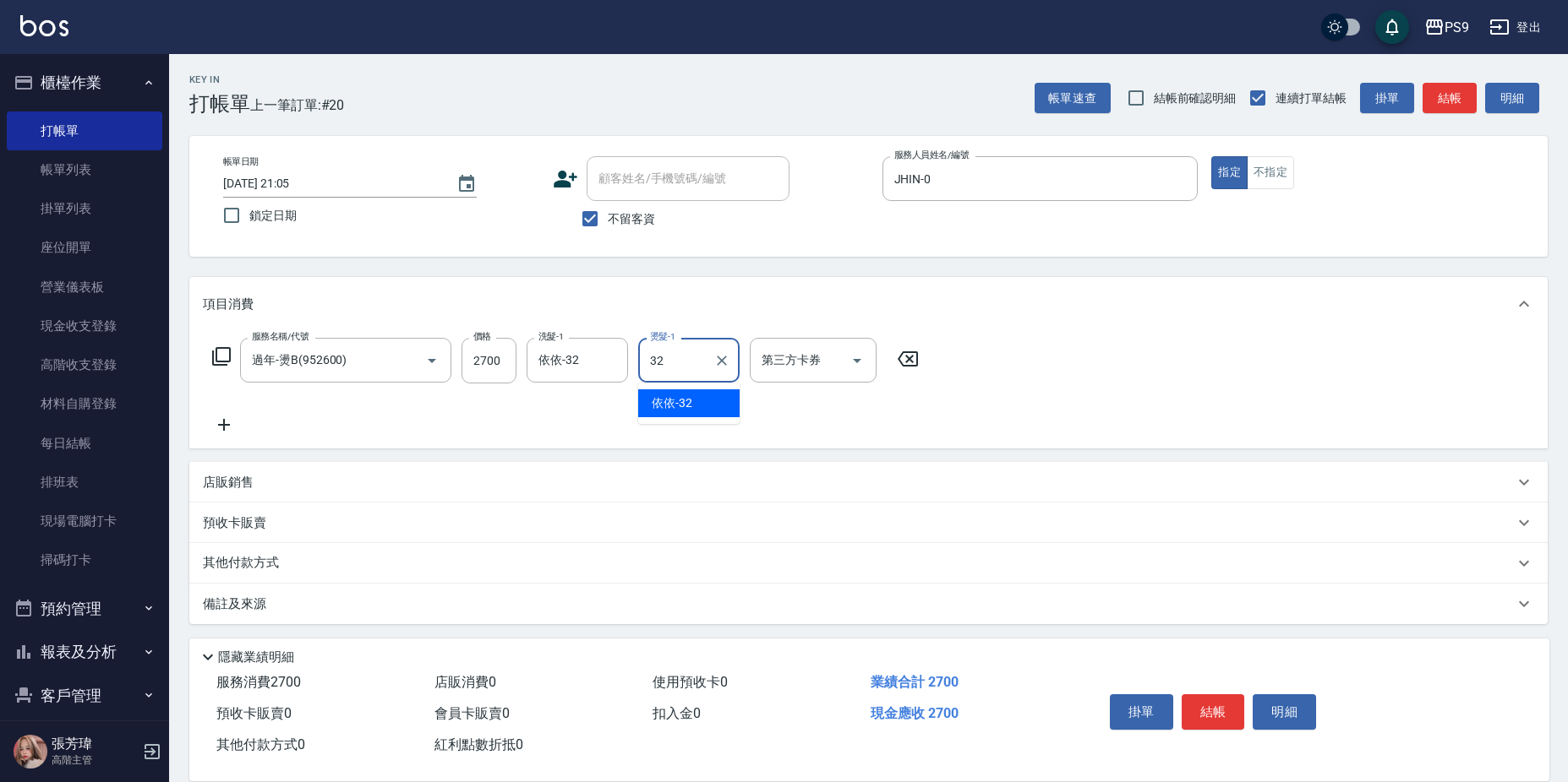
type input "依依-32"
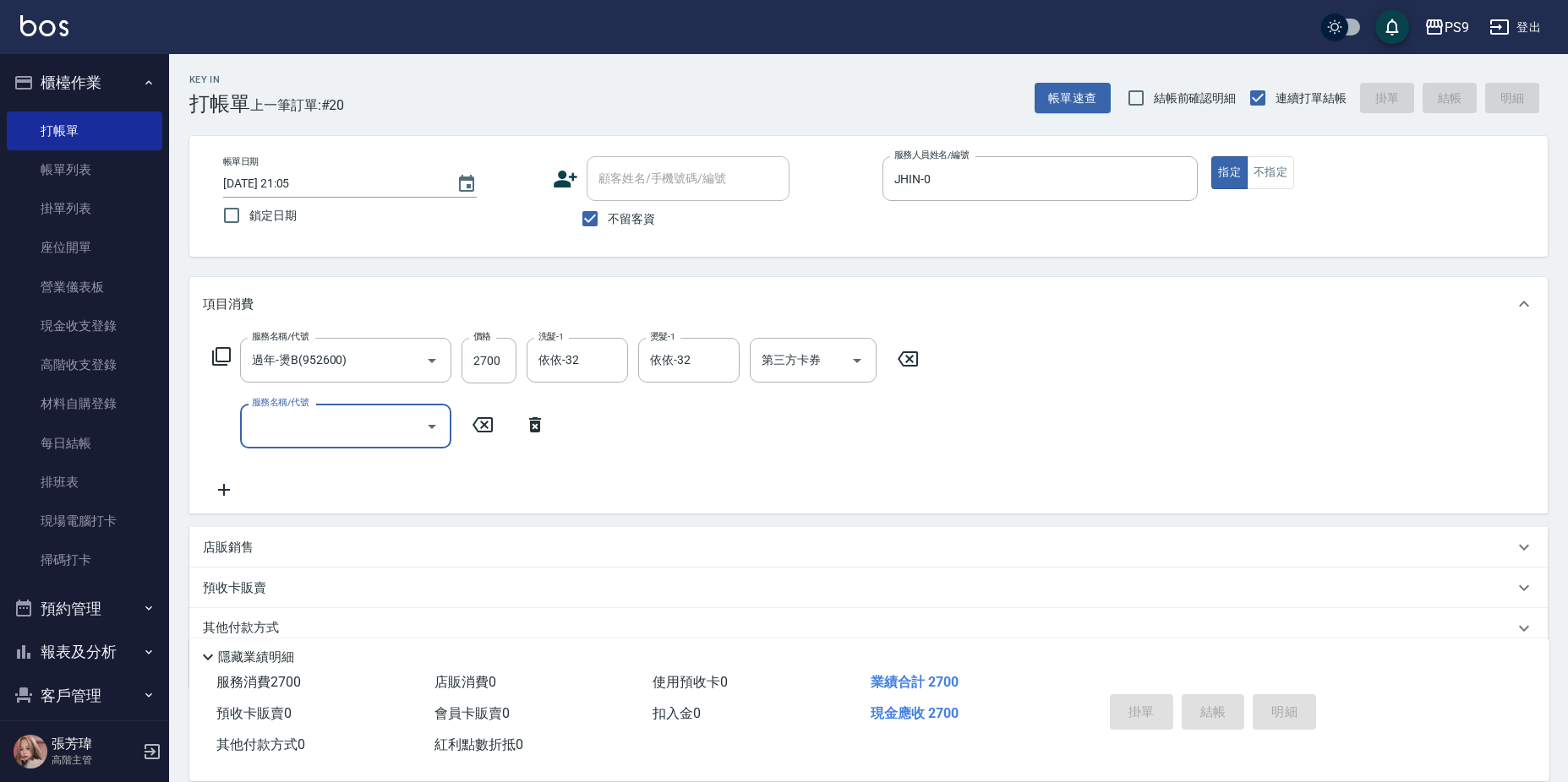
type input "[DATE] 21:06"
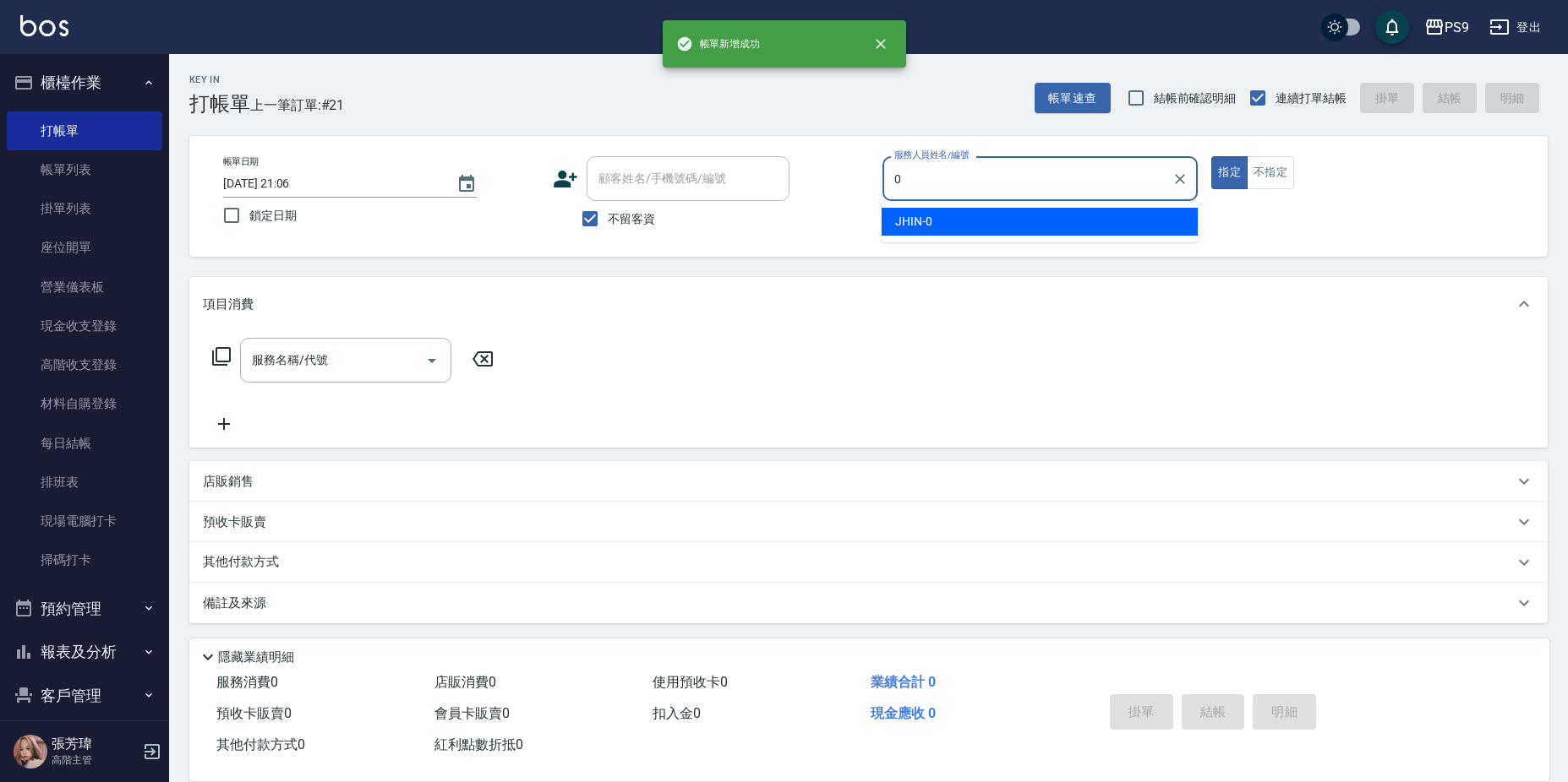
type input "JHIN-0"
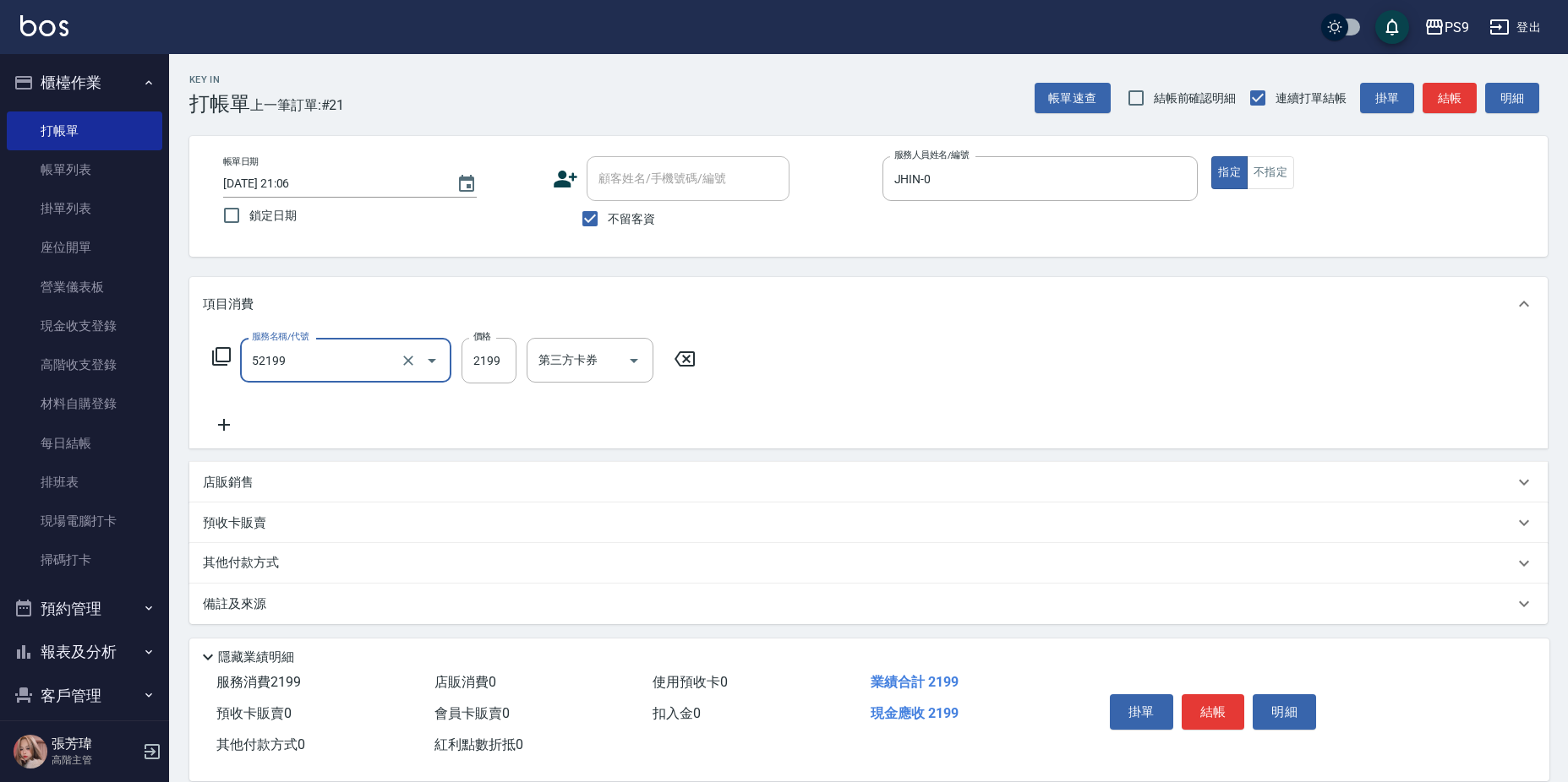
type input "燙髮(52199)"
type input "2200"
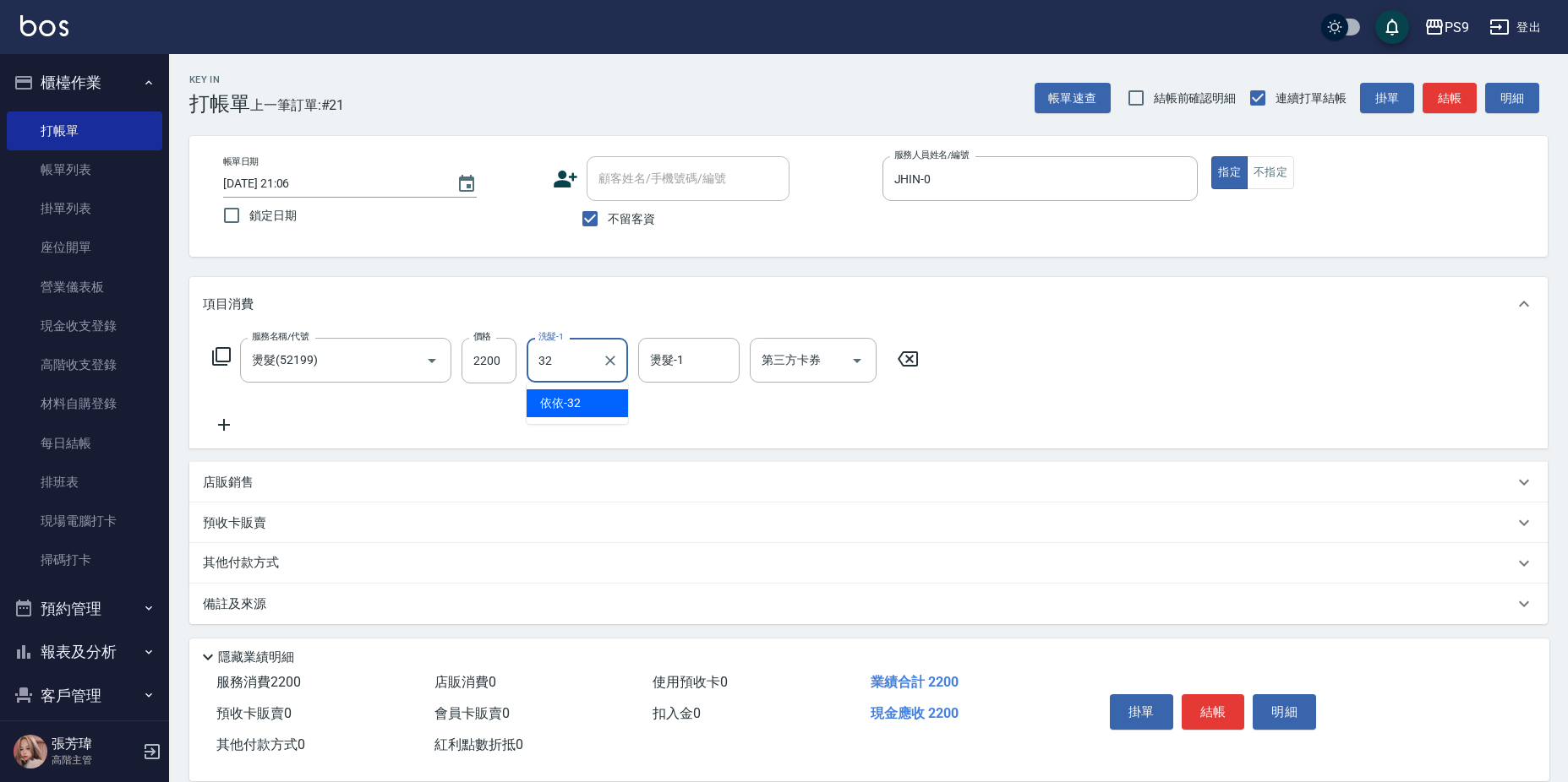
type input "依依-32"
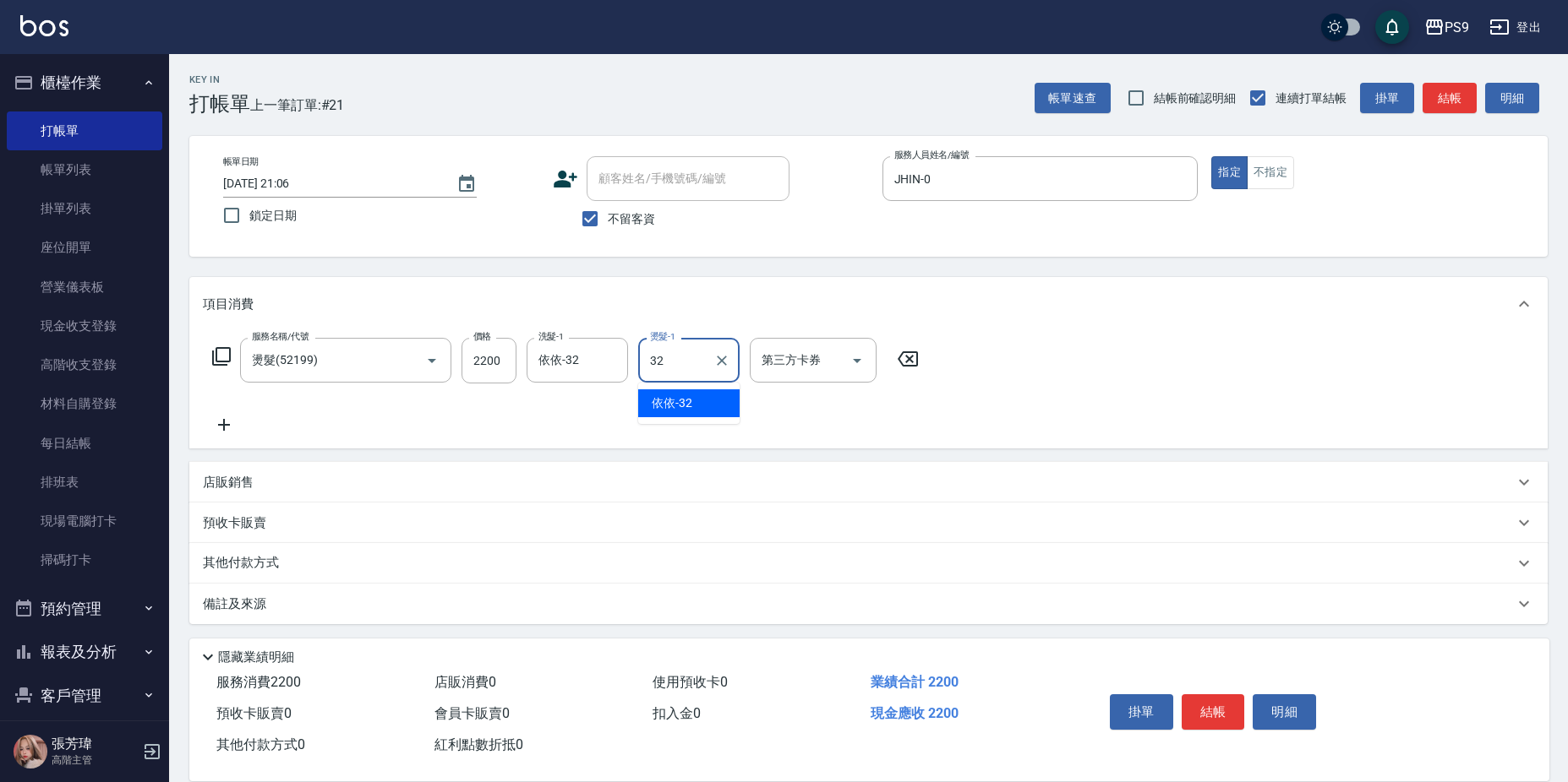
type input "依依-32"
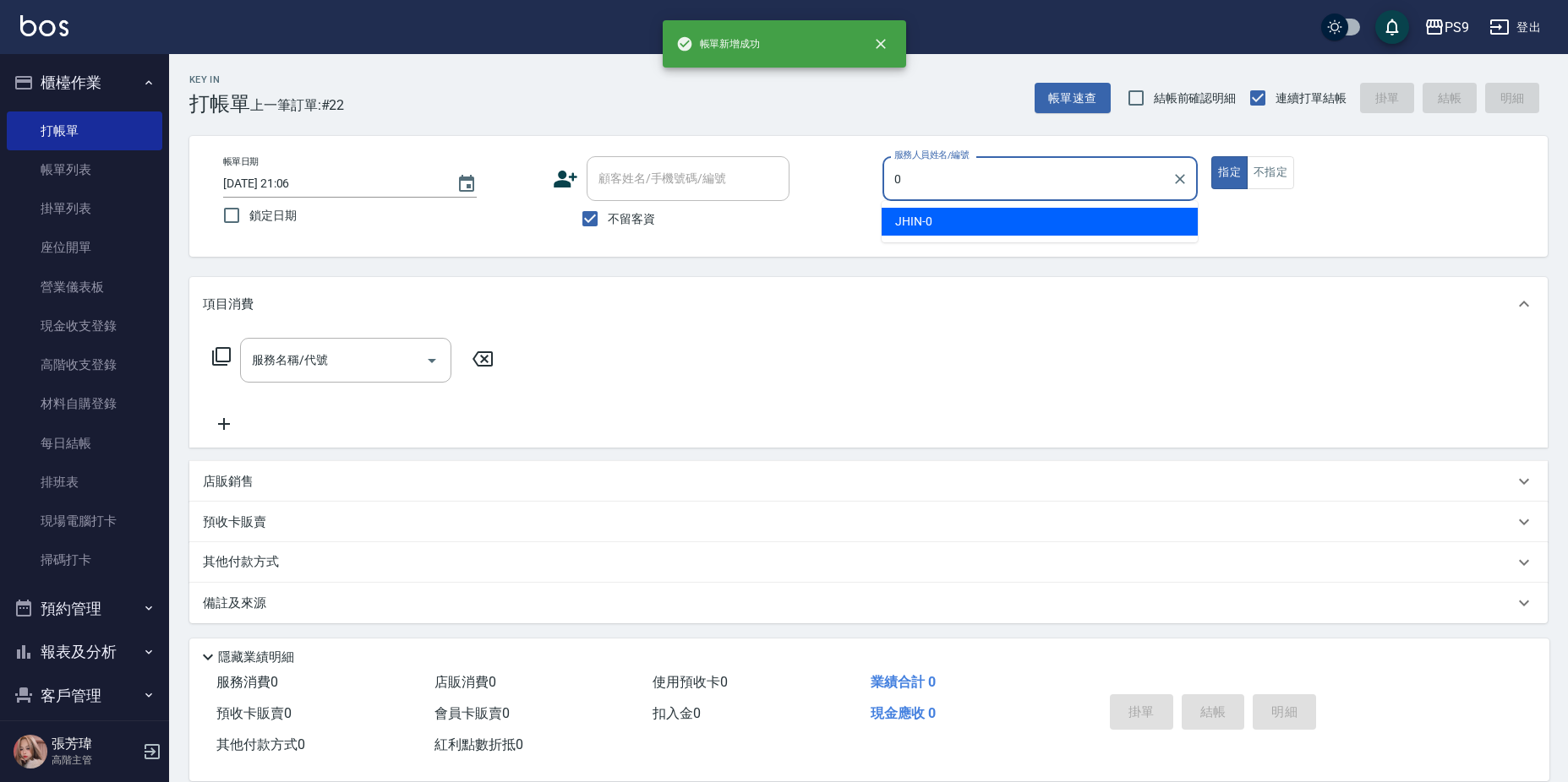
type input "JHIN-0"
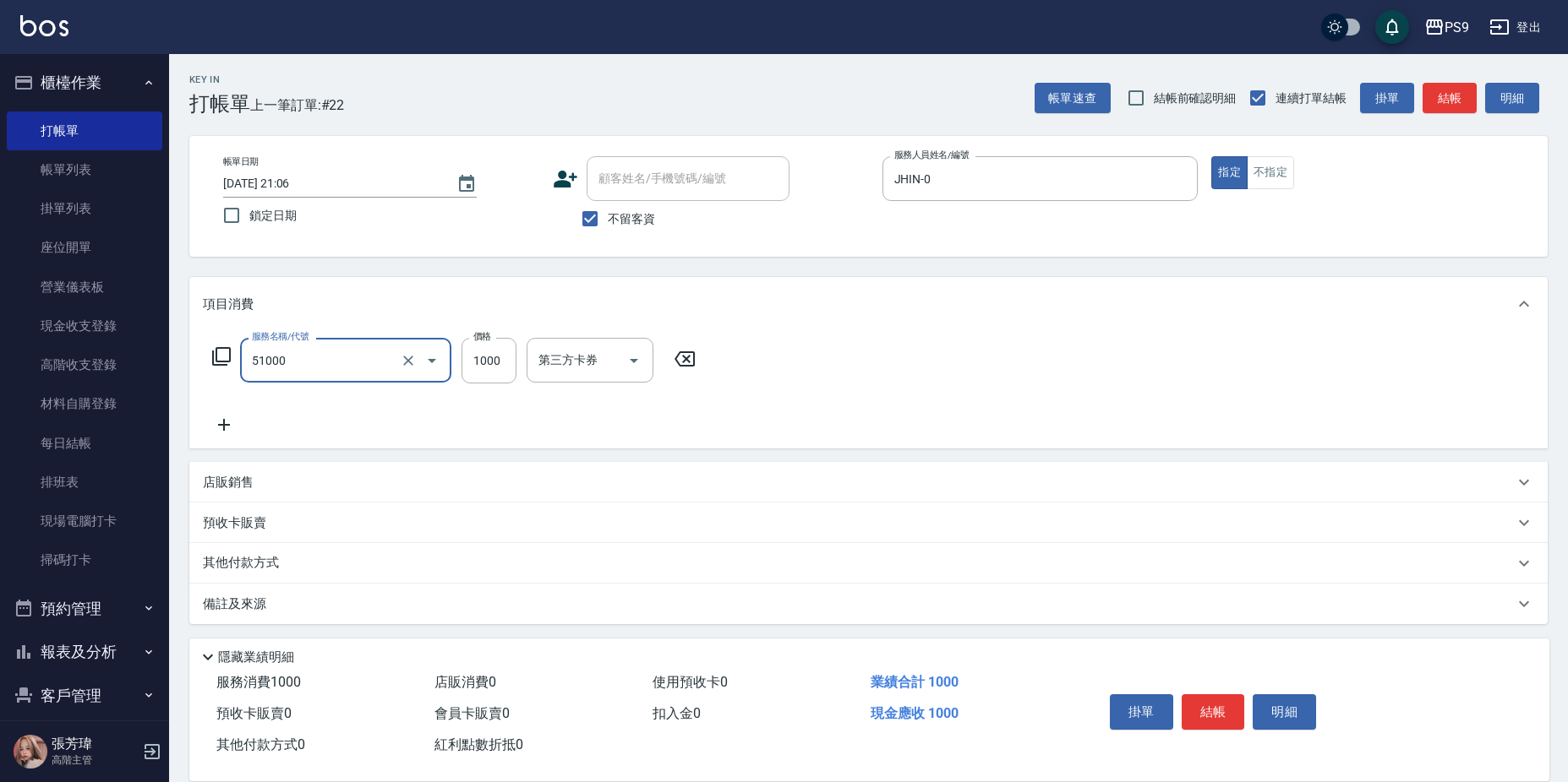
type input "燙髮1000(51000)"
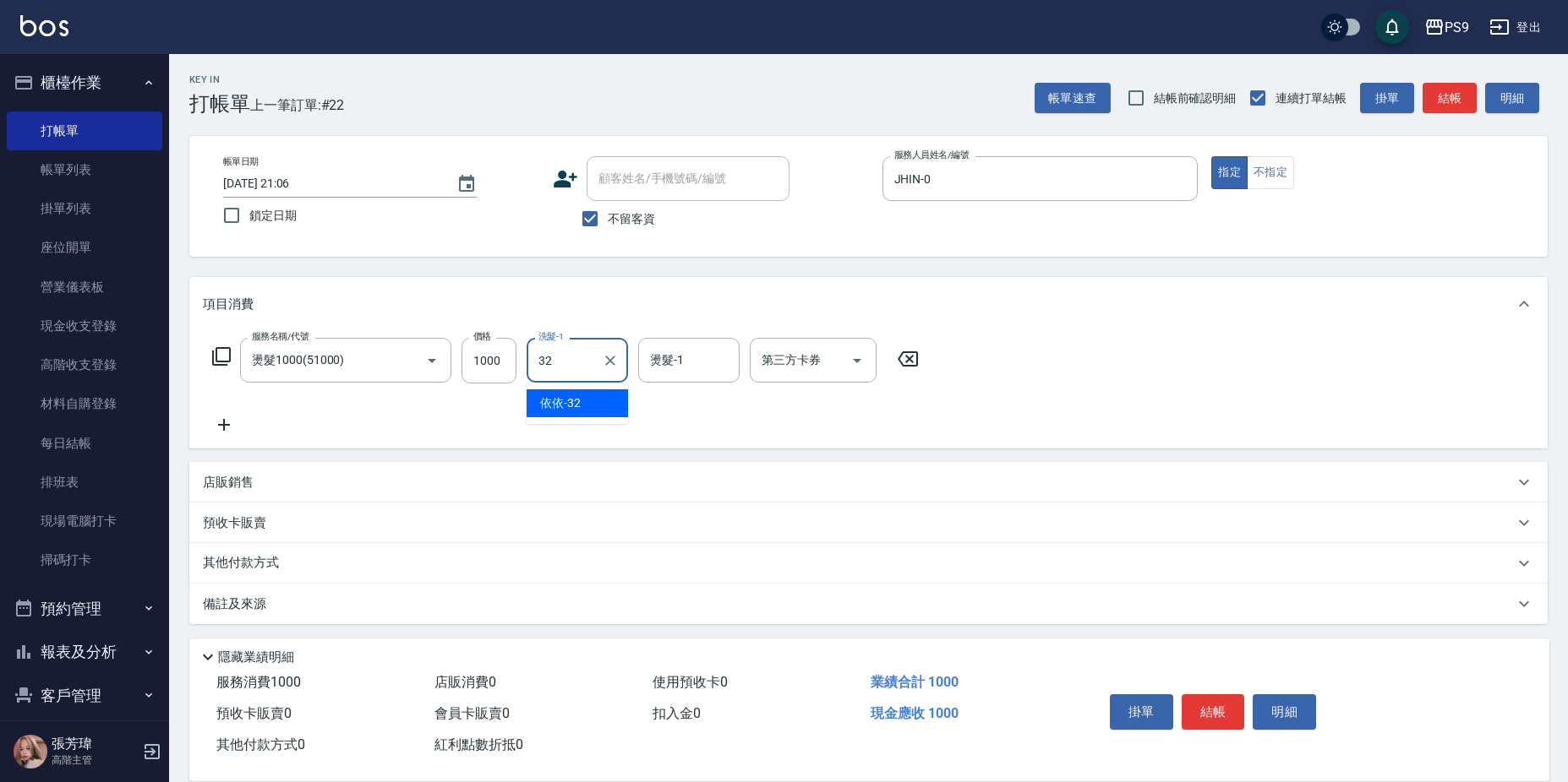
type input "依依-32"
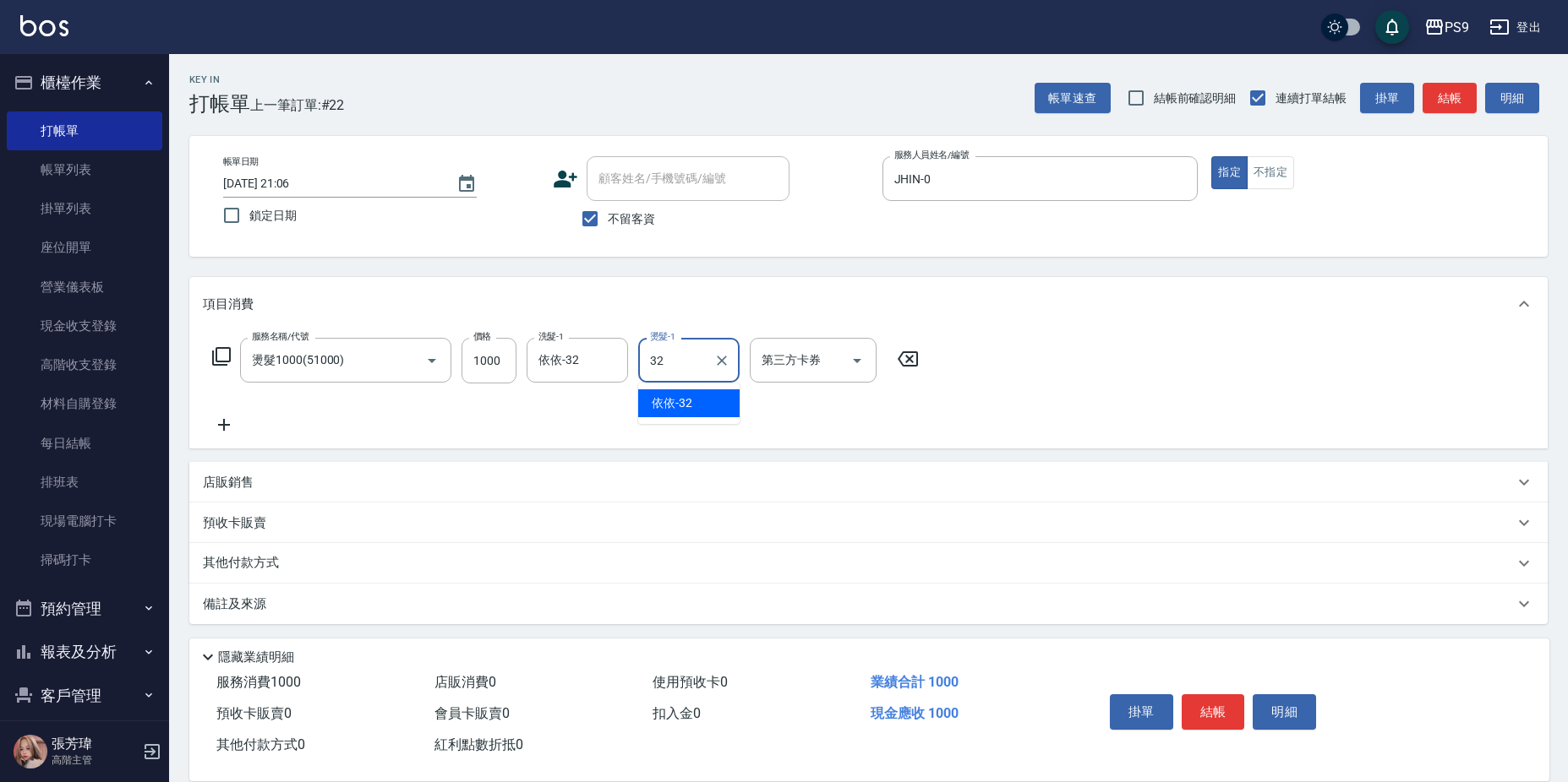
type input "依依-32"
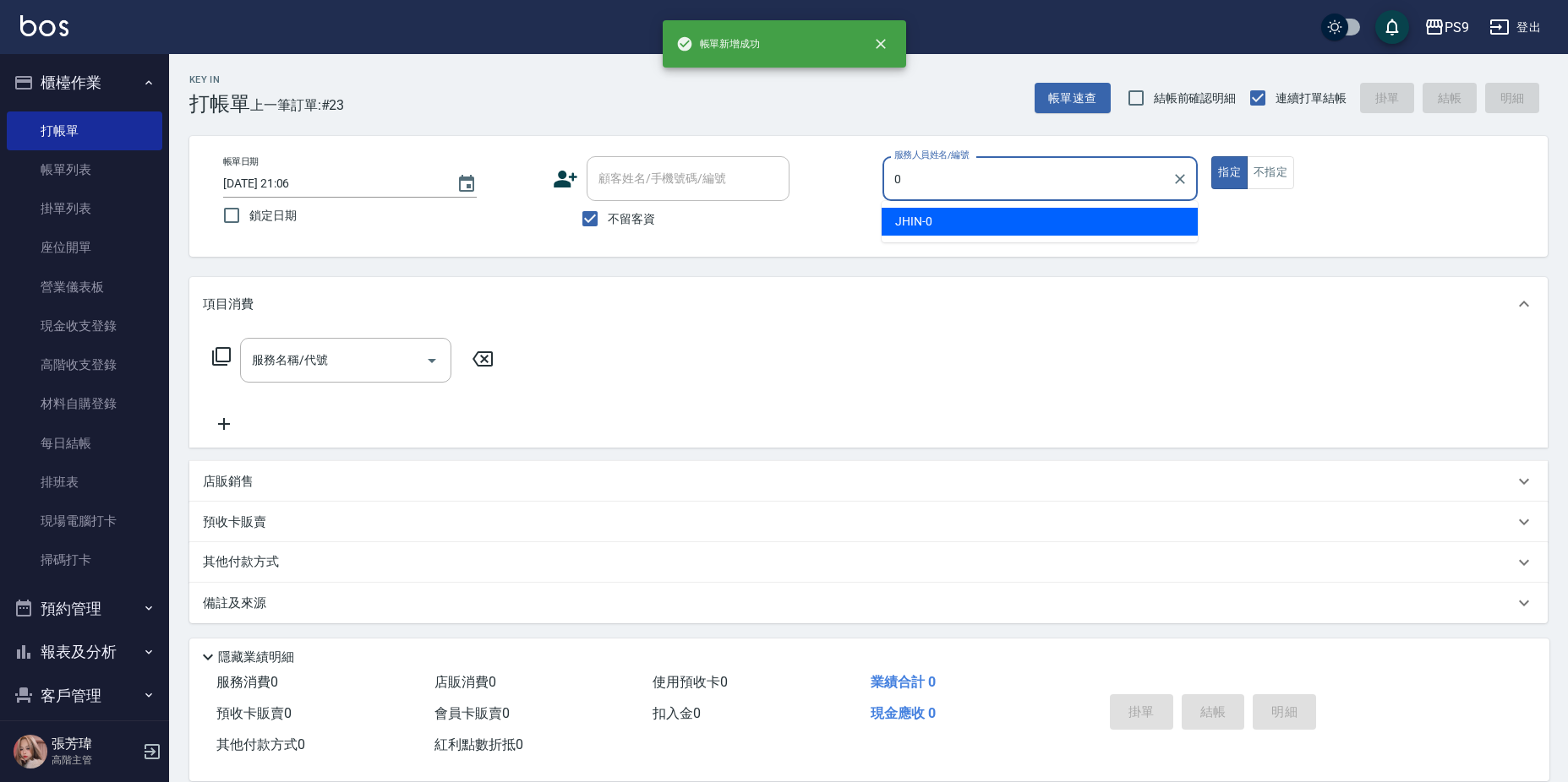
type input "JHIN-0"
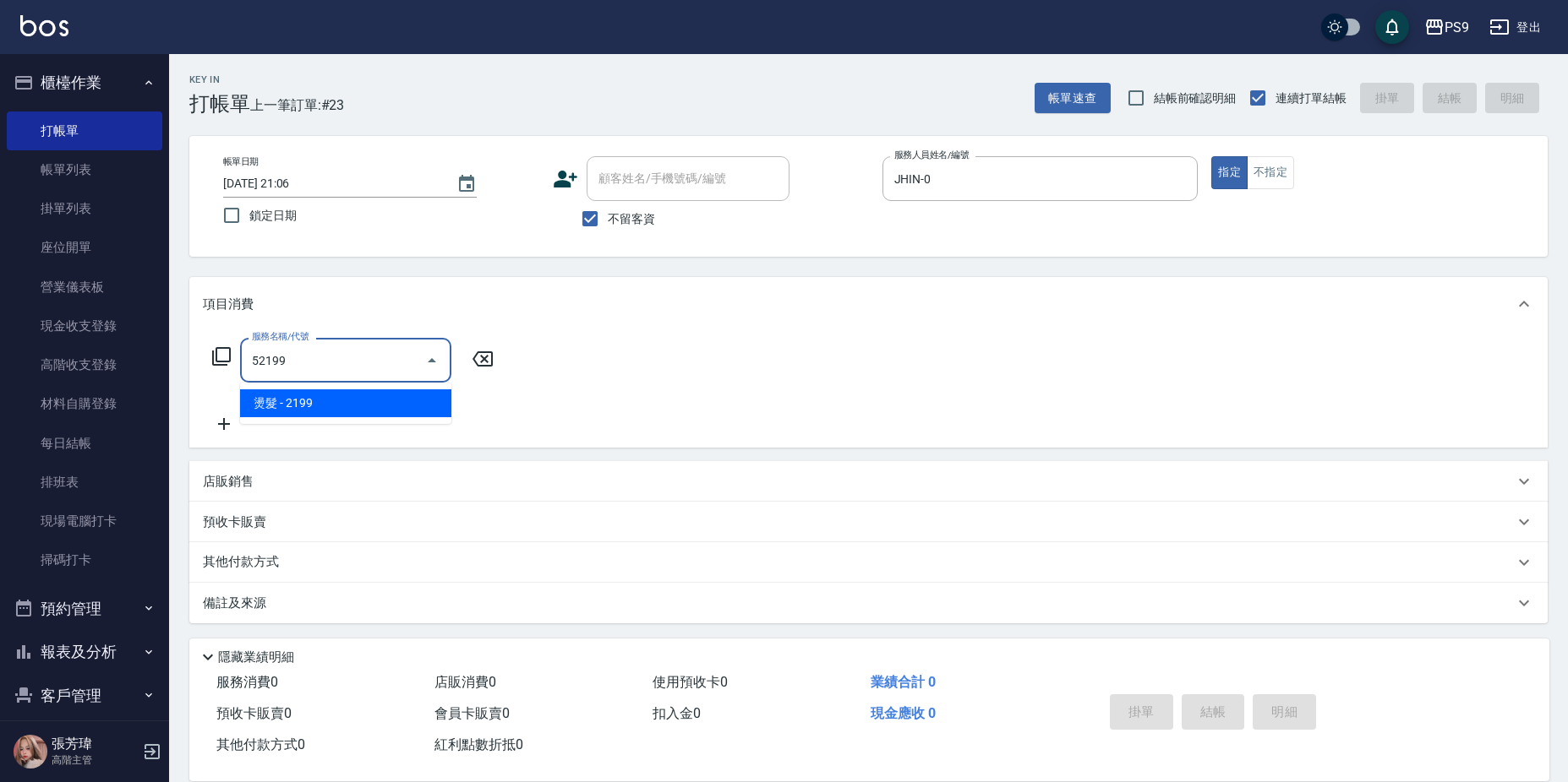
type input "燙髮(52199)"
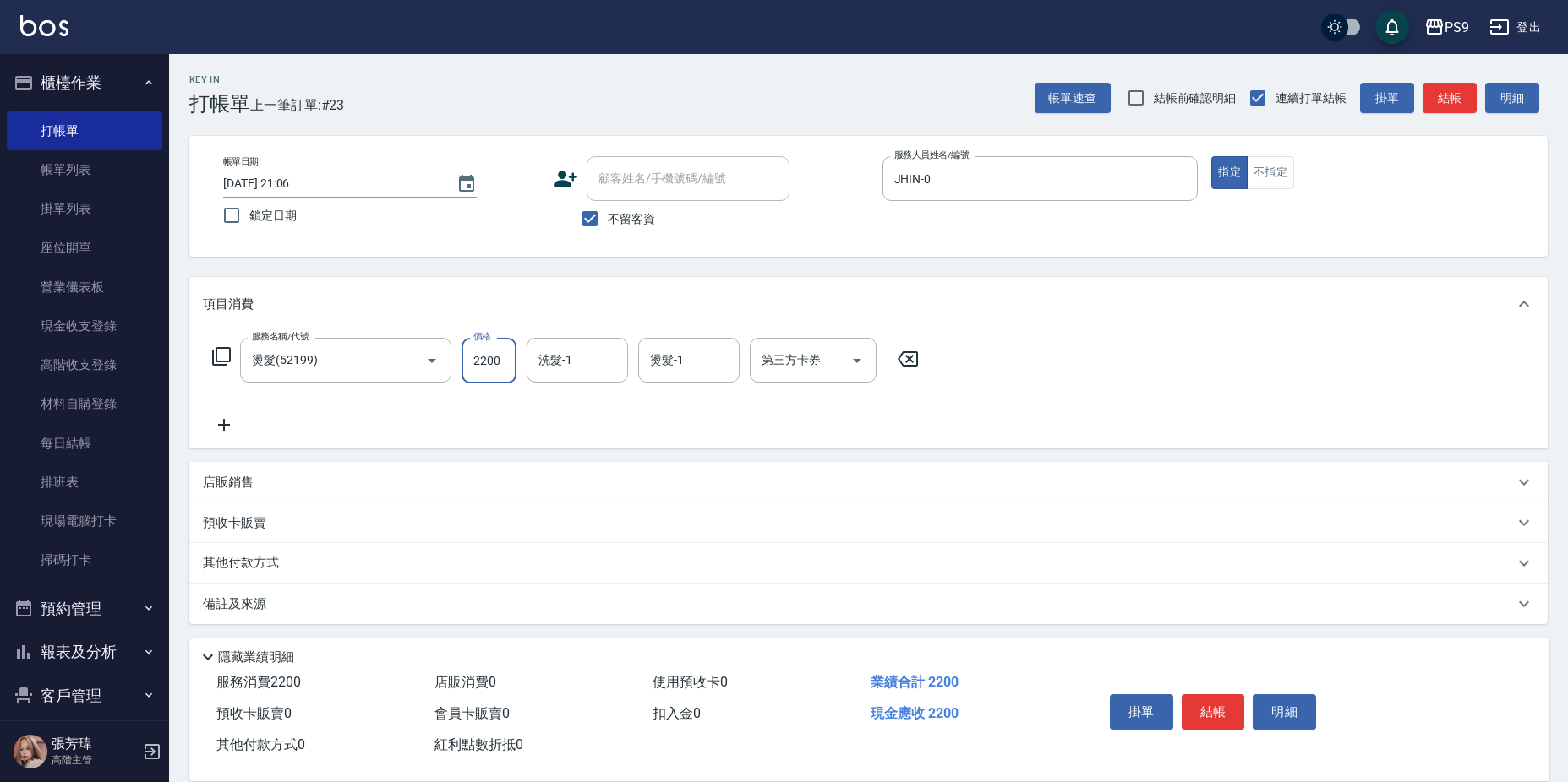
type input "2200"
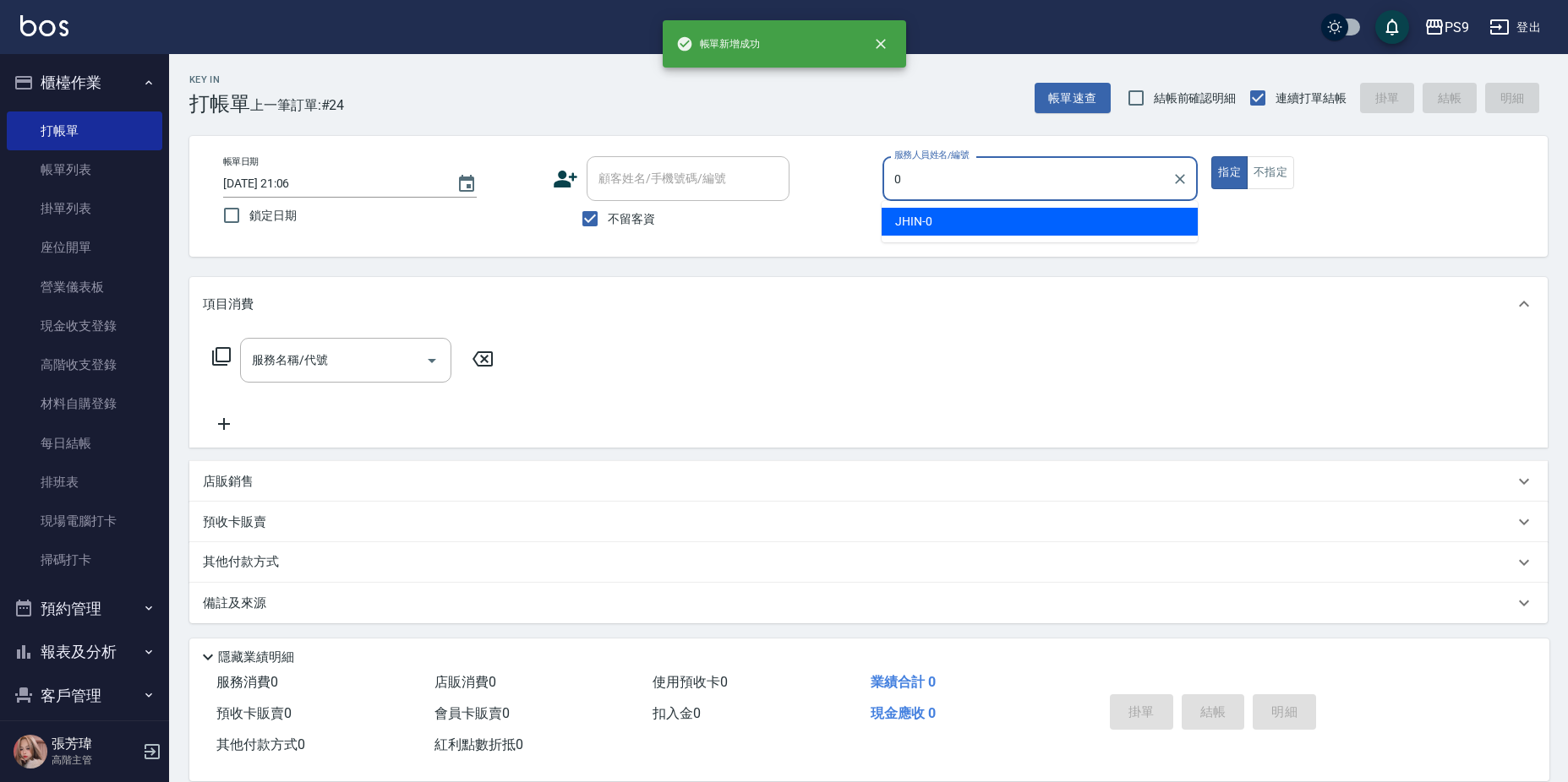
type input "JHIN-0"
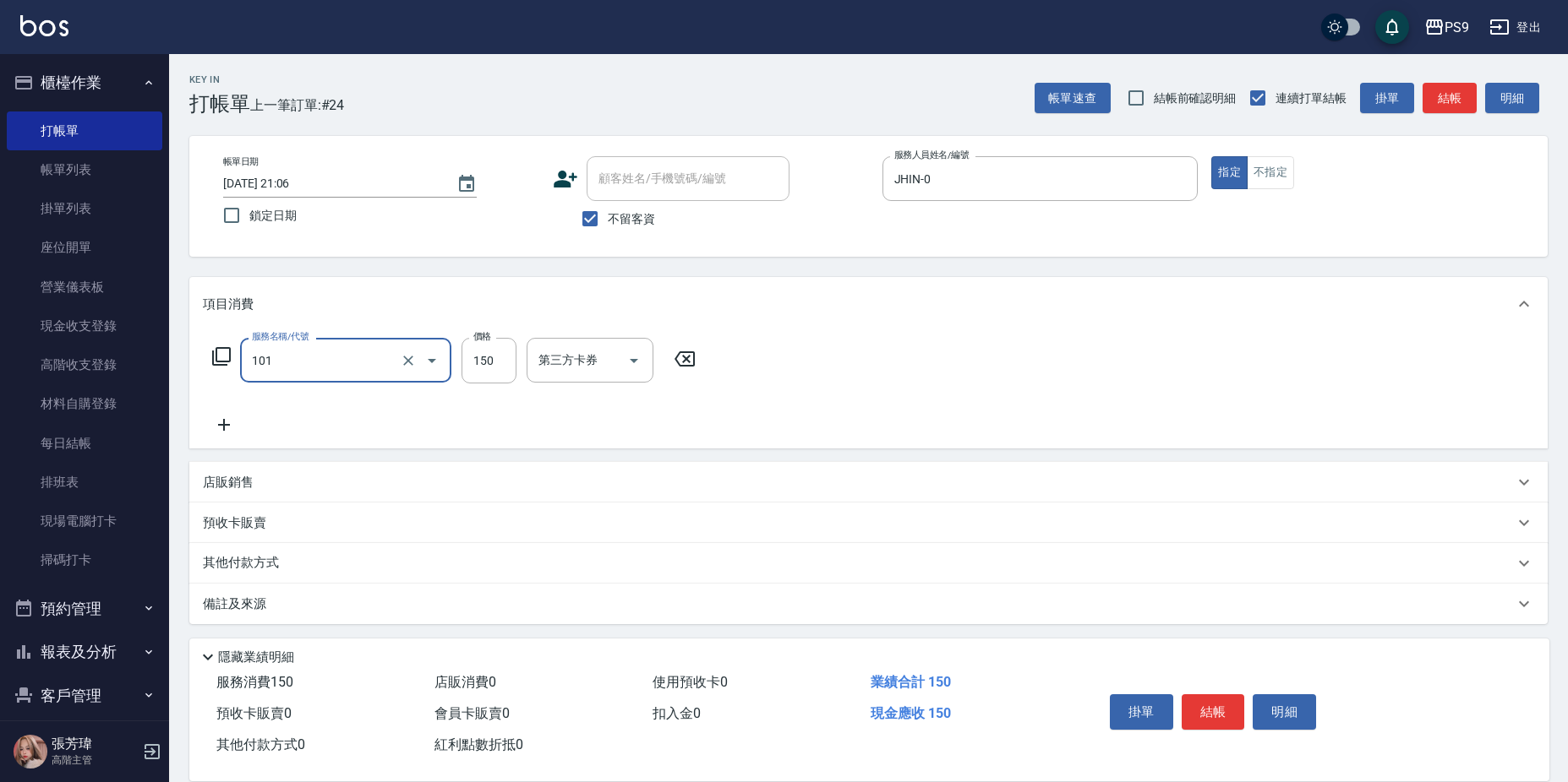
type input "洗髮(101)"
type input "2"
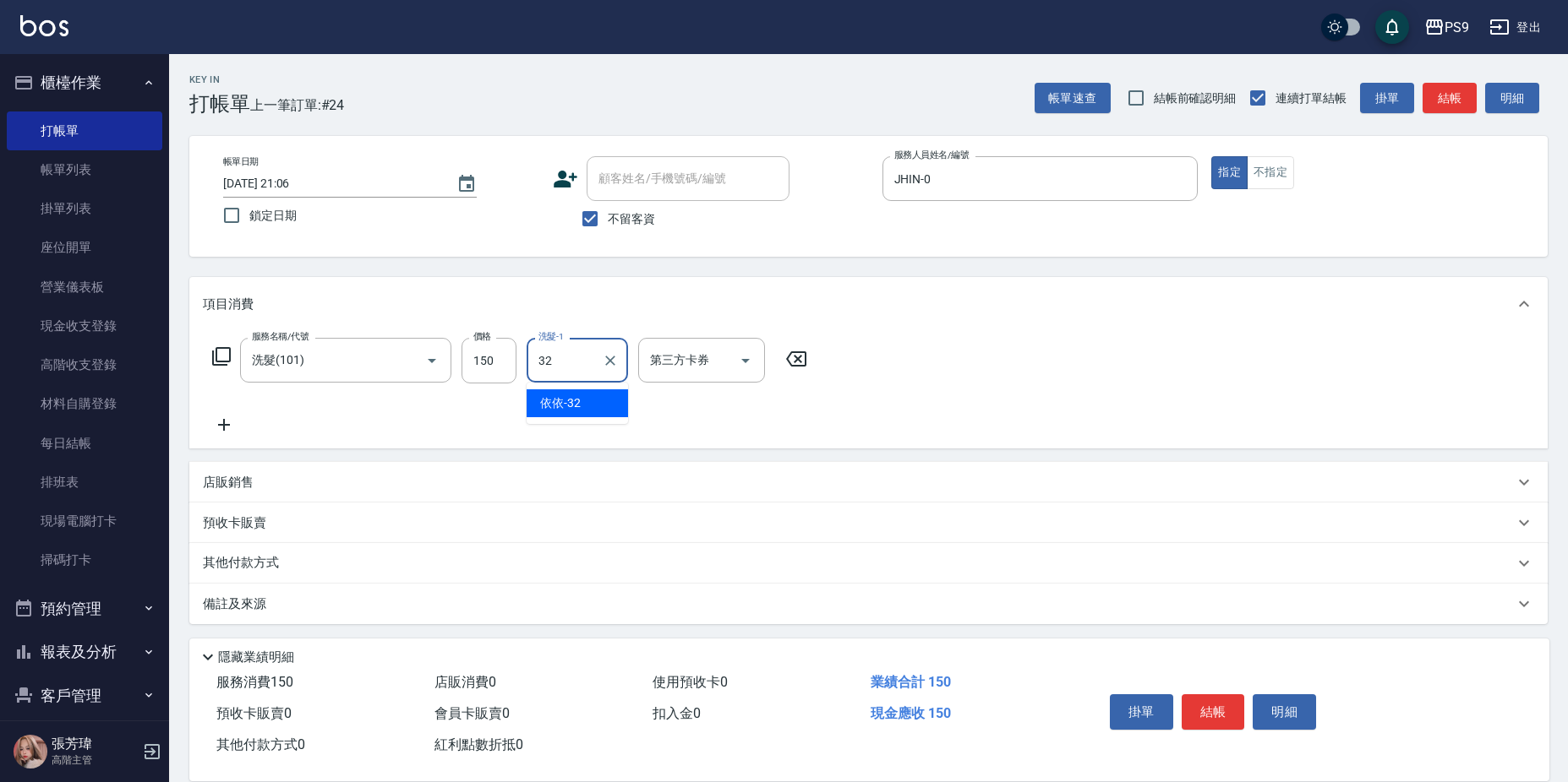
type input "依依-32"
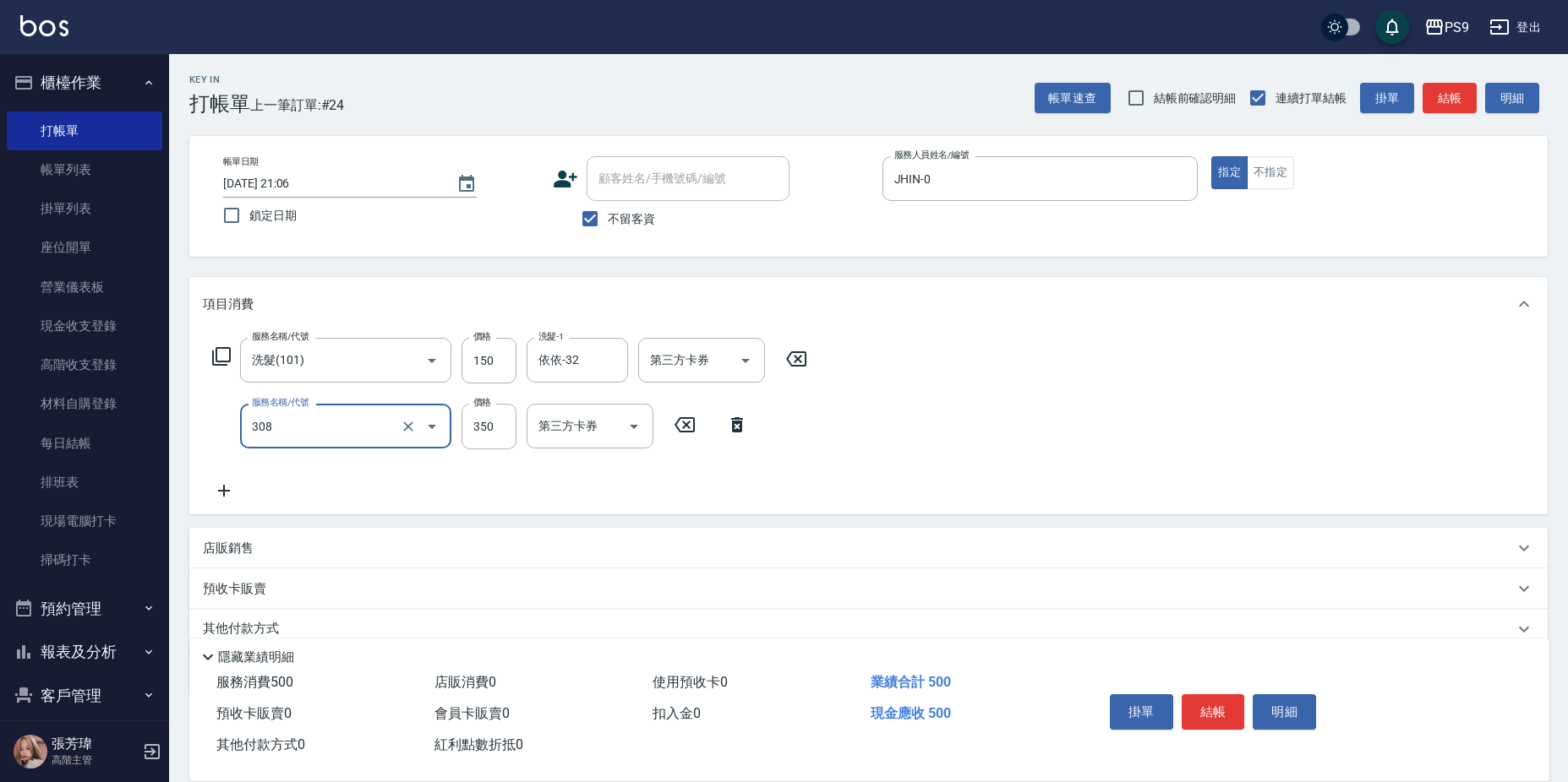
type input "剪-350(308)"
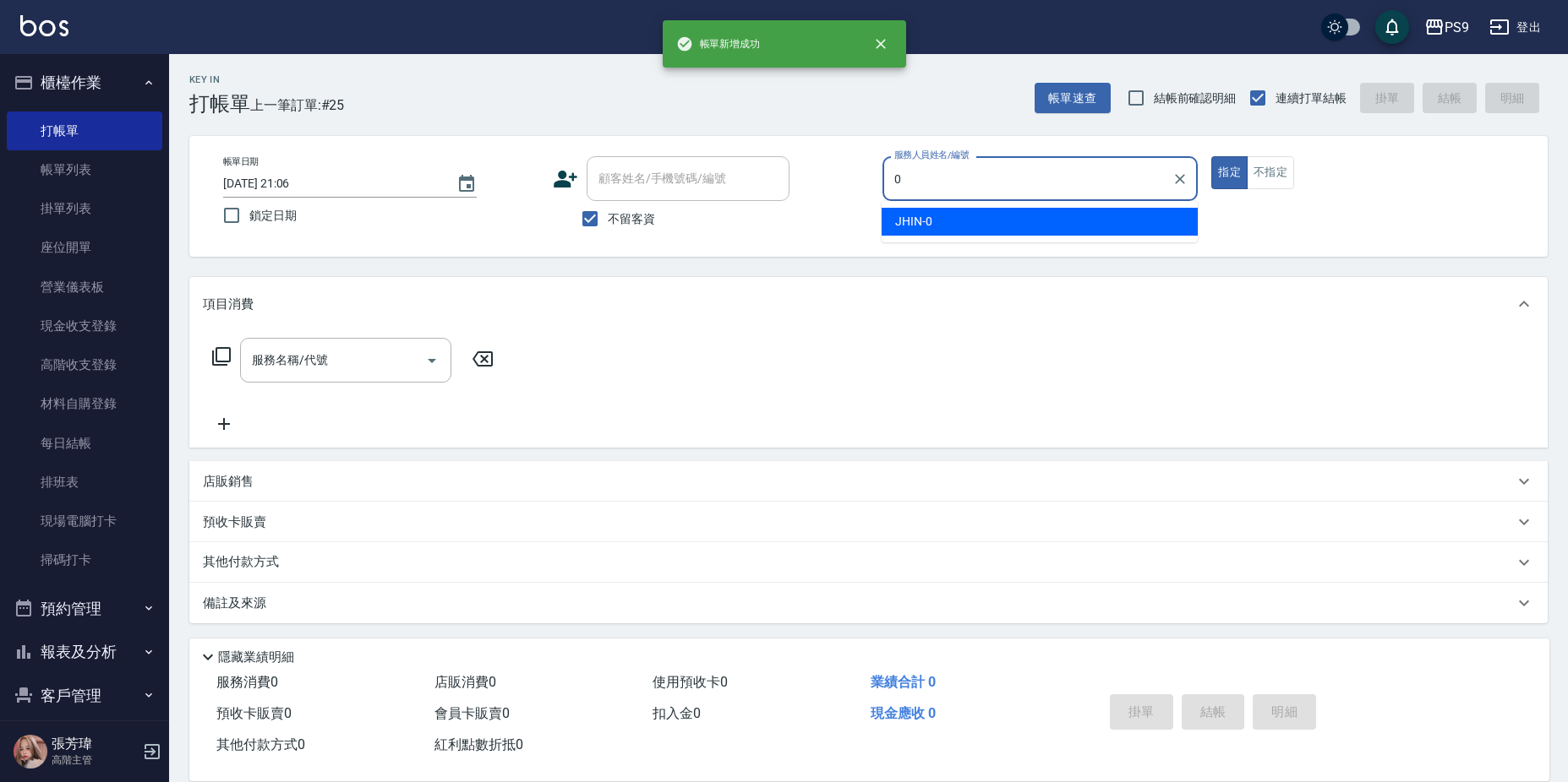
type input "JHIN-0"
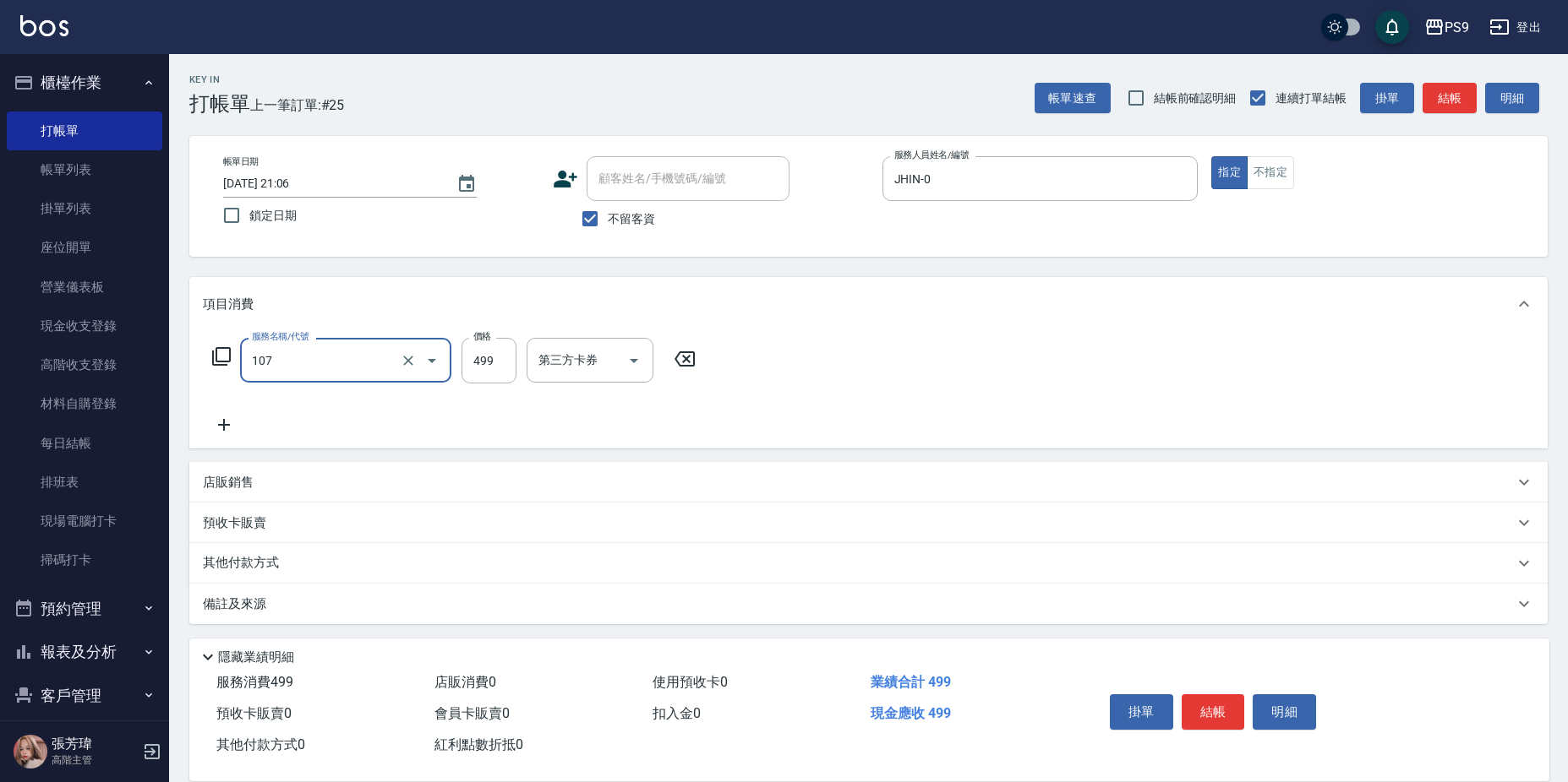
type input "[PERSON_NAME](107)"
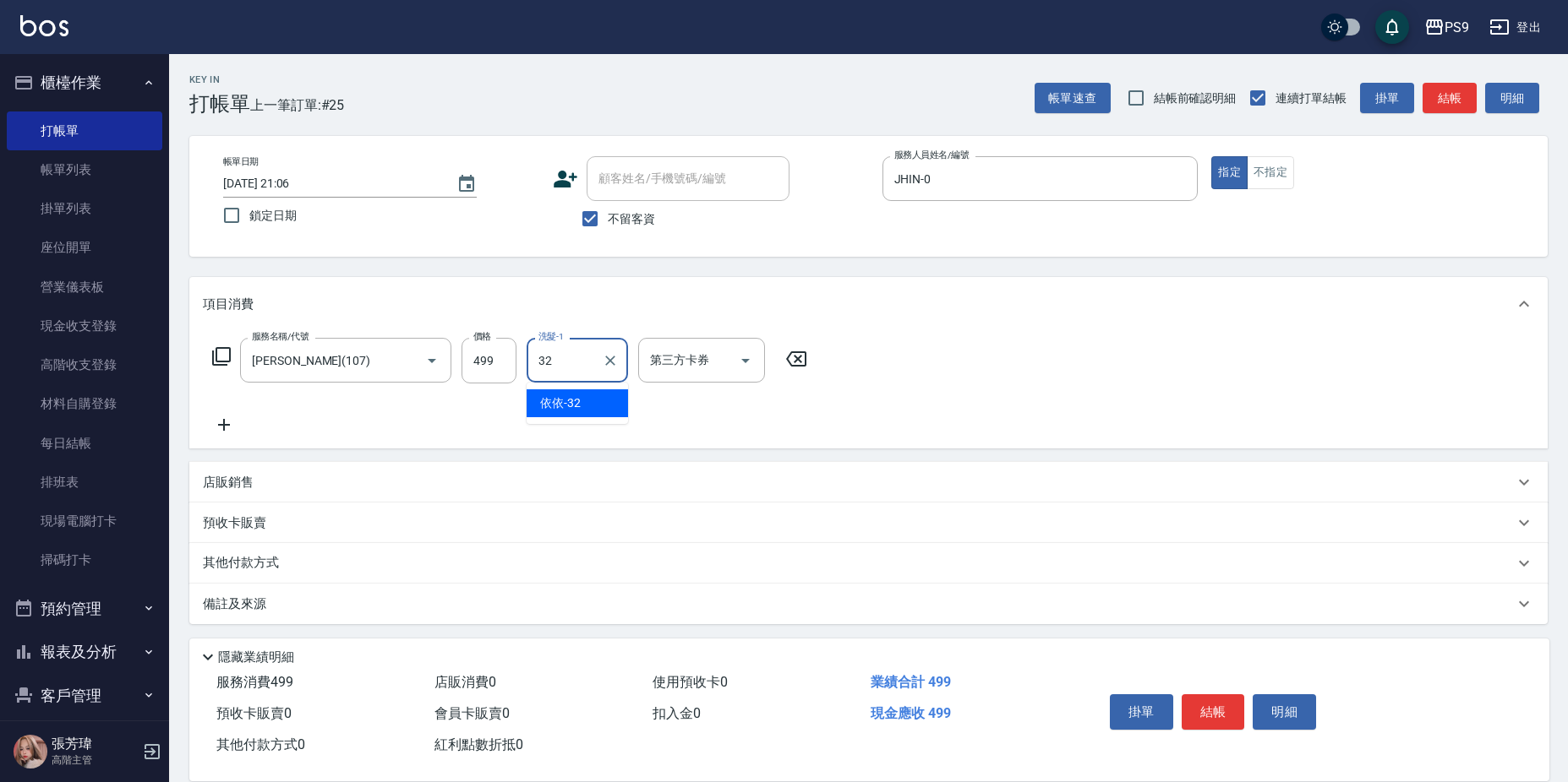
type input "依依-32"
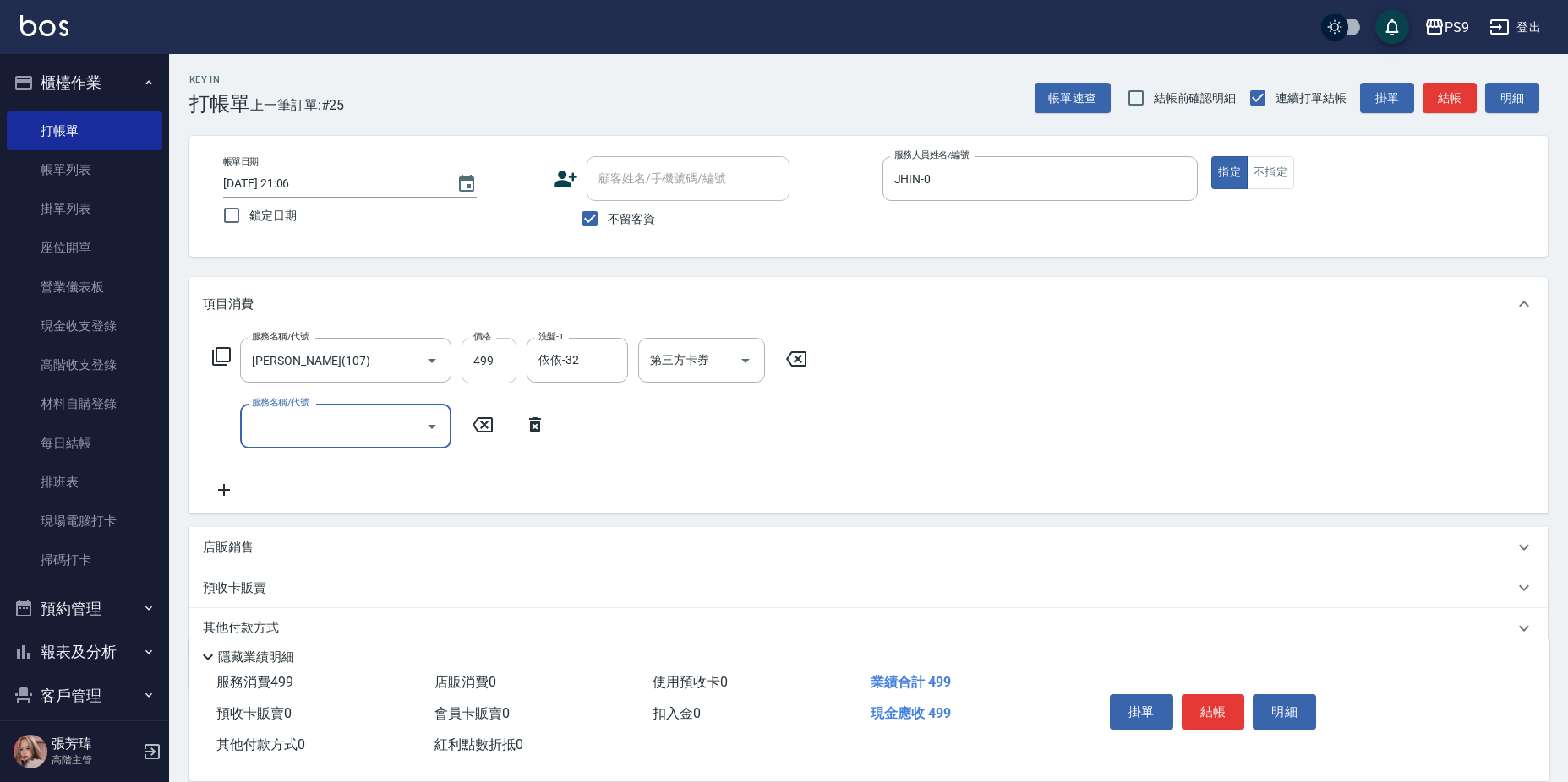
click at [480, 362] on input "499" at bounding box center [489, 360] width 55 height 46
type input "500"
type input "依依-32"
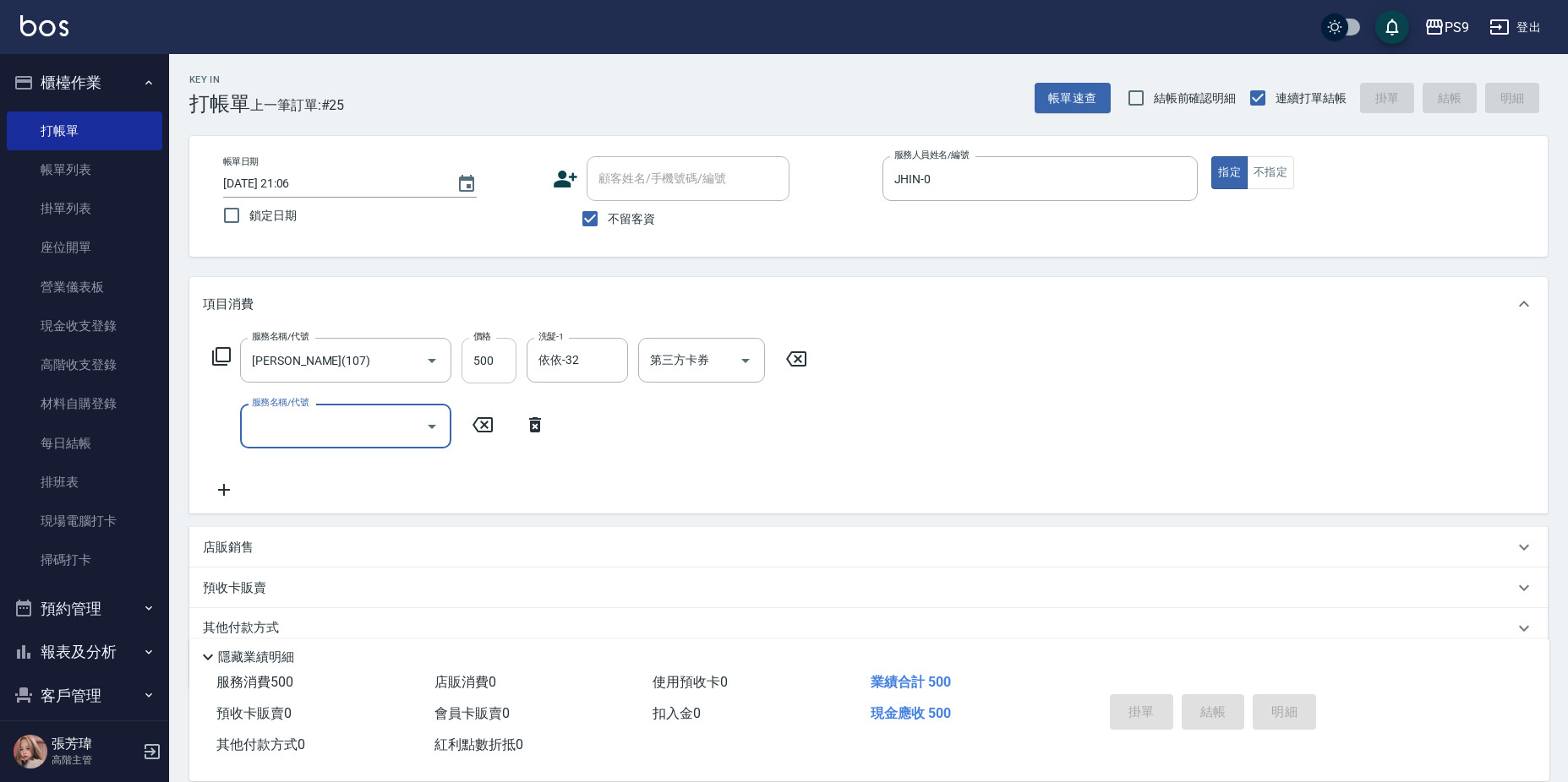
type input "[DATE] 21:07"
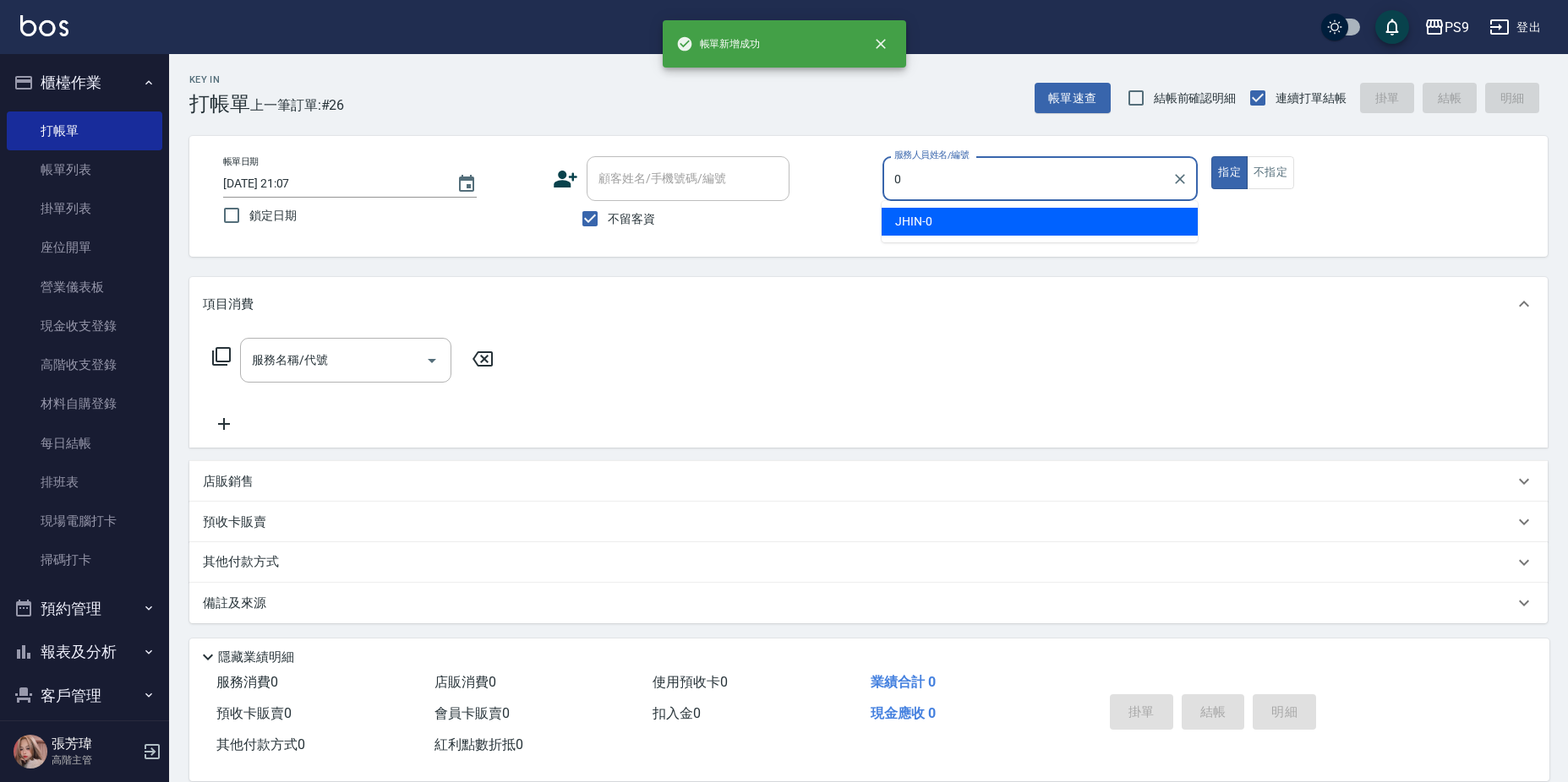
type input "JHIN-0"
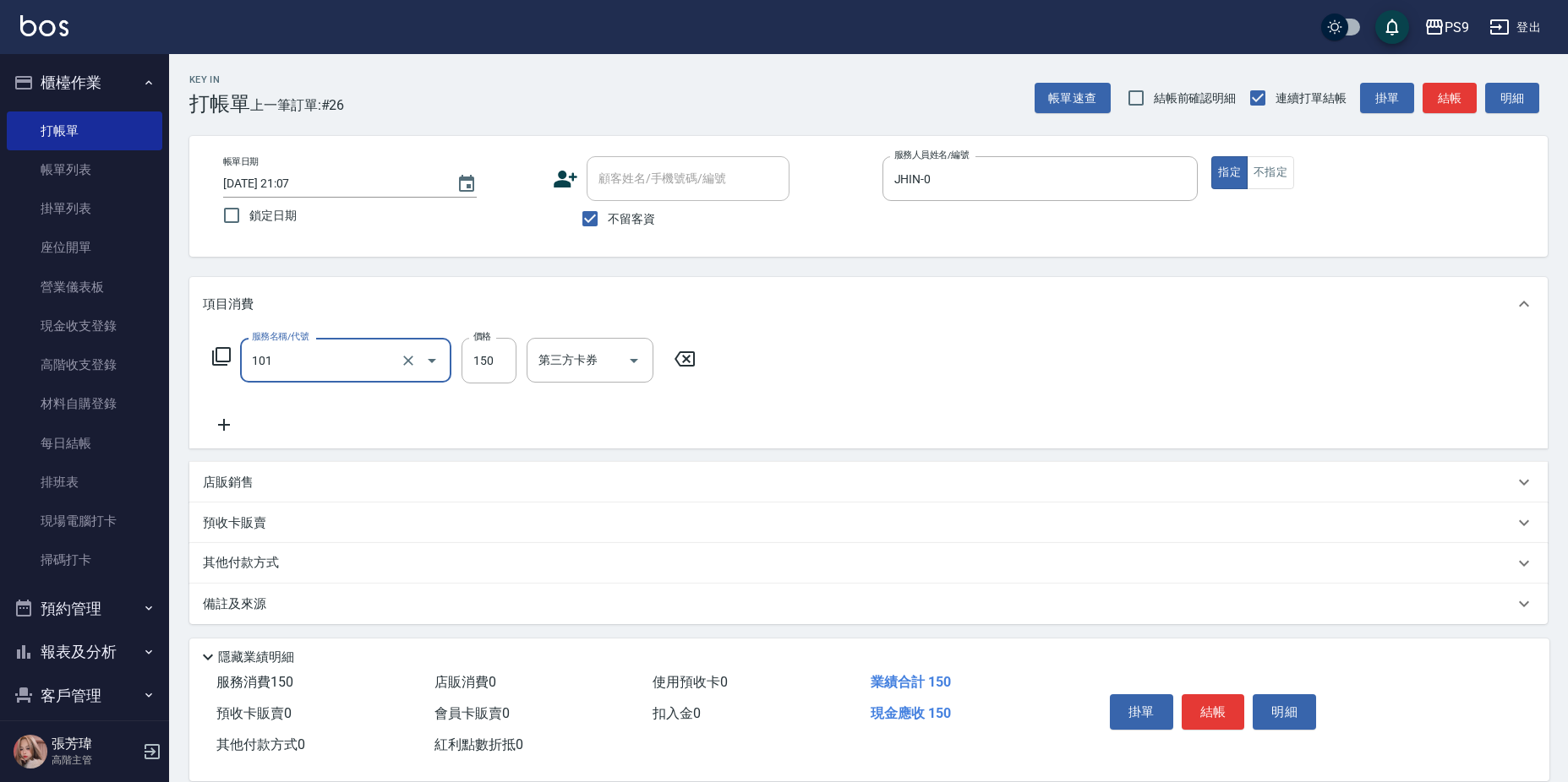
type input "洗髮(101)"
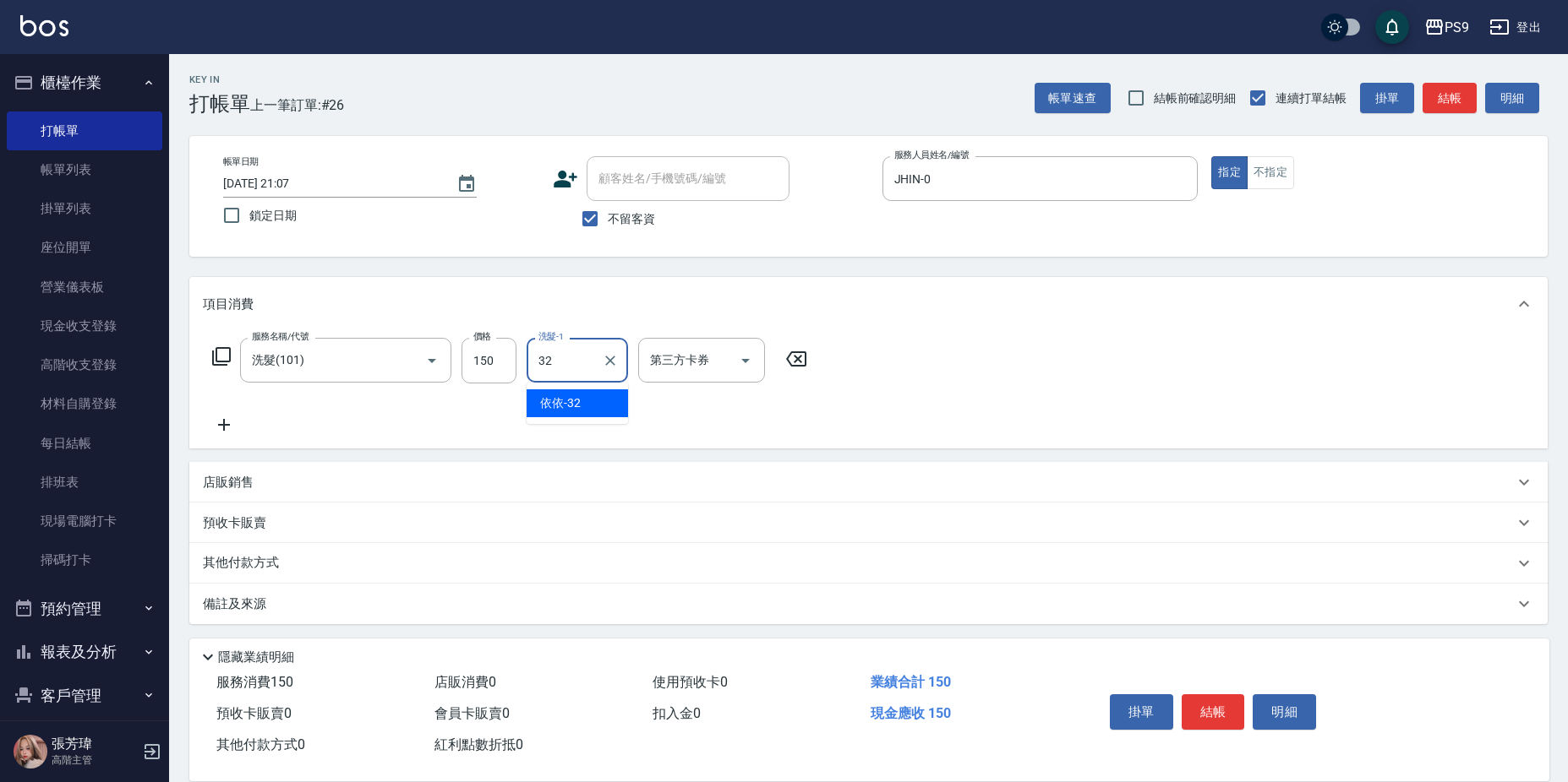
type input "依依-32"
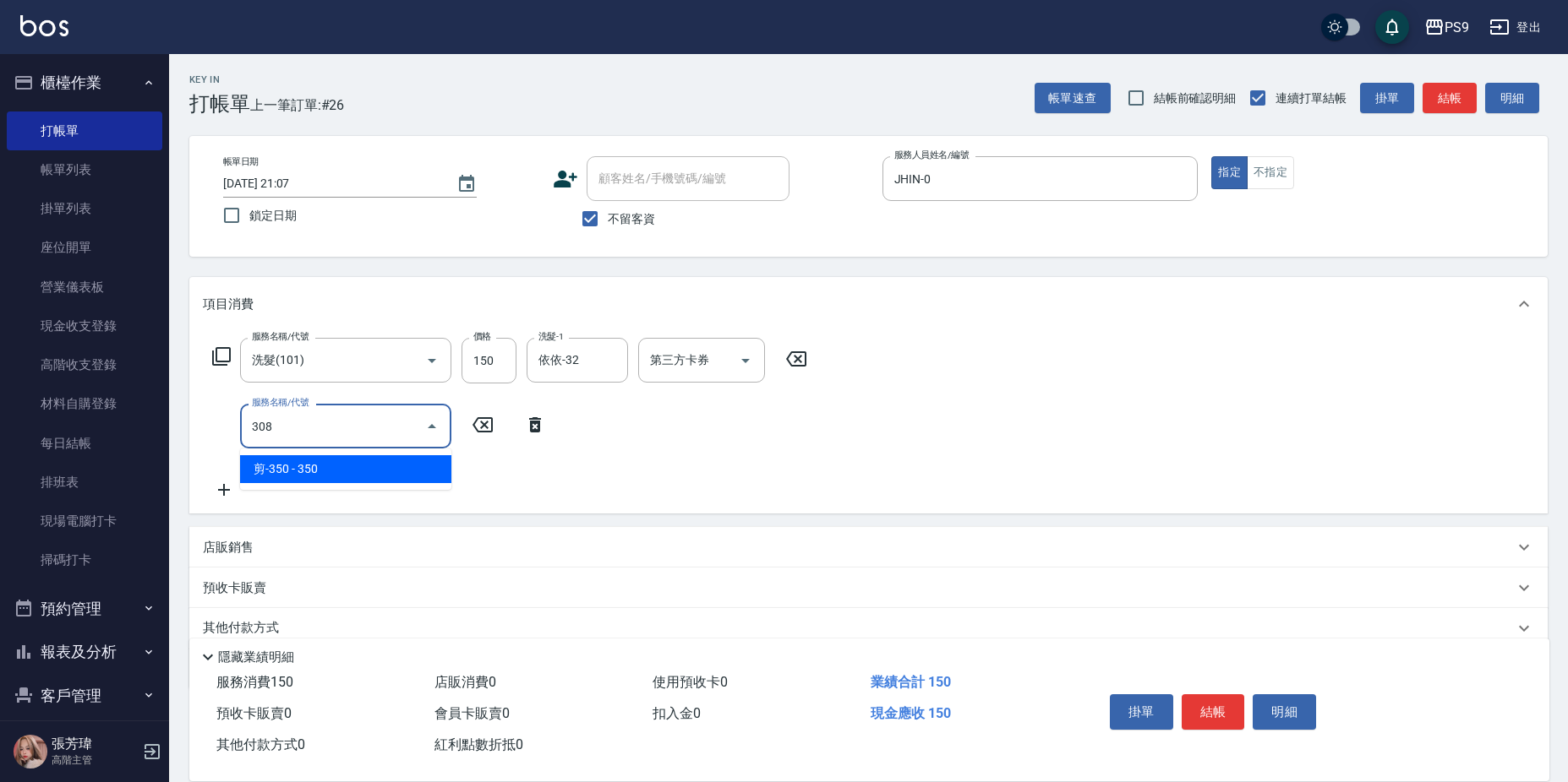
type input "剪-350(308)"
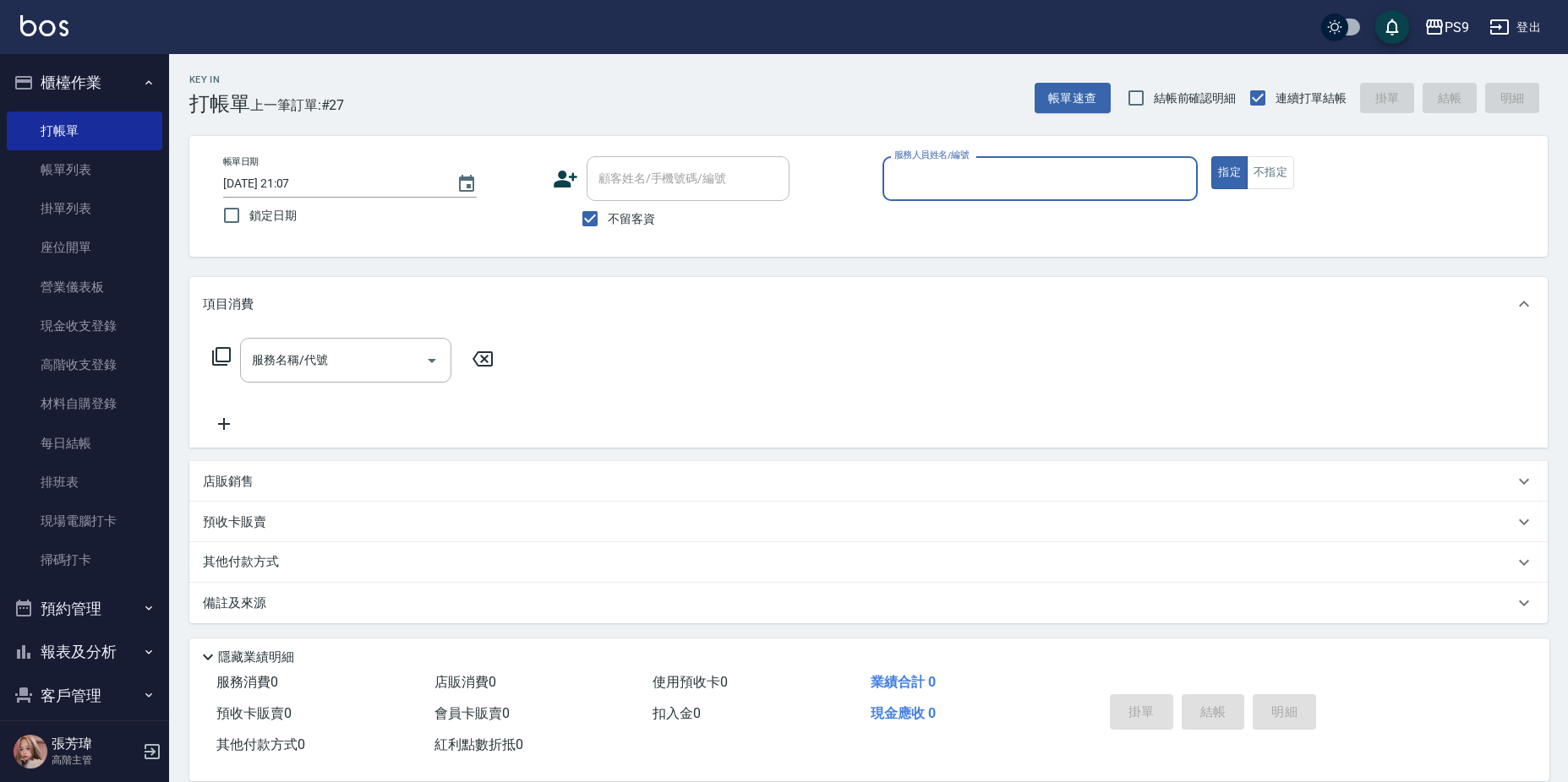
click at [1049, 160] on div "服務人員姓名/編號" at bounding box center [1040, 179] width 316 height 45
drag, startPoint x: 733, startPoint y: 328, endPoint x: 767, endPoint y: 299, distance: 44.7
click at [733, 326] on div "項目消費" at bounding box center [868, 304] width 1358 height 54
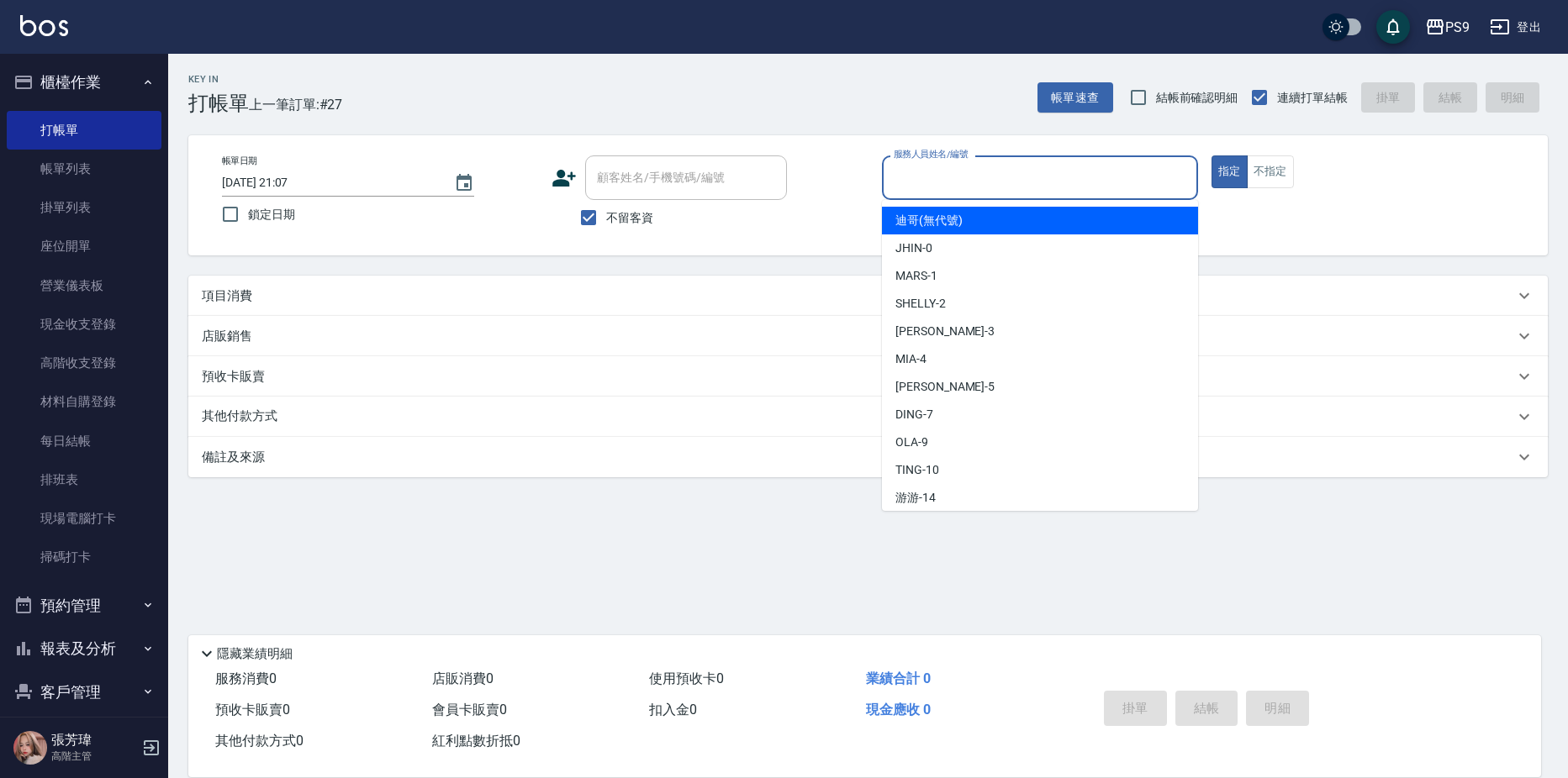
click at [1001, 183] on input "服務人員姓名/編號" at bounding box center [1040, 178] width 301 height 29
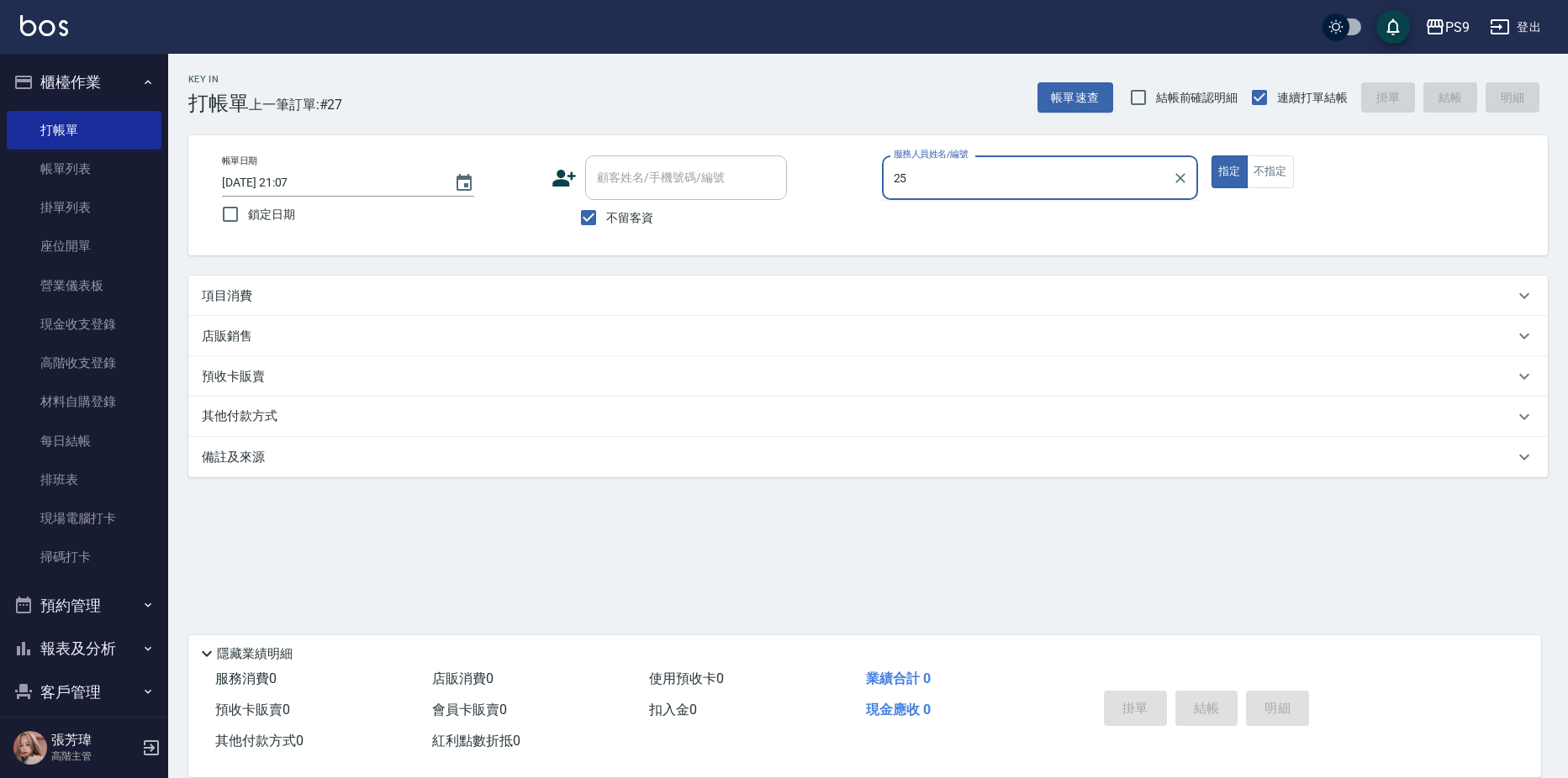
type input "2"
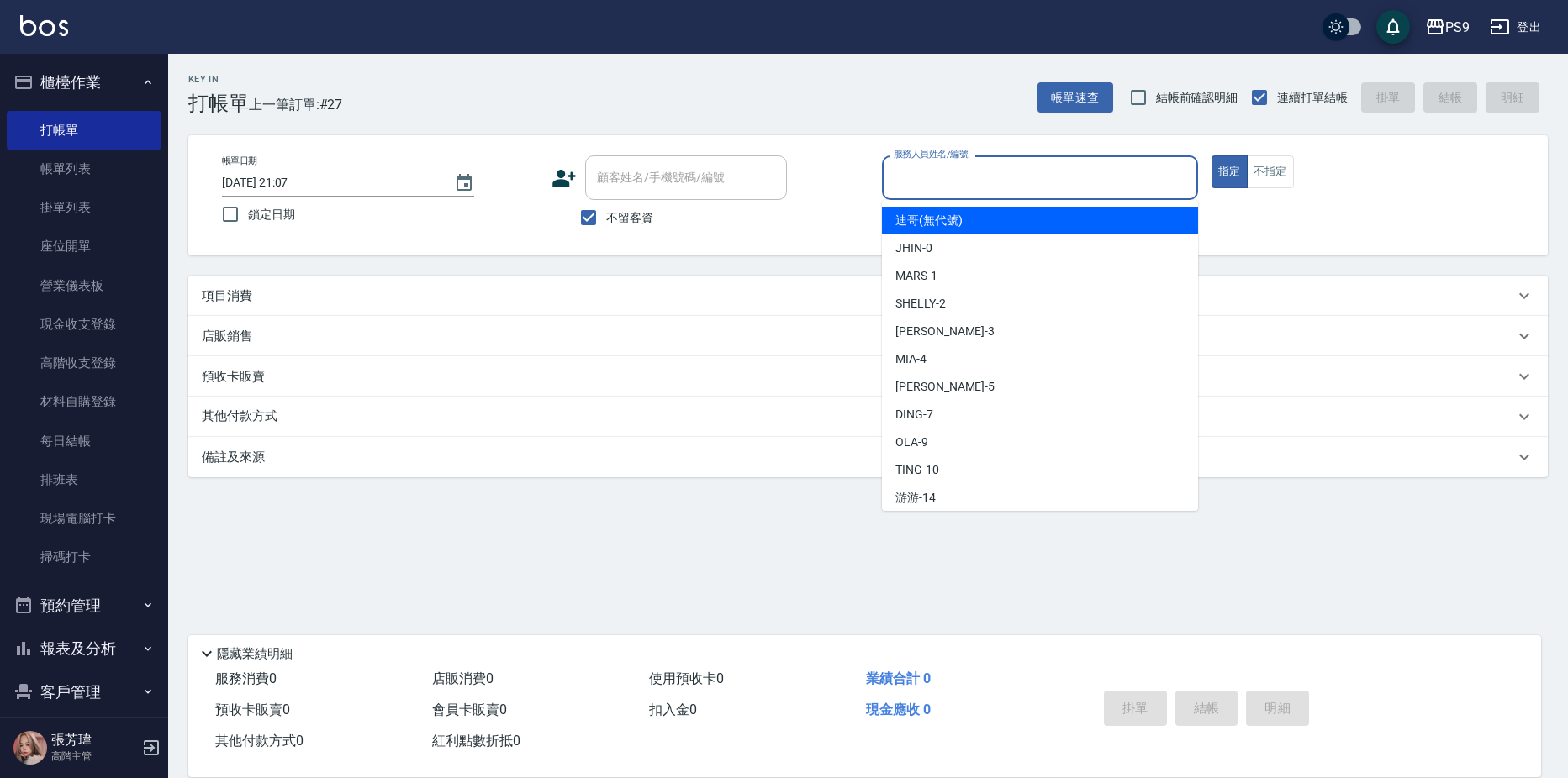
click at [1400, 166] on div "指定 不指定" at bounding box center [1370, 171] width 316 height 33
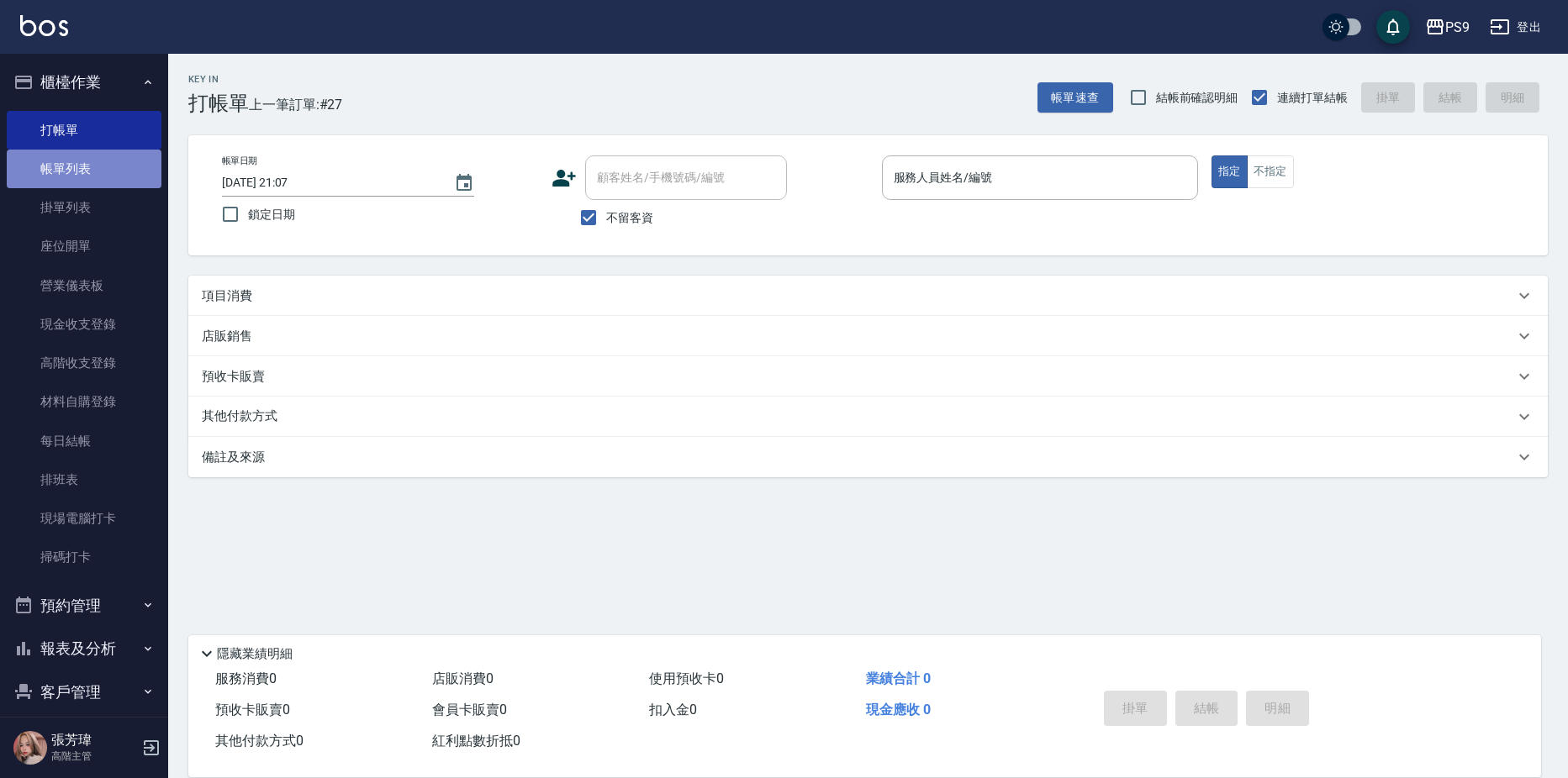
click at [108, 160] on link "帳單列表" at bounding box center [84, 169] width 155 height 38
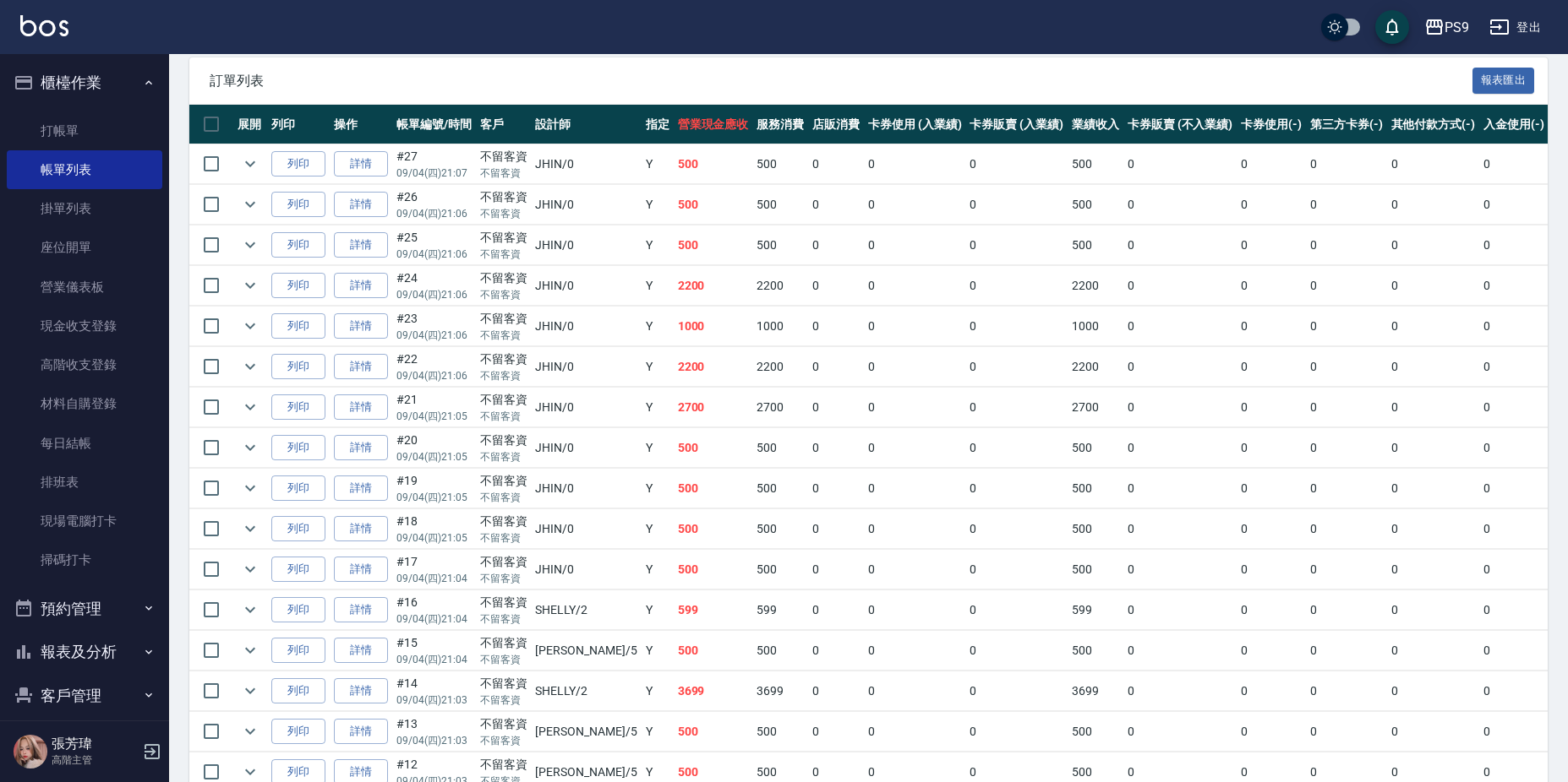
scroll to position [338, 0]
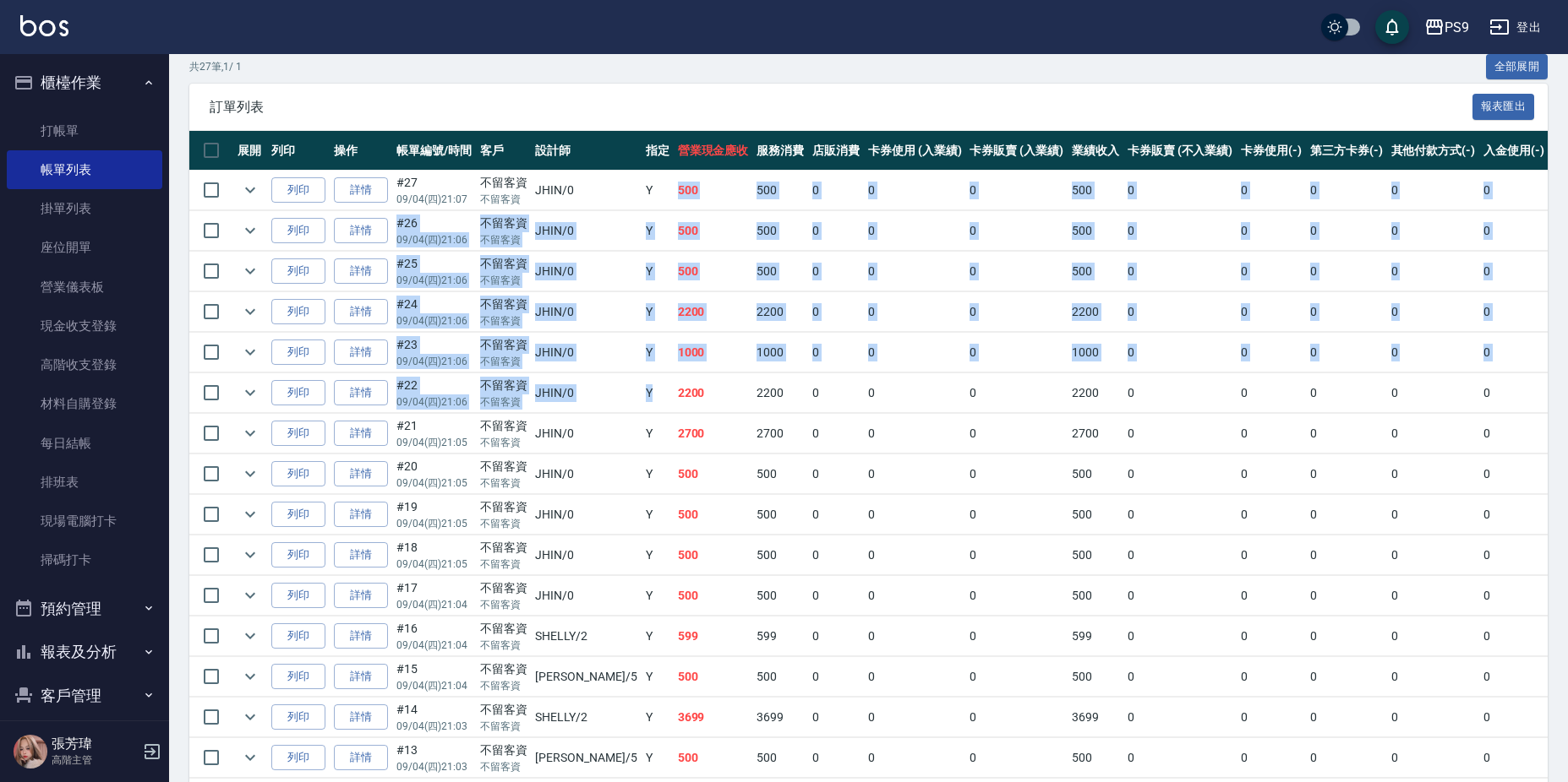
drag, startPoint x: 611, startPoint y: 189, endPoint x: 611, endPoint y: 406, distance: 217.0
click at [611, 406] on tbody "列印 詳情 #27 09/04 (四) 21:07 不留客資 不留客資 JHIN /0 Y 500 500 0 0 0 500 0 0 0 0 0 列印 詳情…" at bounding box center [912, 718] width 1446 height 1095
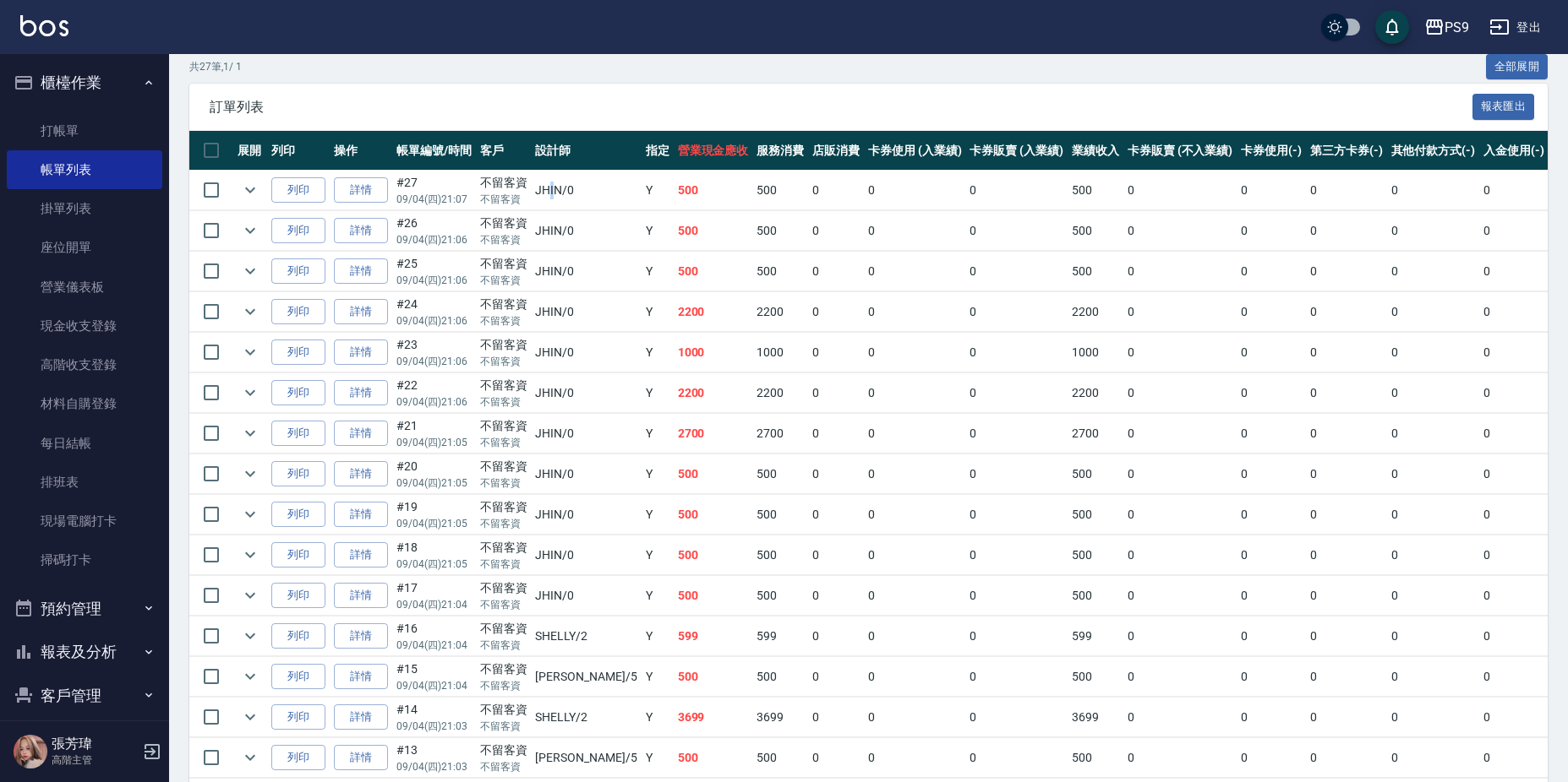
drag, startPoint x: 611, startPoint y: 406, endPoint x: 552, endPoint y: 190, distance: 223.9
click at [552, 190] on td "JHIN /0" at bounding box center [586, 190] width 110 height 40
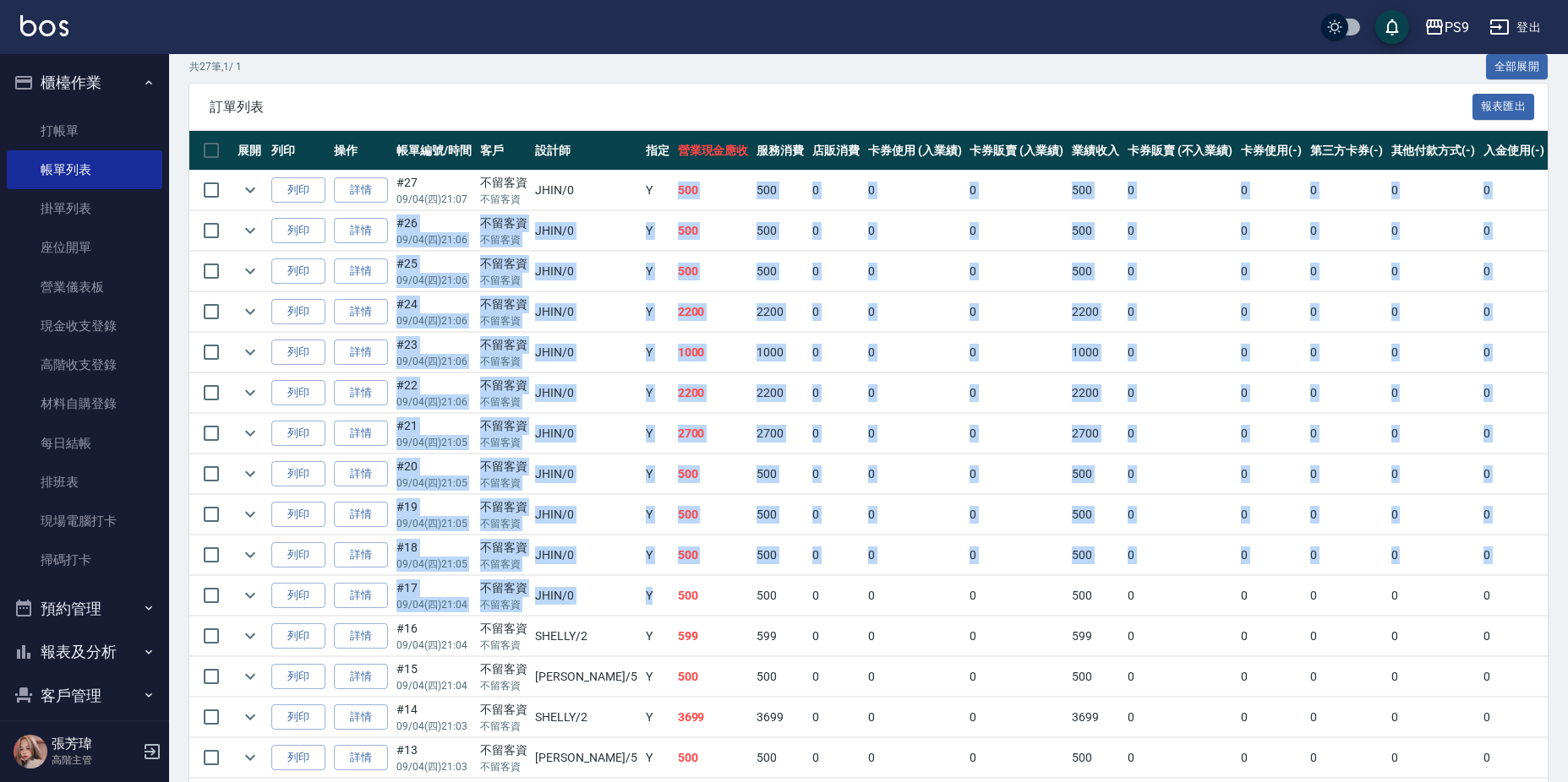
drag, startPoint x: 552, startPoint y: 190, endPoint x: 606, endPoint y: 603, distance: 416.5
click at [606, 603] on tbody "列印 詳情 #27 09/04 (四) 21:07 不留客資 不留客資 JHIN /0 Y 500 500 0 0 0 500 0 0 0 0 0 列印 詳情…" at bounding box center [912, 718] width 1446 height 1095
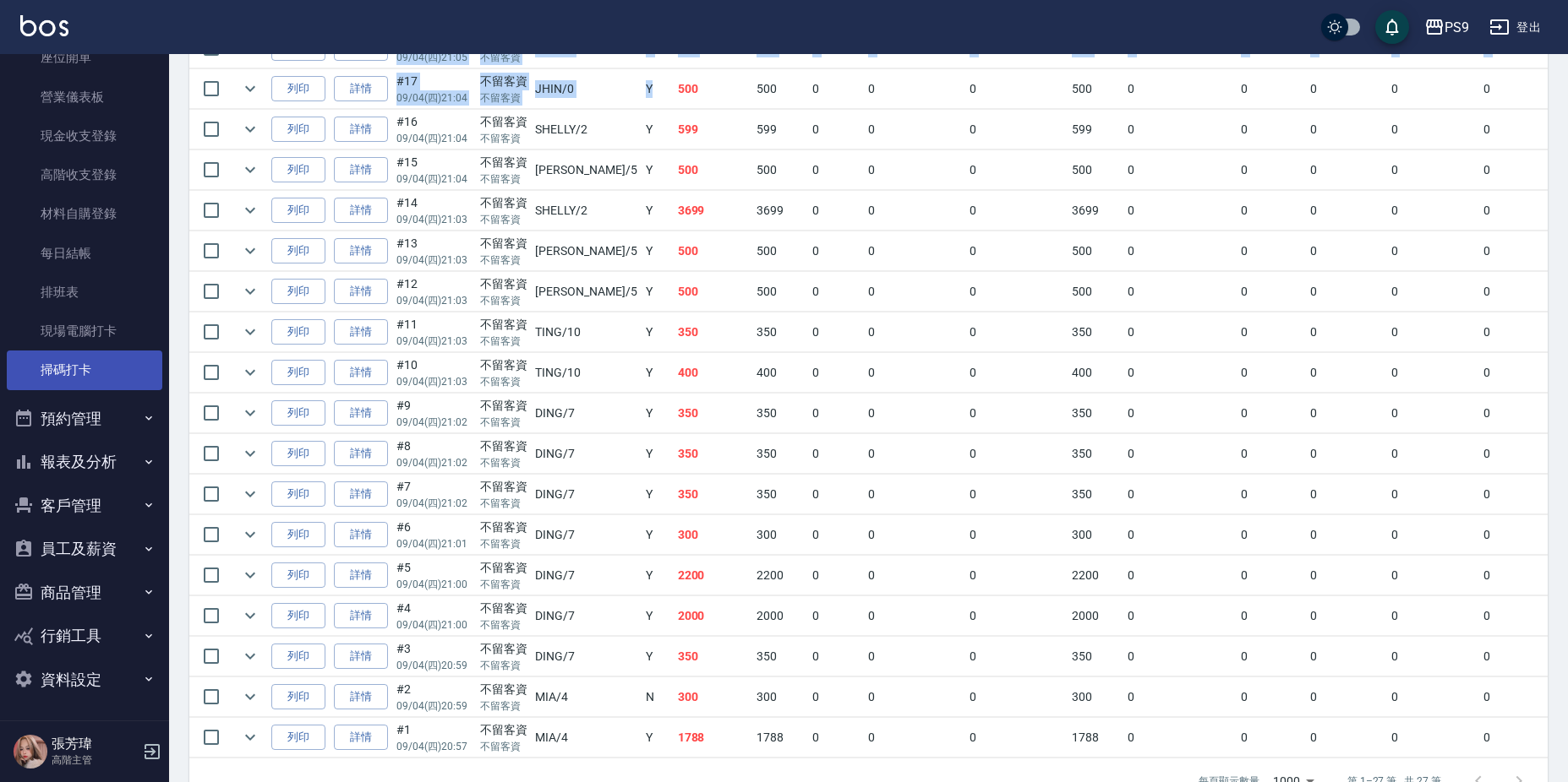
scroll to position [191, 0]
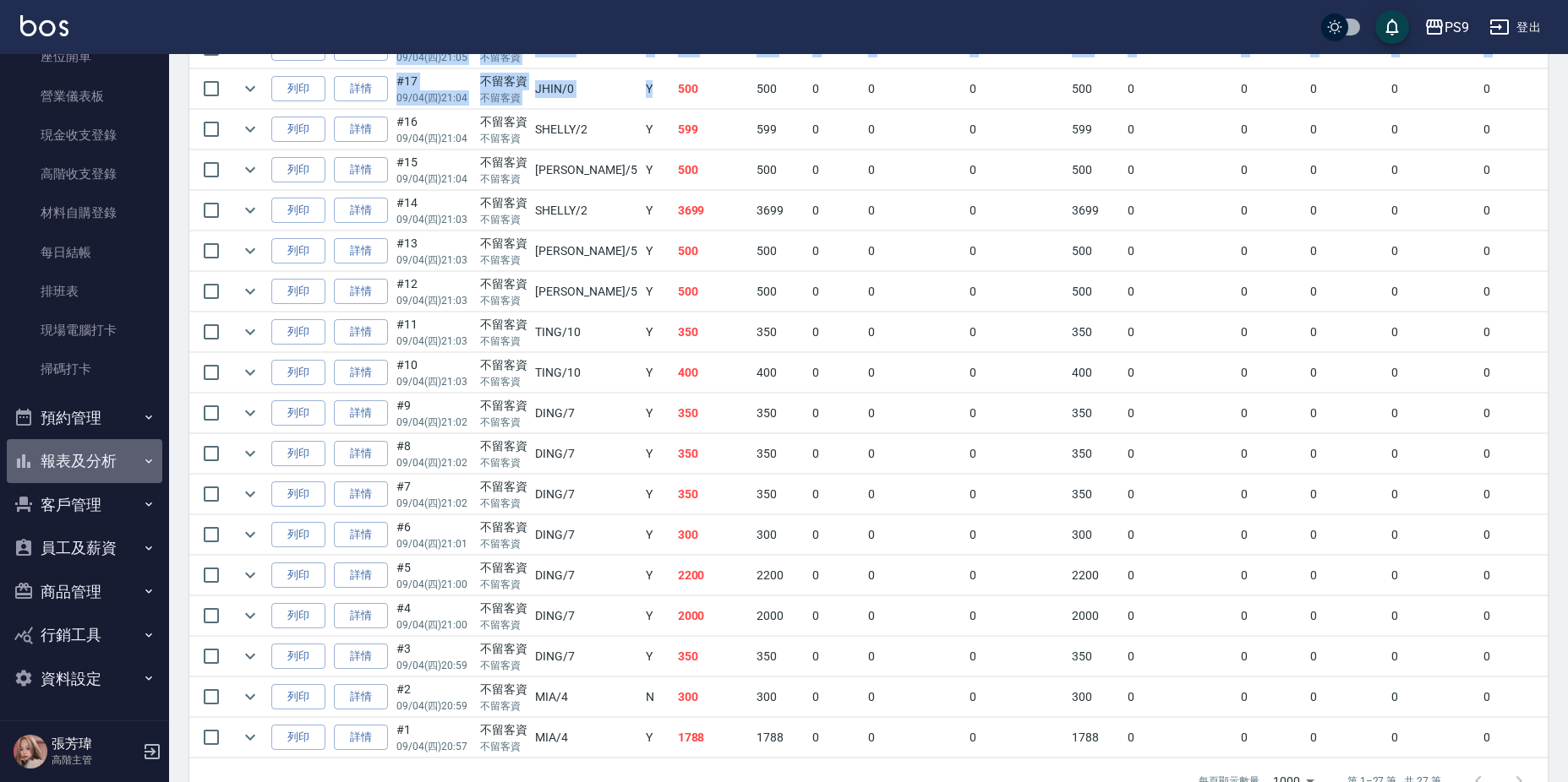
click at [121, 451] on button "報表及分析" at bounding box center [84, 461] width 155 height 44
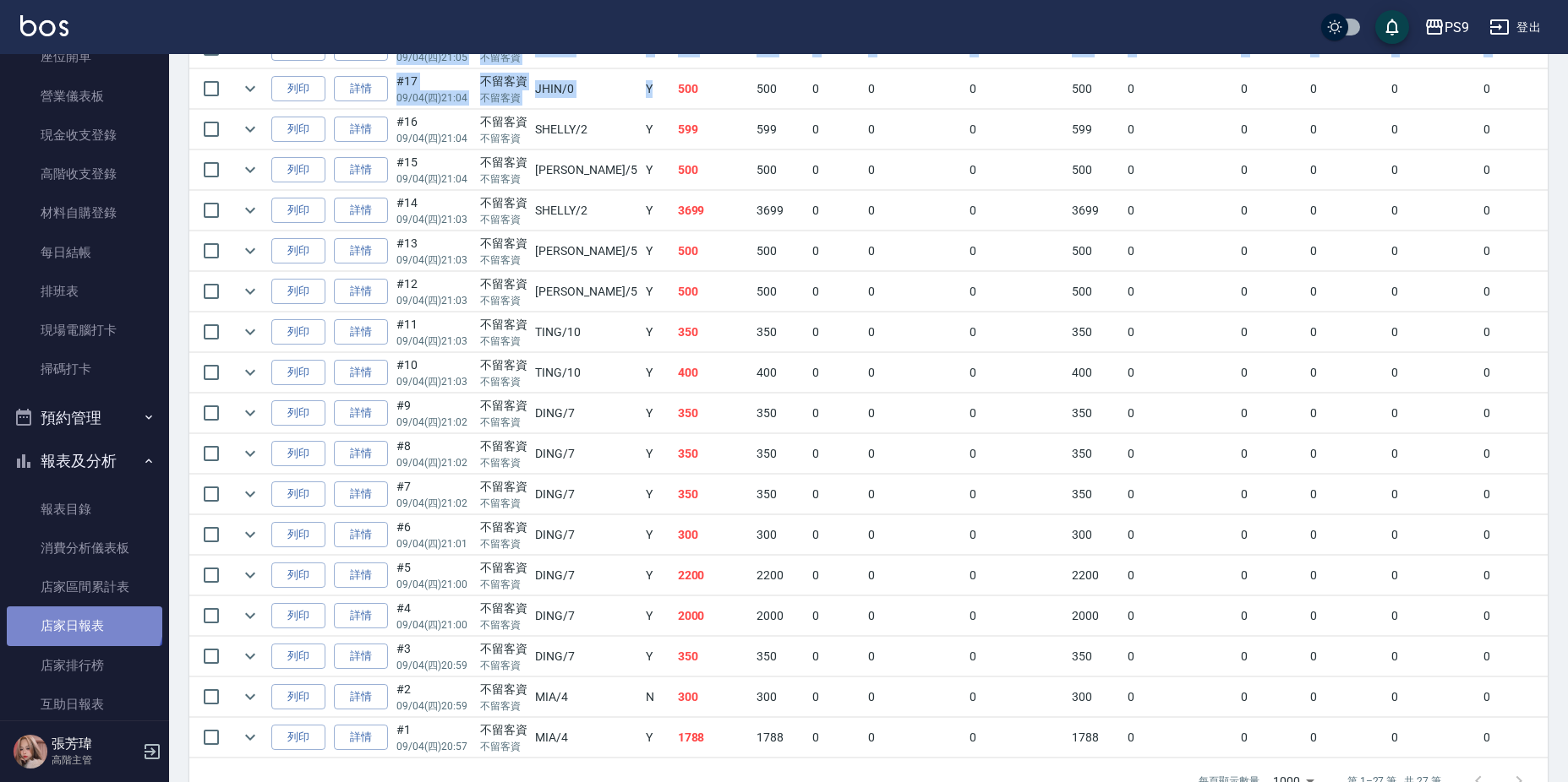
click at [83, 620] on link "店家日報表" at bounding box center [84, 626] width 155 height 39
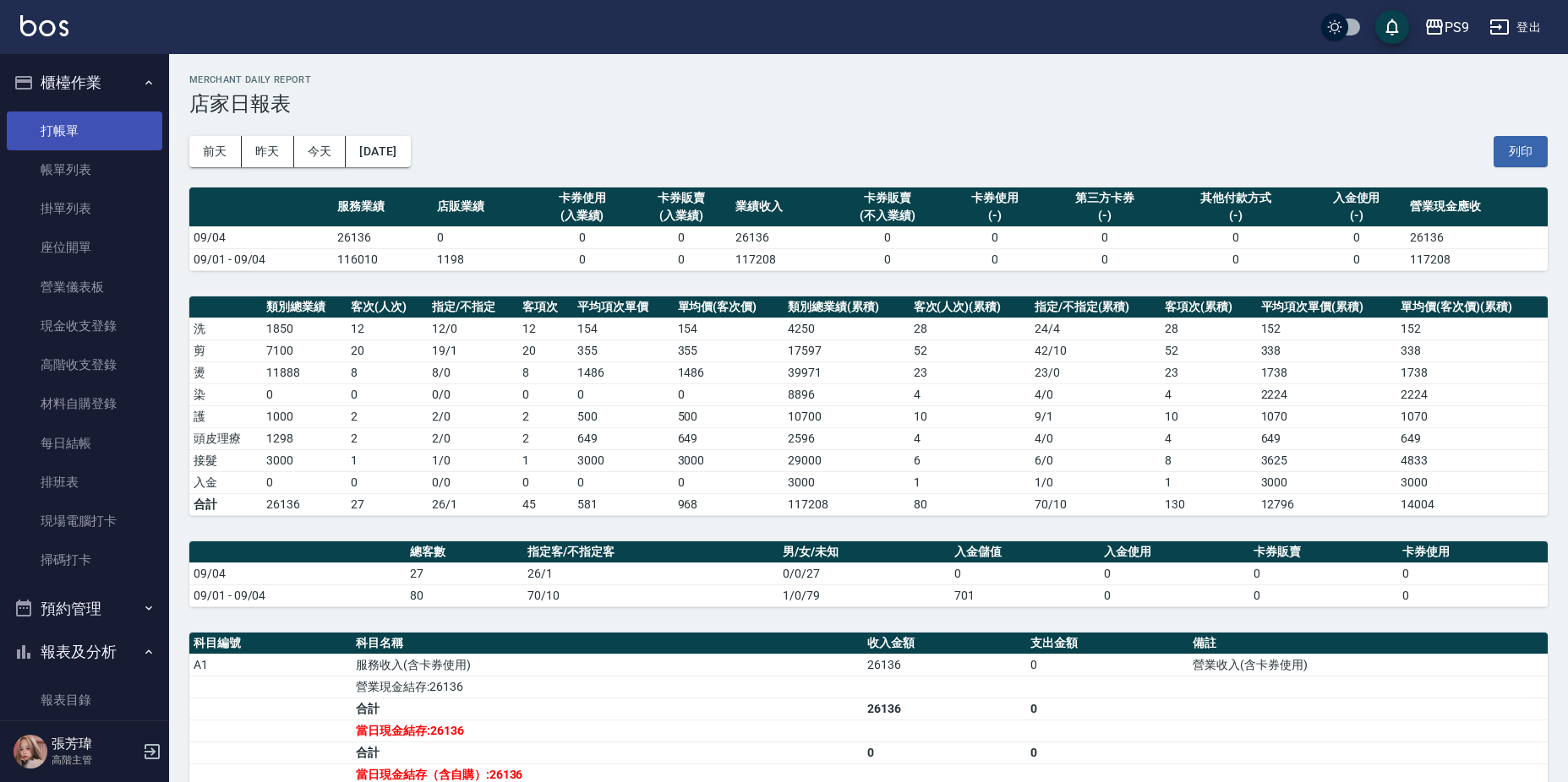
click at [134, 121] on link "打帳單" at bounding box center [84, 130] width 155 height 39
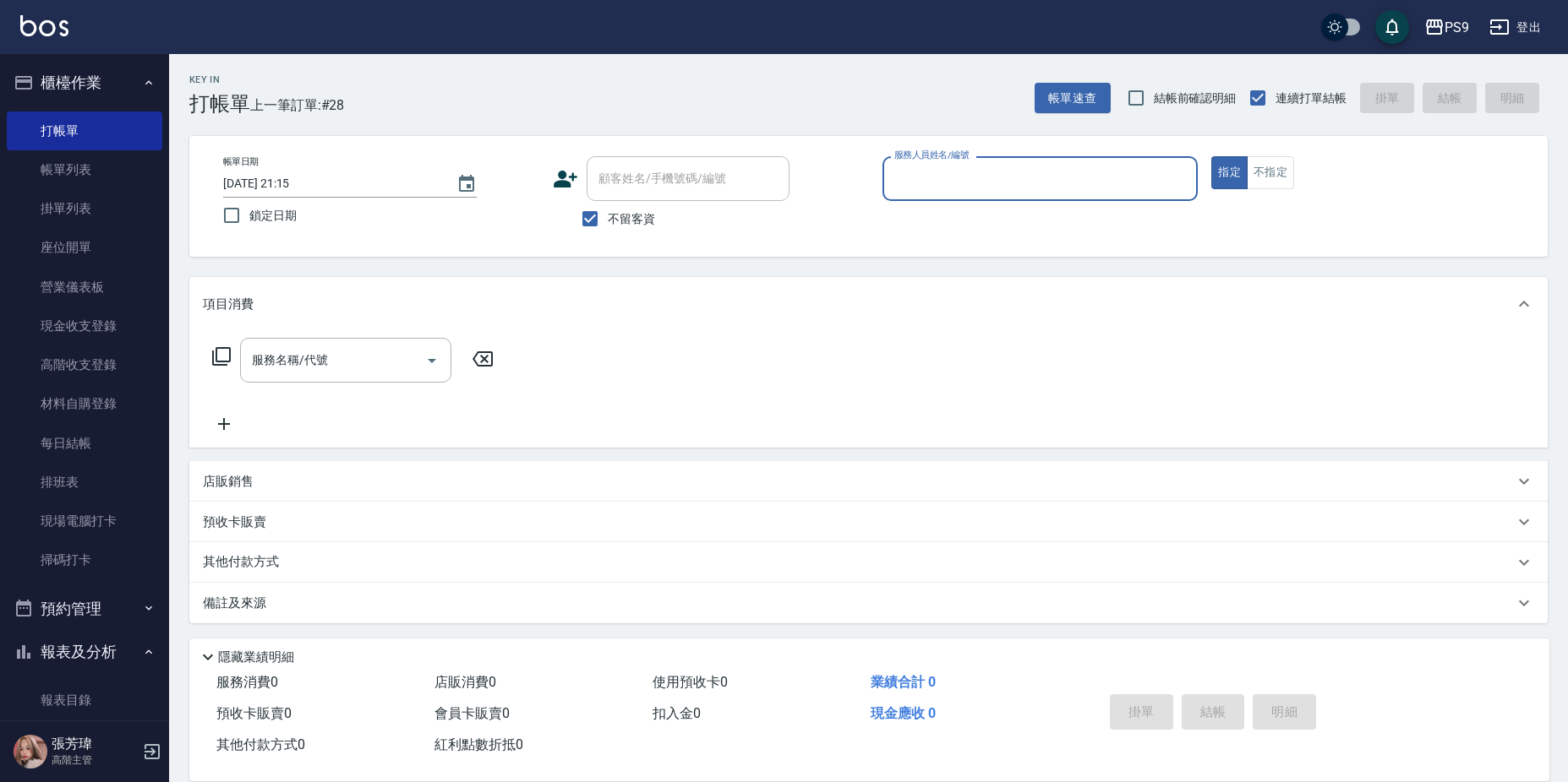
drag, startPoint x: 89, startPoint y: 177, endPoint x: 983, endPoint y: 507, distance: 953.0
click at [89, 177] on link "帳單列表" at bounding box center [84, 170] width 155 height 39
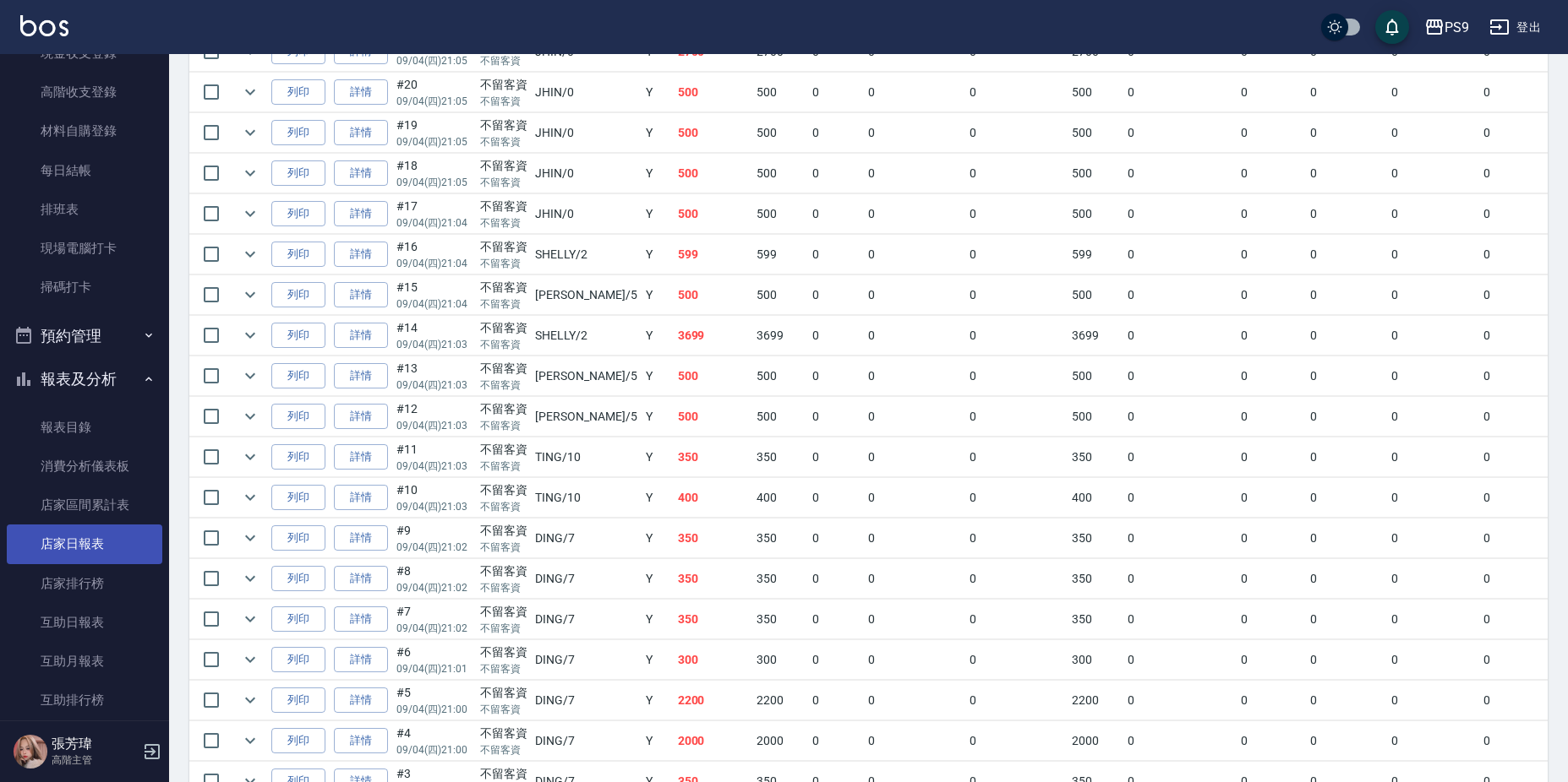
scroll to position [338, 0]
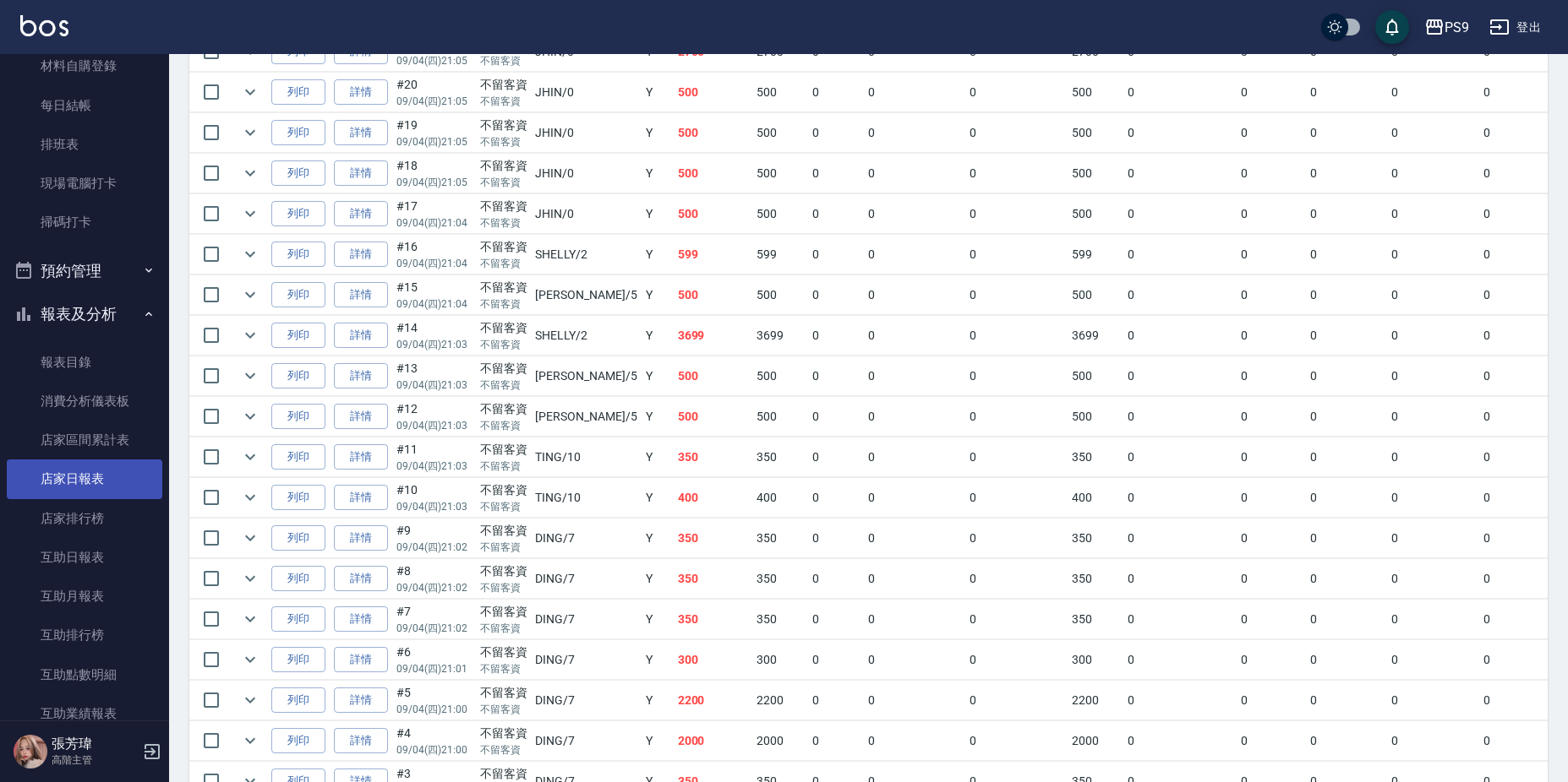
click at [87, 482] on link "店家日報表" at bounding box center [84, 479] width 155 height 39
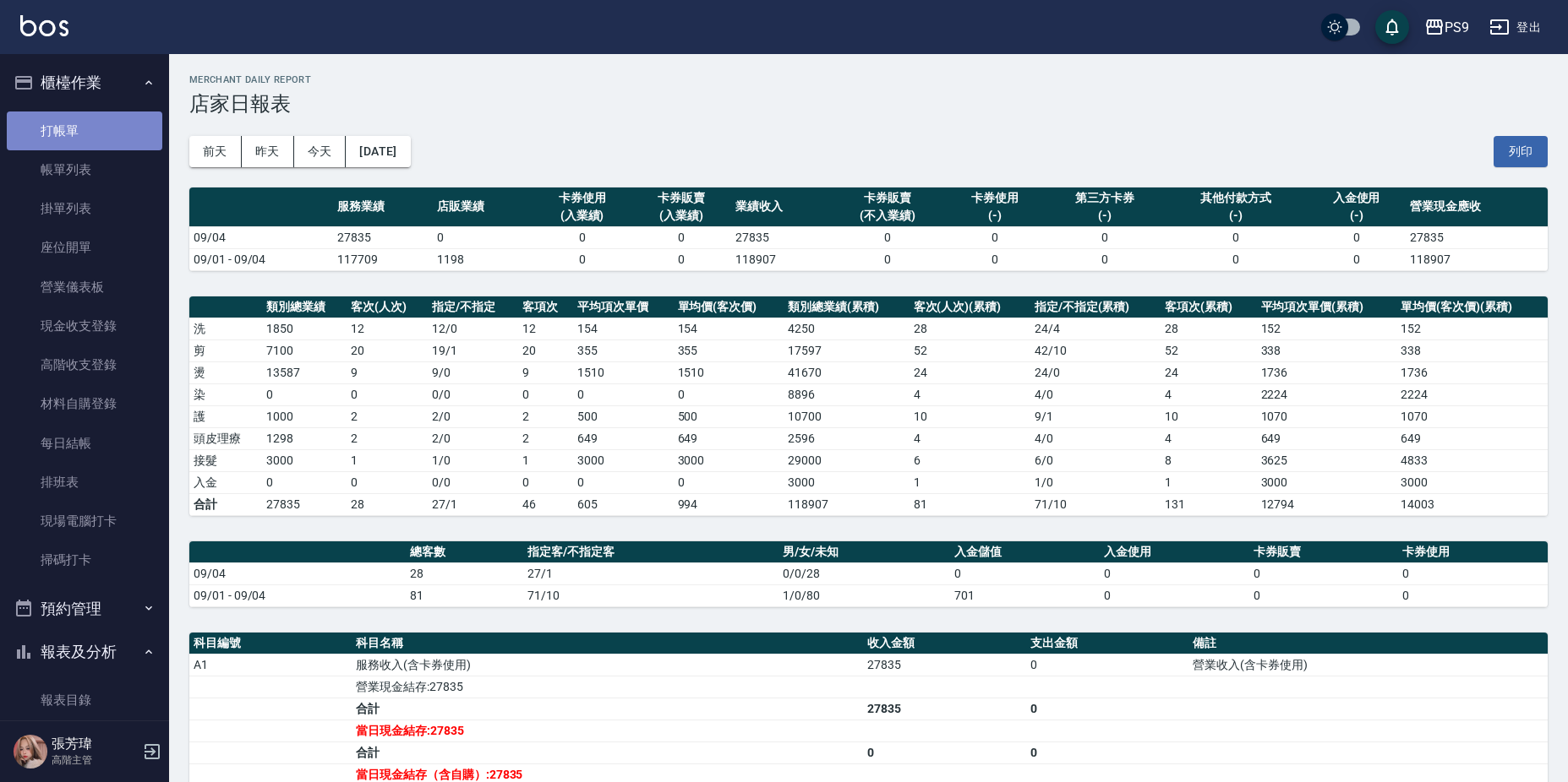
click at [102, 130] on link "打帳單" at bounding box center [84, 130] width 155 height 39
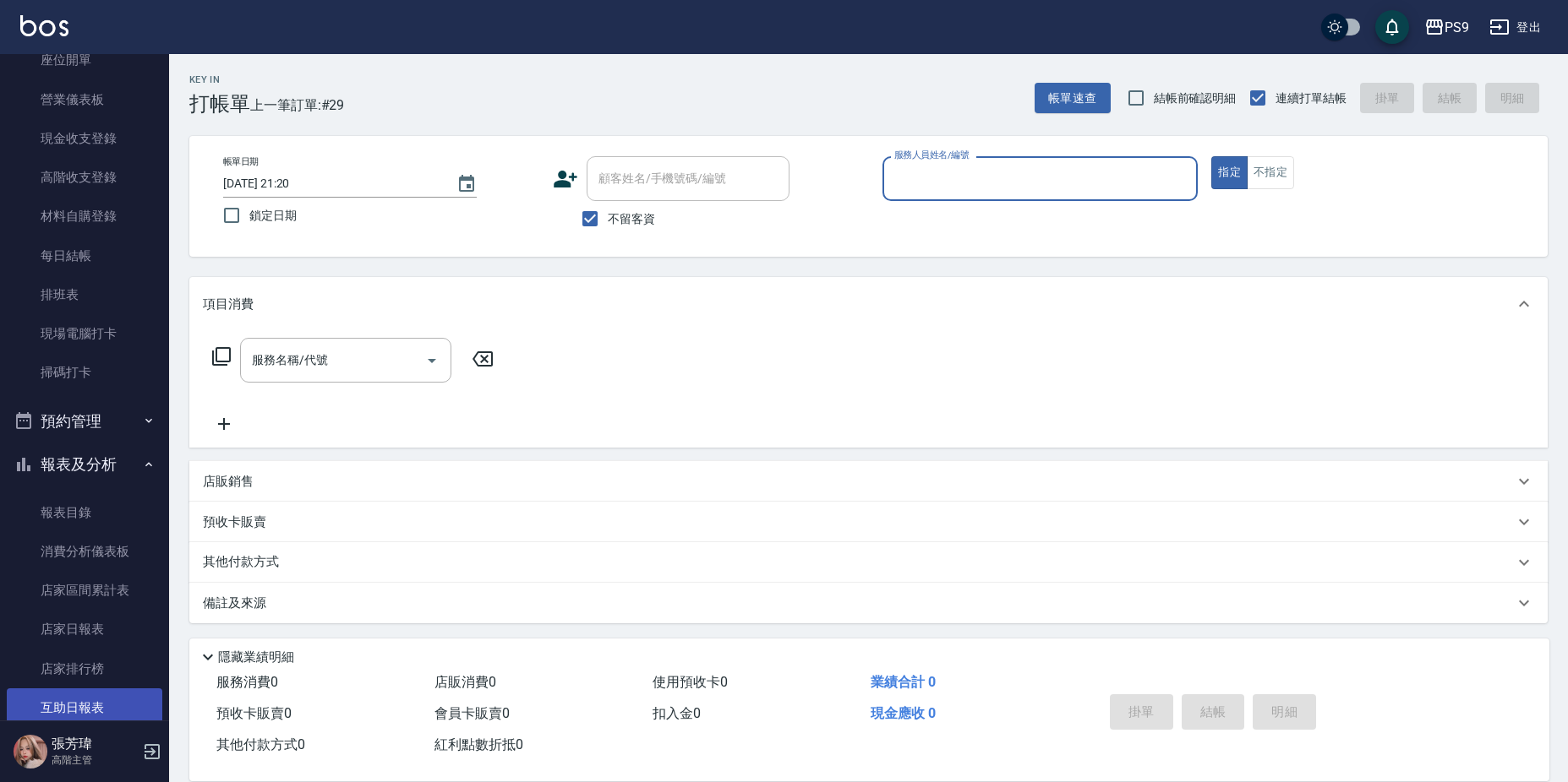
scroll to position [338, 0]
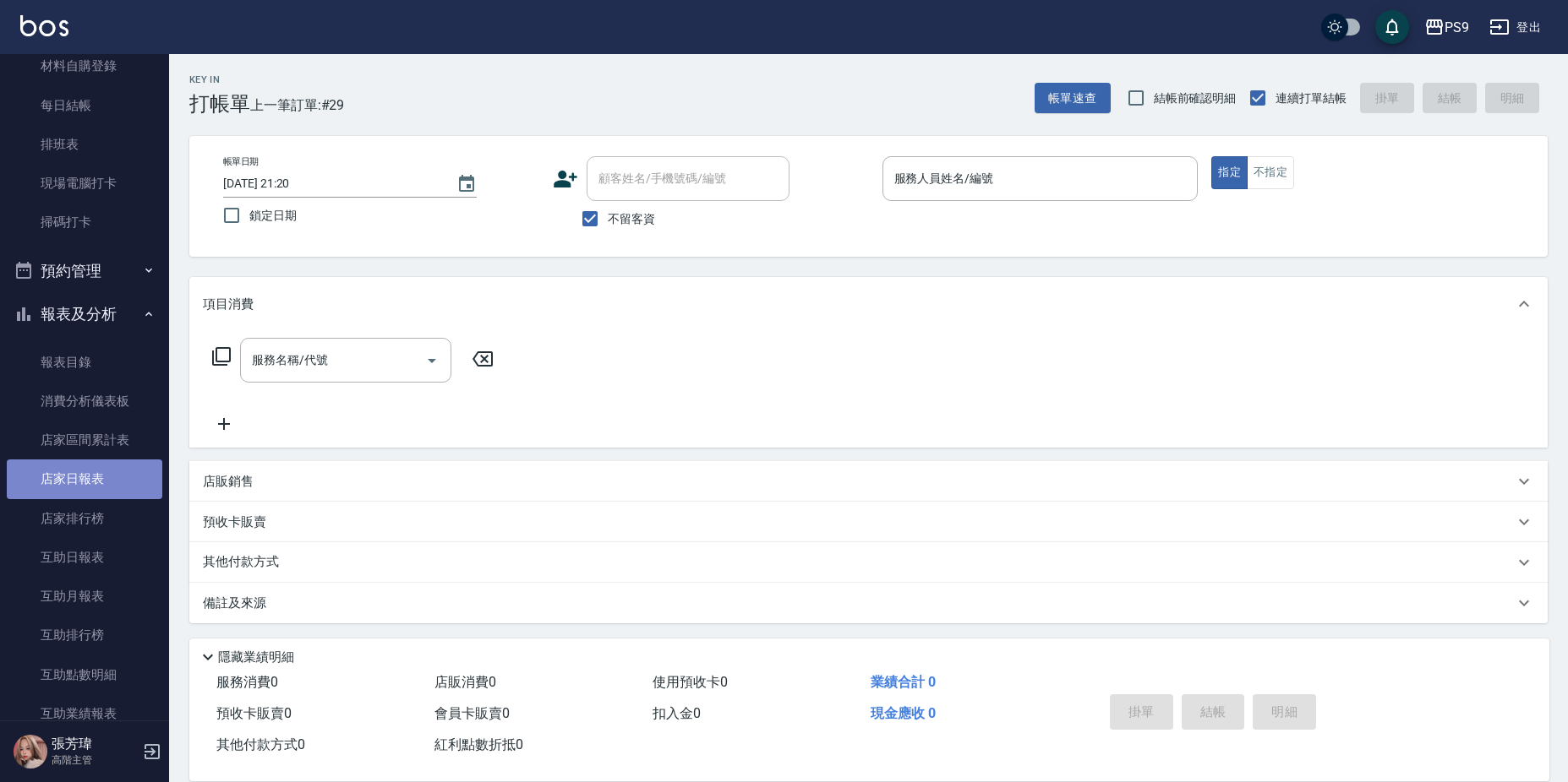
click at [93, 473] on link "店家日報表" at bounding box center [84, 479] width 155 height 39
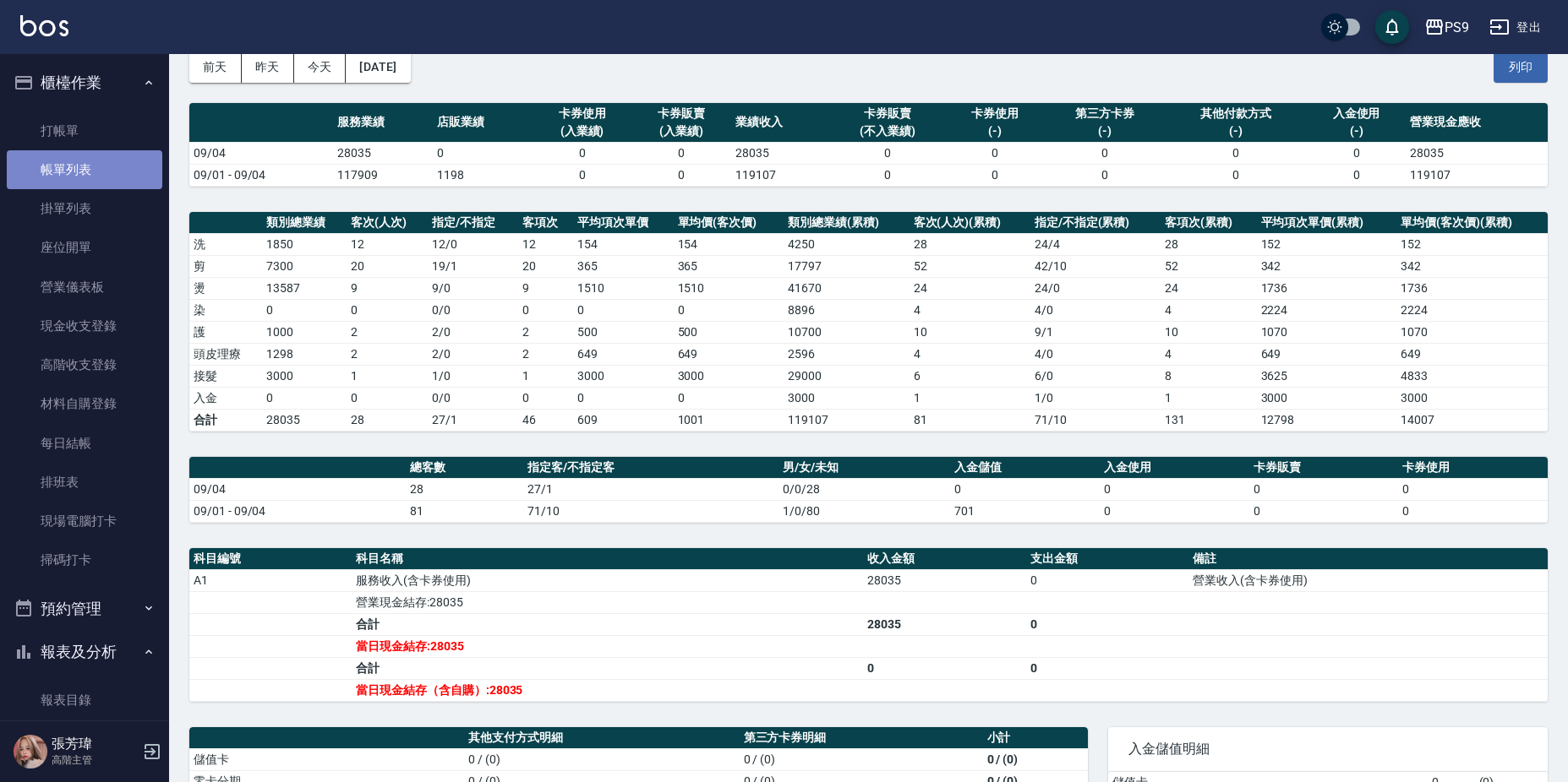
click at [98, 167] on link "帳單列表" at bounding box center [84, 170] width 155 height 39
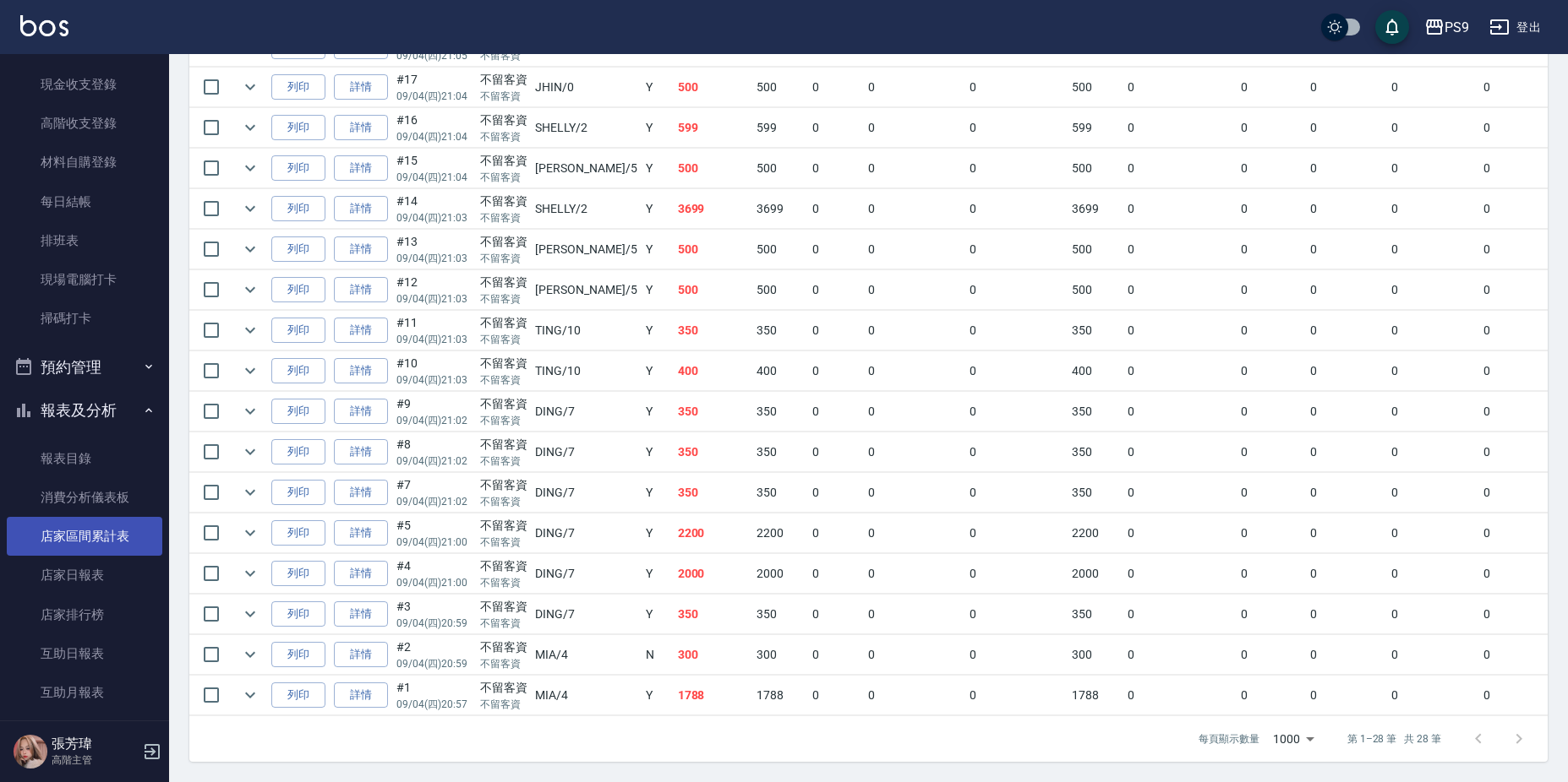
scroll to position [338, 0]
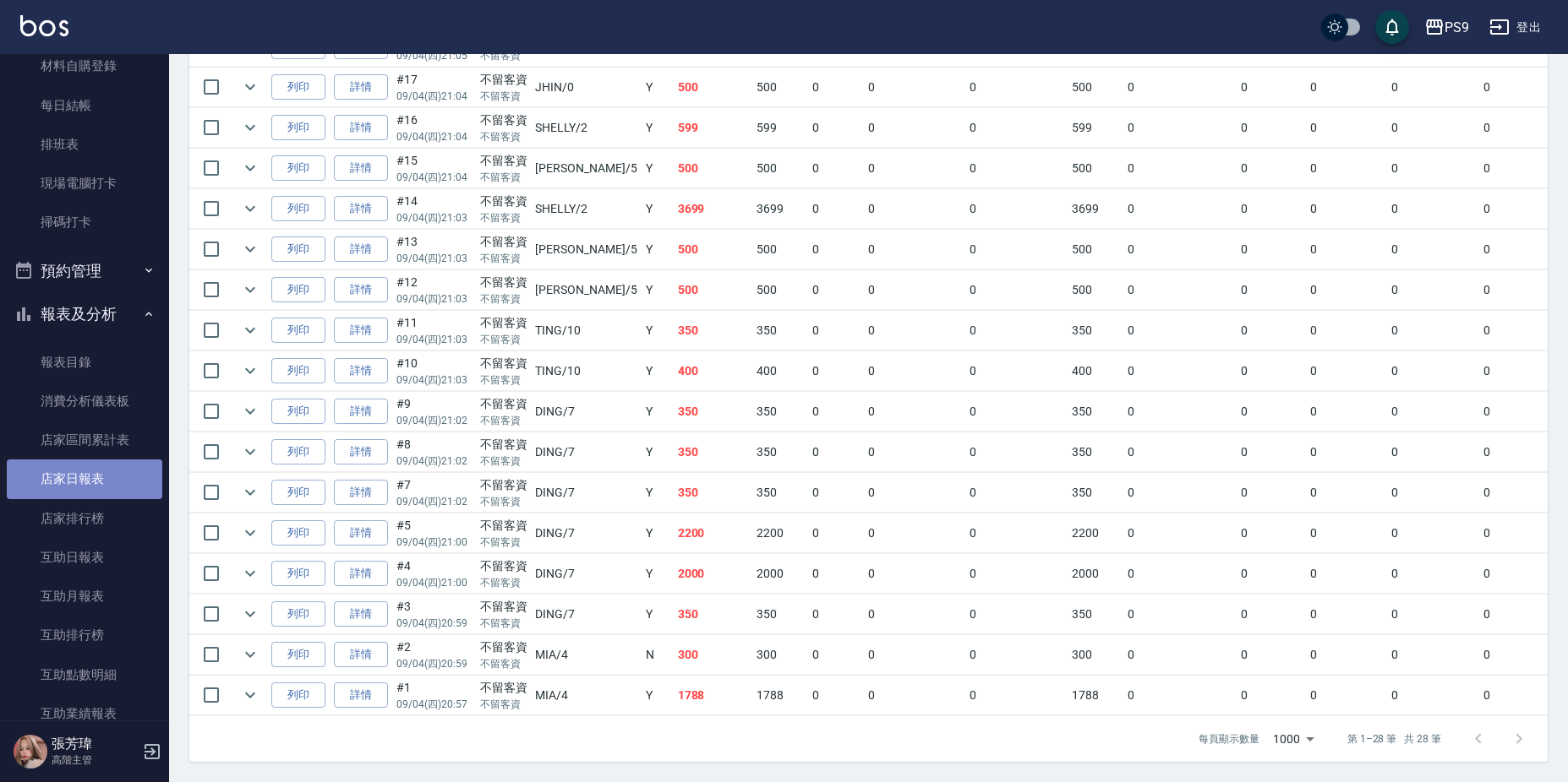
click at [119, 462] on link "店家日報表" at bounding box center [84, 479] width 155 height 39
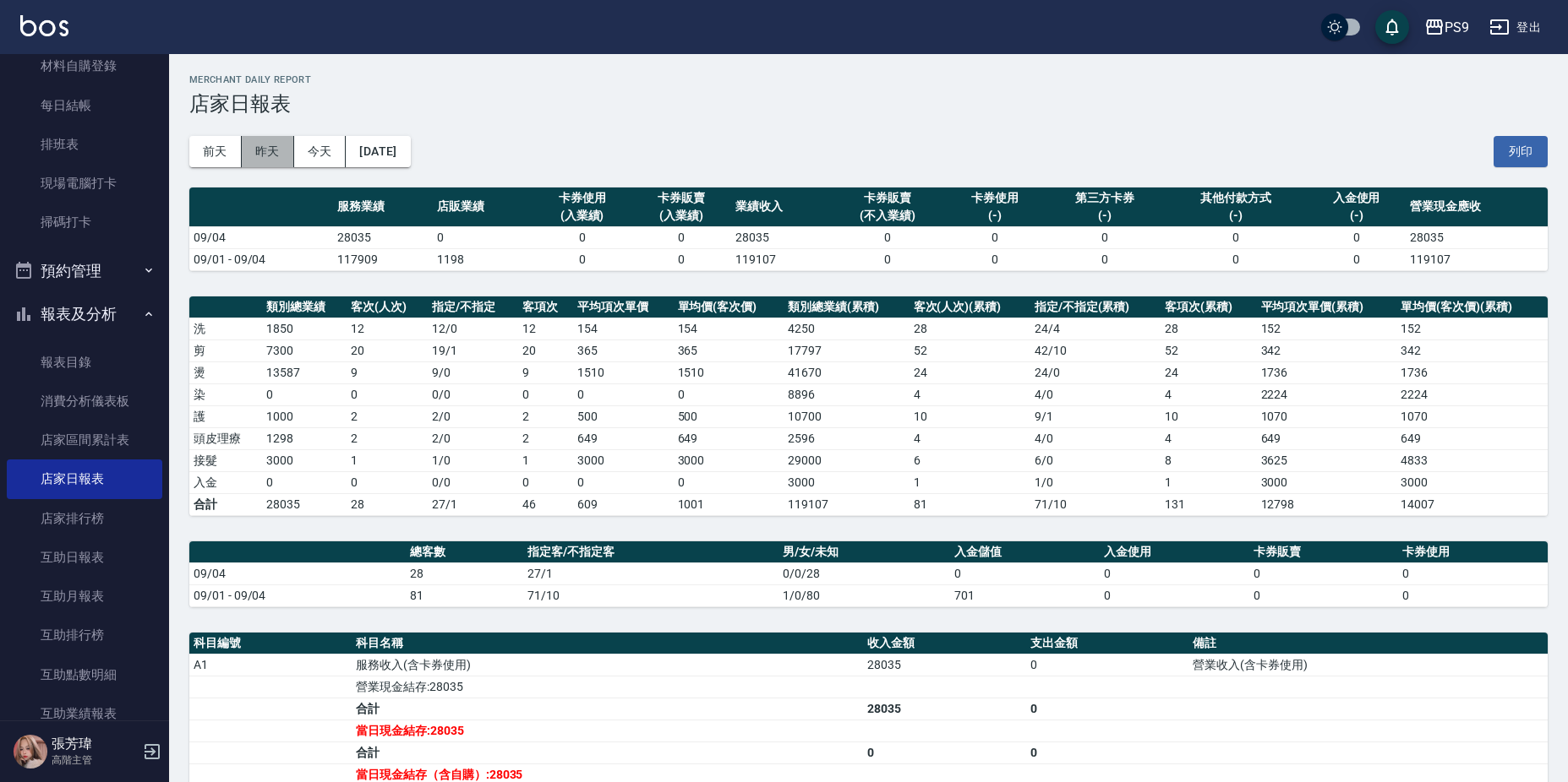
click at [277, 149] on button "昨天" at bounding box center [268, 152] width 52 height 31
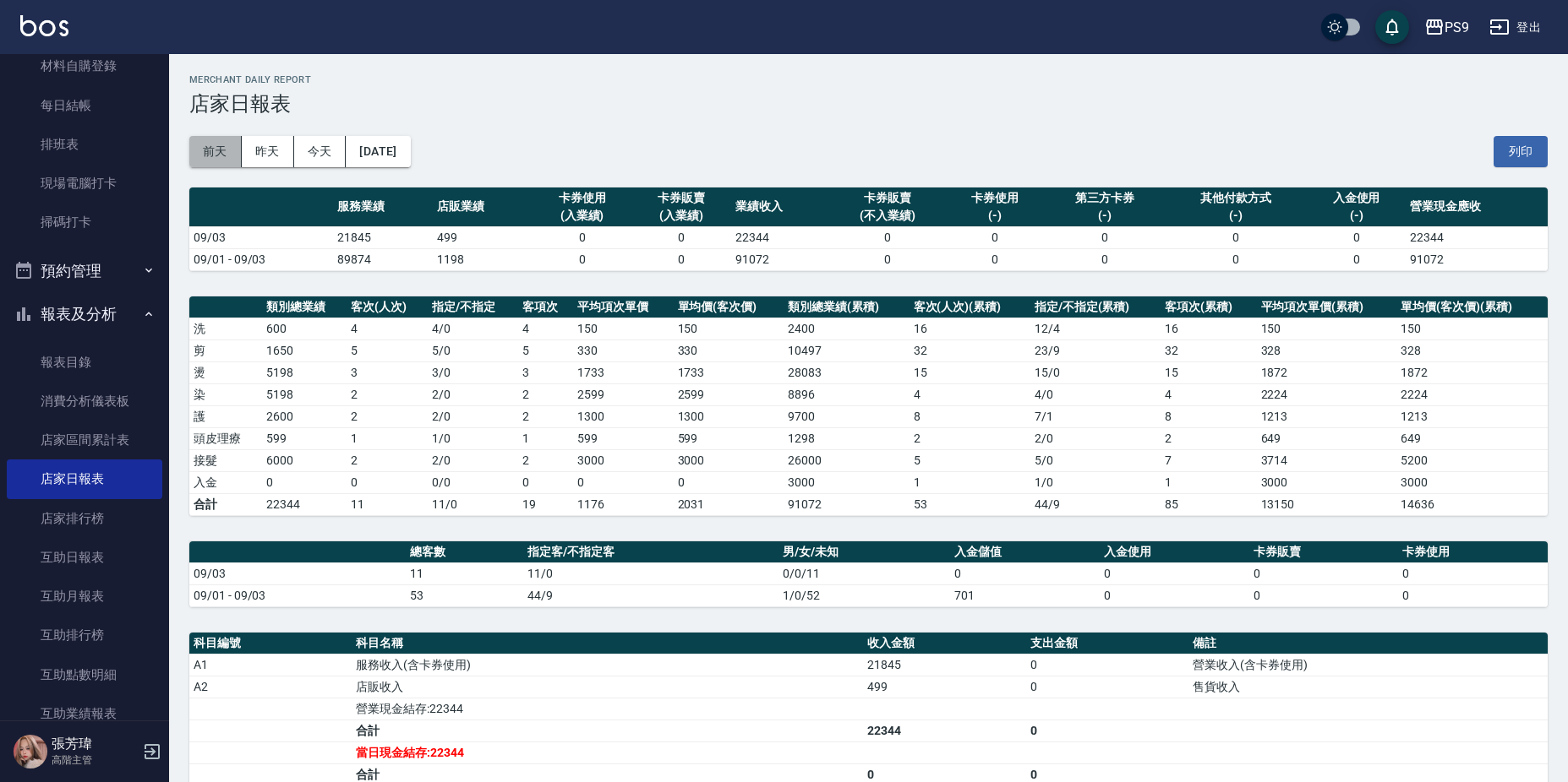
click at [213, 161] on button "前天" at bounding box center [216, 152] width 52 height 31
click at [263, 142] on button "昨天" at bounding box center [268, 152] width 52 height 31
click at [341, 149] on button "今天" at bounding box center [320, 152] width 52 height 31
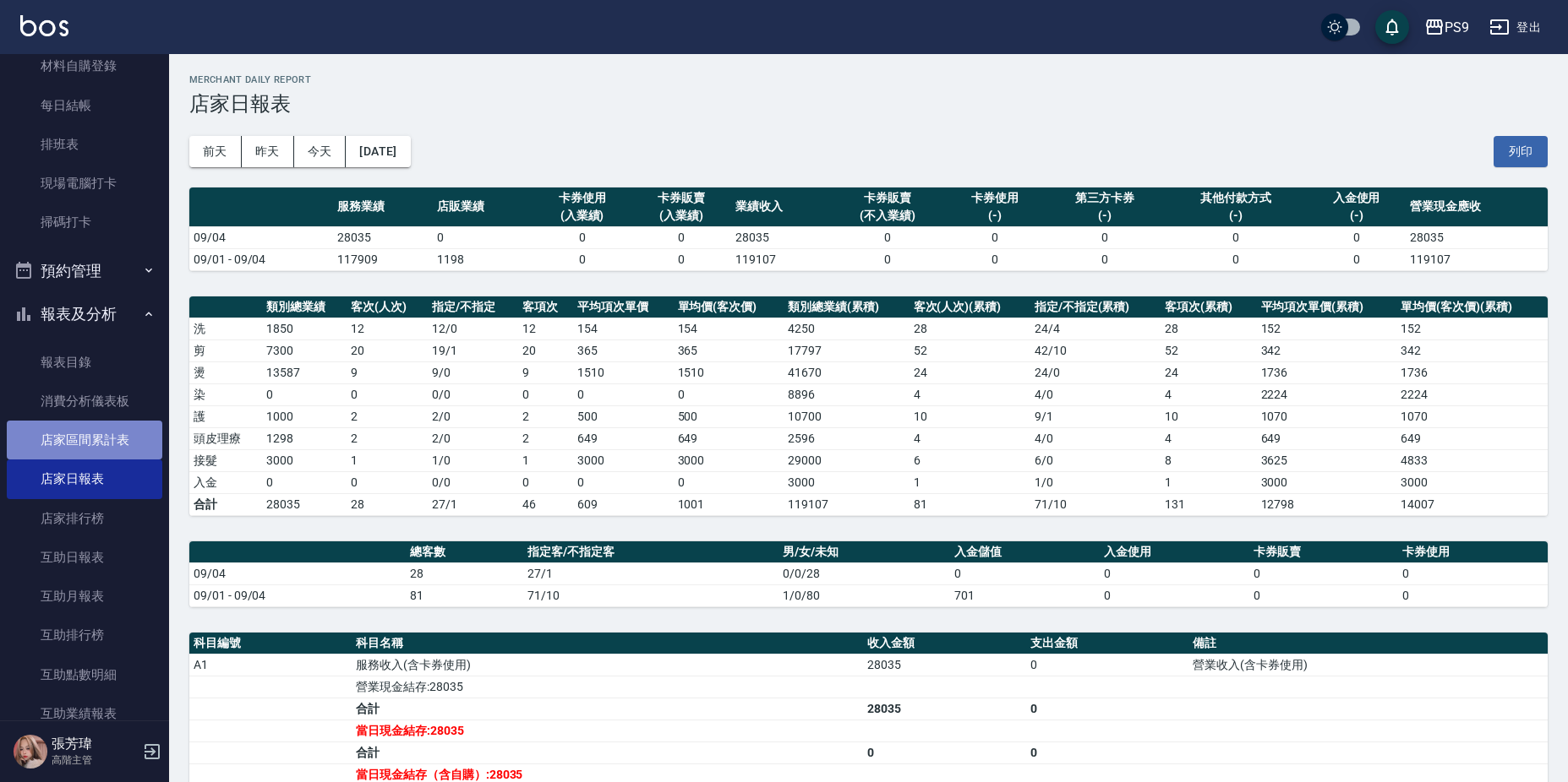
click at [128, 424] on link "店家區間累計表" at bounding box center [84, 440] width 155 height 39
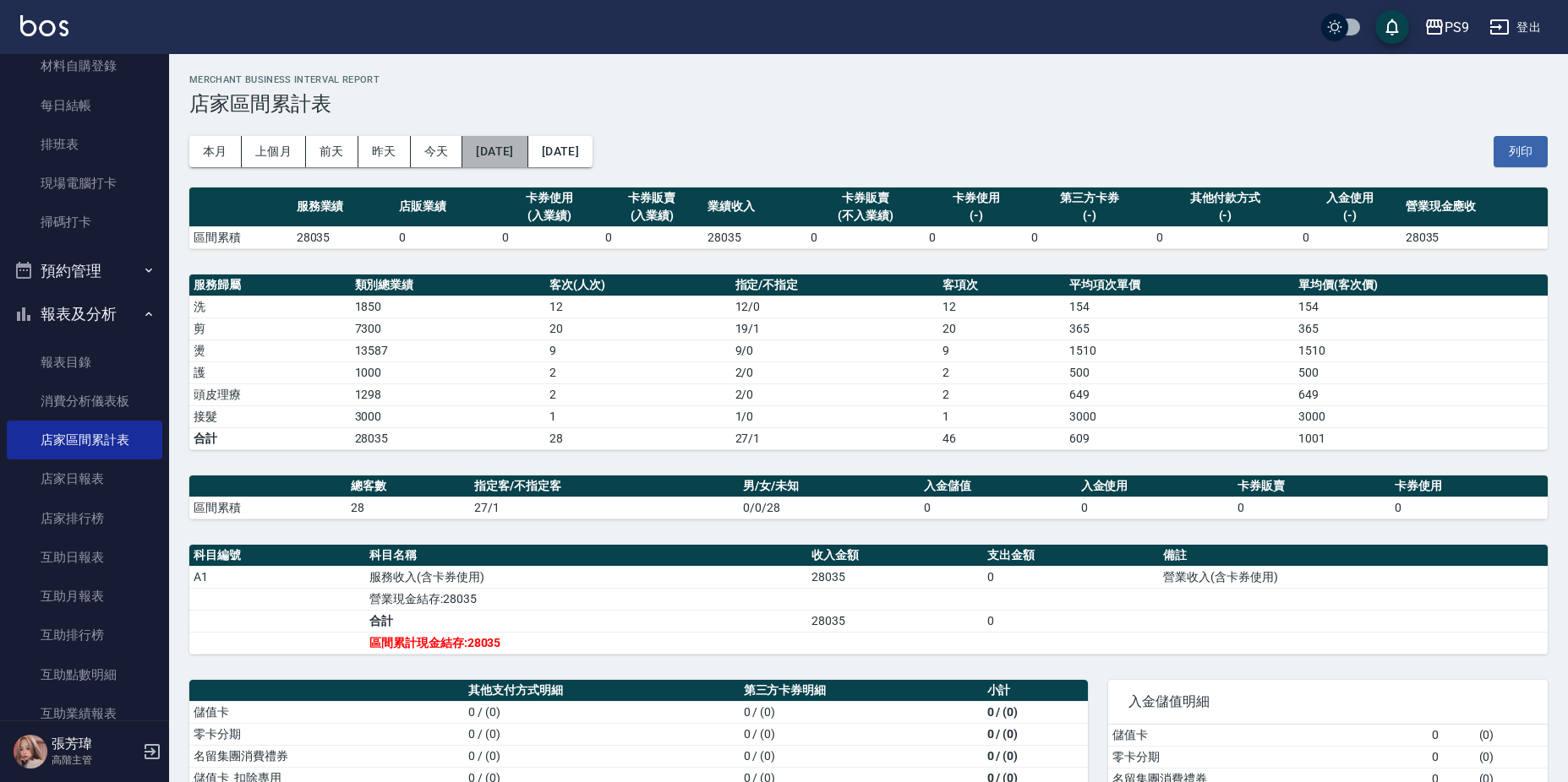
click at [498, 155] on button "[DATE]" at bounding box center [495, 152] width 65 height 31
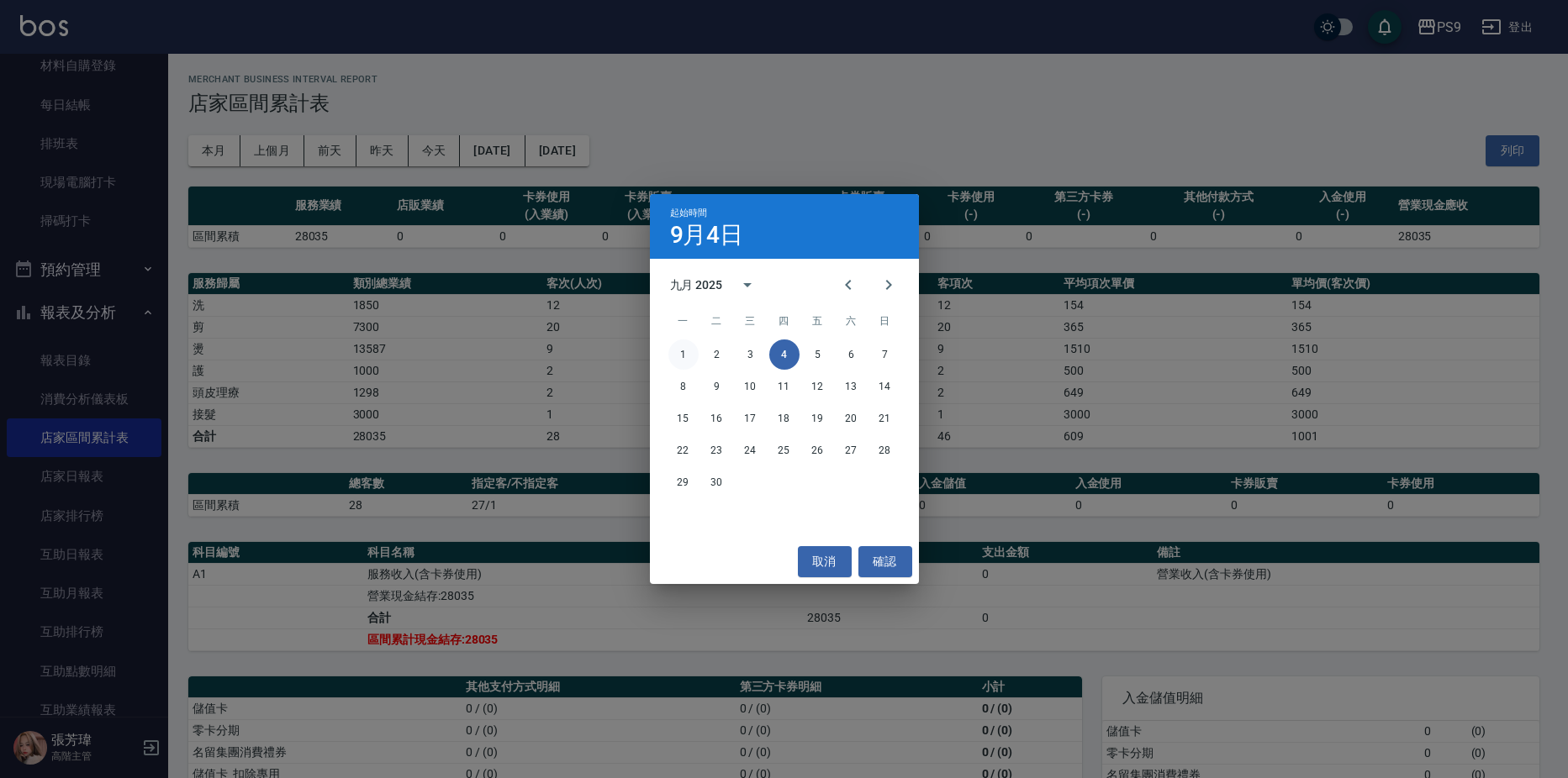
click at [687, 351] on button "1" at bounding box center [683, 355] width 30 height 30
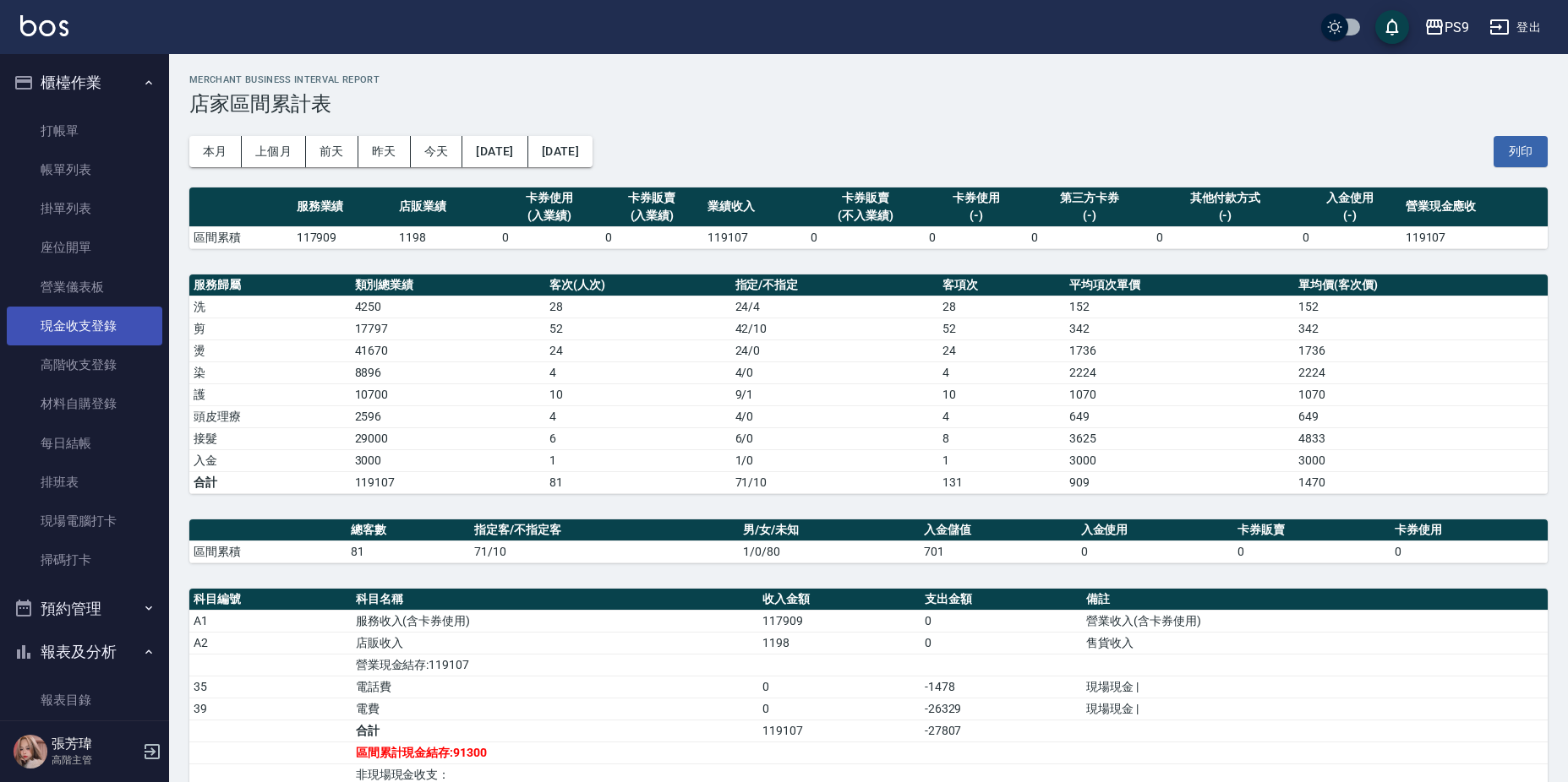
click at [97, 329] on link "現金收支登錄" at bounding box center [84, 326] width 155 height 39
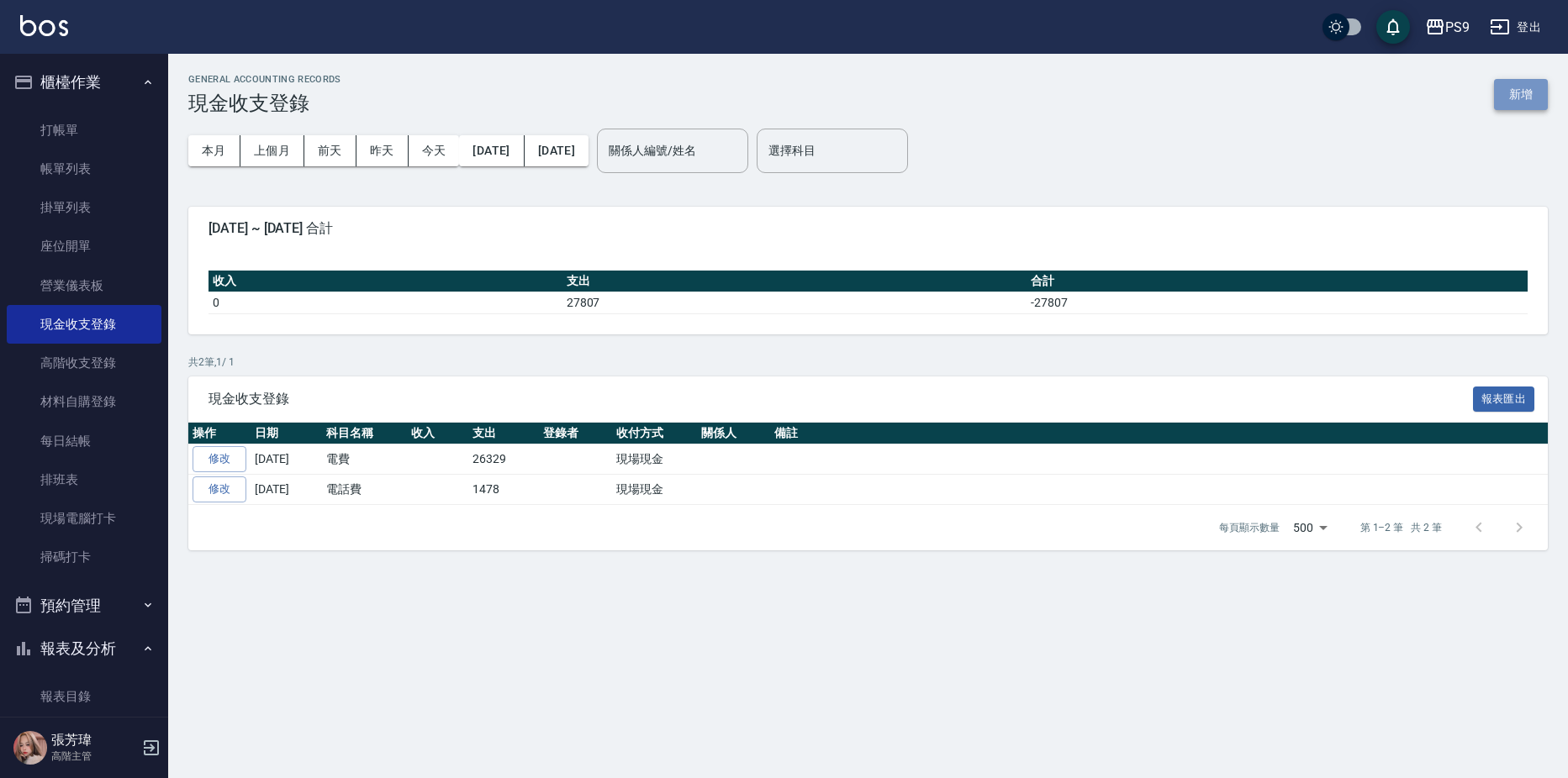
click at [1506, 91] on button "新增" at bounding box center [1521, 94] width 54 height 31
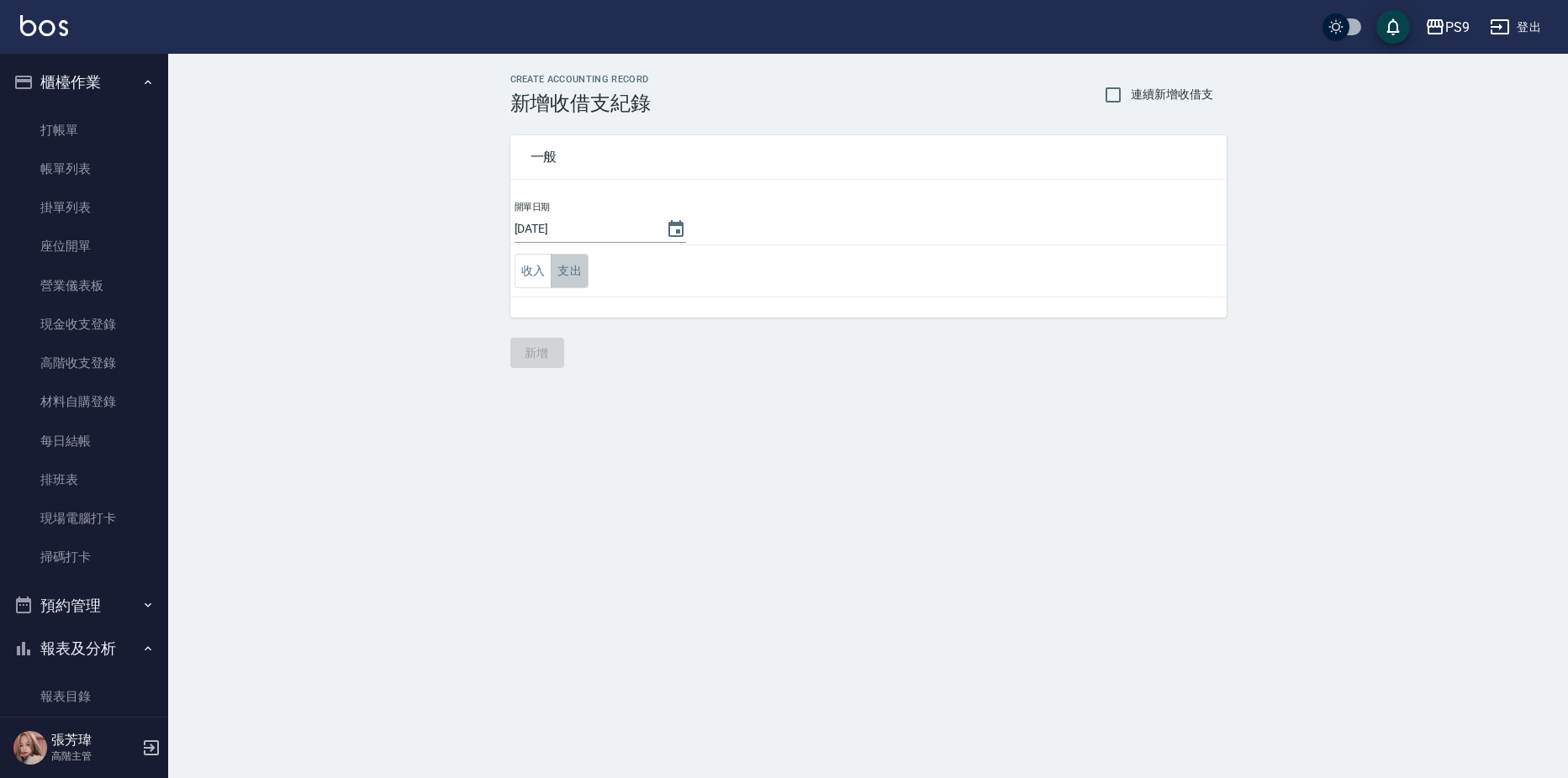
click at [574, 280] on button "支出" at bounding box center [569, 271] width 38 height 35
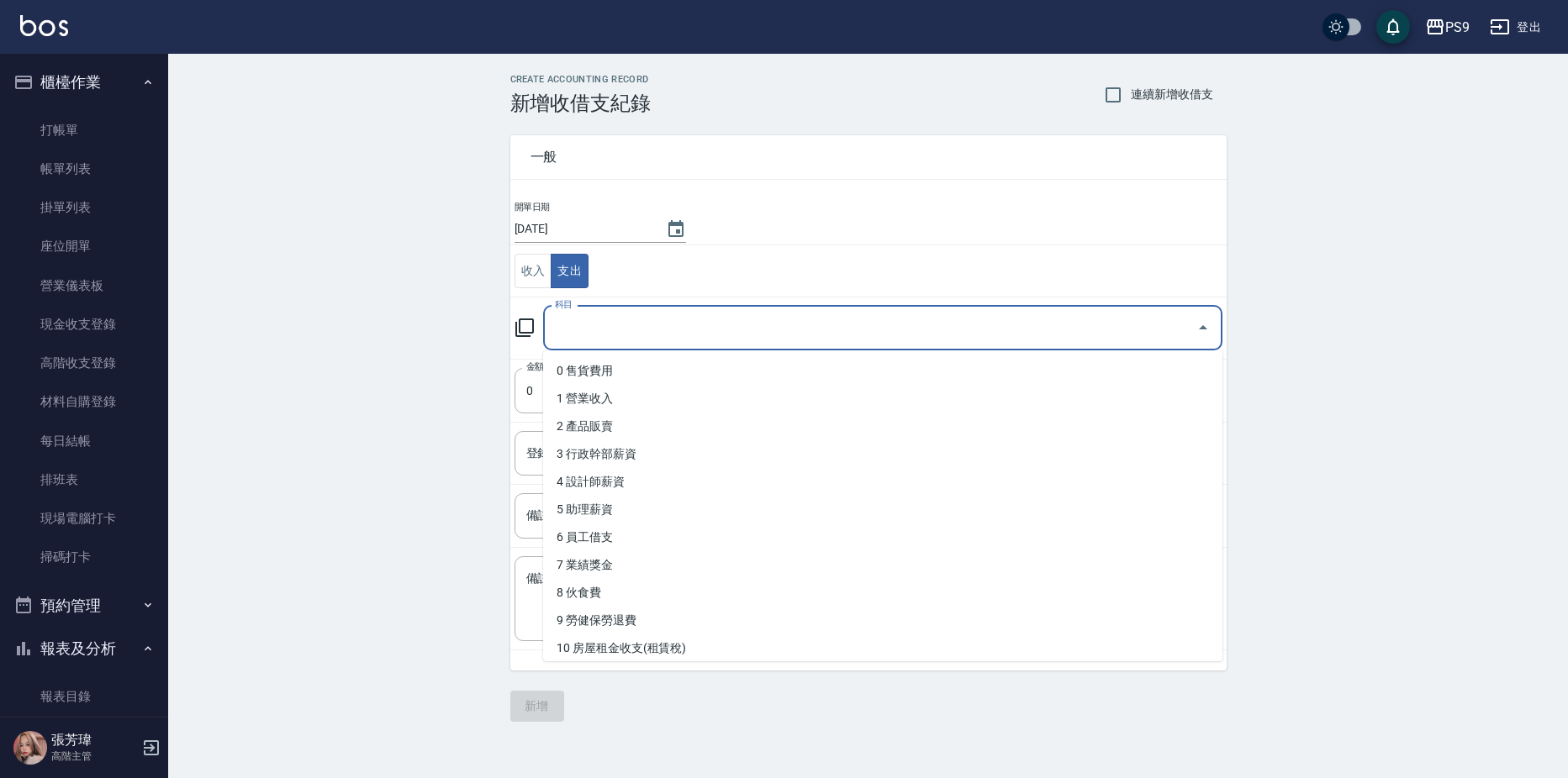
drag, startPoint x: 596, startPoint y: 335, endPoint x: 585, endPoint y: 380, distance: 46.3
click at [595, 338] on input "科目" at bounding box center [869, 328] width 639 height 29
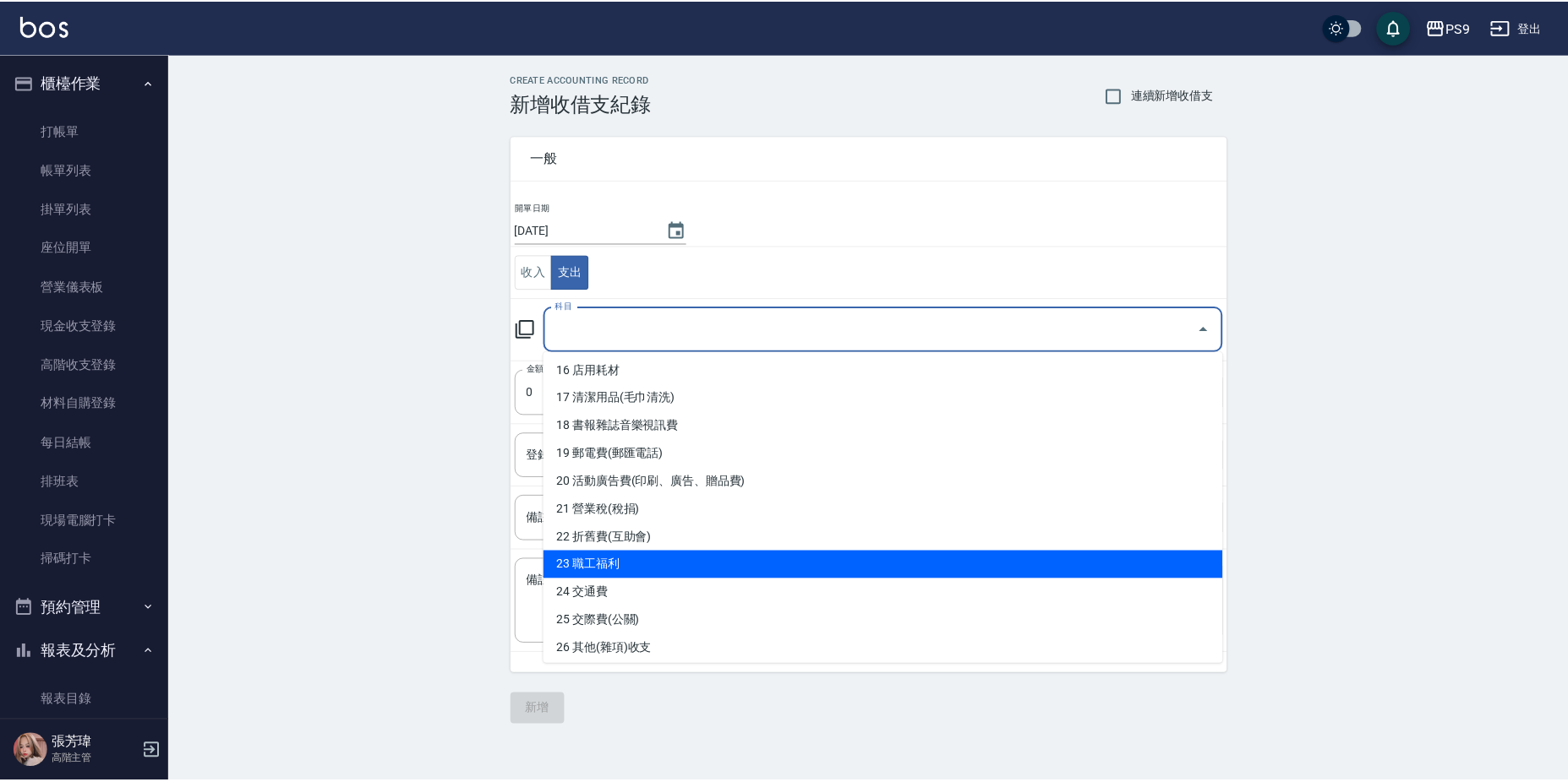
scroll to position [479, 0]
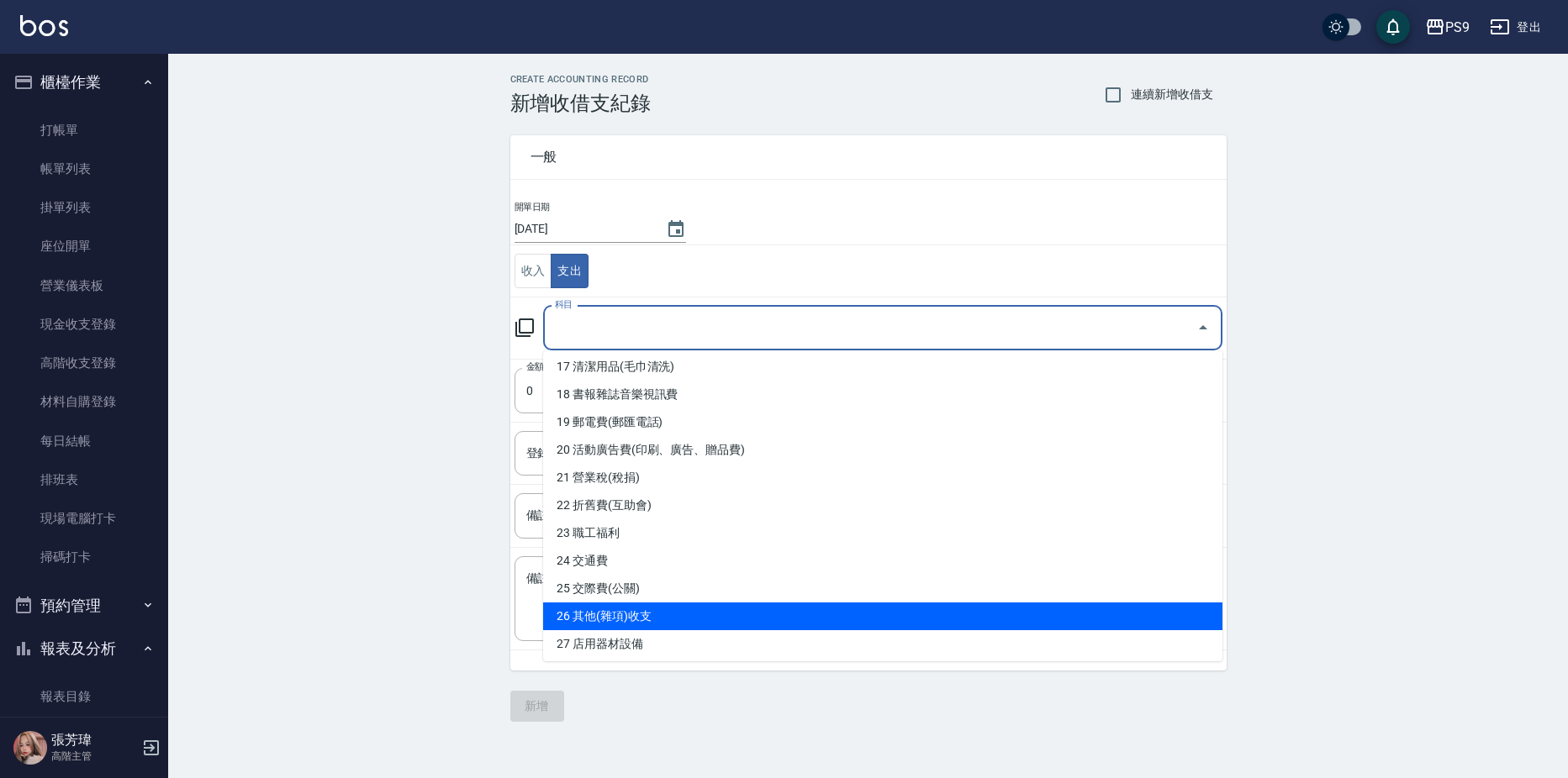
click at [598, 615] on li "26 其他(雜項)收支" at bounding box center [883, 616] width 679 height 28
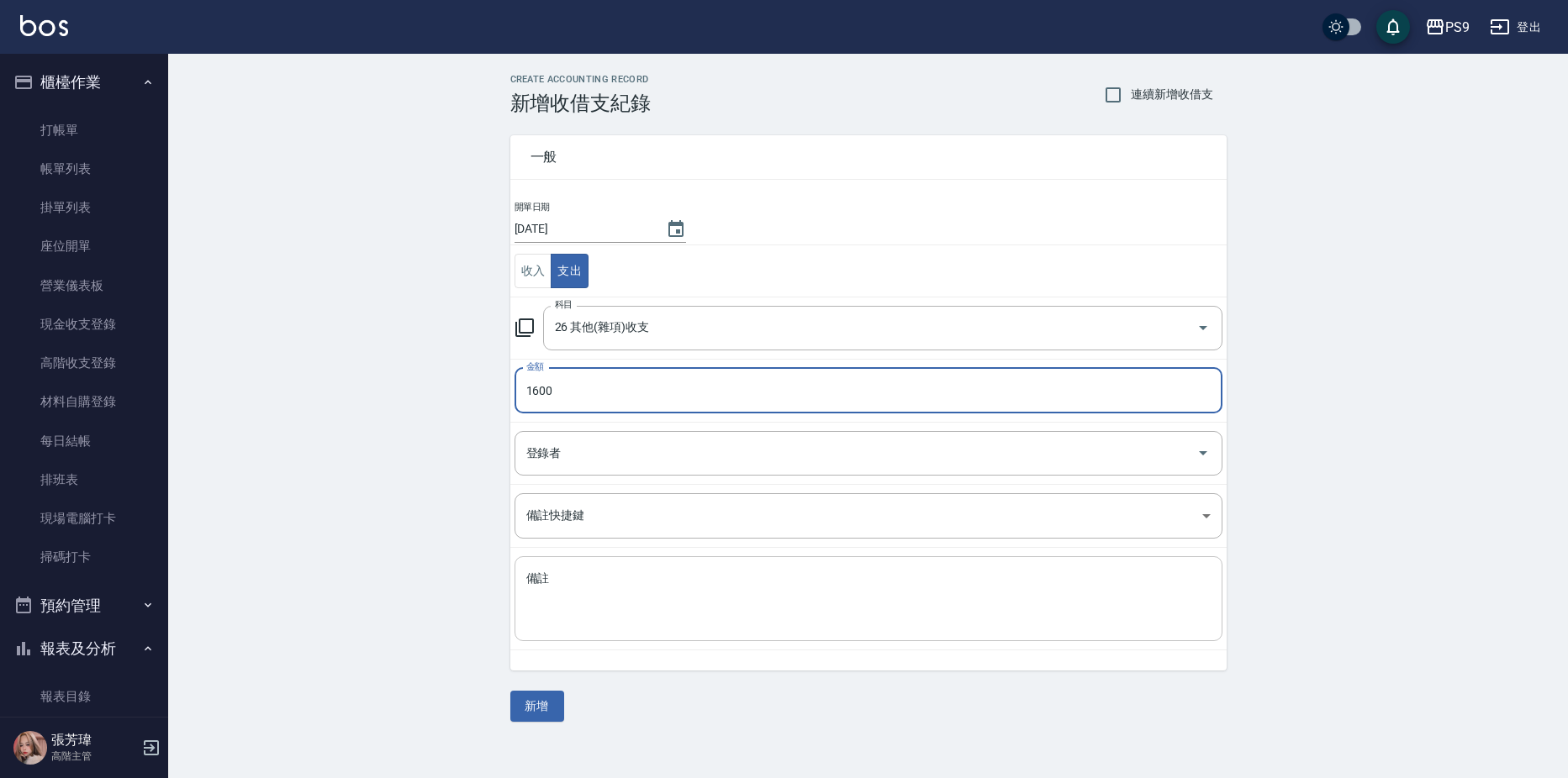
click at [607, 594] on textarea "備註" at bounding box center [868, 599] width 684 height 57
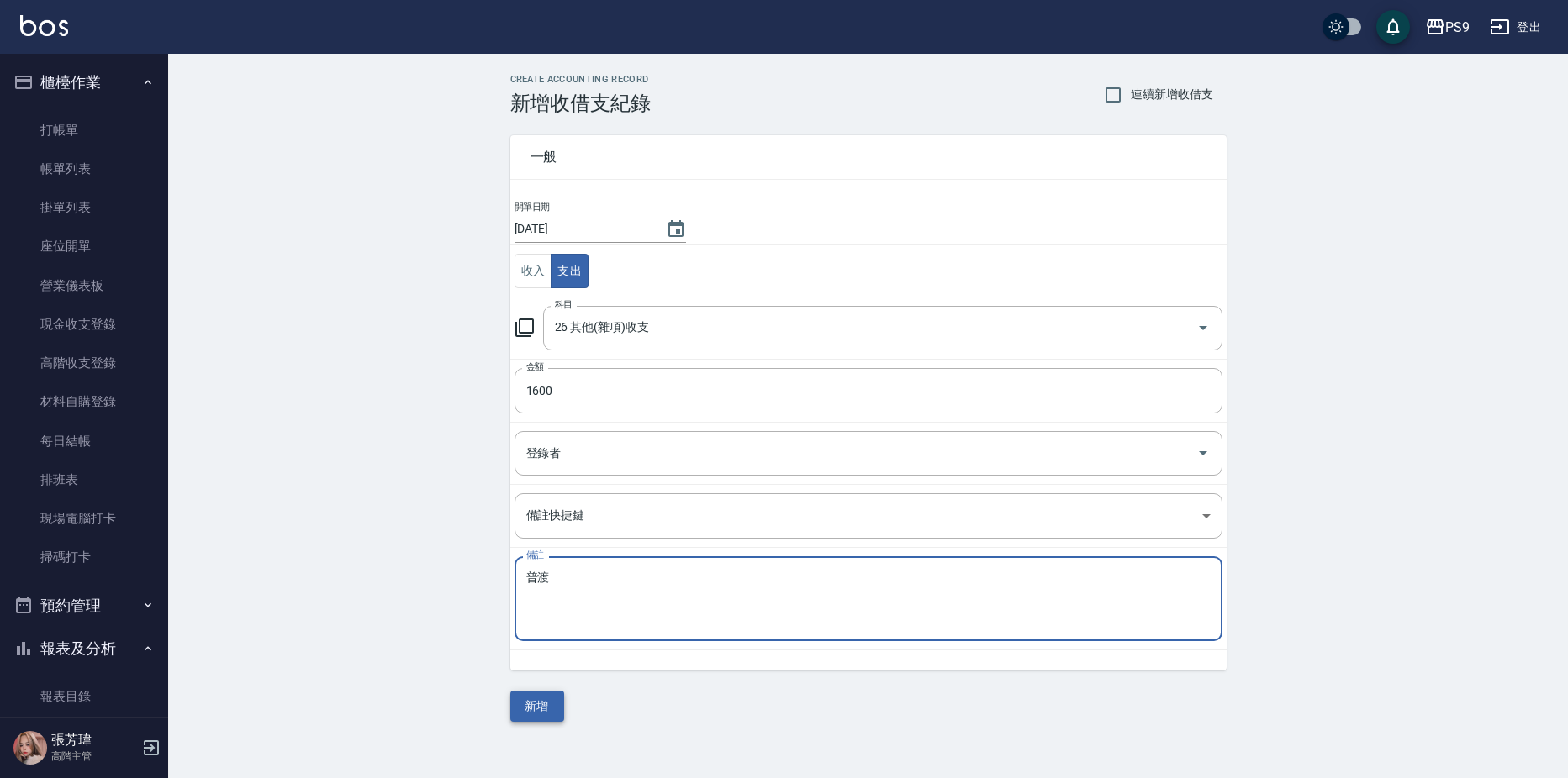
click at [532, 706] on button "新增" at bounding box center [537, 707] width 54 height 31
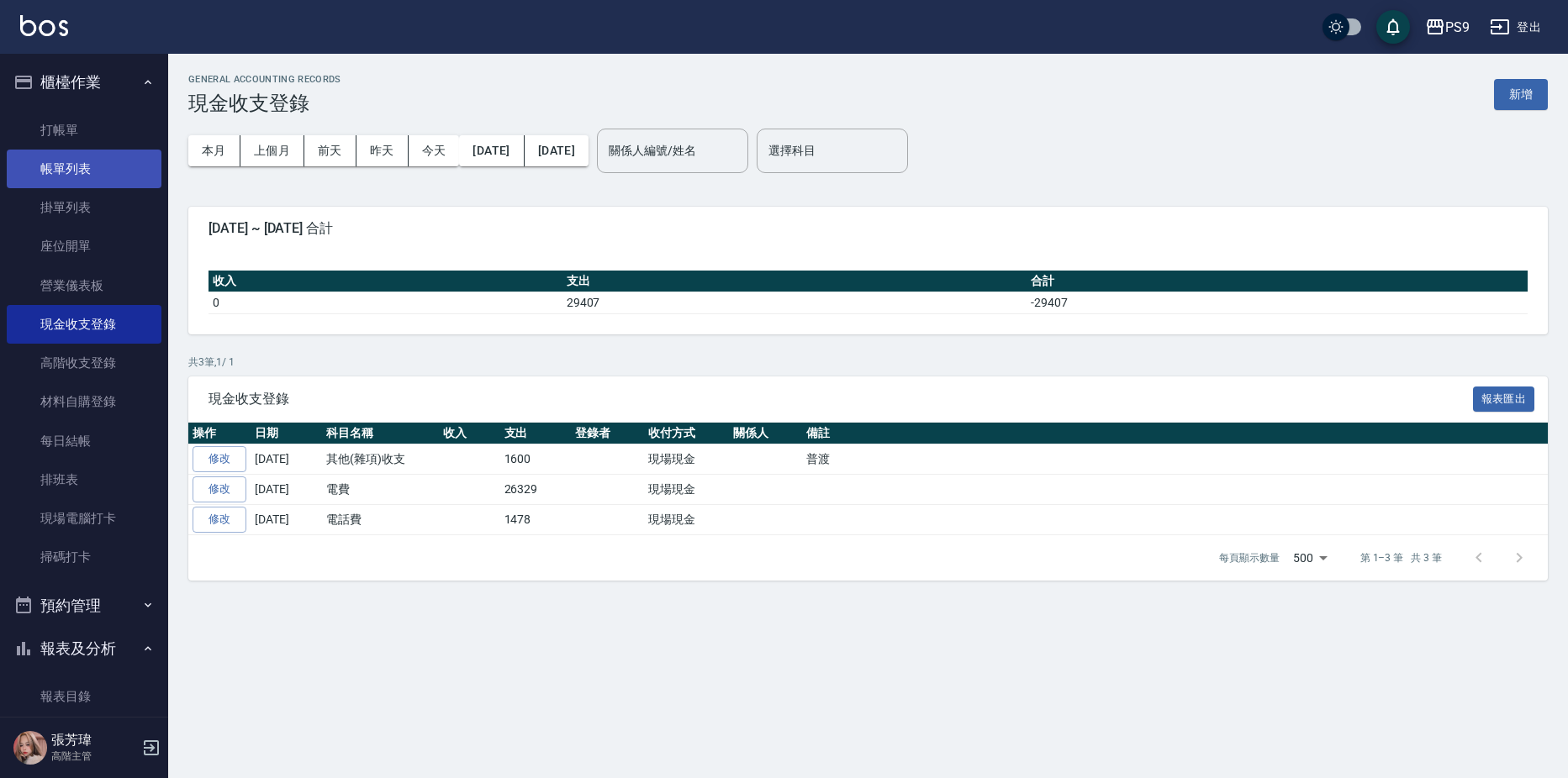
click at [96, 172] on link "帳單列表" at bounding box center [84, 169] width 155 height 38
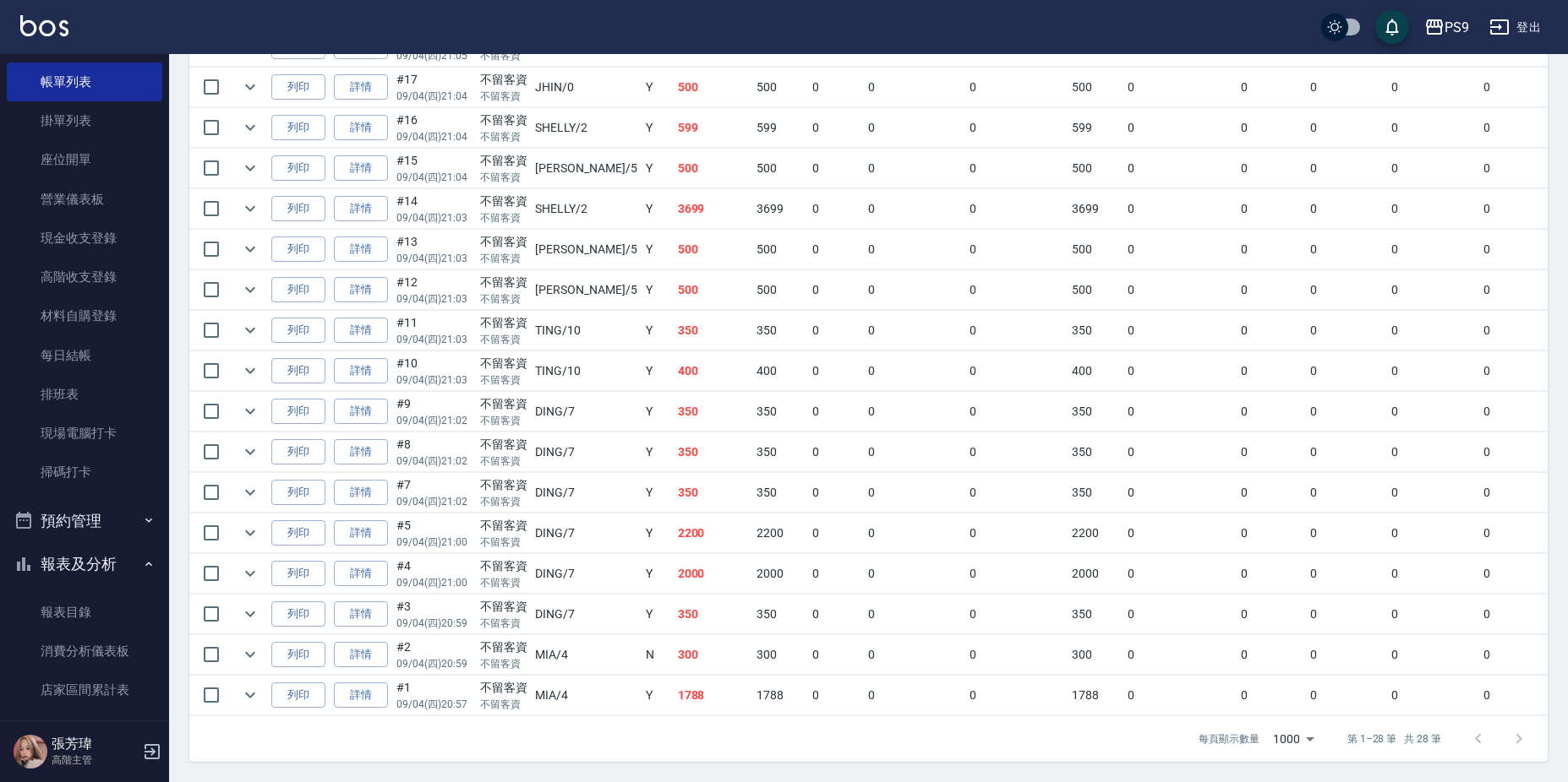
scroll to position [338, 0]
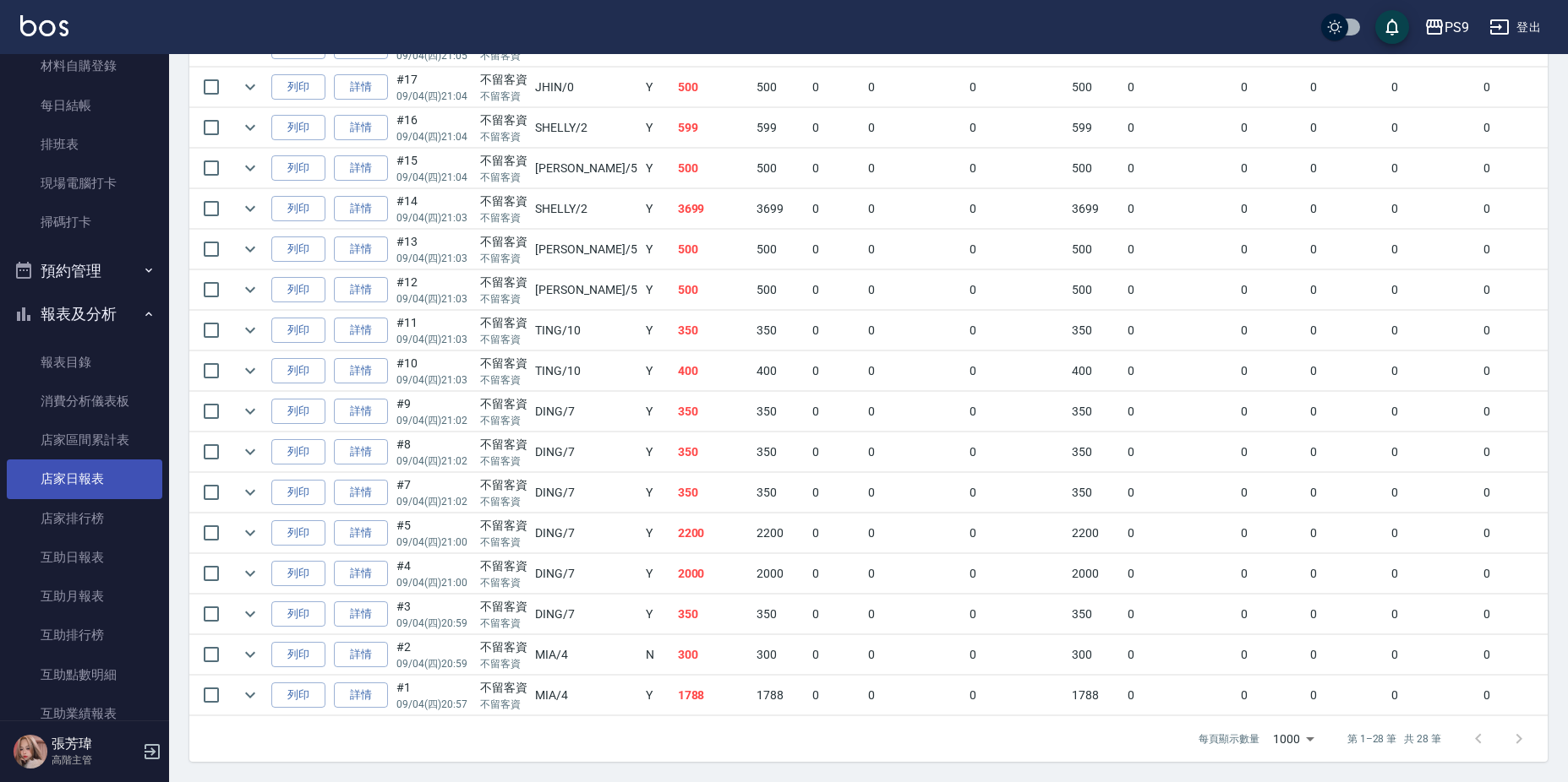
click at [91, 487] on link "店家日報表" at bounding box center [84, 479] width 155 height 39
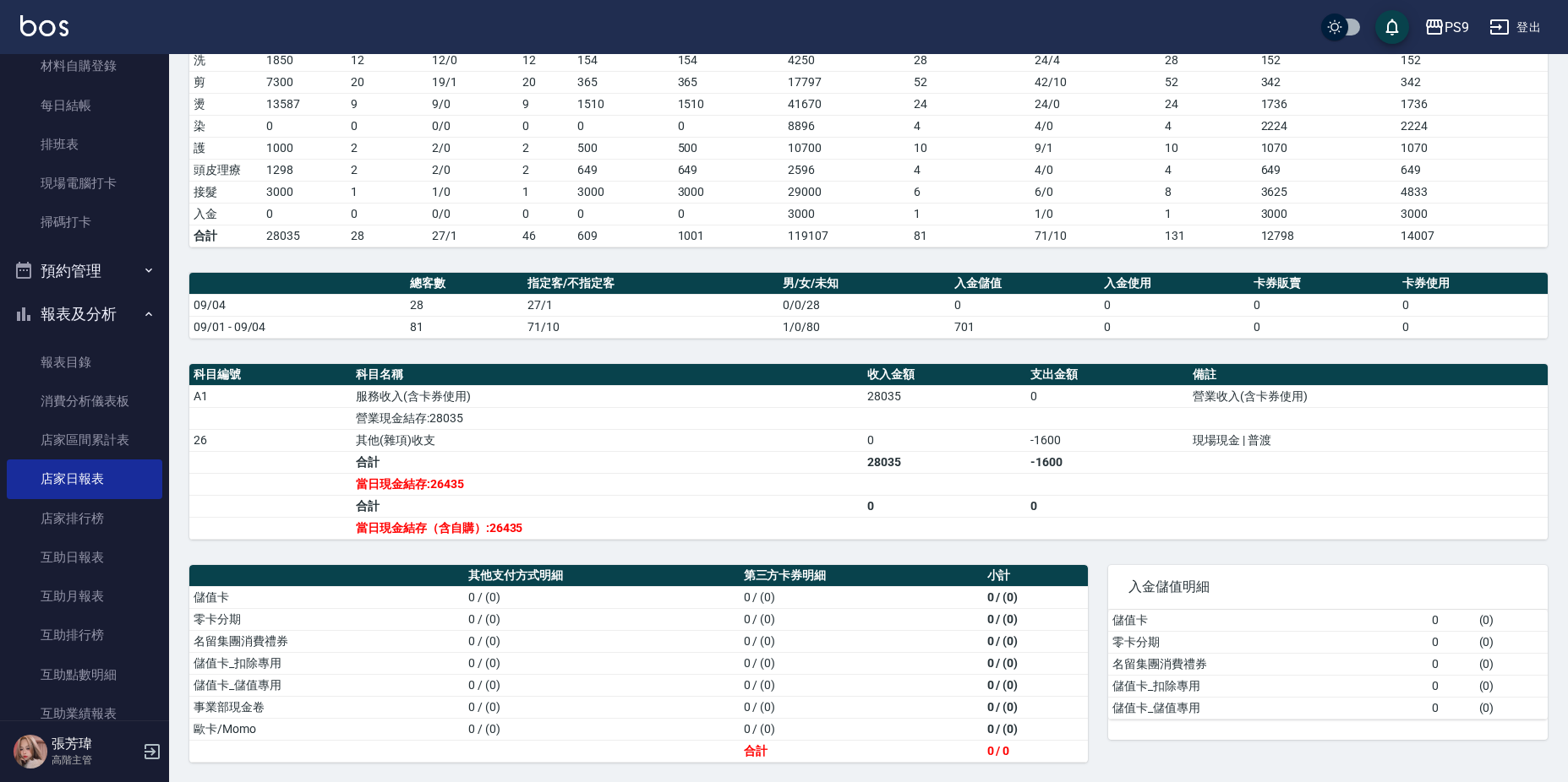
scroll to position [269, 0]
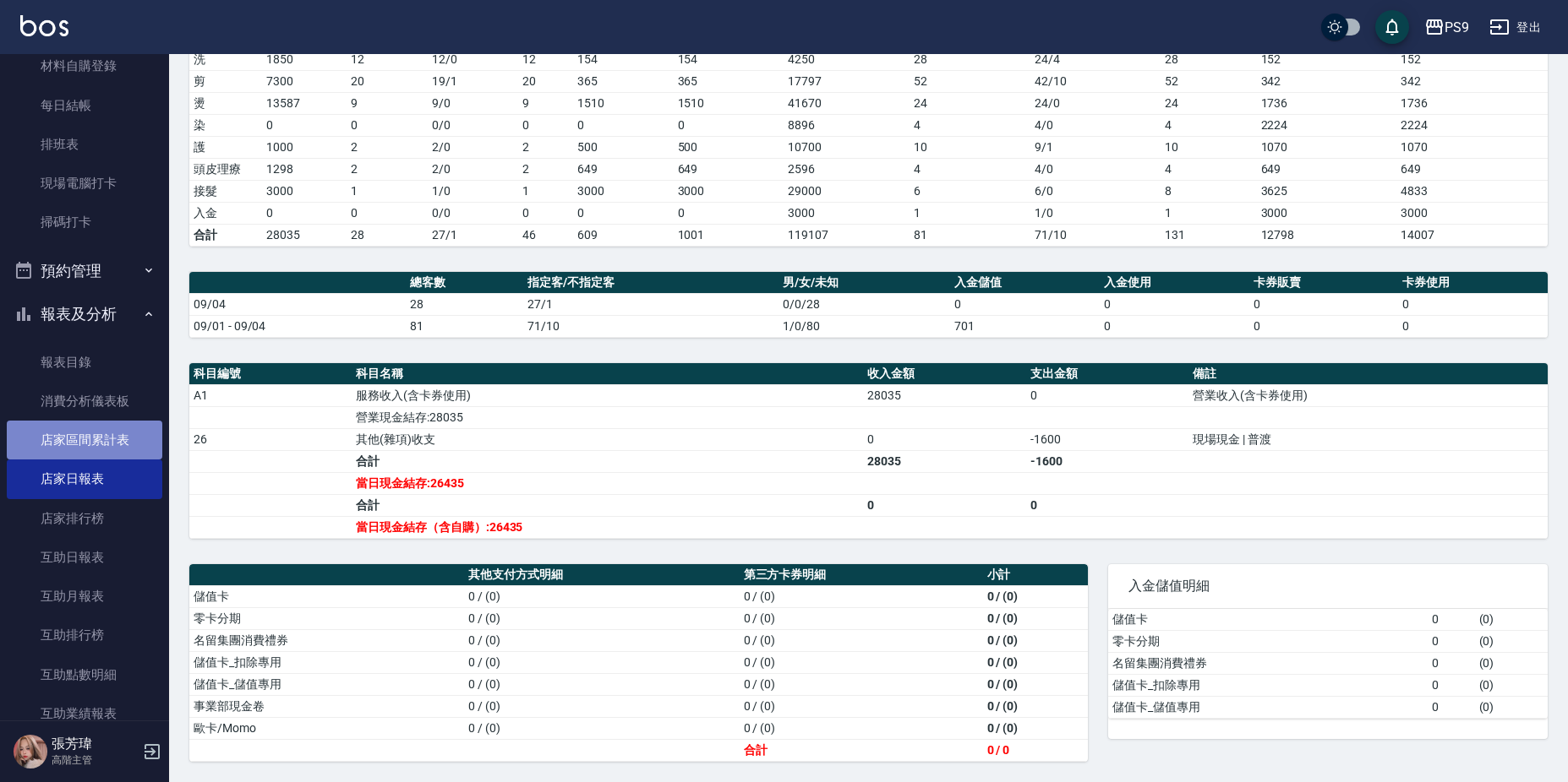
click at [104, 437] on link "店家區間累計表" at bounding box center [84, 440] width 155 height 39
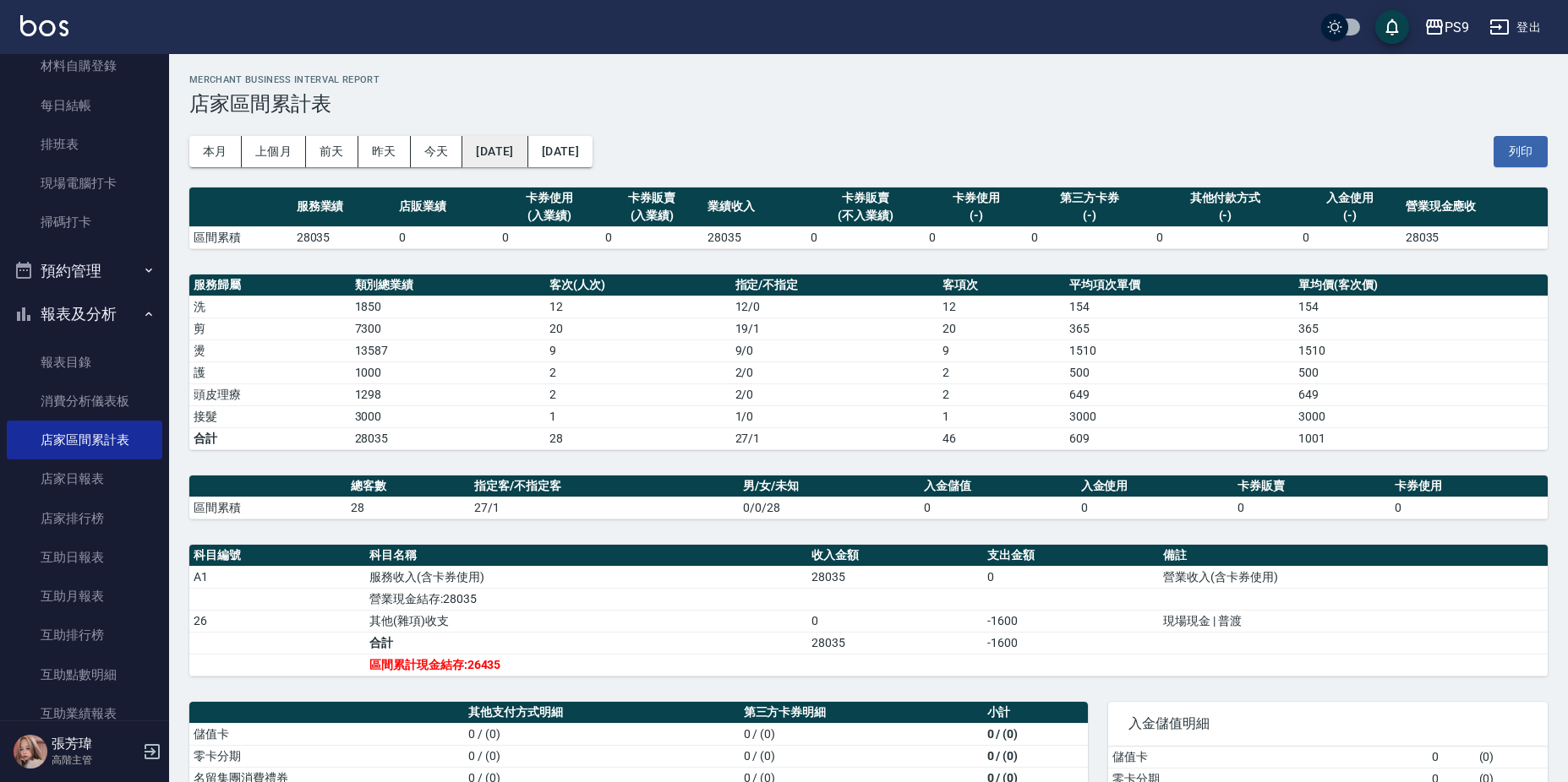
click at [527, 151] on button "[DATE]" at bounding box center [495, 152] width 65 height 31
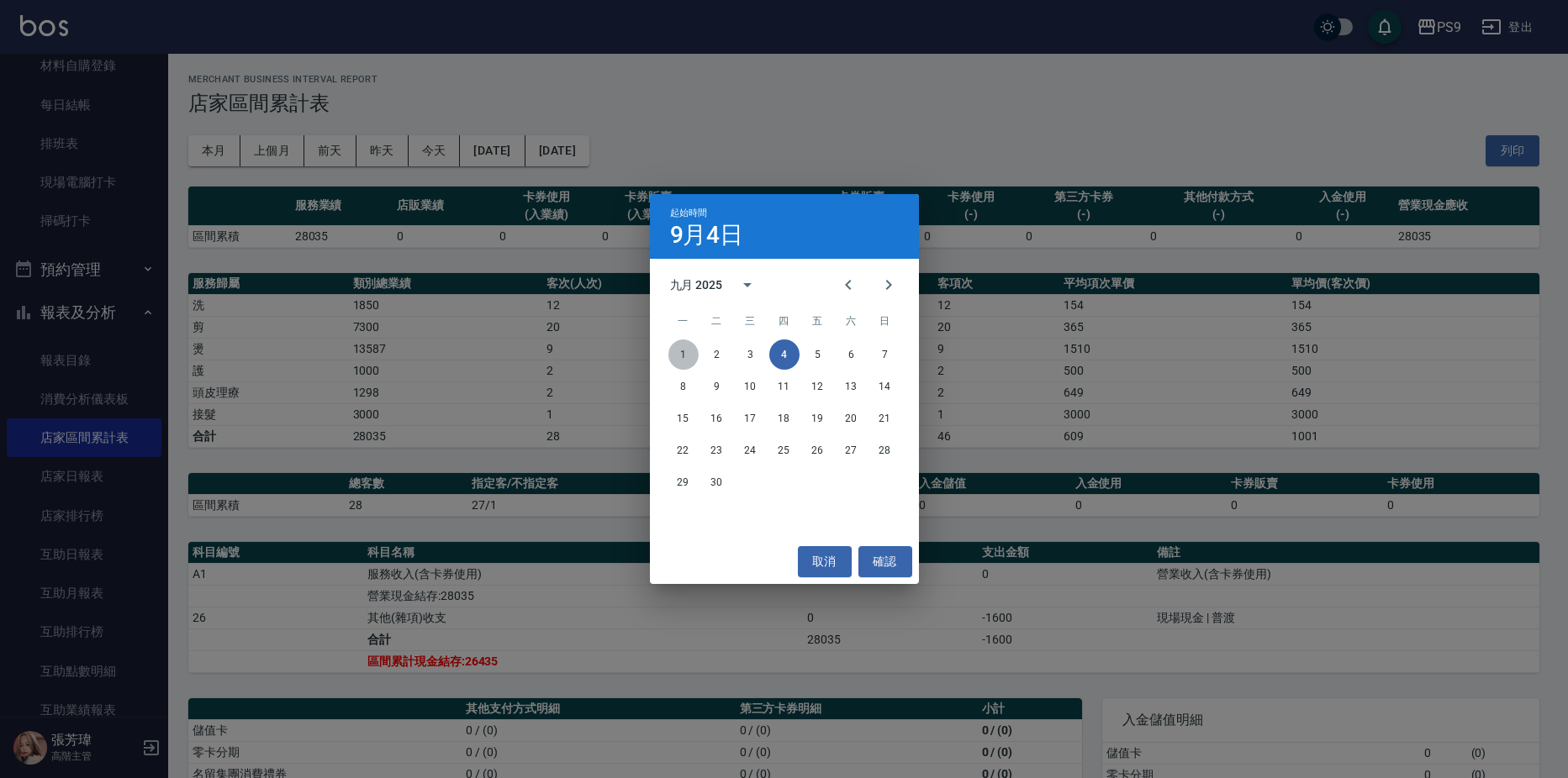
click at [677, 353] on button "1" at bounding box center [683, 355] width 30 height 30
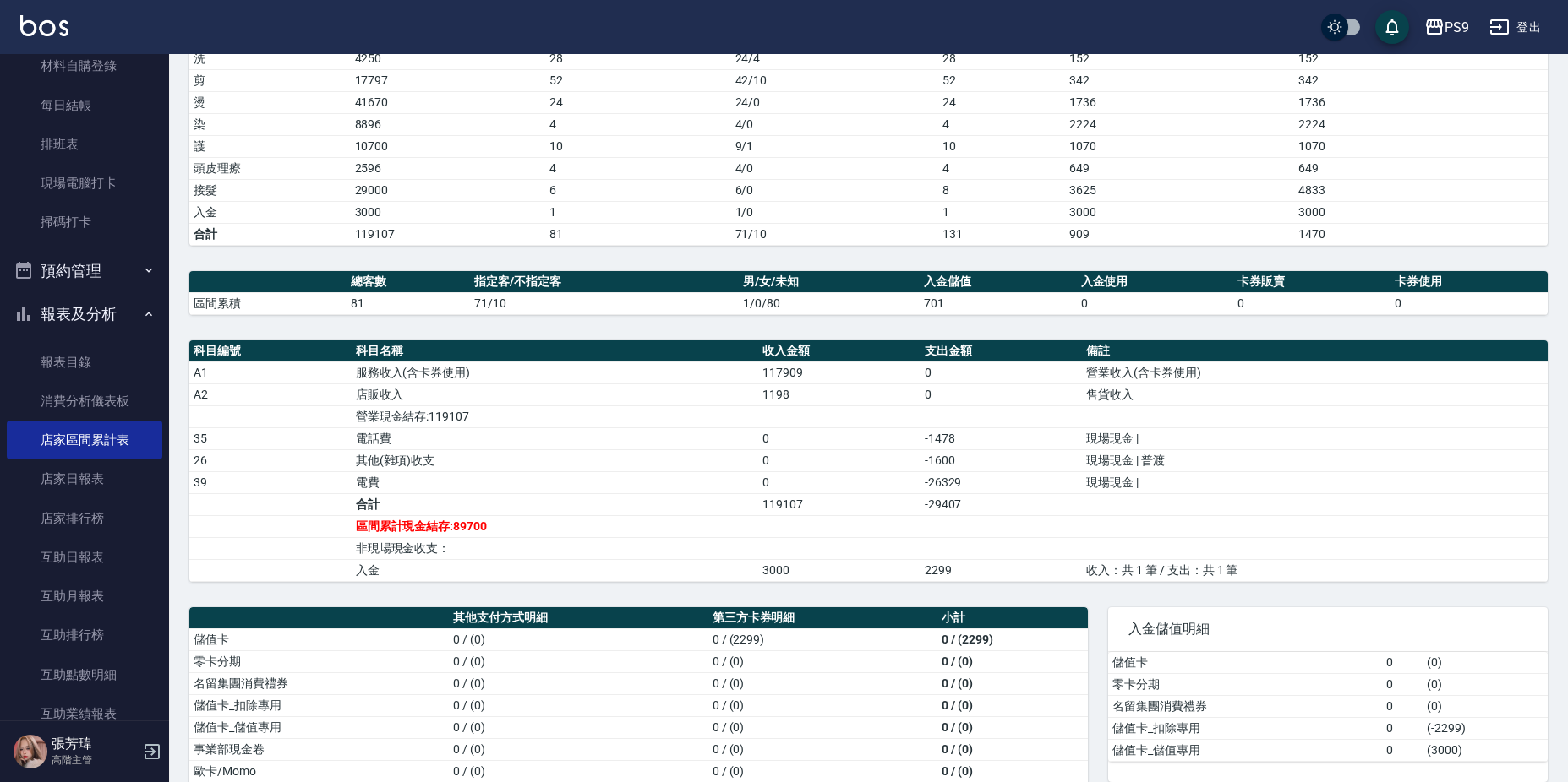
scroll to position [292, 0]
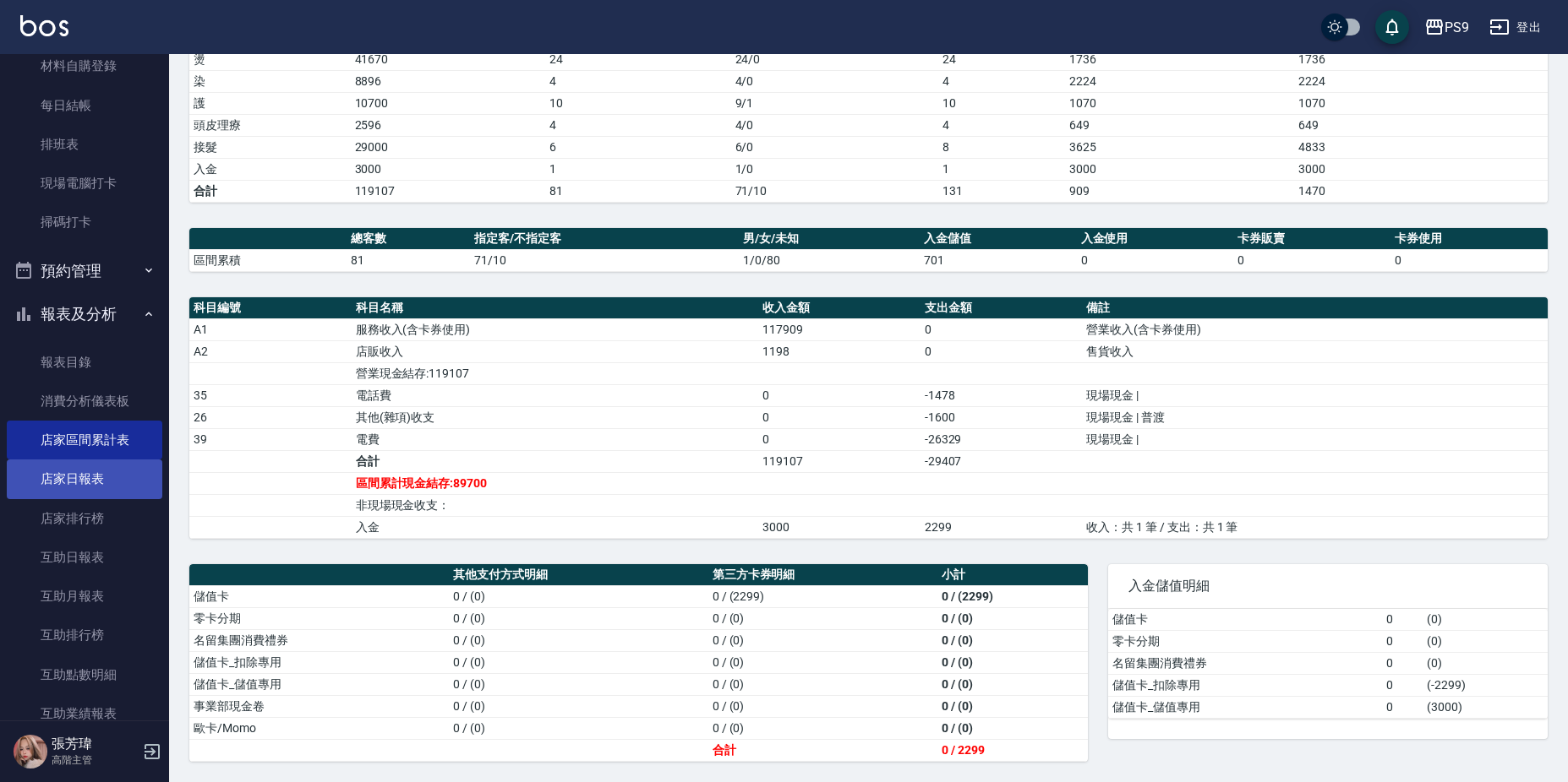
click at [96, 488] on link "店家日報表" at bounding box center [84, 479] width 155 height 39
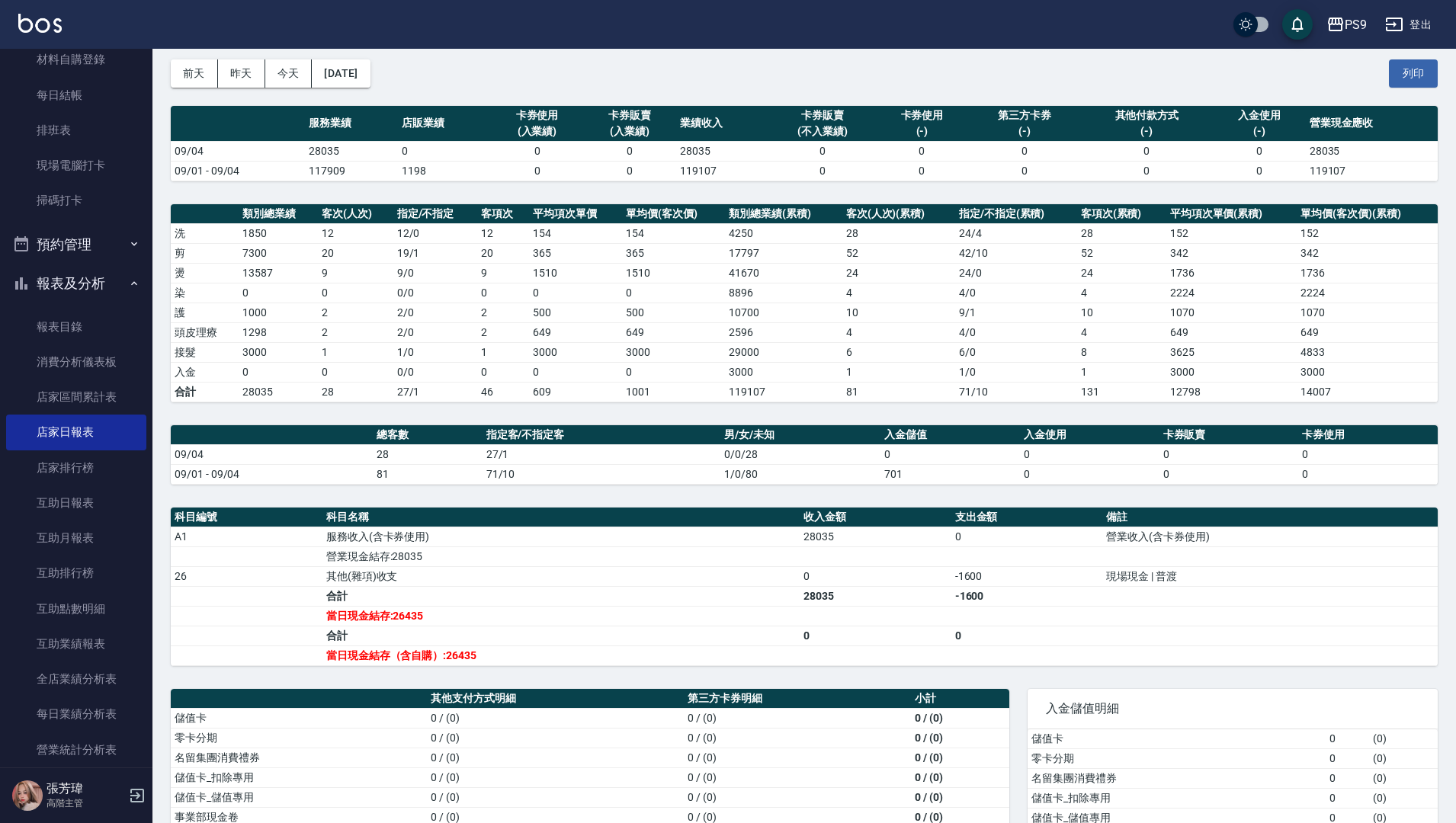
scroll to position [126, 0]
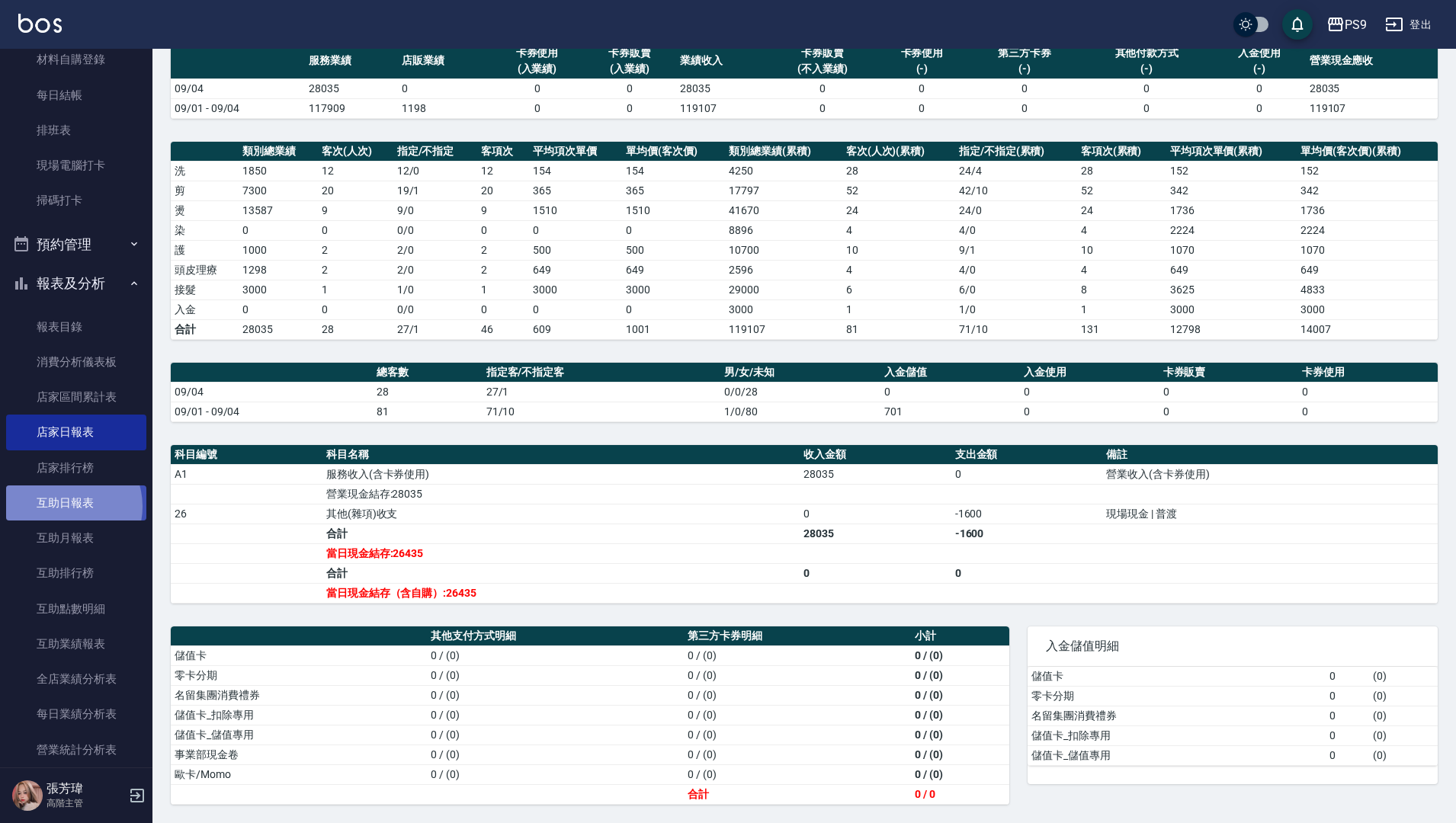
click at [67, 507] on link "互助日報表" at bounding box center [76, 502] width 140 height 35
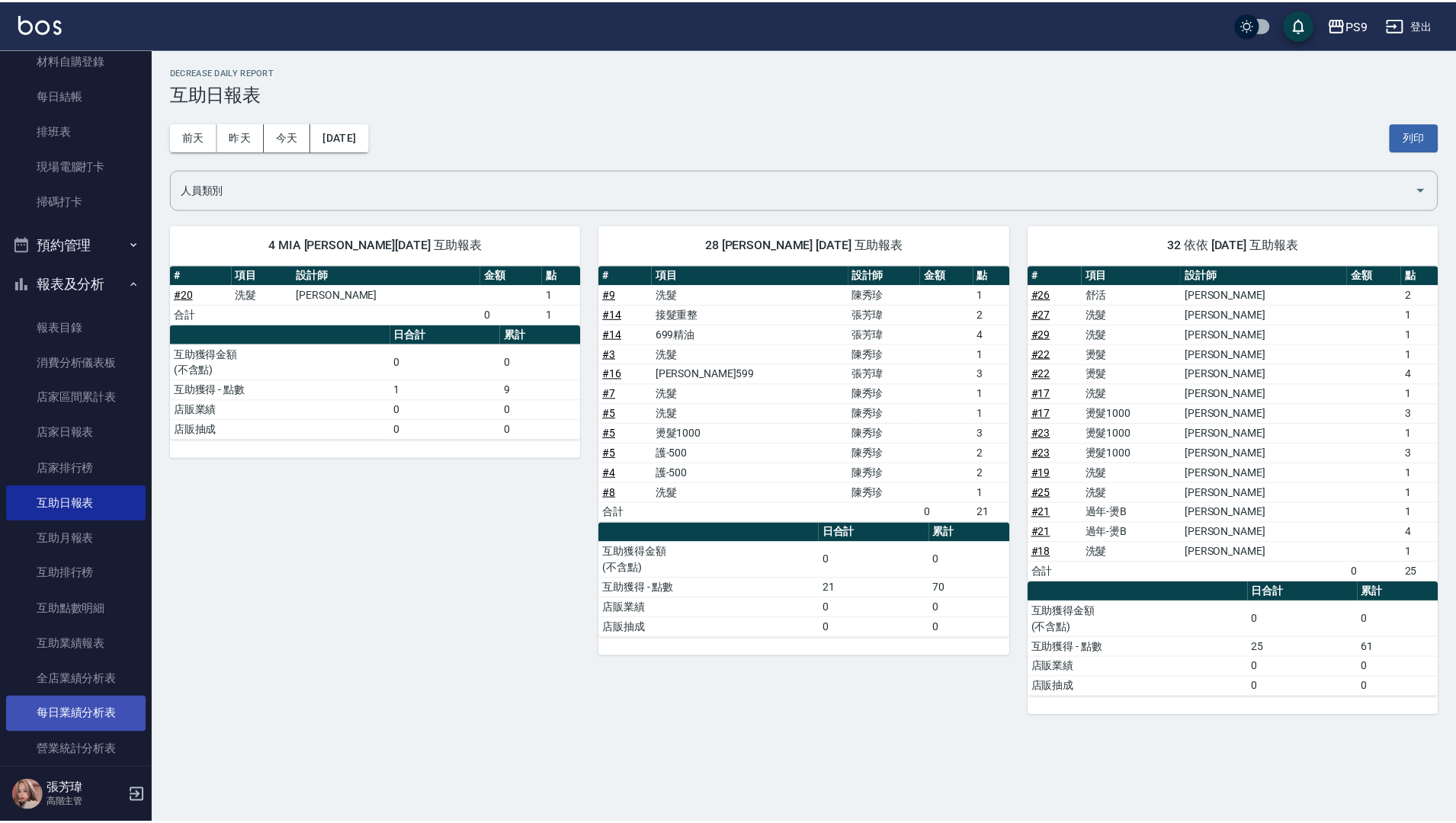
scroll to position [458, 0]
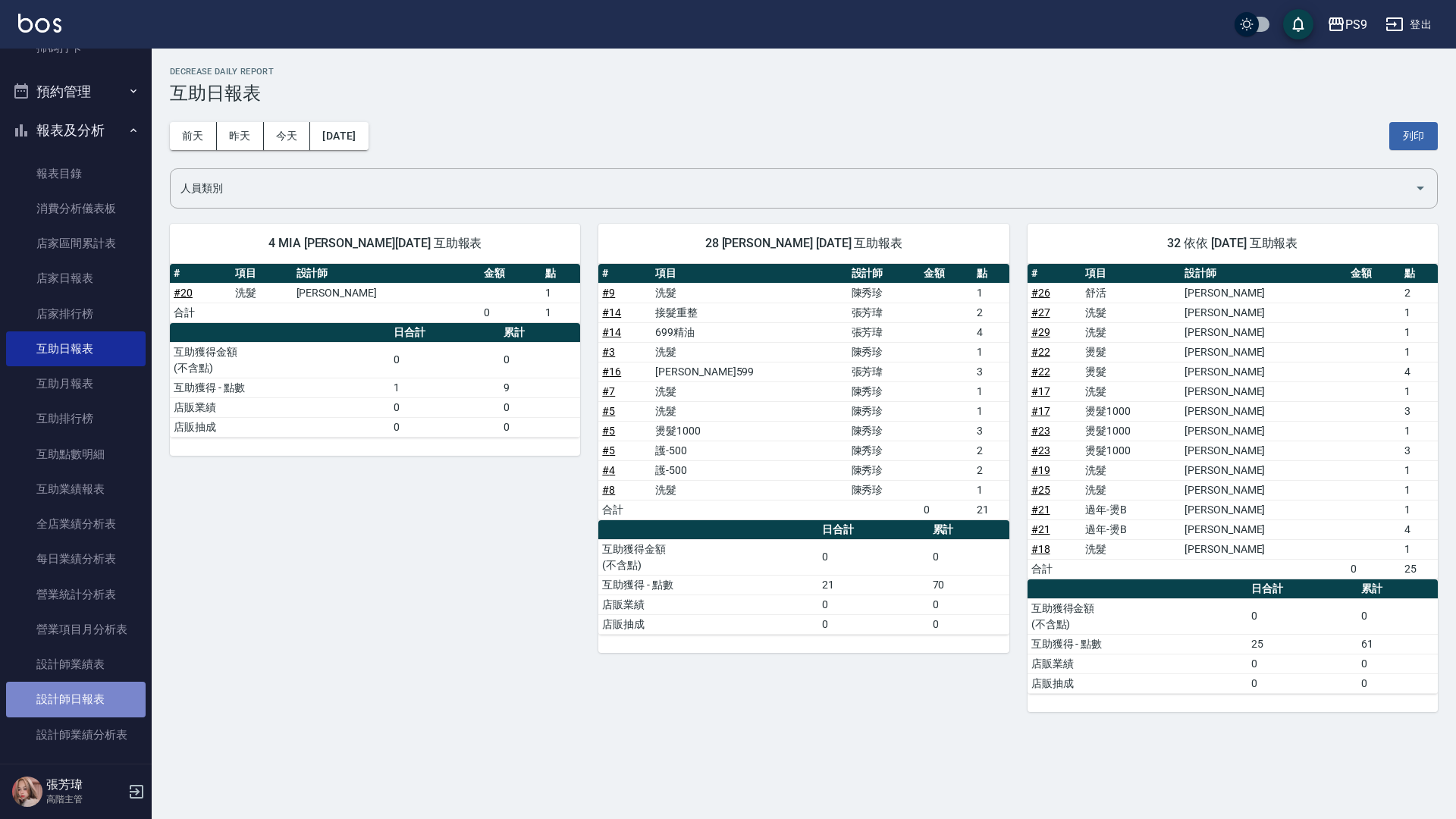
click at [88, 691] on link "設計師日報表" at bounding box center [76, 699] width 139 height 35
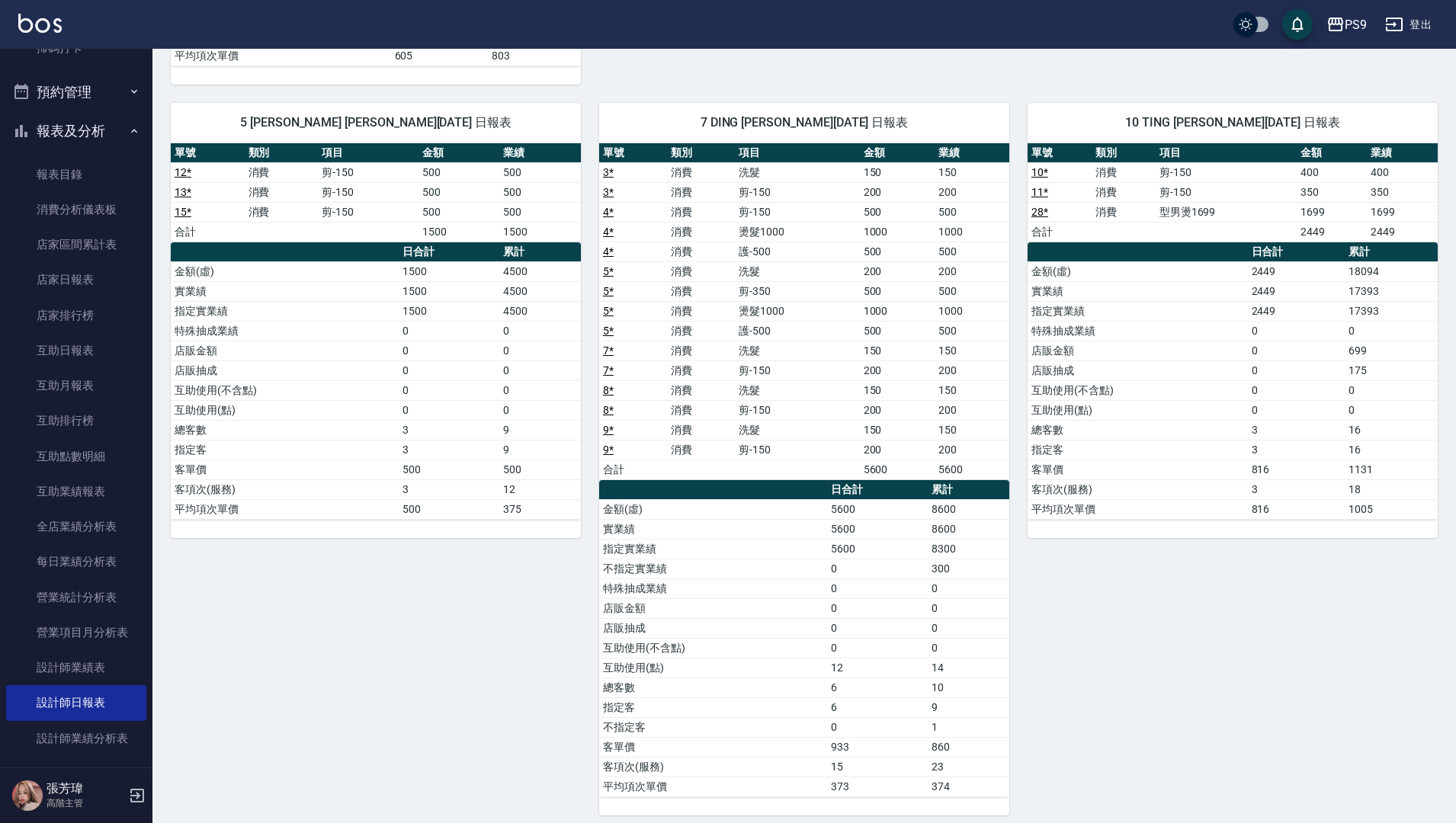
scroll to position [868, 0]
